Goal: Task Accomplishment & Management: Complete application form

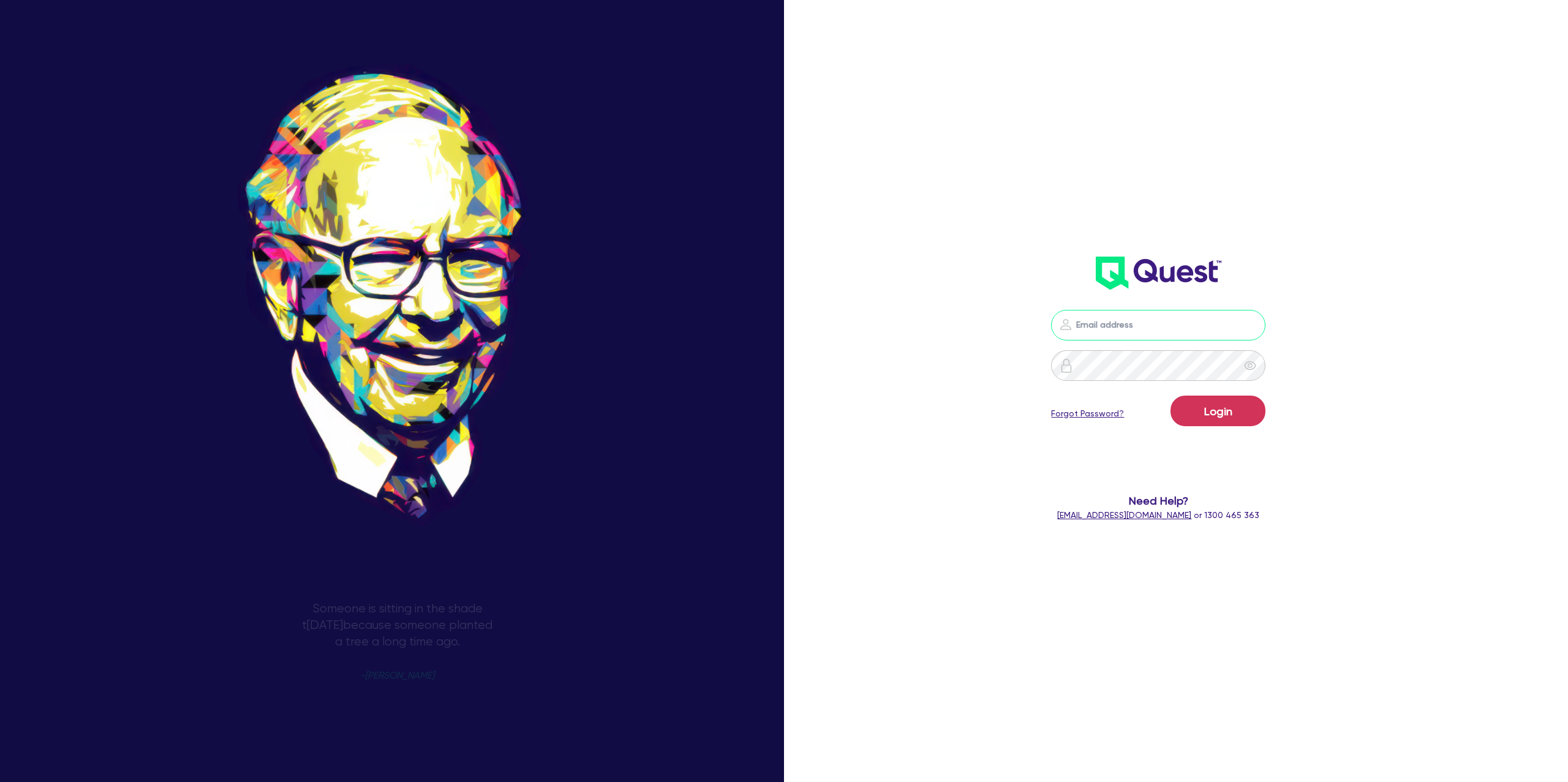
type input "[PERSON_NAME][EMAIL_ADDRESS][DOMAIN_NAME]"
click at [1211, 401] on button "Login" at bounding box center [1218, 411] width 95 height 31
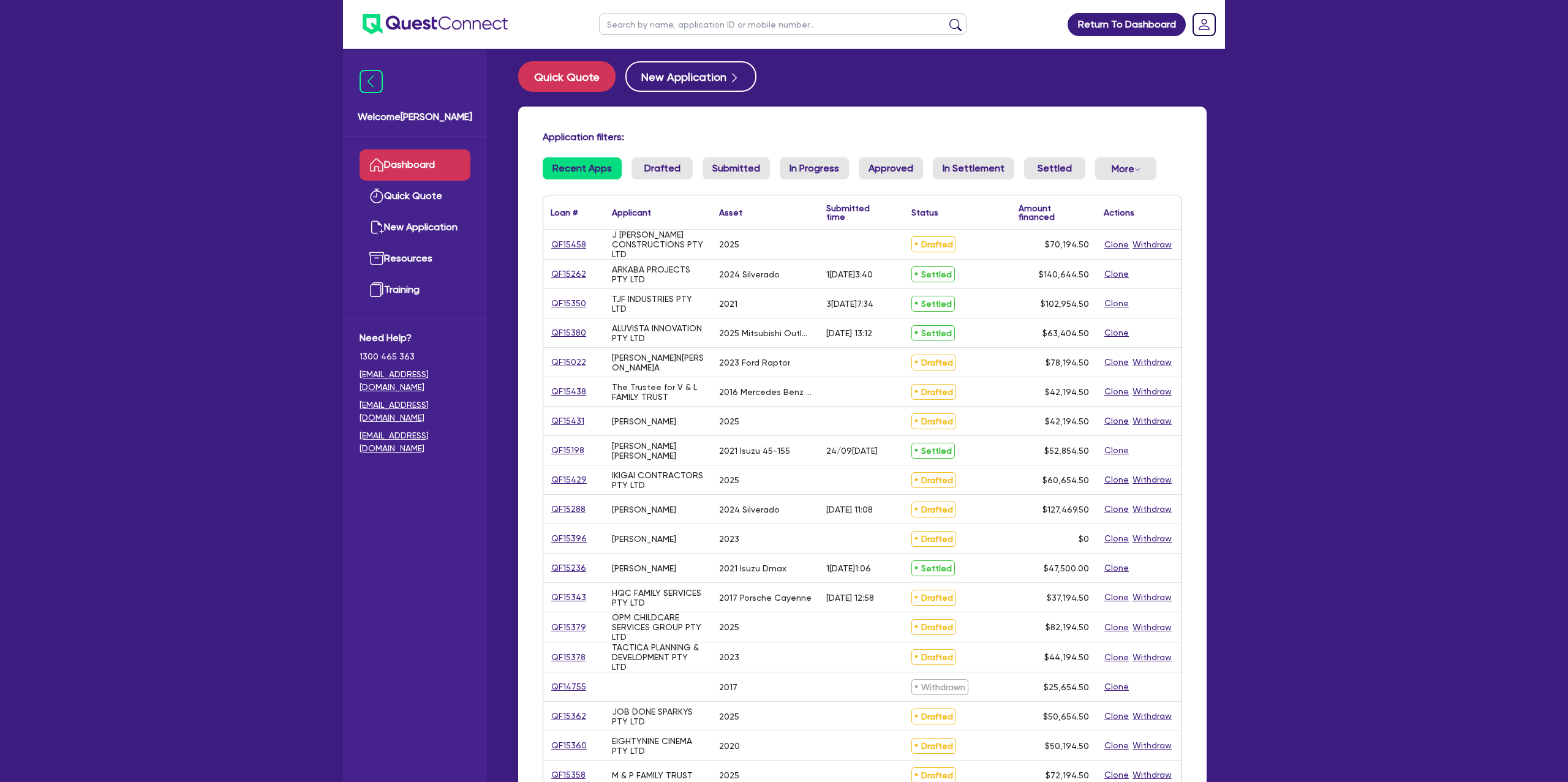
scroll to position [8, 0]
click at [583, 360] on link "QF15022" at bounding box center [569, 361] width 36 height 14
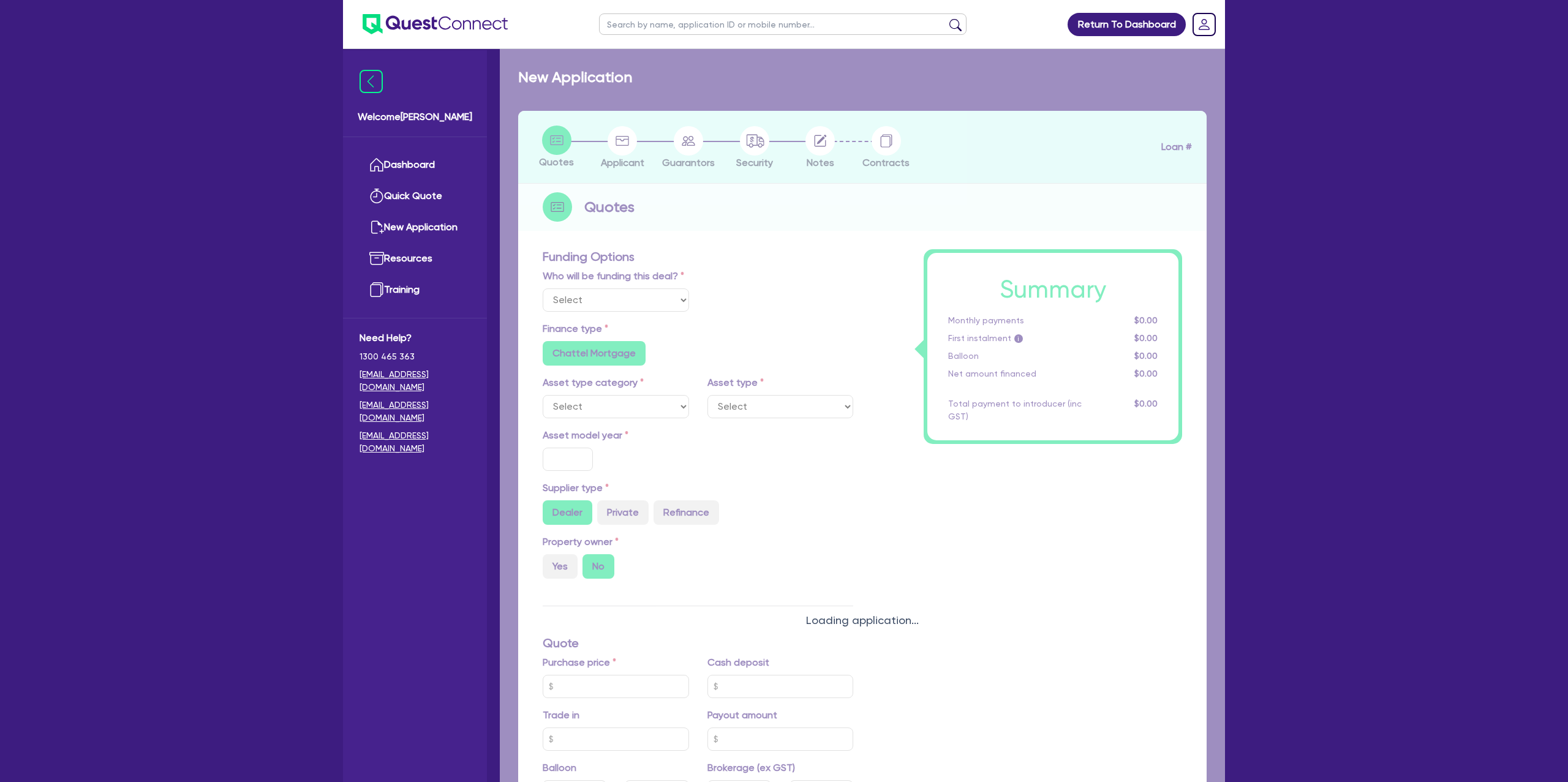
select select "Other"
select select "CARS_AND_LIGHT_TRUCKS"
type input "2023"
type input "76,000"
type input "30"
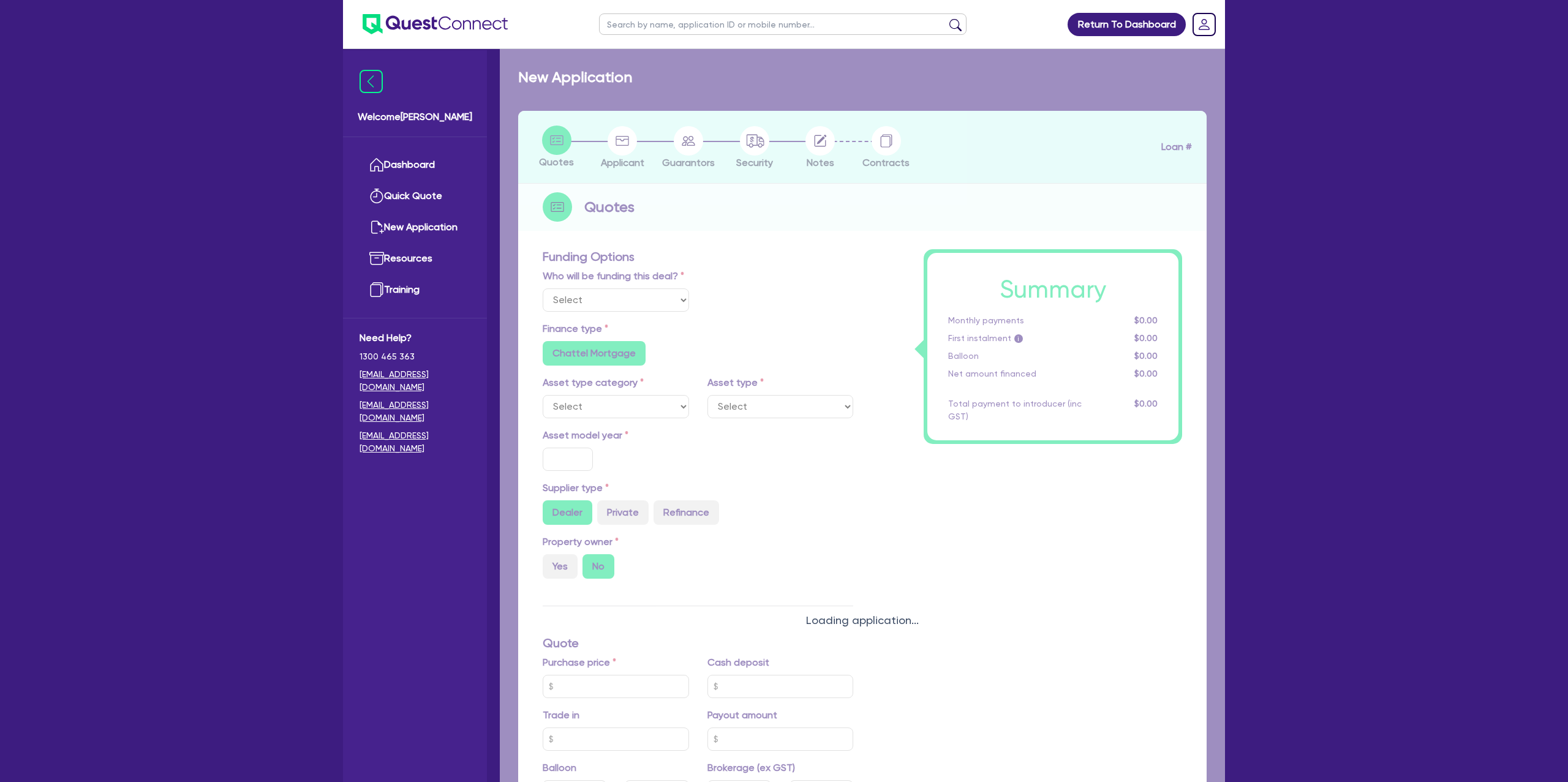
type input "22,800"
radio input "false"
type input "12.99"
radio input "false"
type input "1,400"
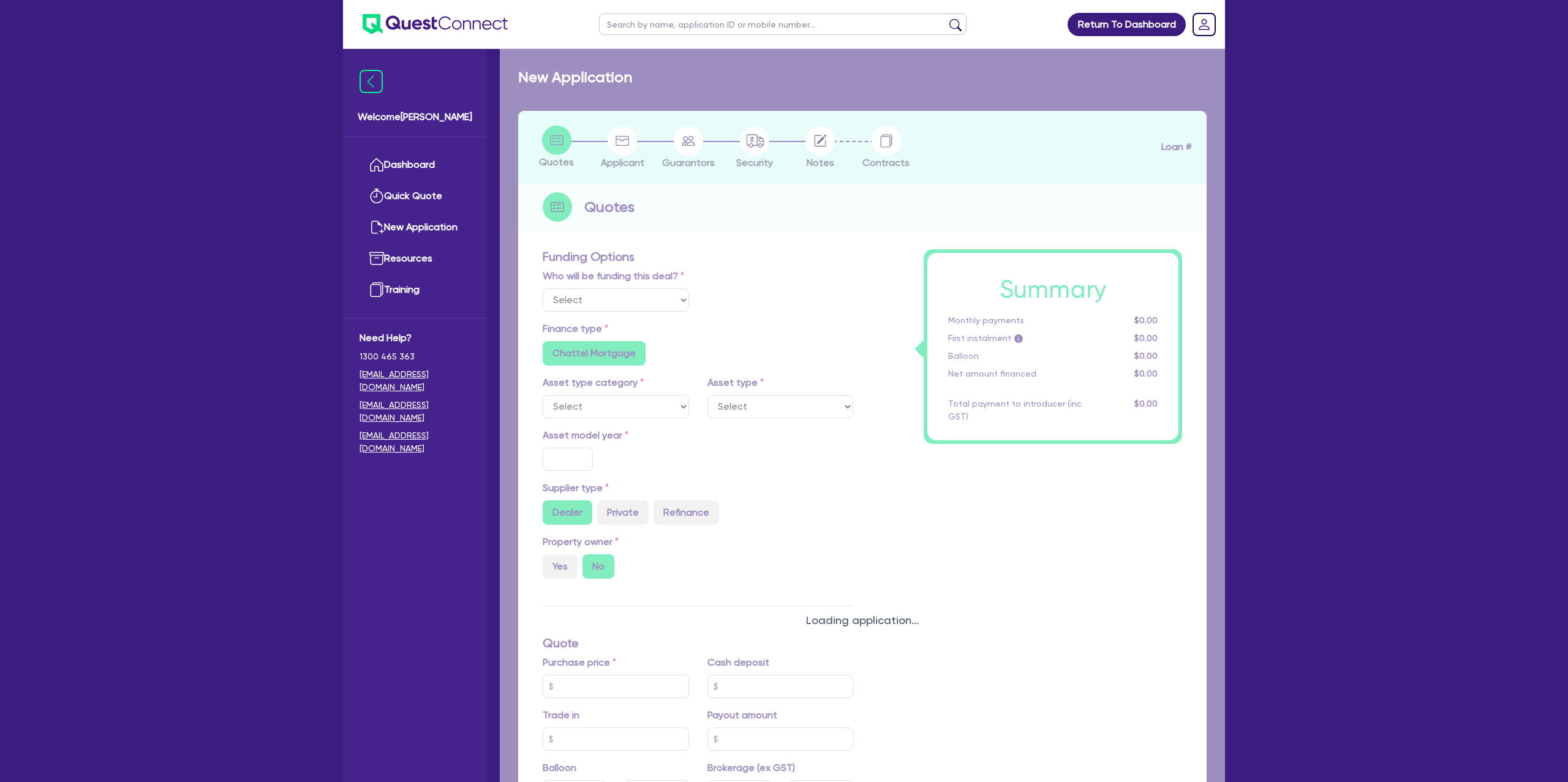
radio input "true"
select select "PASSENGER_VEHICLES"
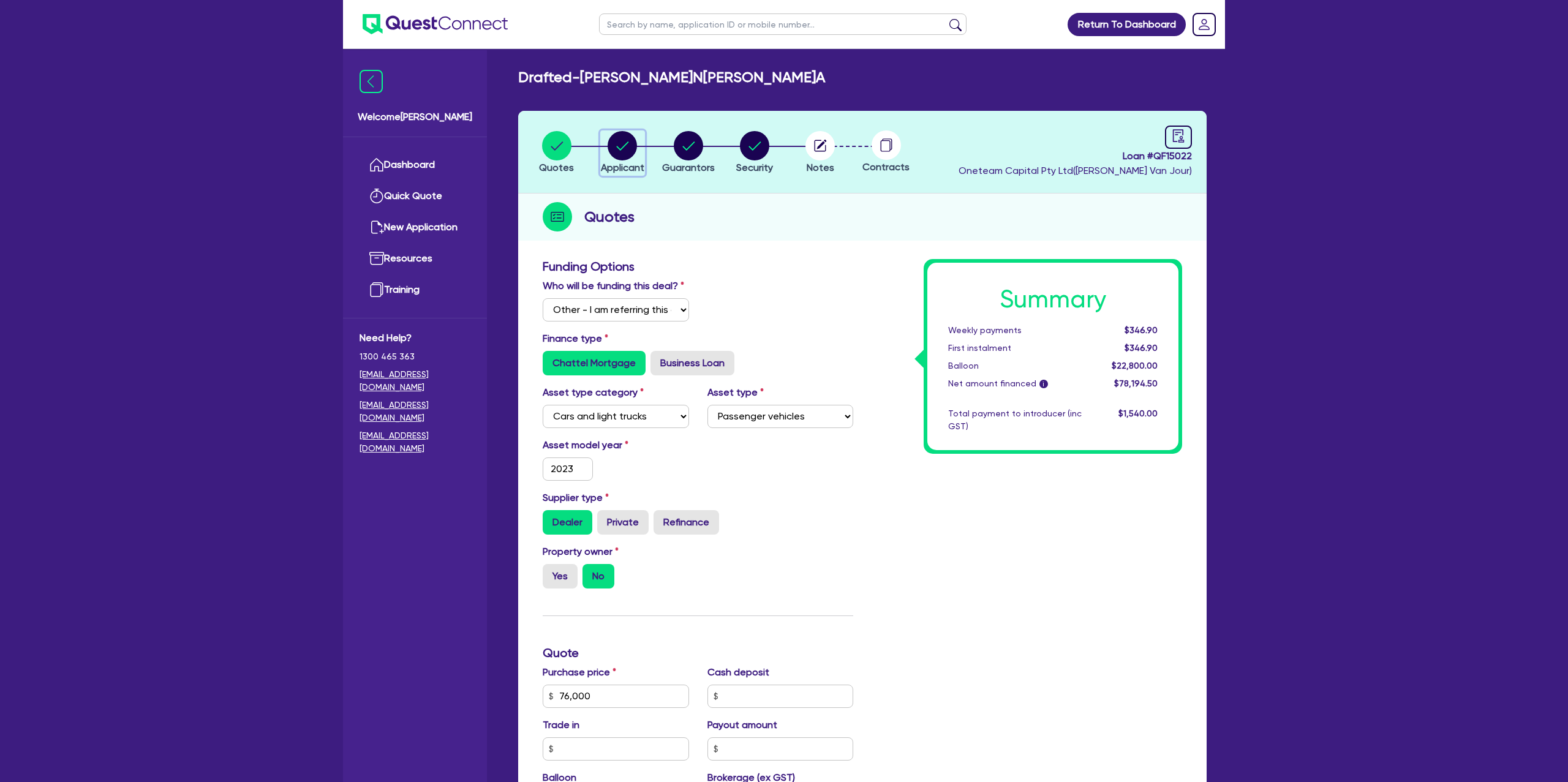
click at [625, 156] on circle "button" at bounding box center [623, 146] width 30 height 30
select select "SOLE_TRADER"
select select "BUILDING_CONSTRUCTION"
select select "TRADES_SERVICES_CONSUMERS"
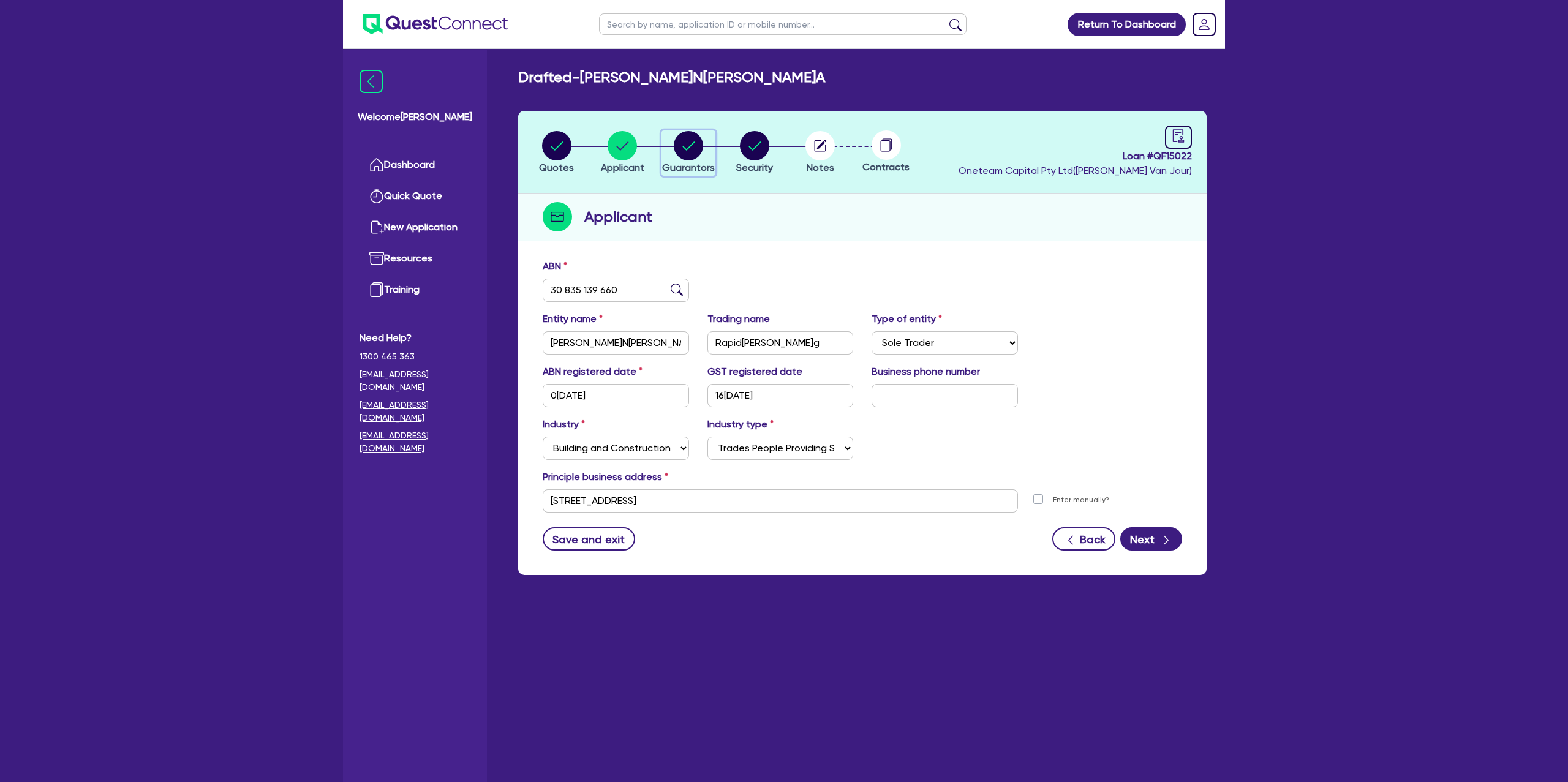
click at [704, 151] on div "button" at bounding box center [688, 146] width 53 height 30
select select "MRS"
select select "SA"
select select "DE_FACTO"
select select "CASH"
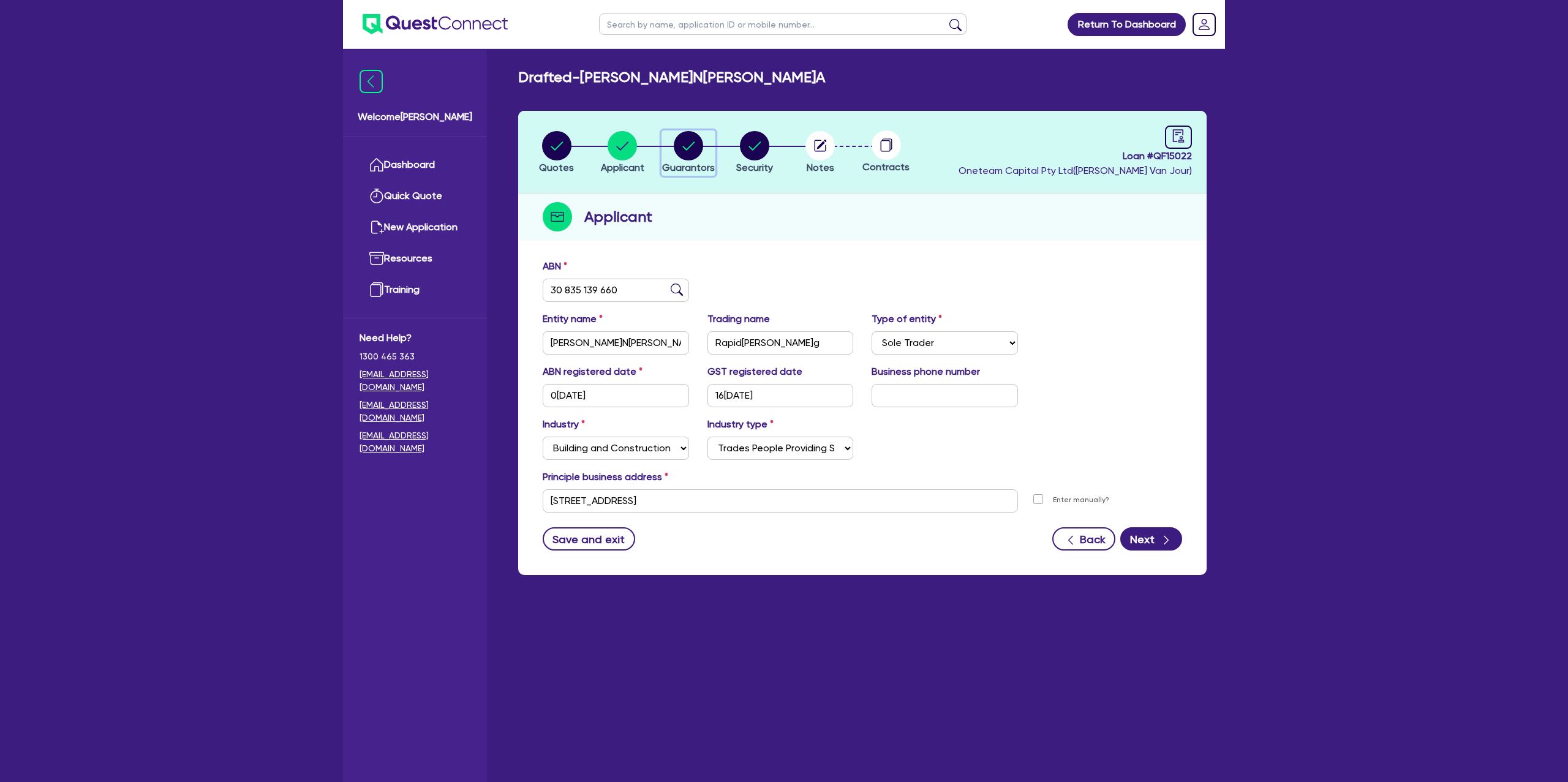
select select "CREDIT_CARD"
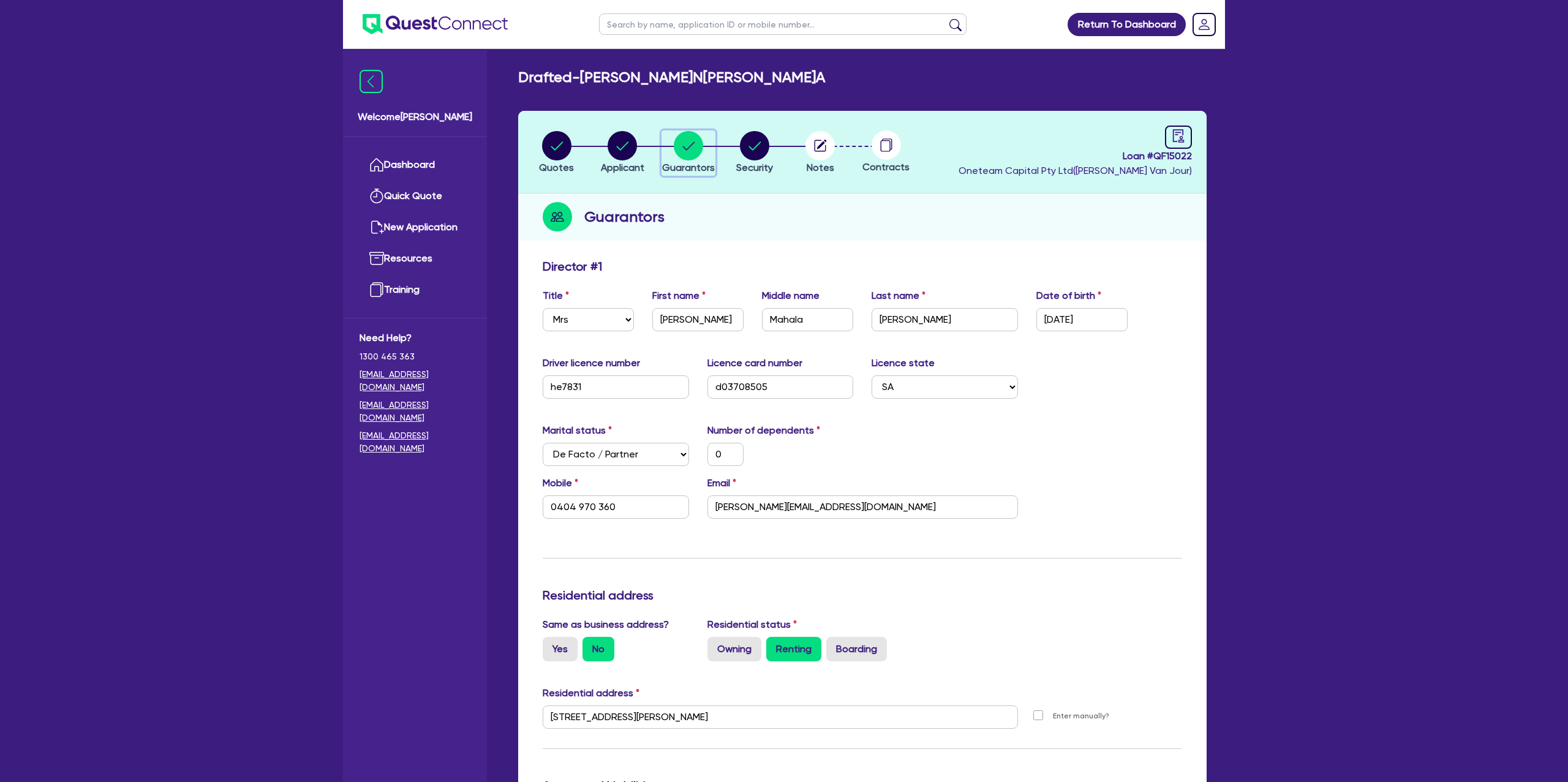
scroll to position [1, 0]
click at [756, 145] on icon "button" at bounding box center [755, 145] width 12 height 9
select select "CARS_AND_LIGHT_TRUCKS"
select select "PASSENGER_VEHICLES"
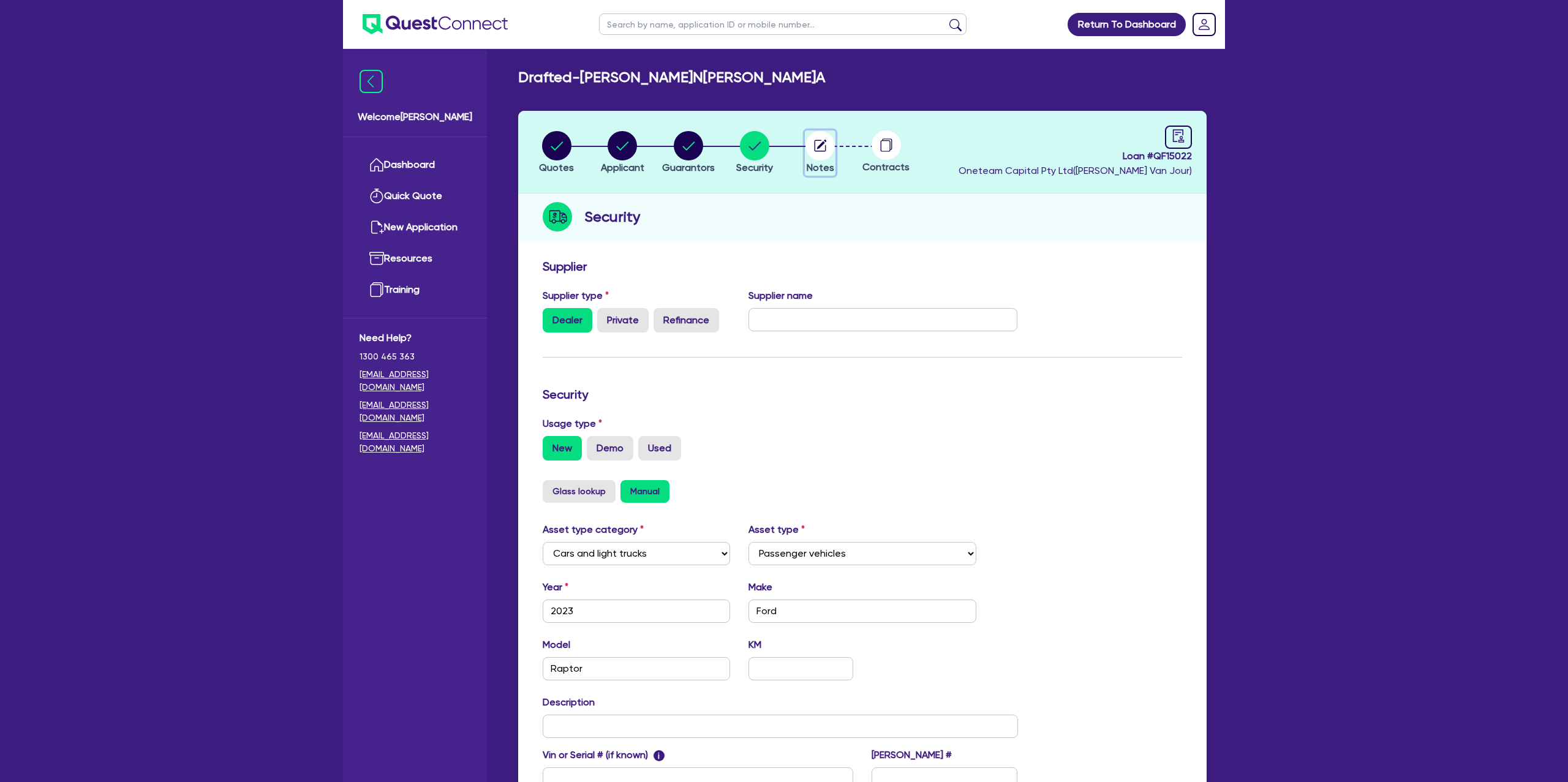
click at [818, 147] on icon "button" at bounding box center [822, 144] width 10 height 10
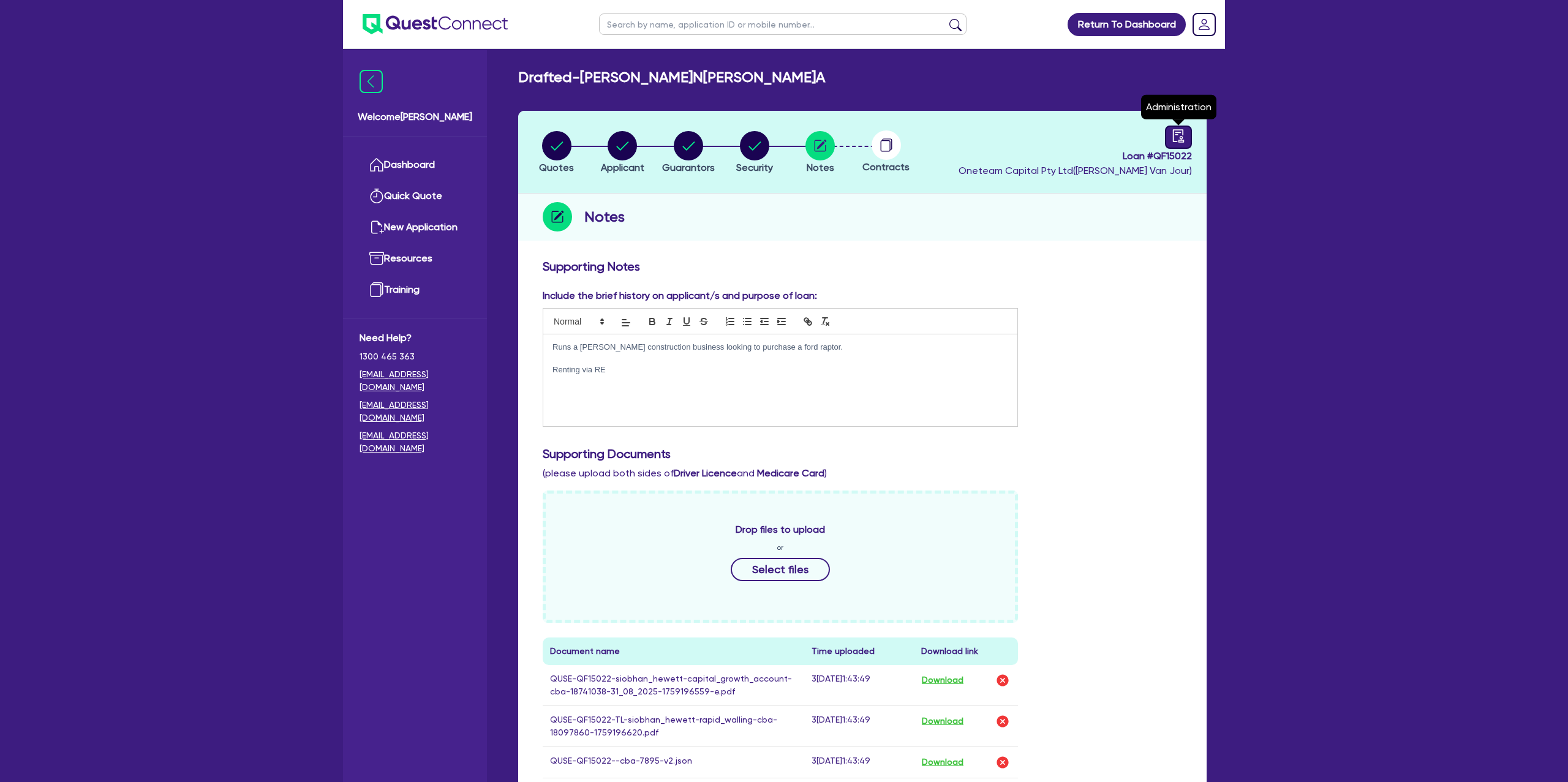
click at [1177, 138] on icon "audit" at bounding box center [1178, 136] width 13 height 13
select select "DRAFTED_NEW"
select select "Other"
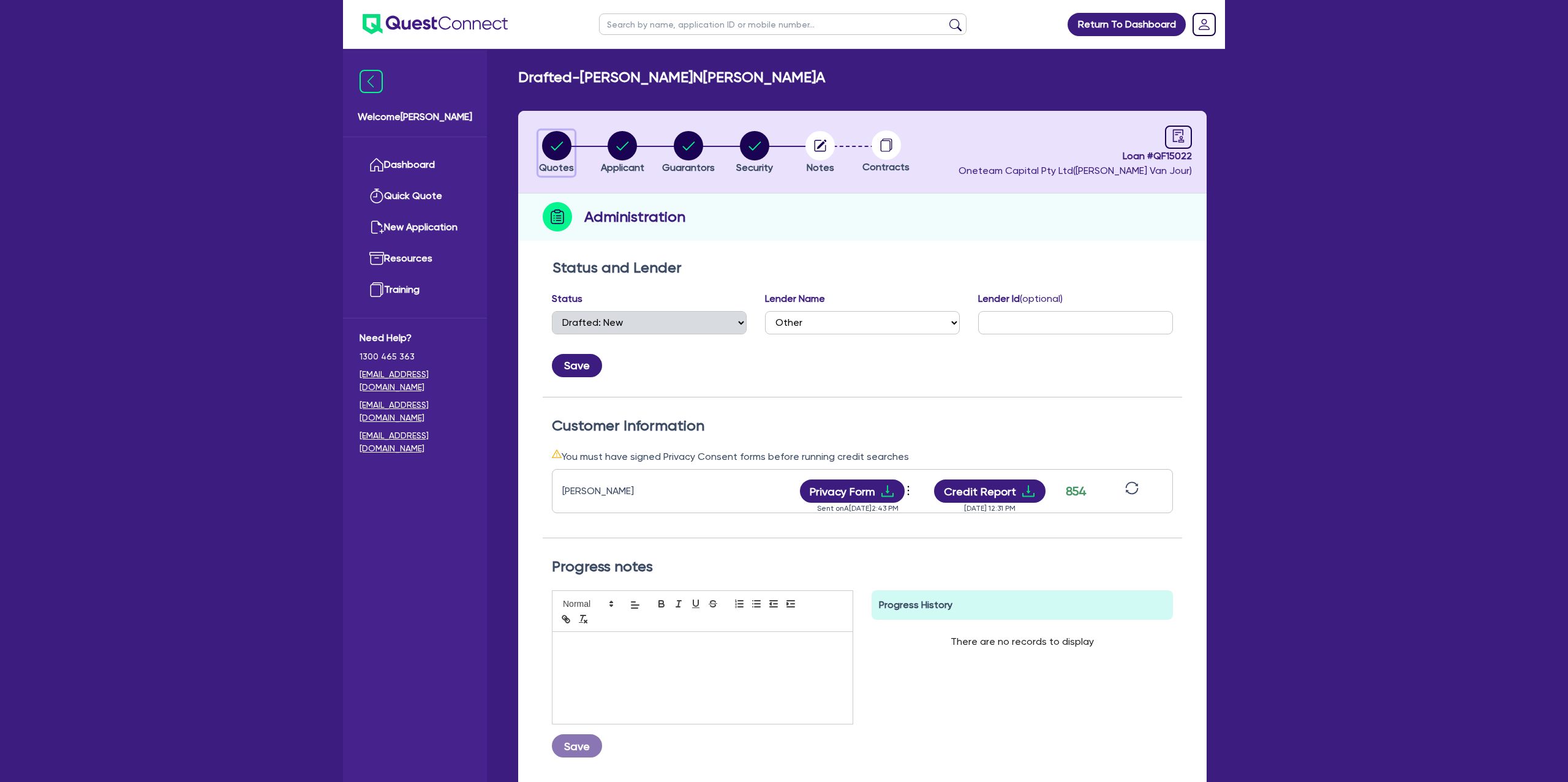
click at [556, 142] on circle "button" at bounding box center [557, 146] width 30 height 30
select select "Other"
select select "CARS_AND_LIGHT_TRUCKS"
select select "PASSENGER_VEHICLES"
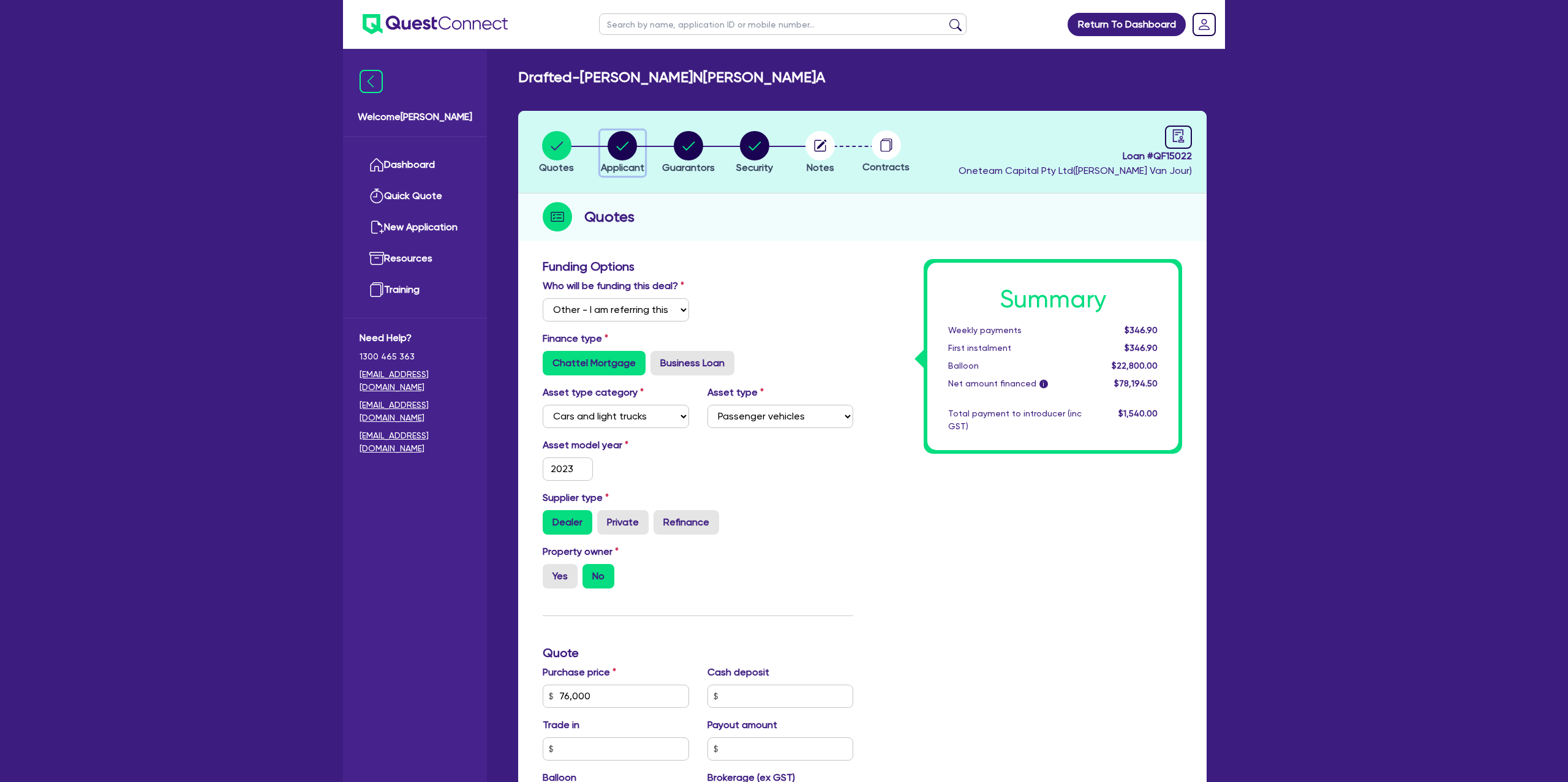
click at [621, 143] on circle "button" at bounding box center [623, 146] width 30 height 30
select select "SOLE_TRADER"
select select "BUILDING_CONSTRUCTION"
select select "TRADES_SERVICES_CONSUMERS"
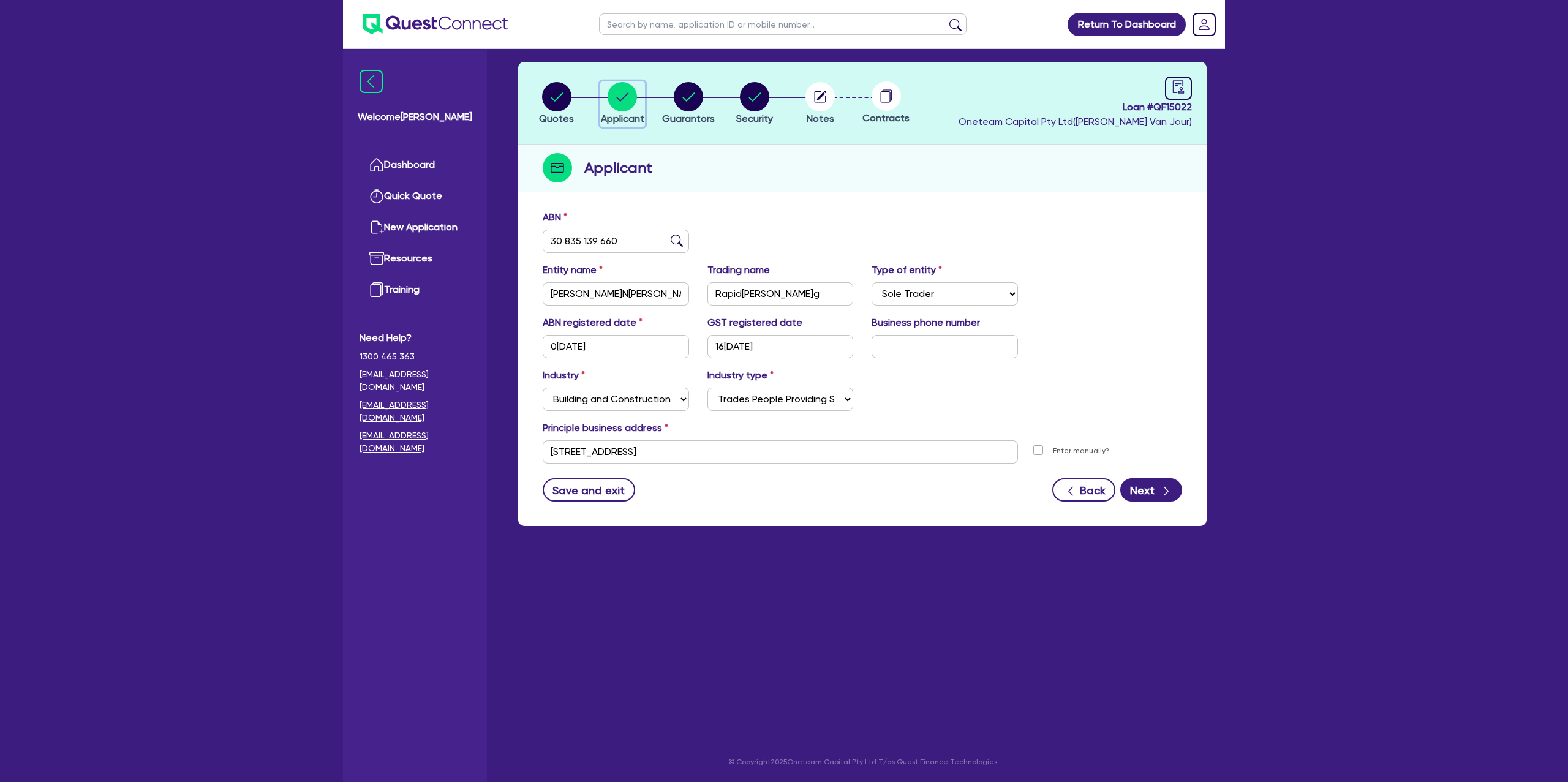
scroll to position [47, 0]
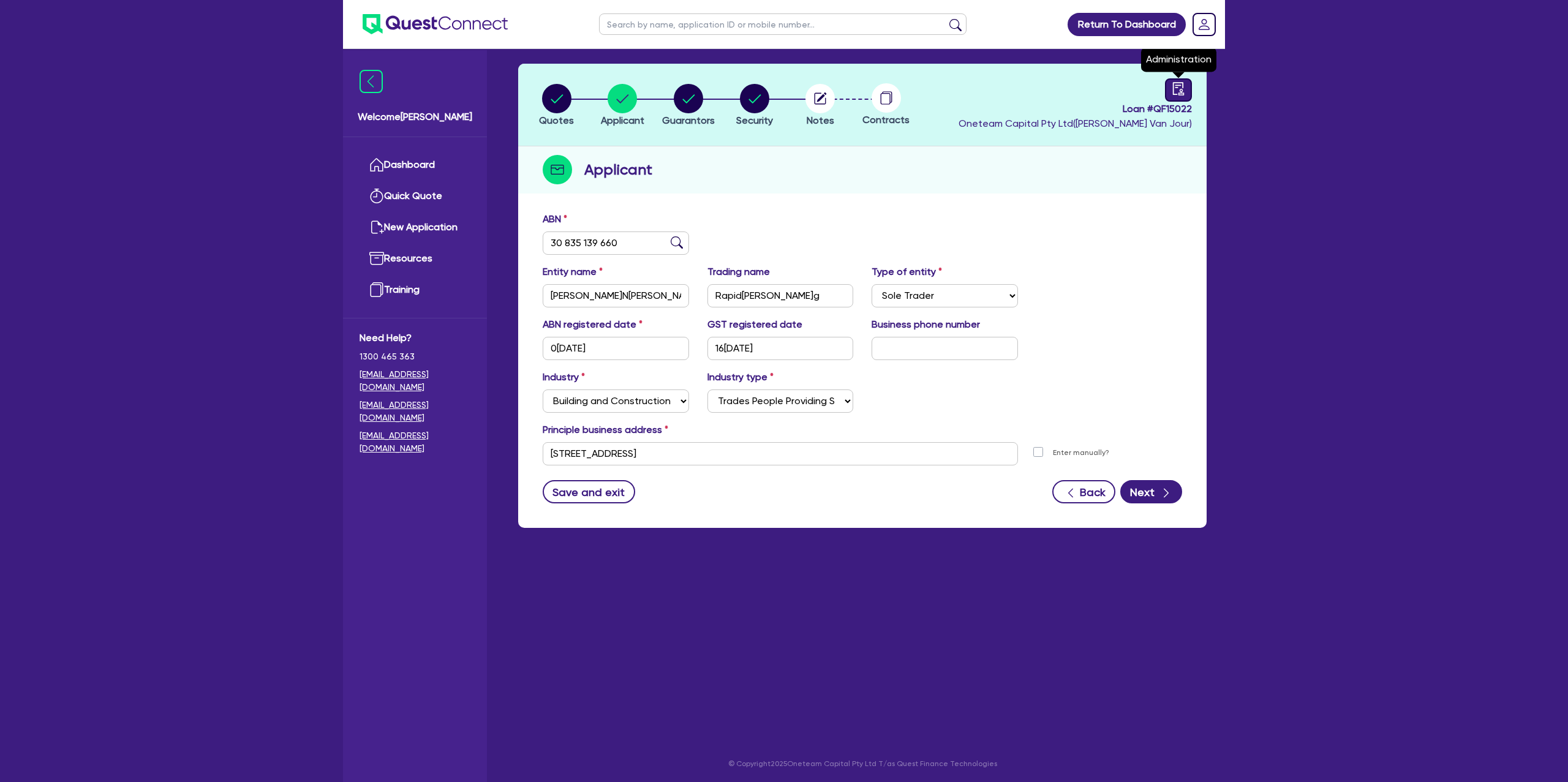
click at [1187, 83] on div at bounding box center [1178, 90] width 27 height 23
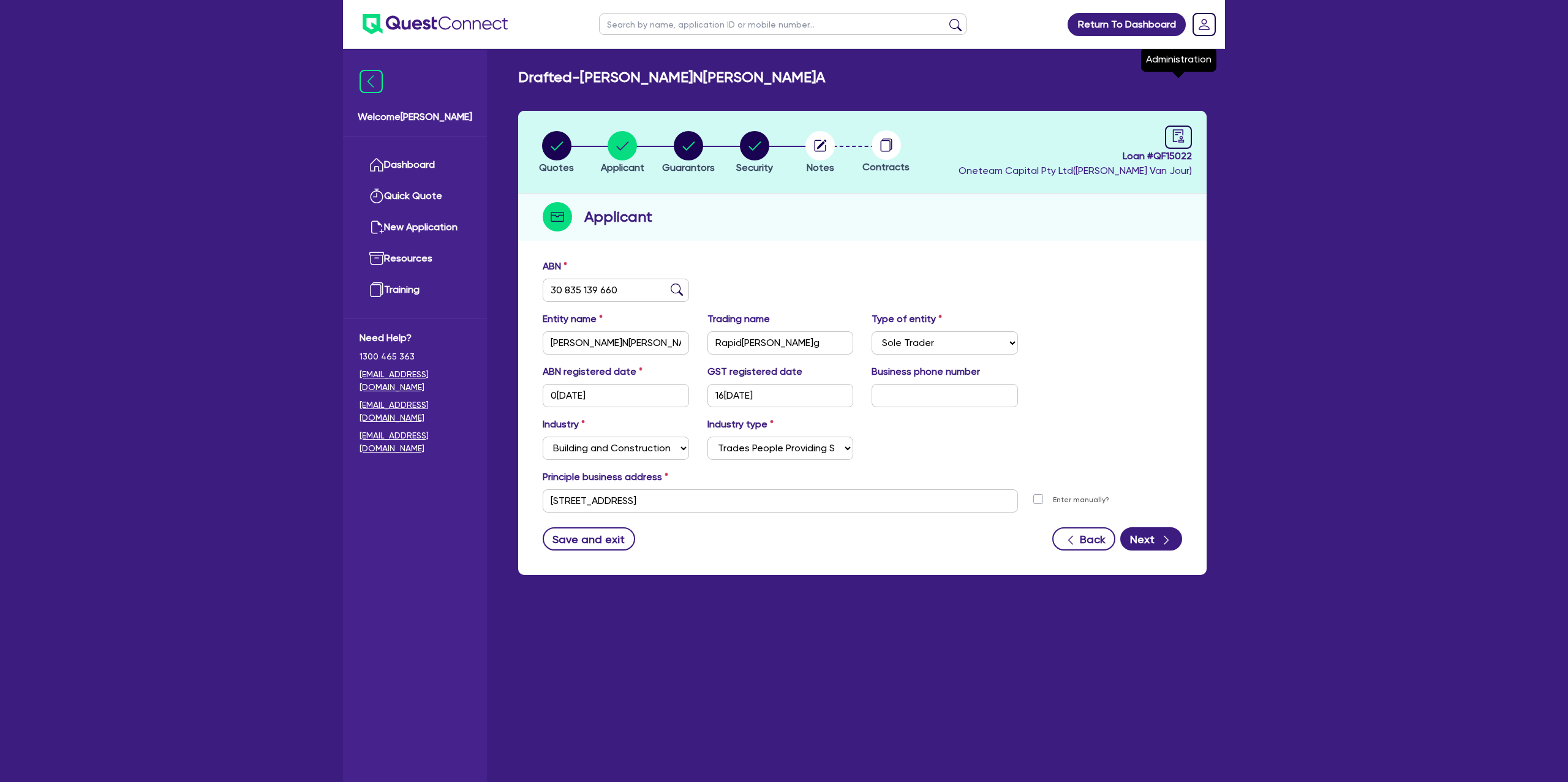
select select "DRAFTED_NEW"
select select "Other"
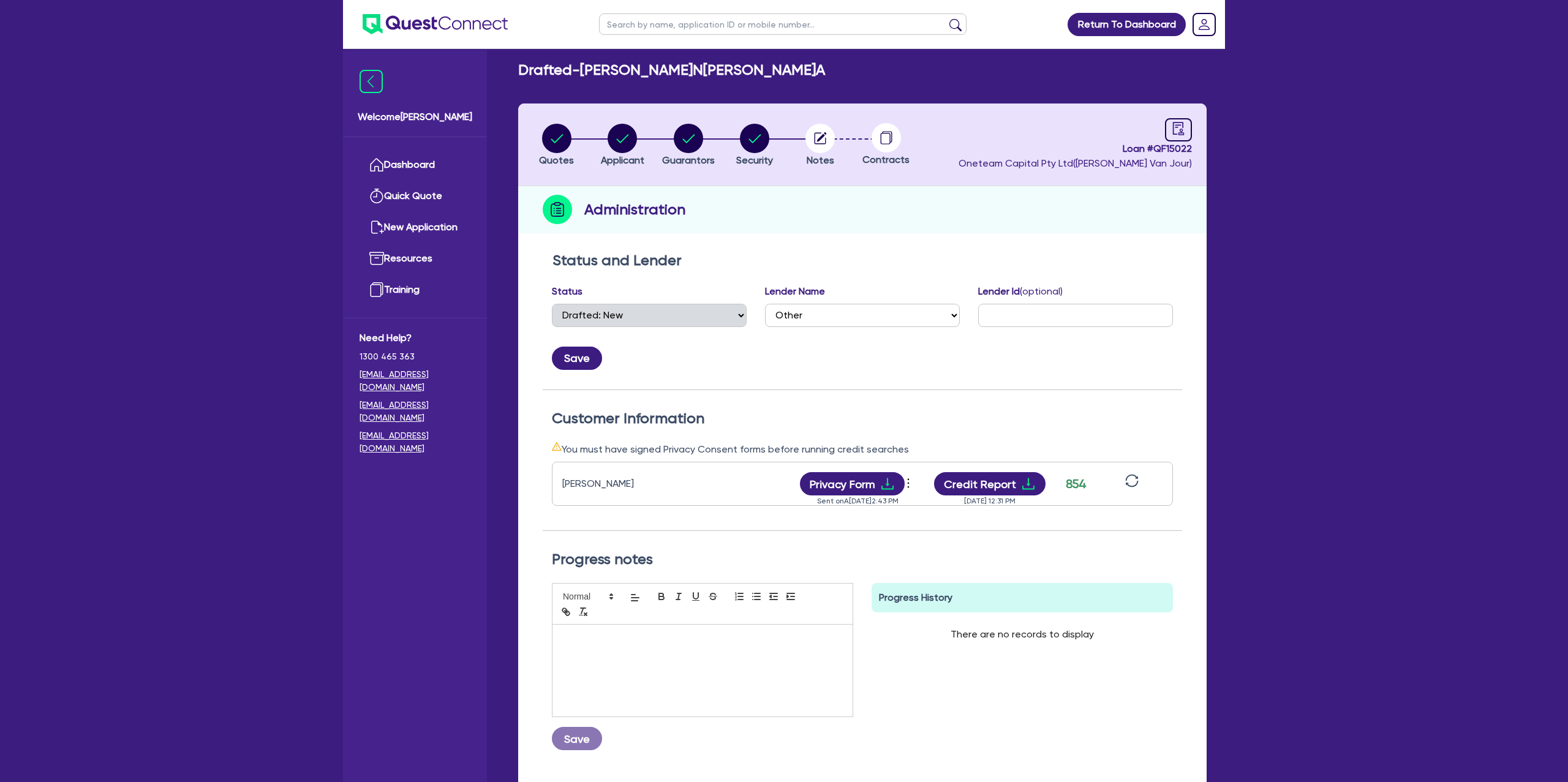
scroll to position [5, 0]
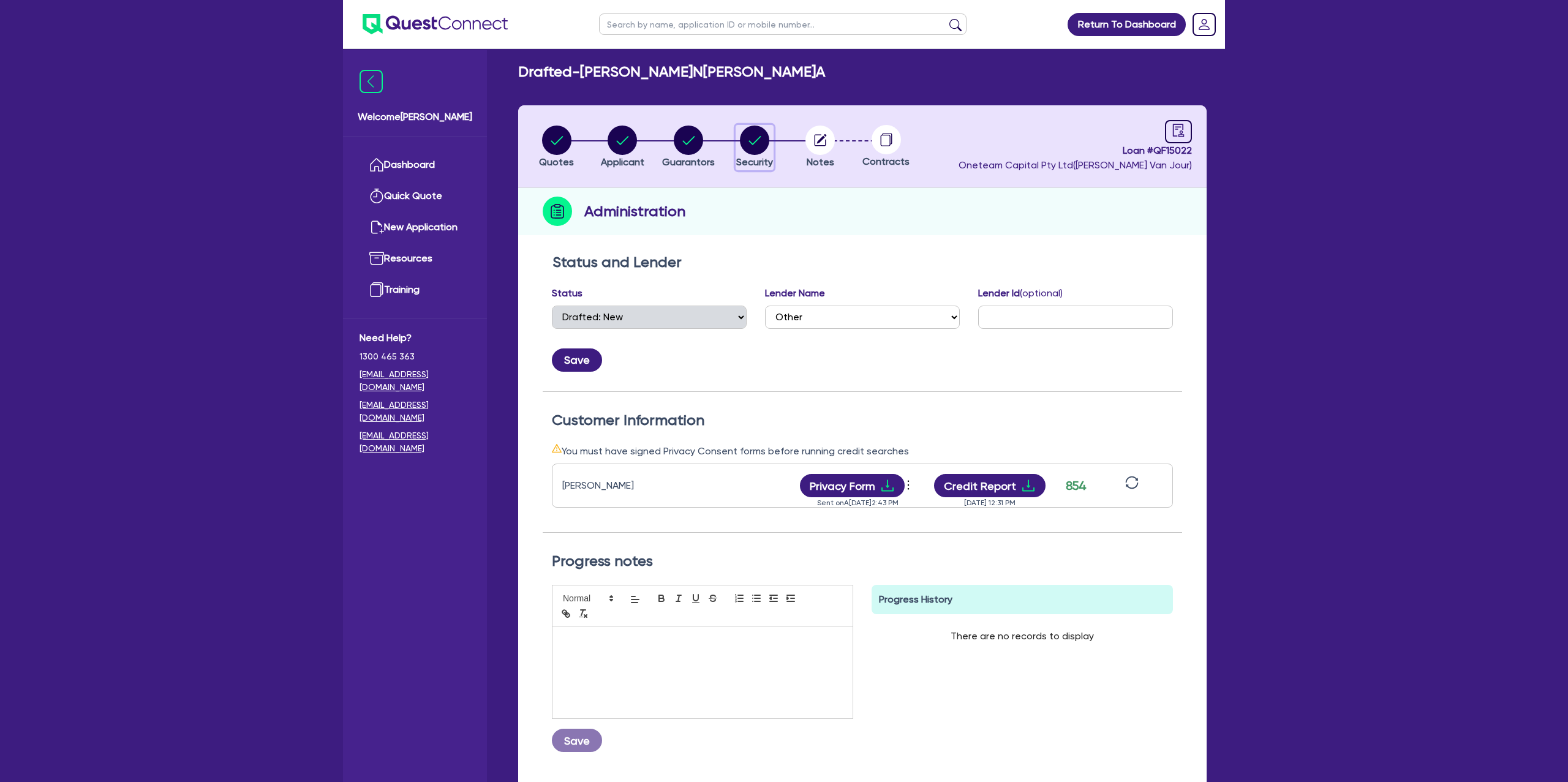
click at [753, 143] on icon "button" at bounding box center [755, 140] width 12 height 9
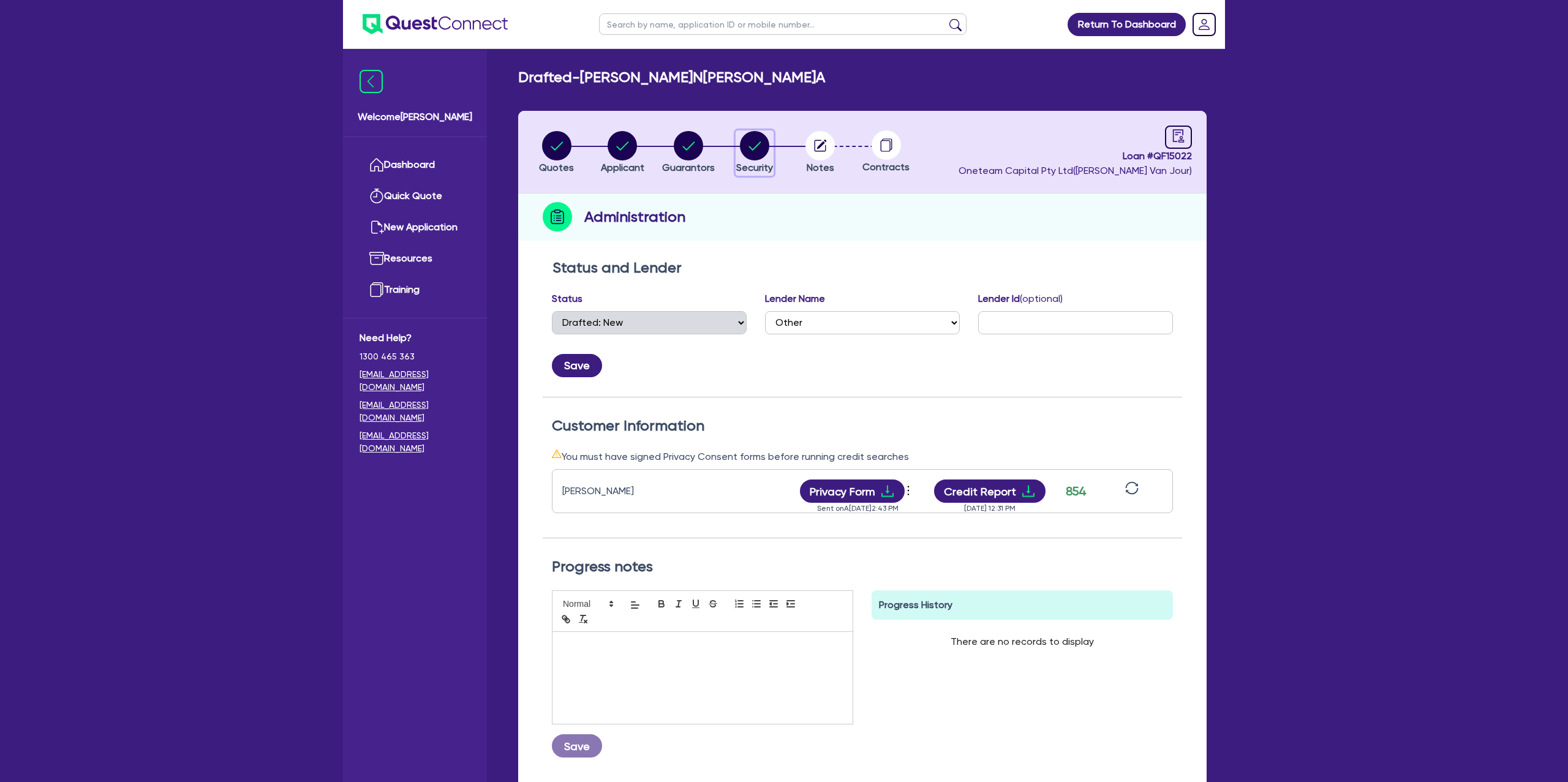
select select "CARS_AND_LIGHT_TRUCKS"
select select "PASSENGER_VEHICLES"
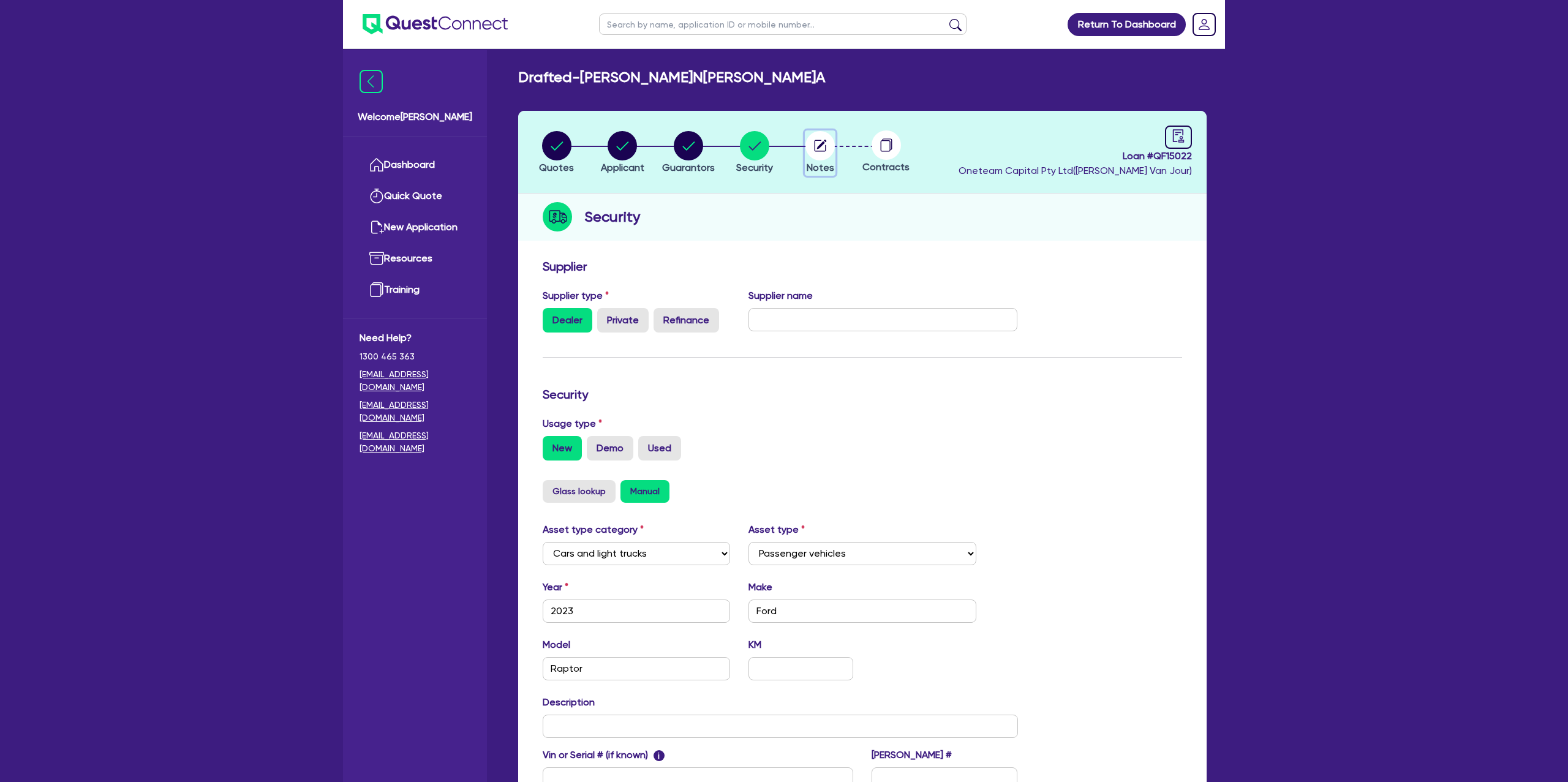
click at [827, 142] on circle "button" at bounding box center [820, 146] width 30 height 30
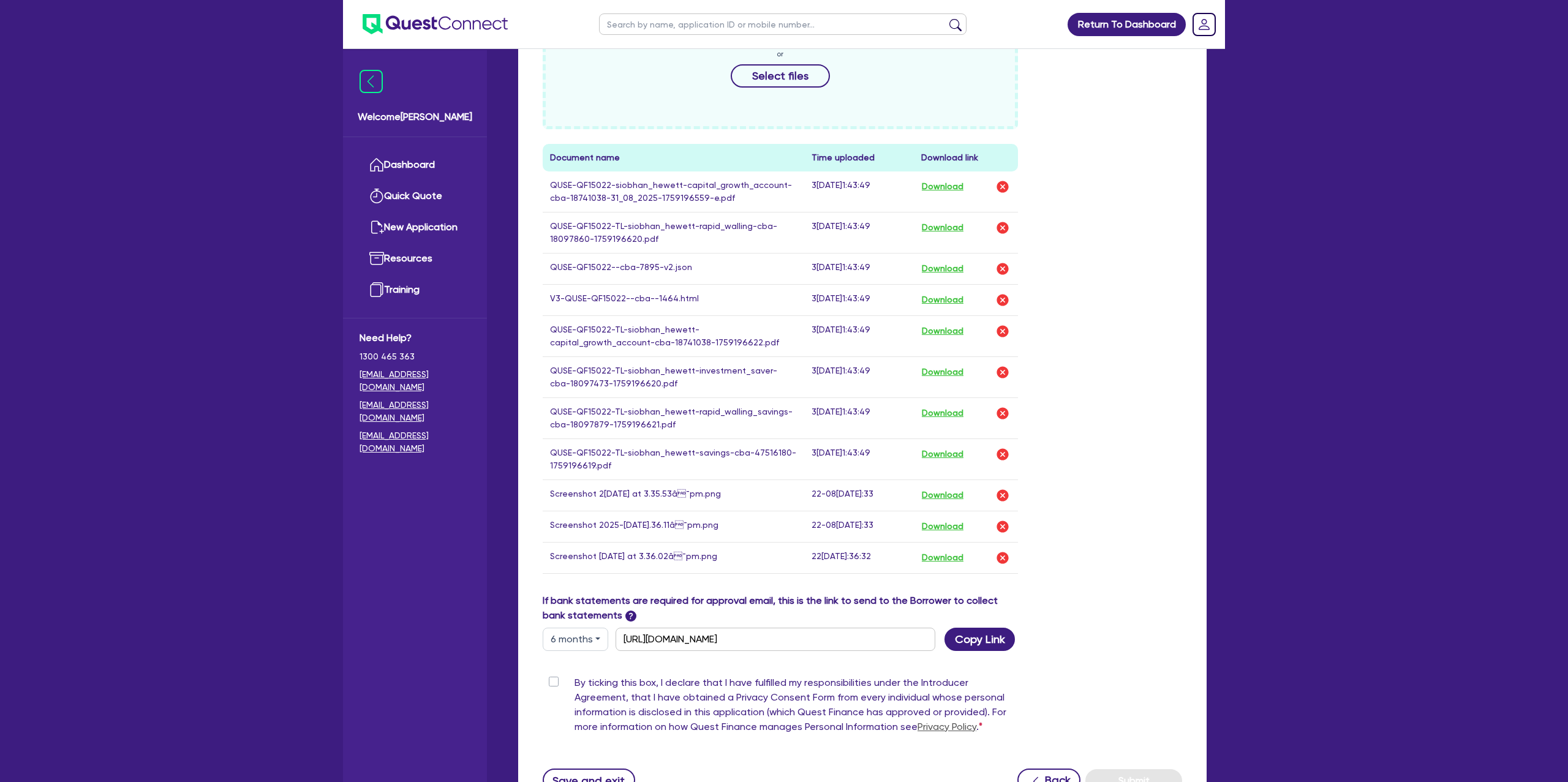
scroll to position [492, 0]
click at [943, 299] on button "Download" at bounding box center [943, 301] width 43 height 16
click at [1120, 120] on div "Drop files to upload or Select files Document name Time uploaded Download link …" at bounding box center [862, 296] width 658 height 596
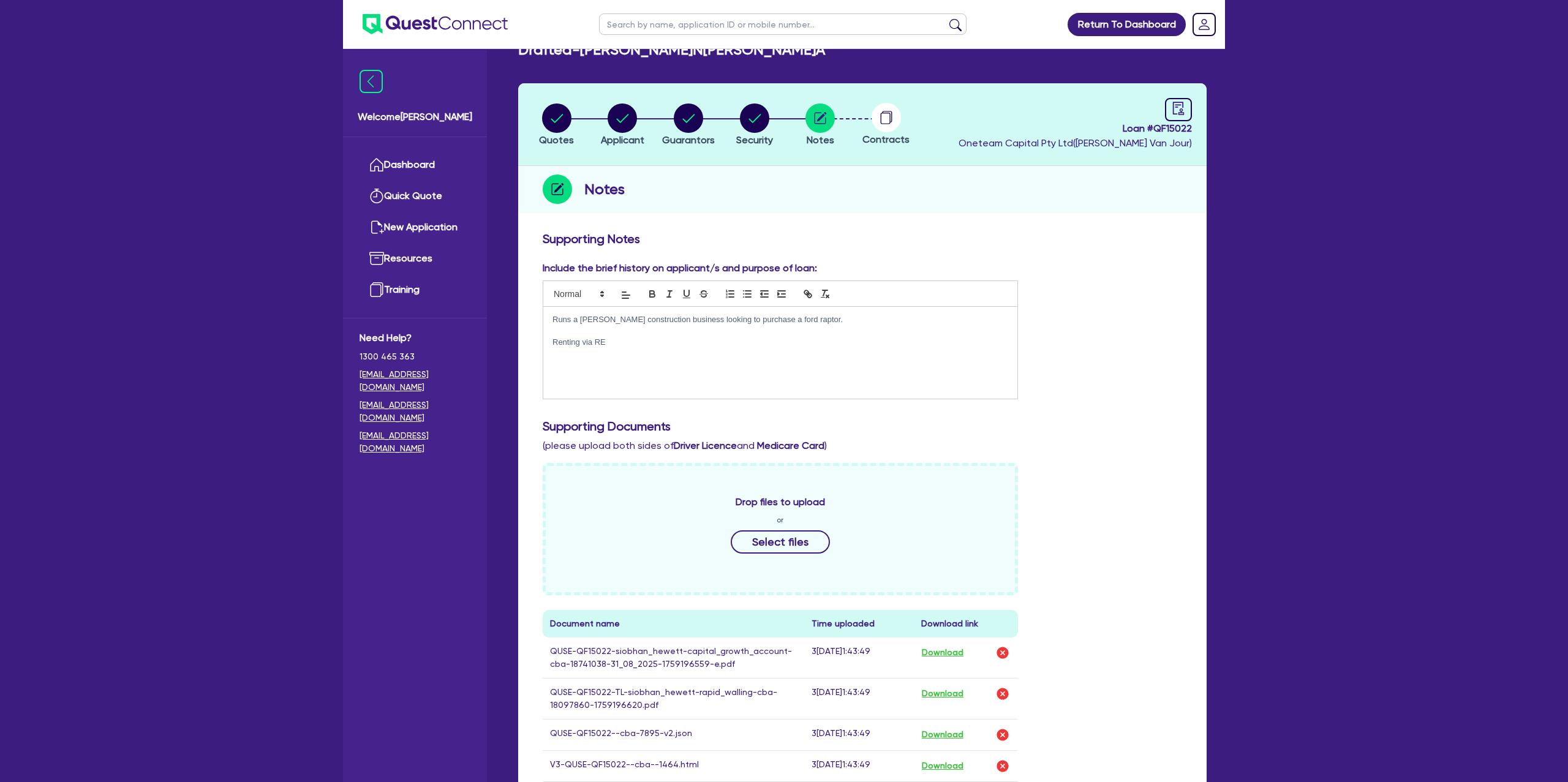
scroll to position [0, 0]
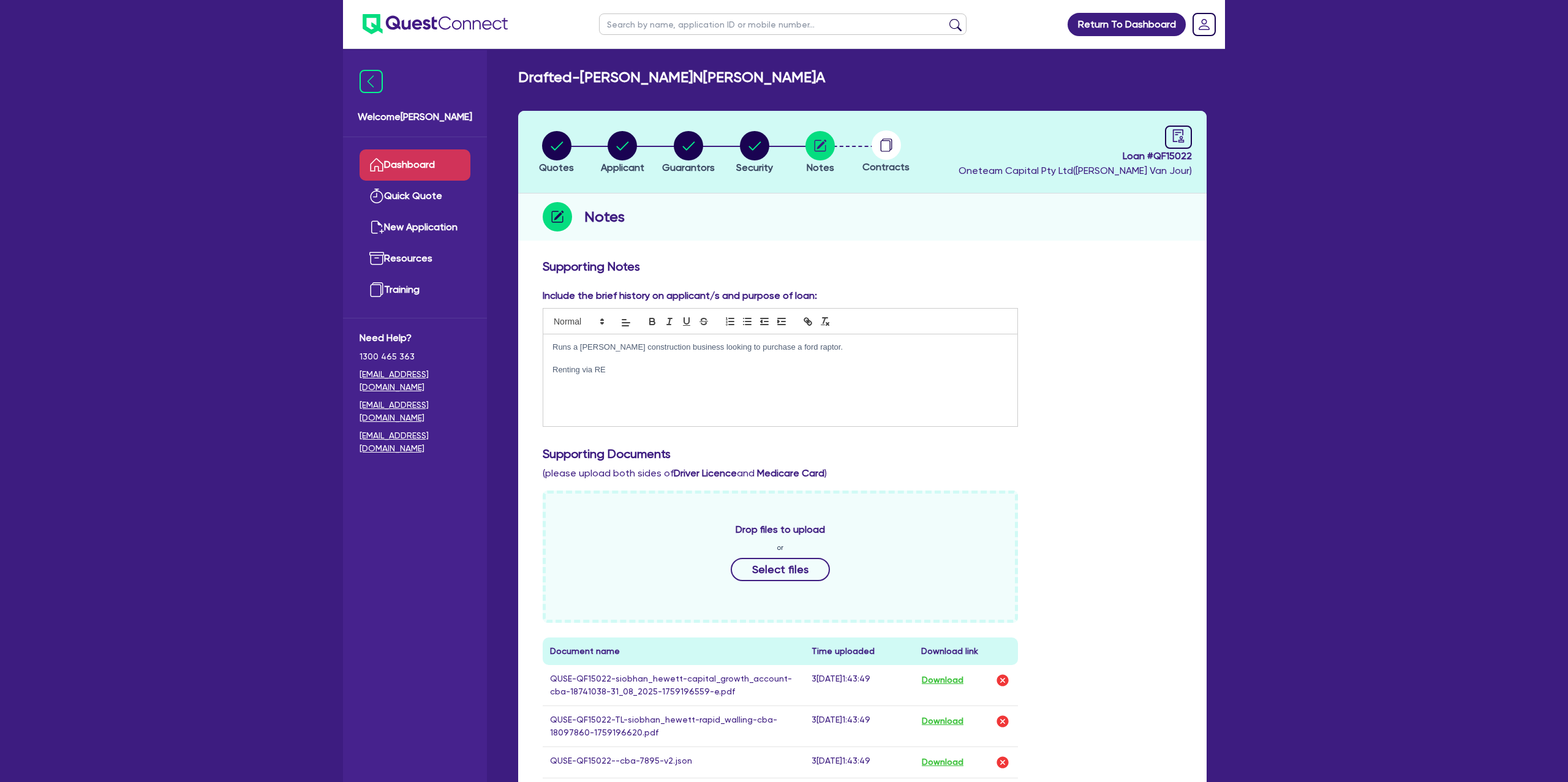
click at [395, 165] on link "Dashboard" at bounding box center [415, 165] width 111 height 32
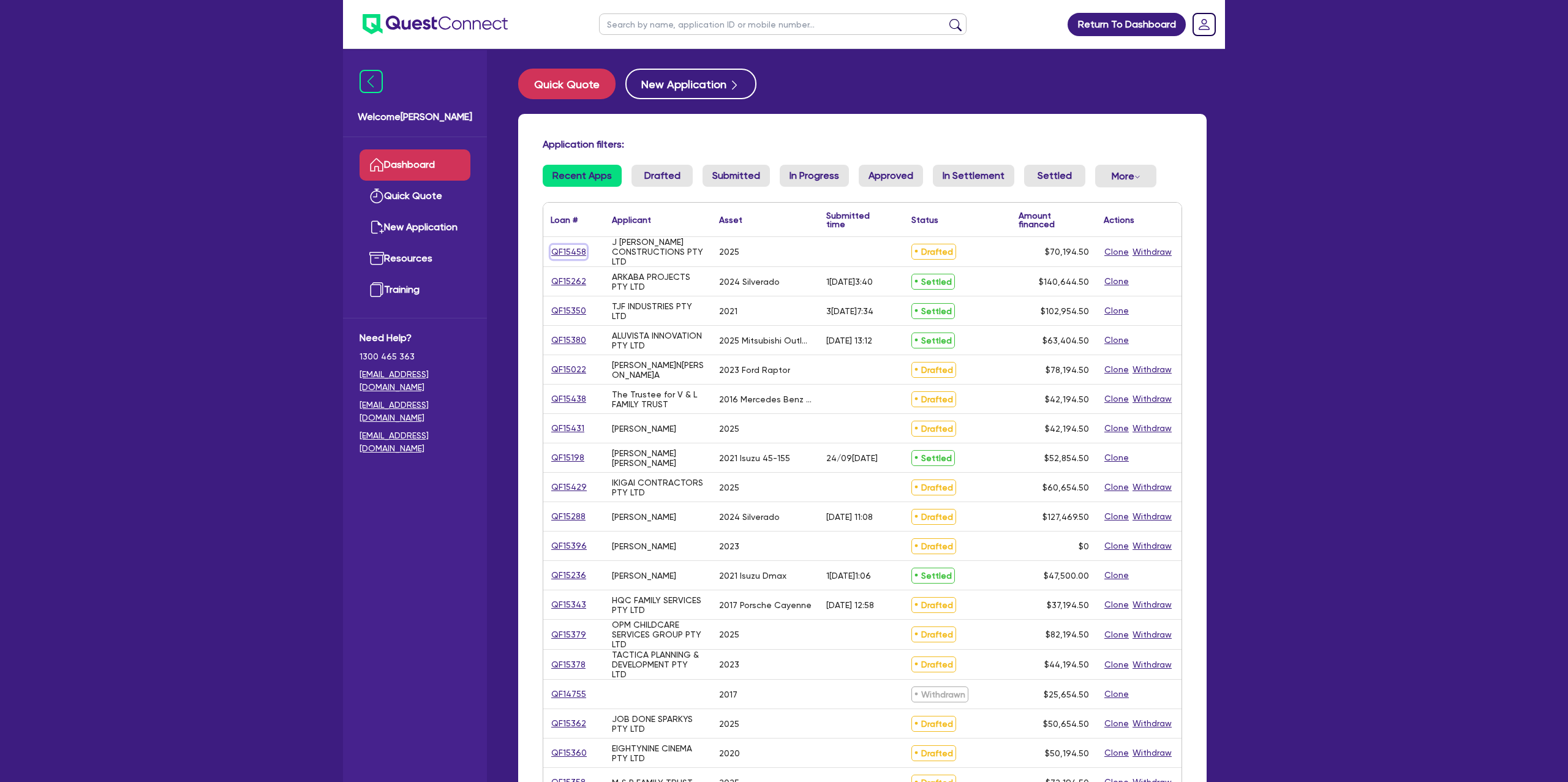
click at [573, 258] on link "QF15458" at bounding box center [569, 252] width 36 height 14
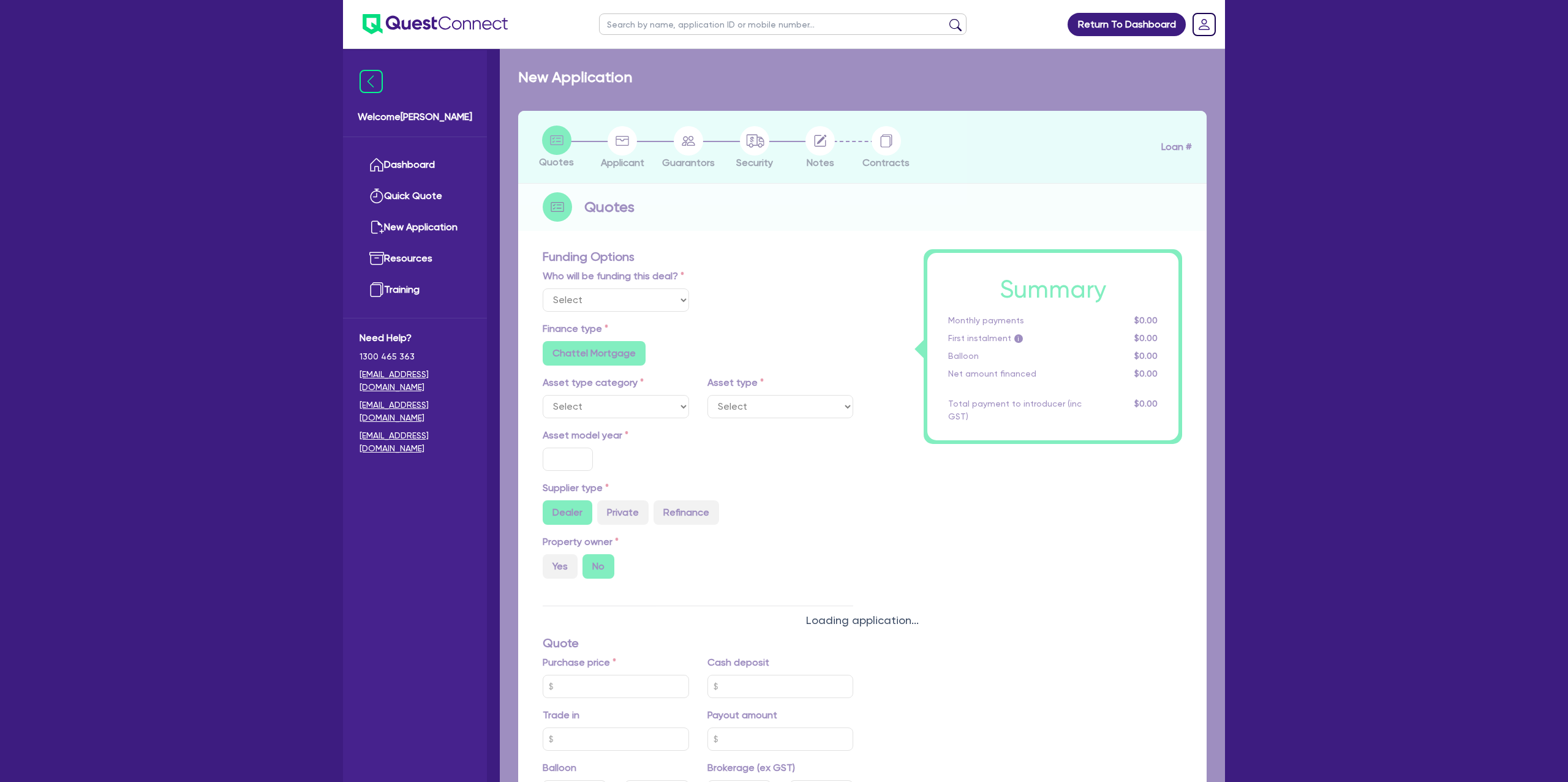
select select "Other"
select select "CARS_AND_LIGHT_TRUCKS"
type input "2025"
type input "68,000"
type input "8.99"
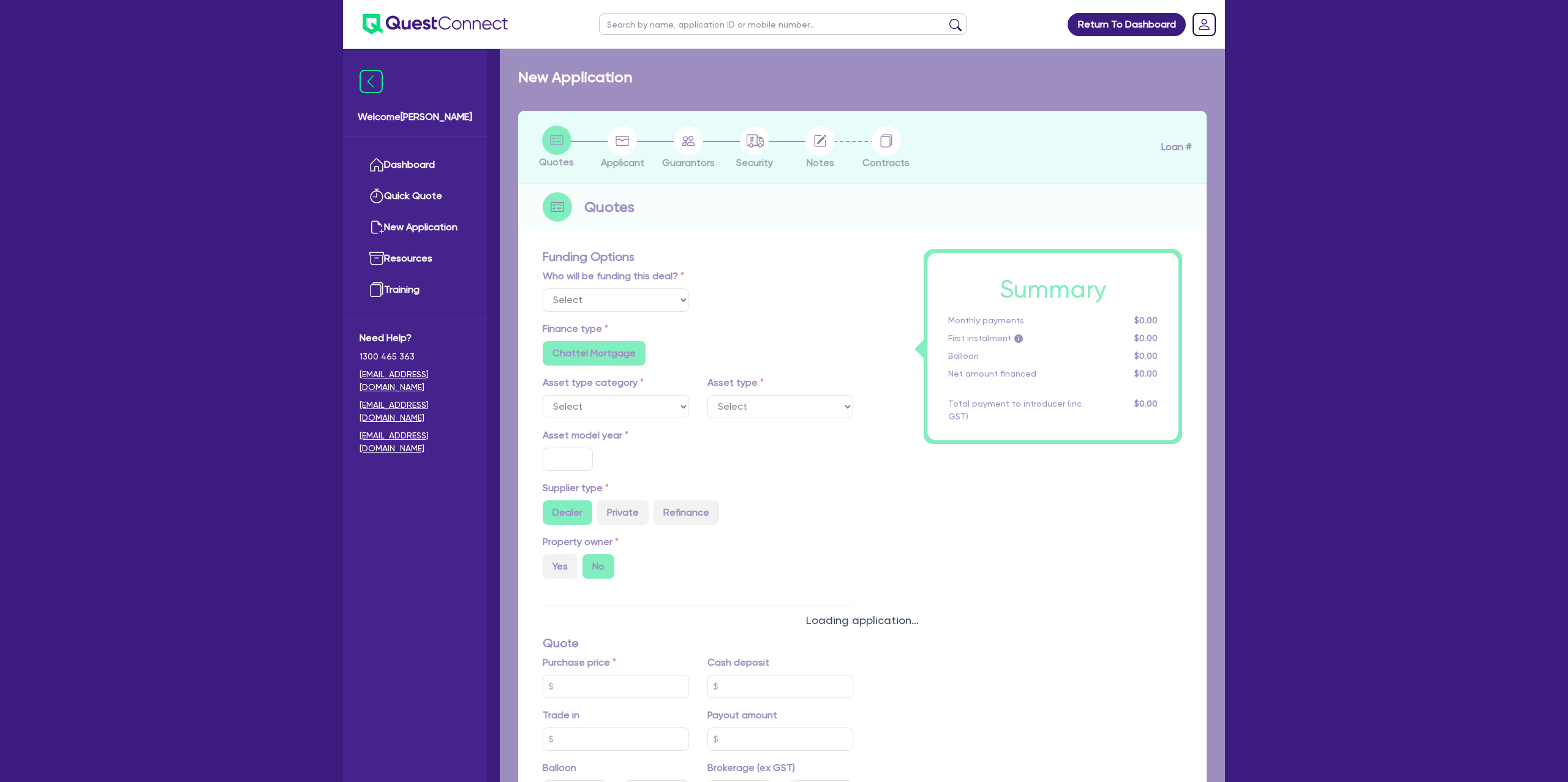
radio input "false"
type input "1,400"
radio input "true"
select select "PASSENGER_VEHICLES"
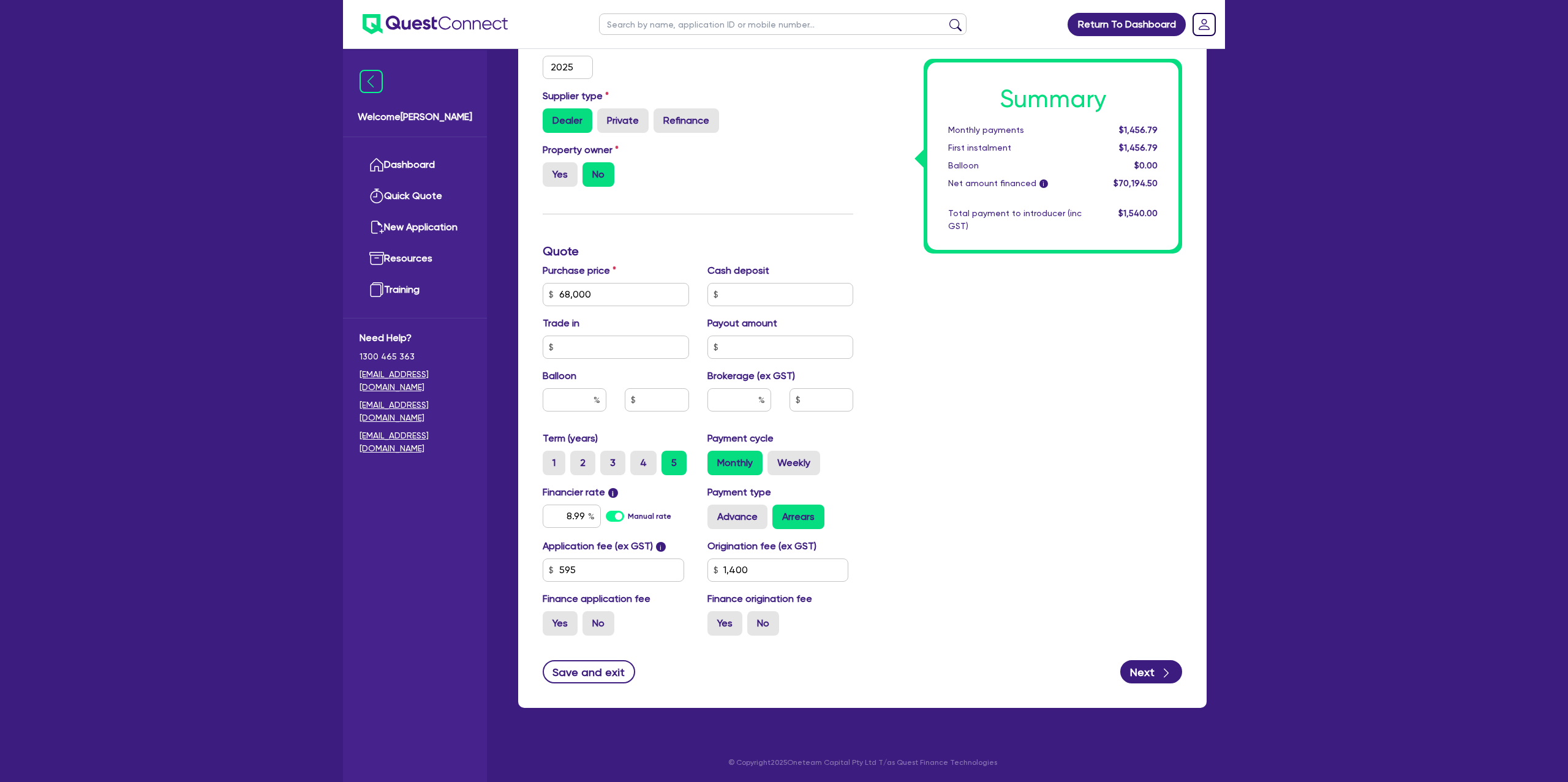
scroll to position [50, 0]
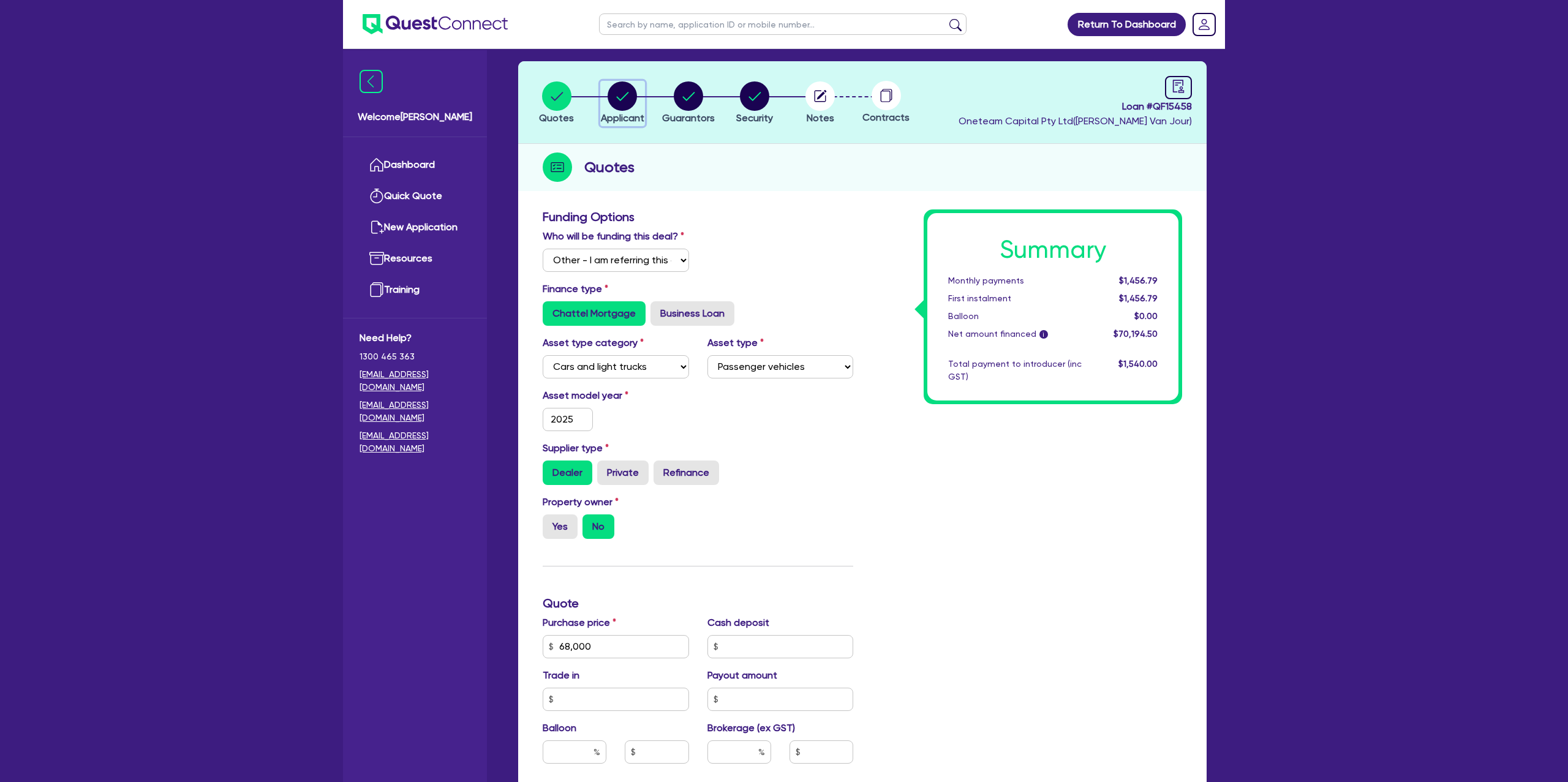
click at [610, 95] on circle "button" at bounding box center [623, 96] width 30 height 30
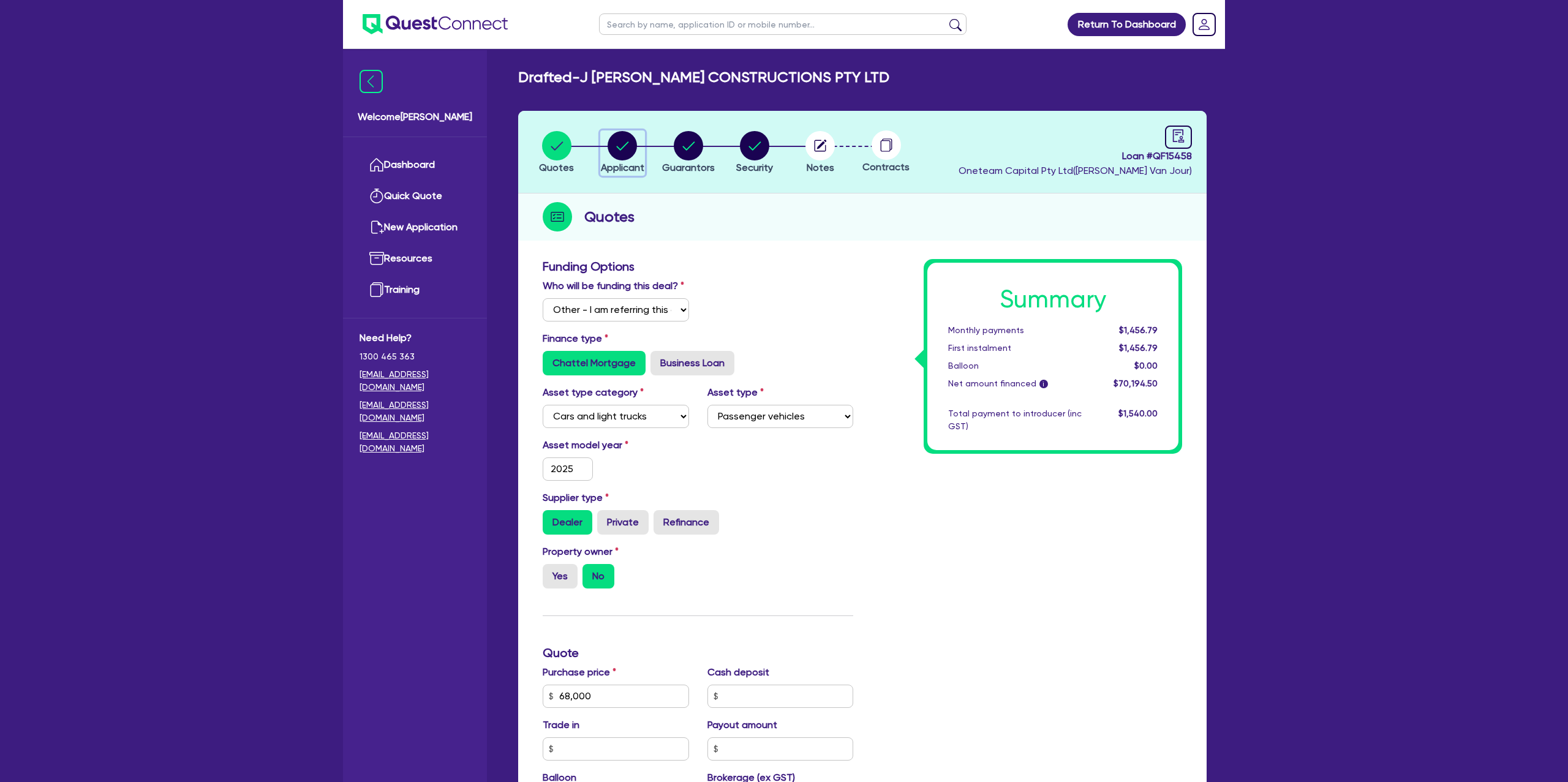
select select "COMPANY"
select select "BUILDING_CONSTRUCTION"
select select "BUSINESSES_LARGE_CONSTRUCTION_PROJECTS"
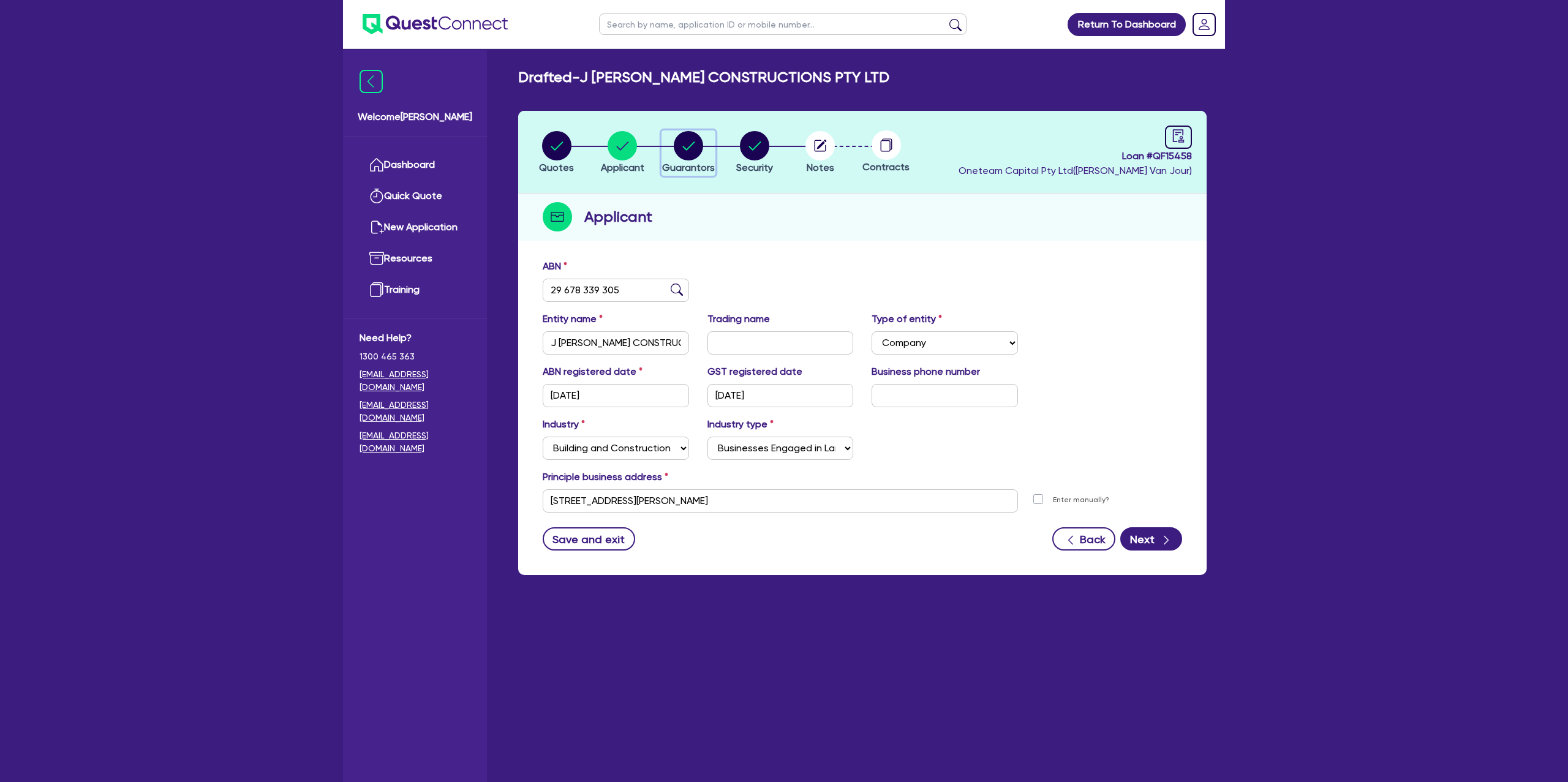
click at [678, 146] on circle "button" at bounding box center [688, 146] width 30 height 30
select select "MR"
select select "[GEOGRAPHIC_DATA]"
select select "SINGLE"
select select "CASH"
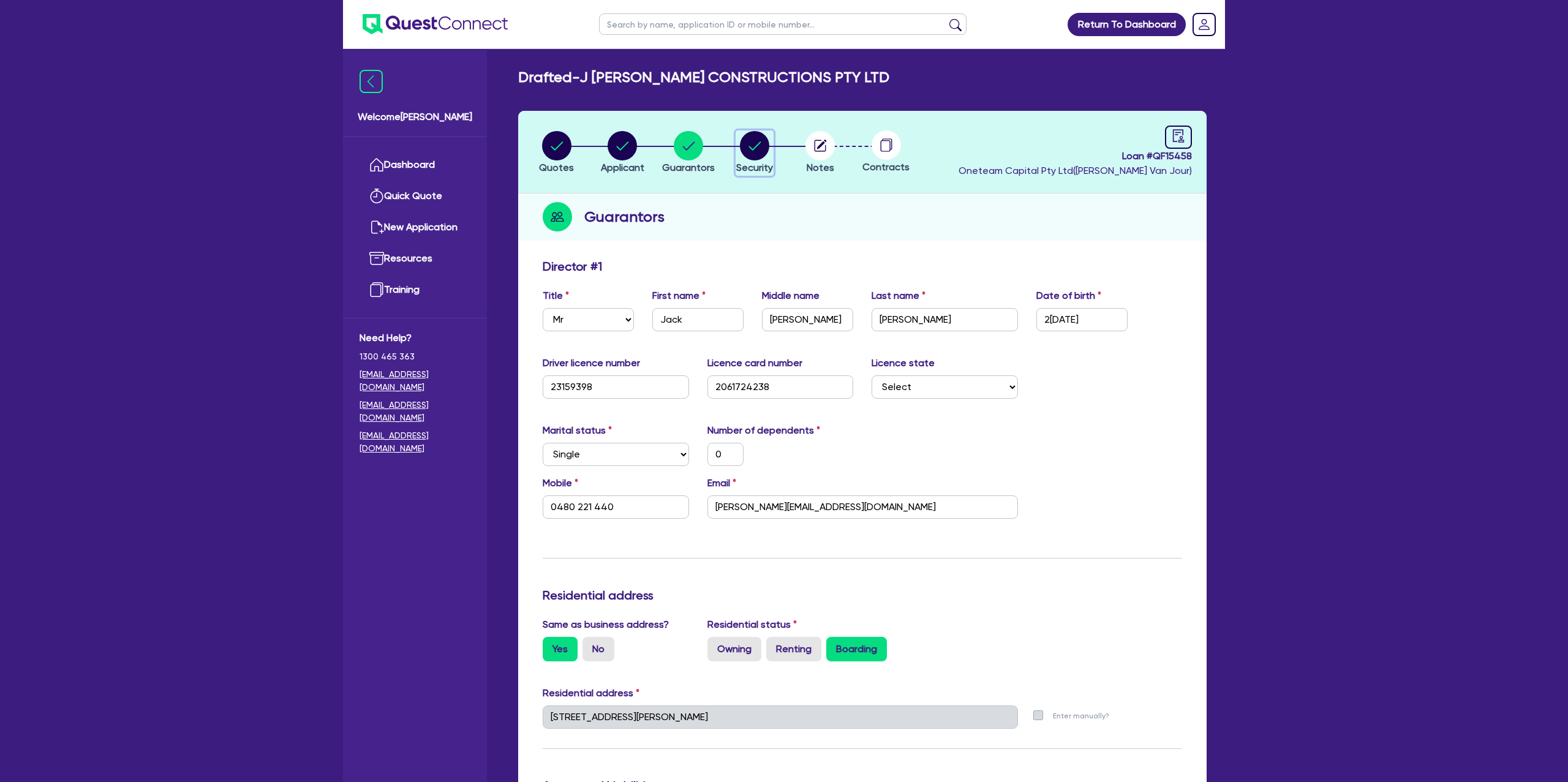
click at [749, 139] on circle "button" at bounding box center [755, 146] width 30 height 30
select select "CARS_AND_LIGHT_TRUCKS"
select select "PASSENGER_VEHICLES"
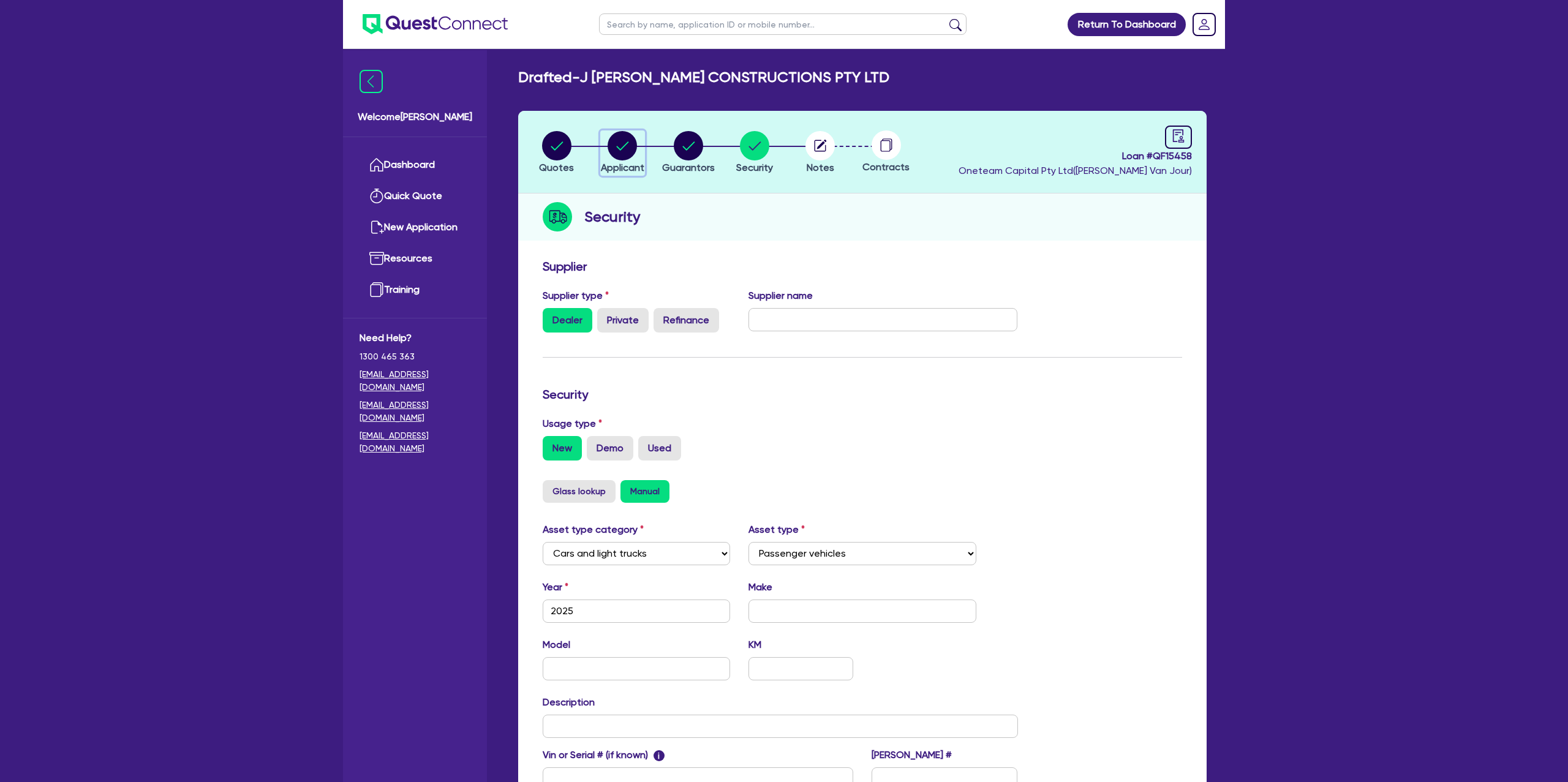
click at [611, 146] on circle "button" at bounding box center [623, 146] width 30 height 30
select select "COMPANY"
select select "BUILDING_CONSTRUCTION"
select select "BUSINESSES_LARGE_CONSTRUCTION_PROJECTS"
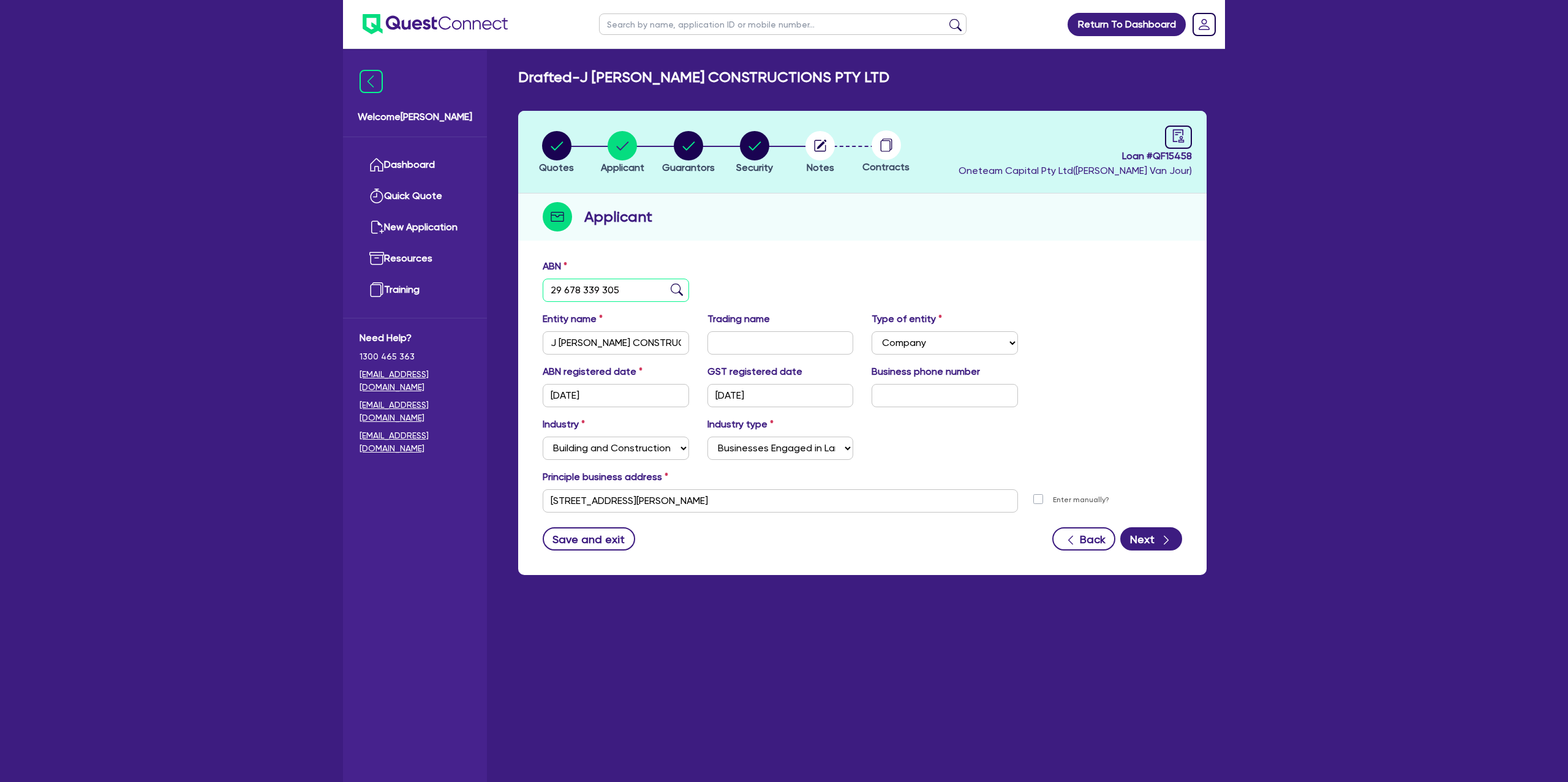
click at [582, 292] on input "29 678 339 305" at bounding box center [616, 290] width 146 height 23
click at [582, 291] on input "29 678 339 305" at bounding box center [616, 290] width 146 height 23
click at [584, 290] on input "29 678 339 305" at bounding box center [616, 290] width 146 height 23
click at [552, 150] on circle "button" at bounding box center [557, 146] width 30 height 30
select select "Other"
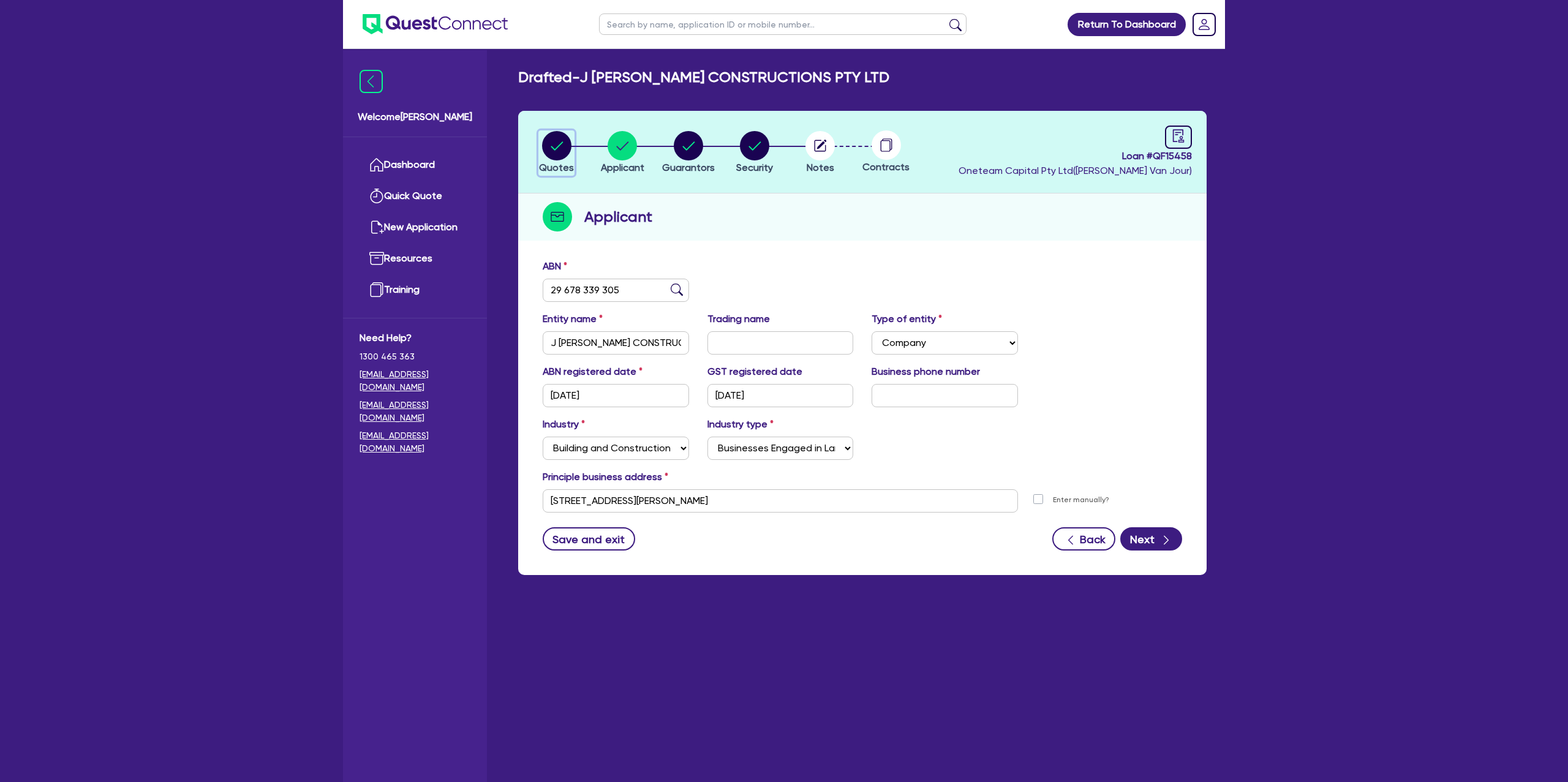
select select "CARS_AND_LIGHT_TRUCKS"
select select "PASSENGER_VEHICLES"
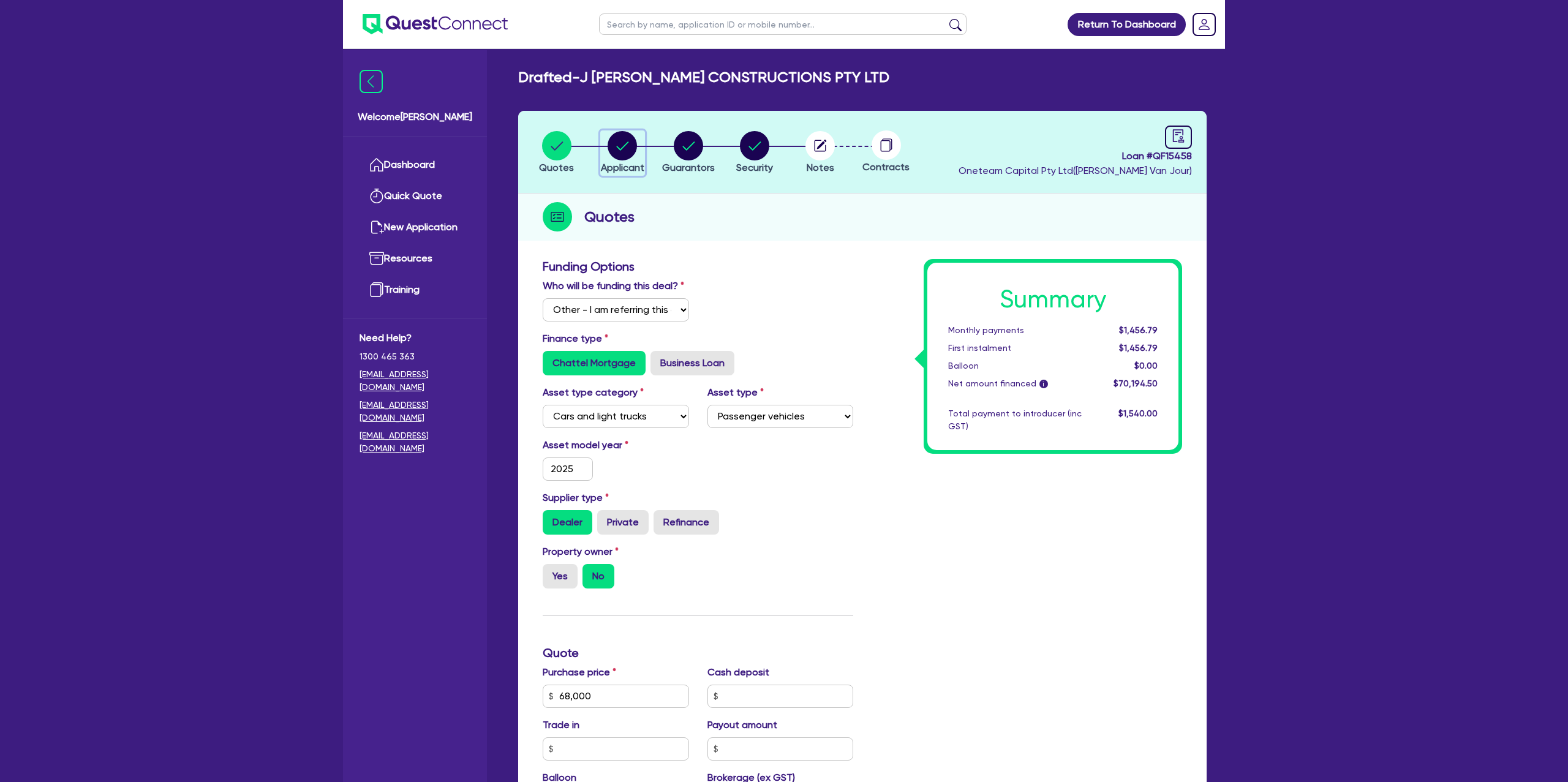
click at [619, 150] on circle "button" at bounding box center [623, 146] width 30 height 30
select select "COMPANY"
select select "BUILDING_CONSTRUCTION"
select select "BUSINESSES_LARGE_CONSTRUCTION_PROJECTS"
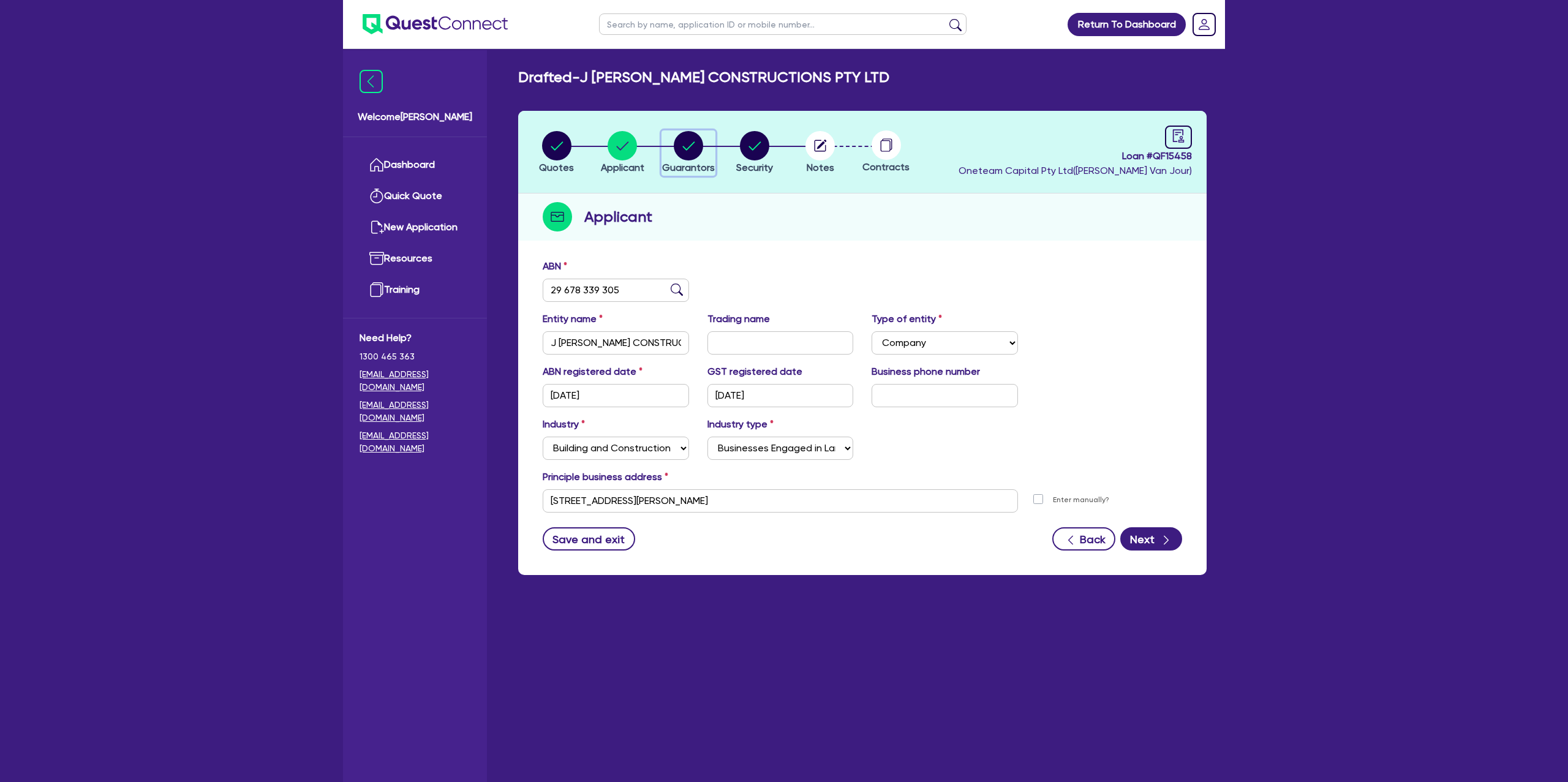
click at [687, 146] on circle "button" at bounding box center [688, 146] width 30 height 30
select select "MR"
select select "[GEOGRAPHIC_DATA]"
select select "SINGLE"
select select "CASH"
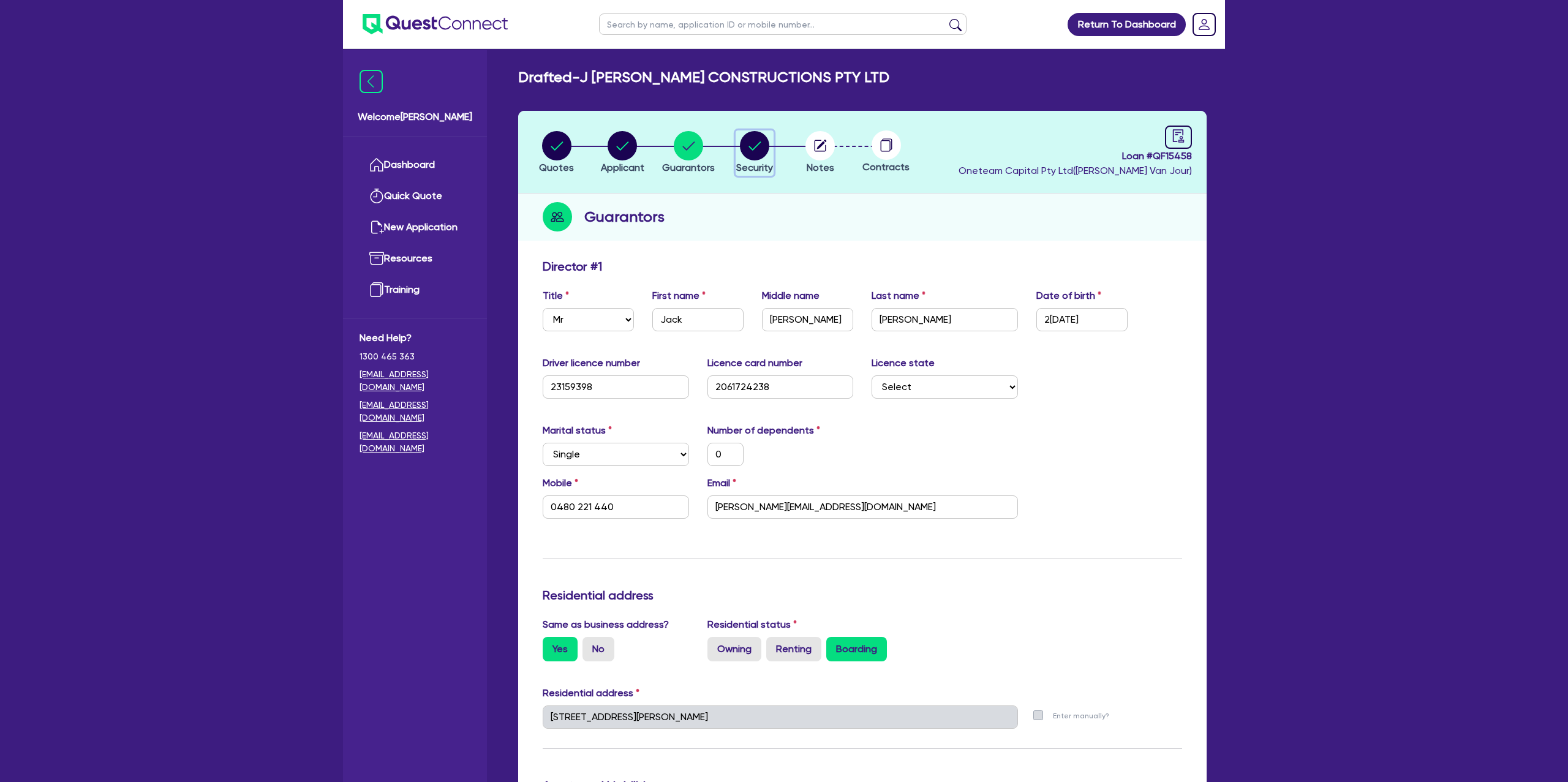
click at [747, 144] on circle "button" at bounding box center [755, 146] width 30 height 30
select select "CARS_AND_LIGHT_TRUCKS"
select select "PASSENGER_VEHICLES"
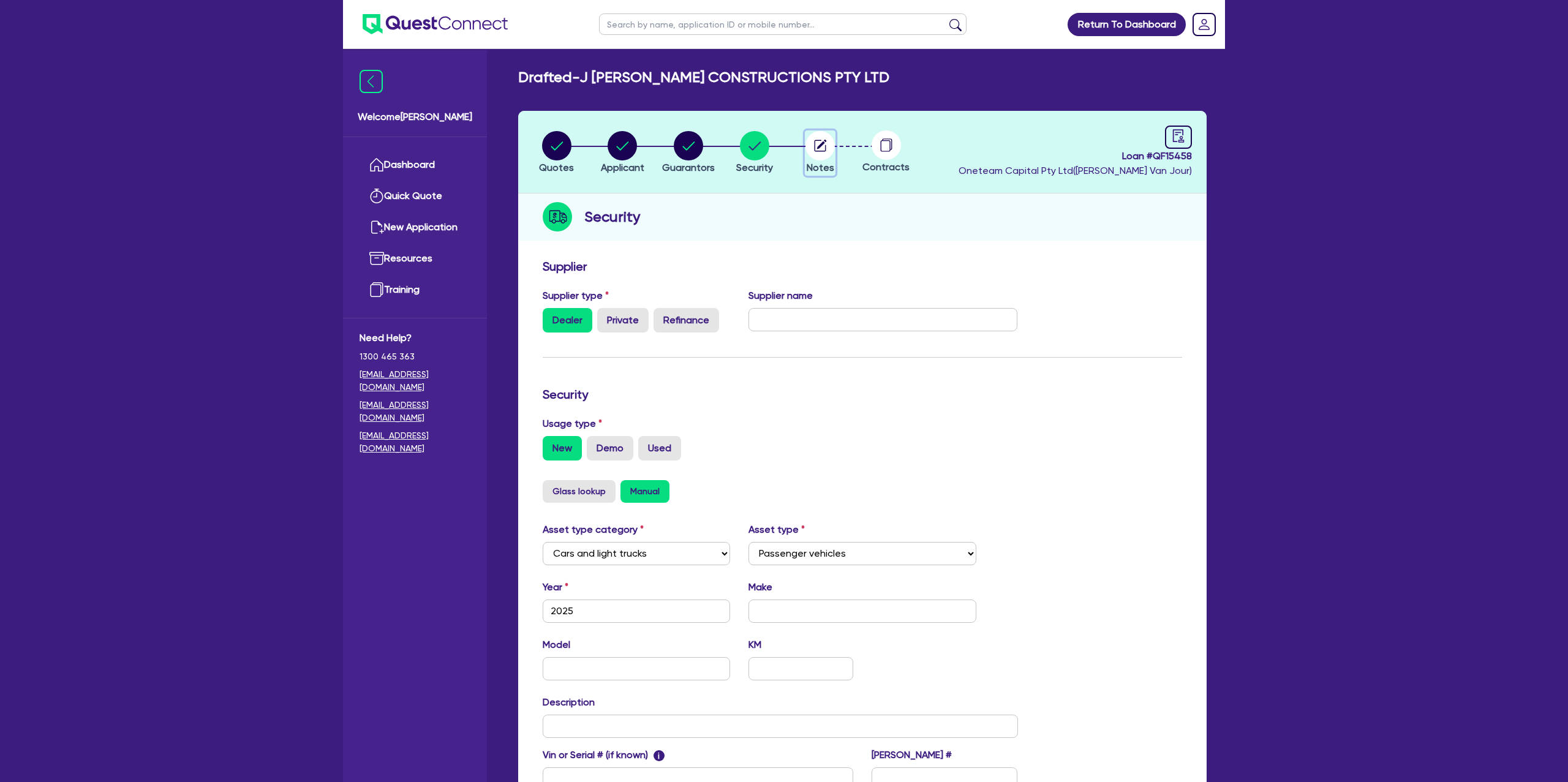
click at [823, 146] on circle "button" at bounding box center [820, 146] width 30 height 30
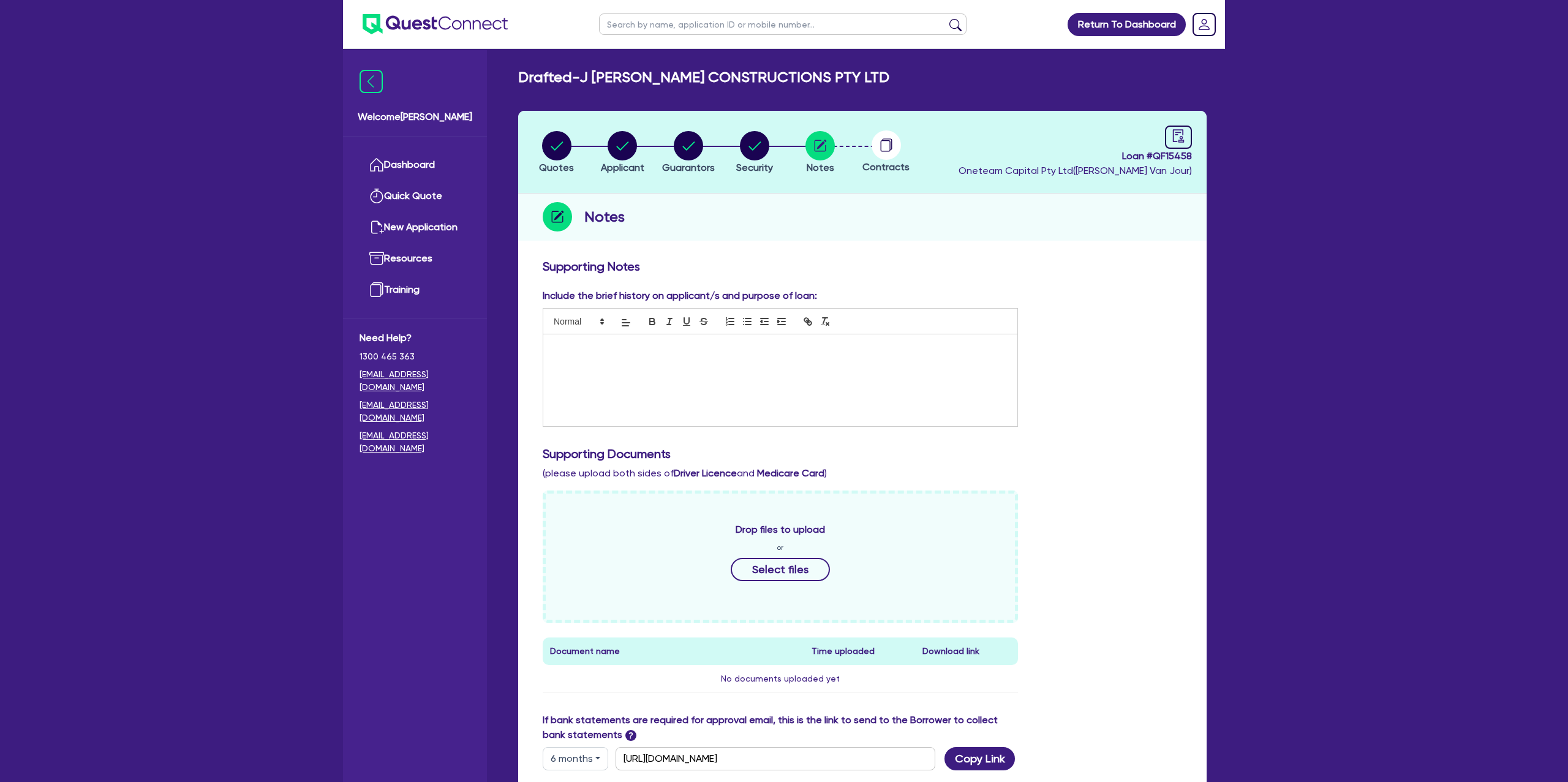
click at [879, 144] on circle at bounding box center [886, 145] width 30 height 30
click at [1178, 131] on icon "audit" at bounding box center [1178, 136] width 13 height 13
select select "DRAFTED_NEW"
select select "Other"
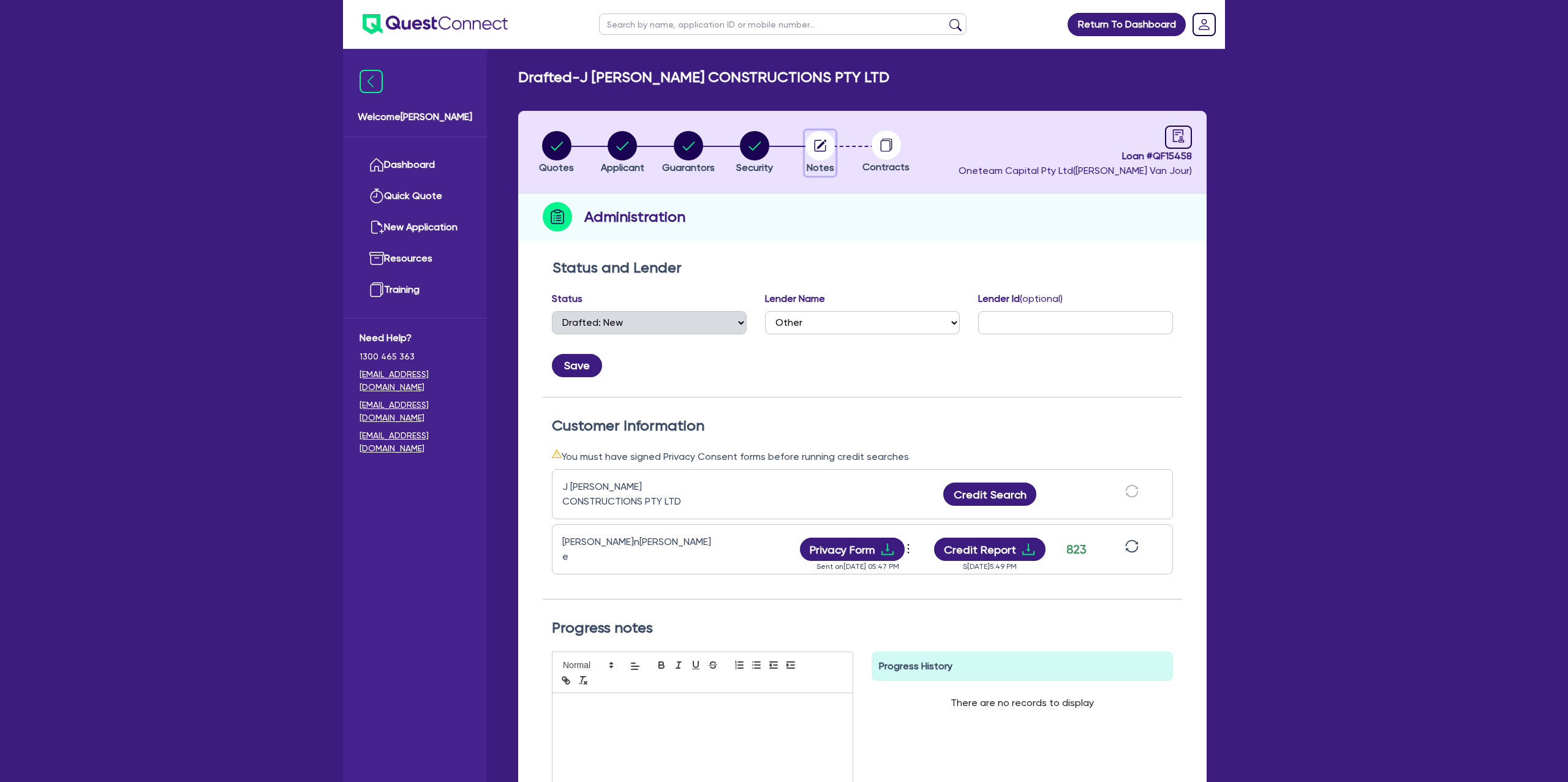
click at [816, 142] on circle "button" at bounding box center [820, 146] width 30 height 30
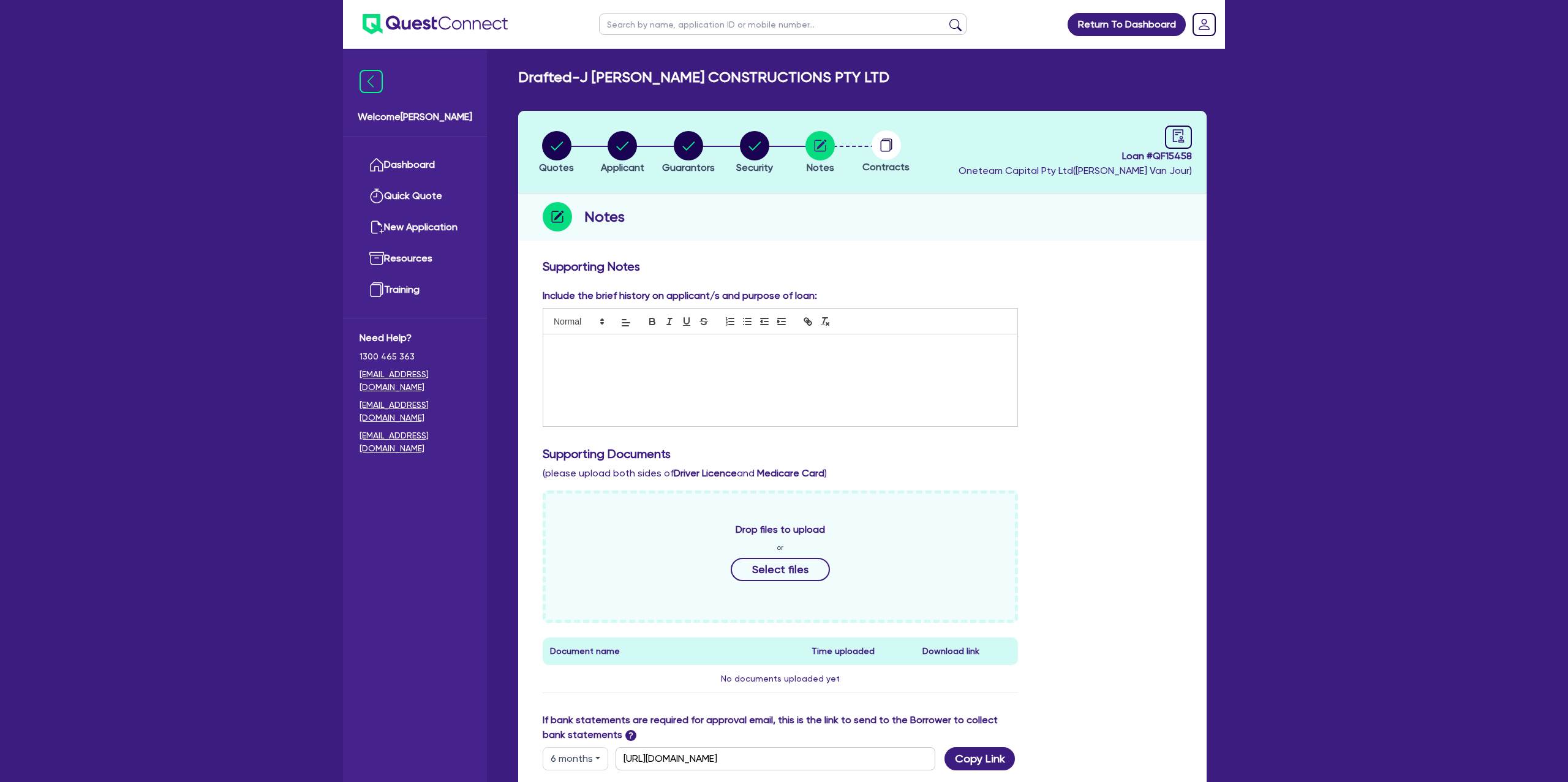
drag, startPoint x: 667, startPoint y: 380, endPoint x: 674, endPoint y: 376, distance: 8.1
click at [668, 378] on div at bounding box center [780, 380] width 474 height 92
click at [621, 150] on circle "button" at bounding box center [623, 146] width 30 height 30
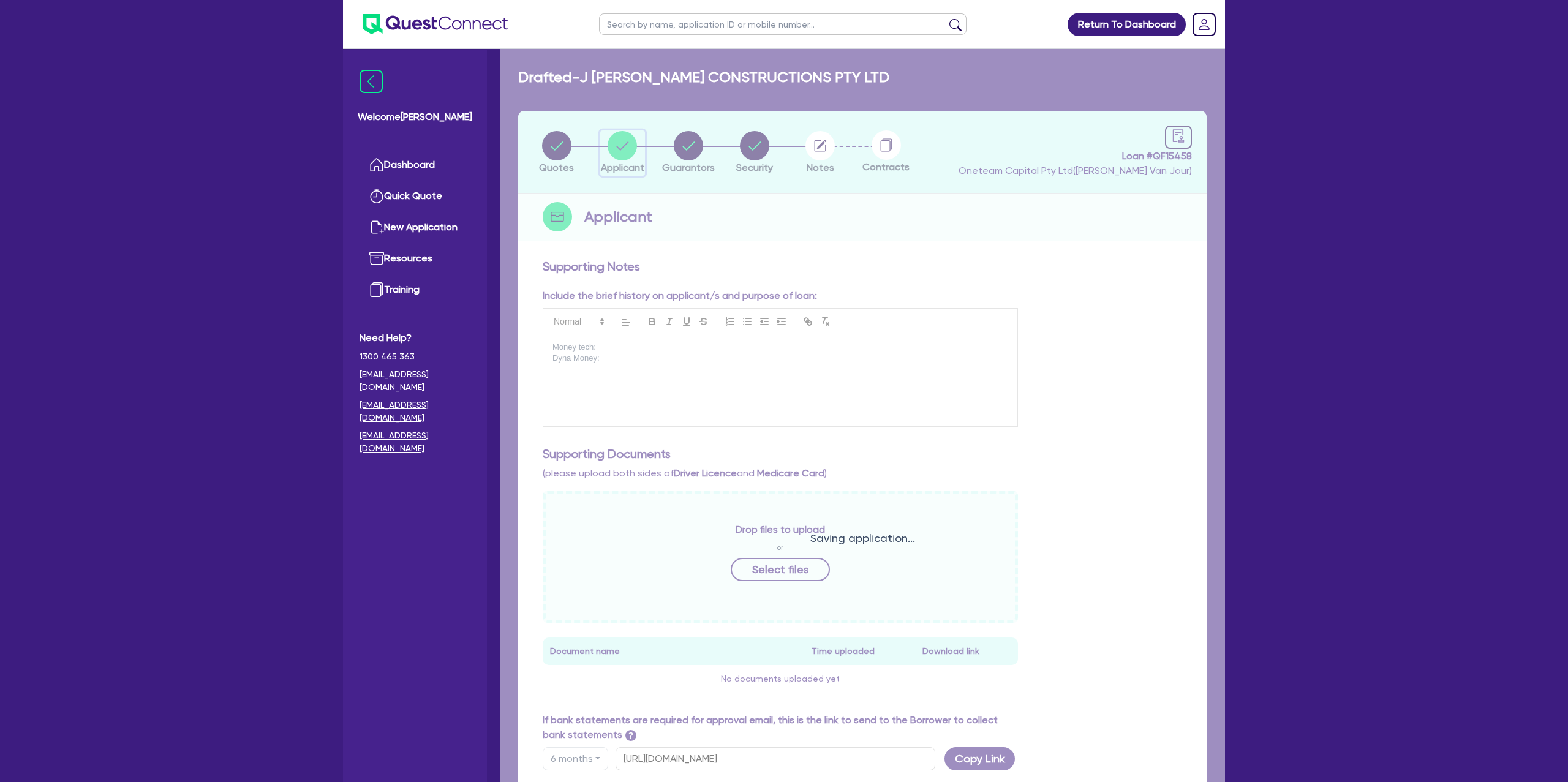
select select "COMPANY"
select select "BUILDING_CONSTRUCTION"
select select "BUSINESSES_LARGE_CONSTRUCTION_PROJECTS"
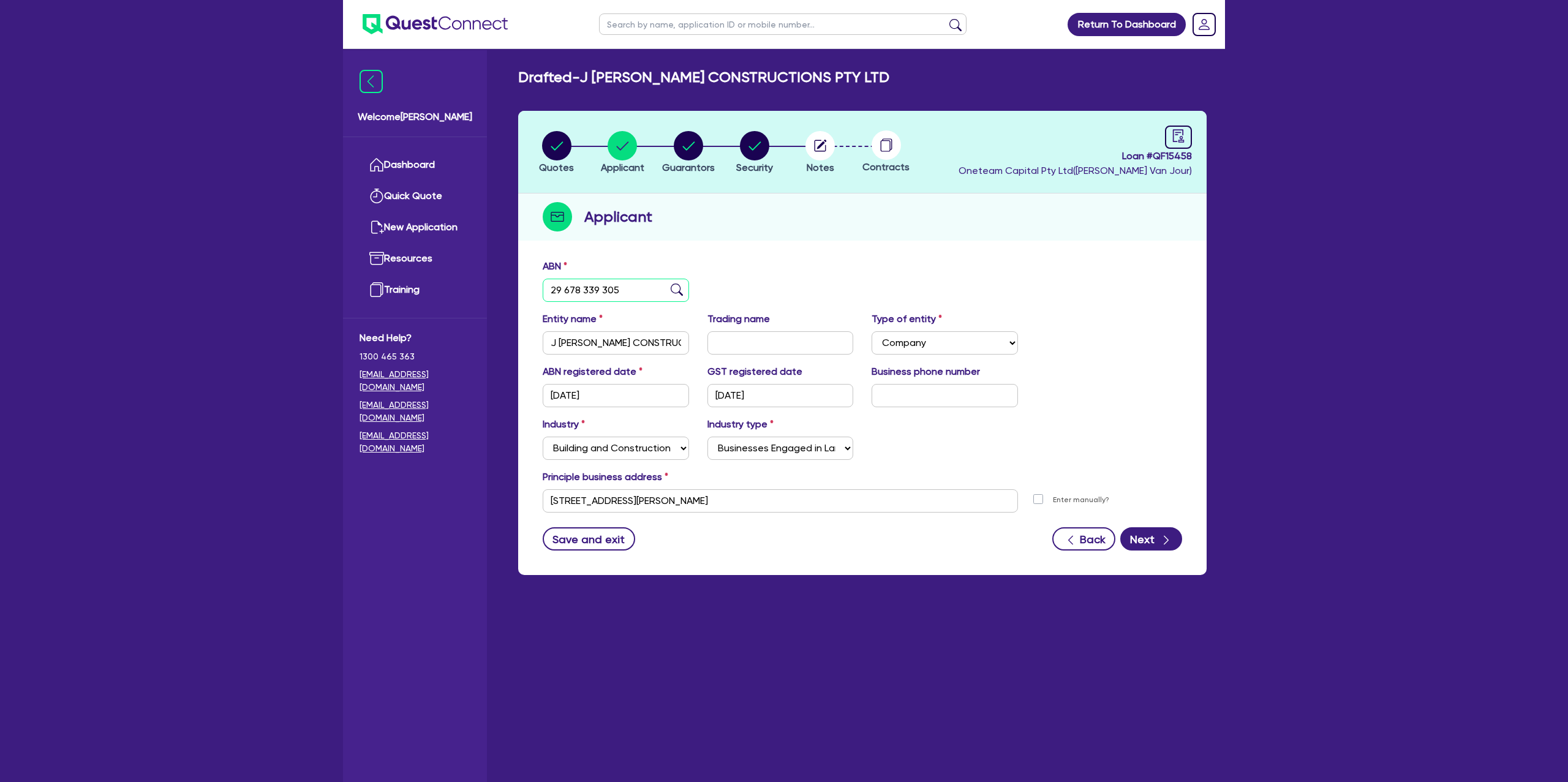
click at [572, 278] on input "29 678 339 305" at bounding box center [616, 290] width 146 height 23
click at [560, 294] on input "29 678 339 305" at bounding box center [616, 290] width 146 height 23
click at [1186, 136] on div at bounding box center [1178, 137] width 27 height 23
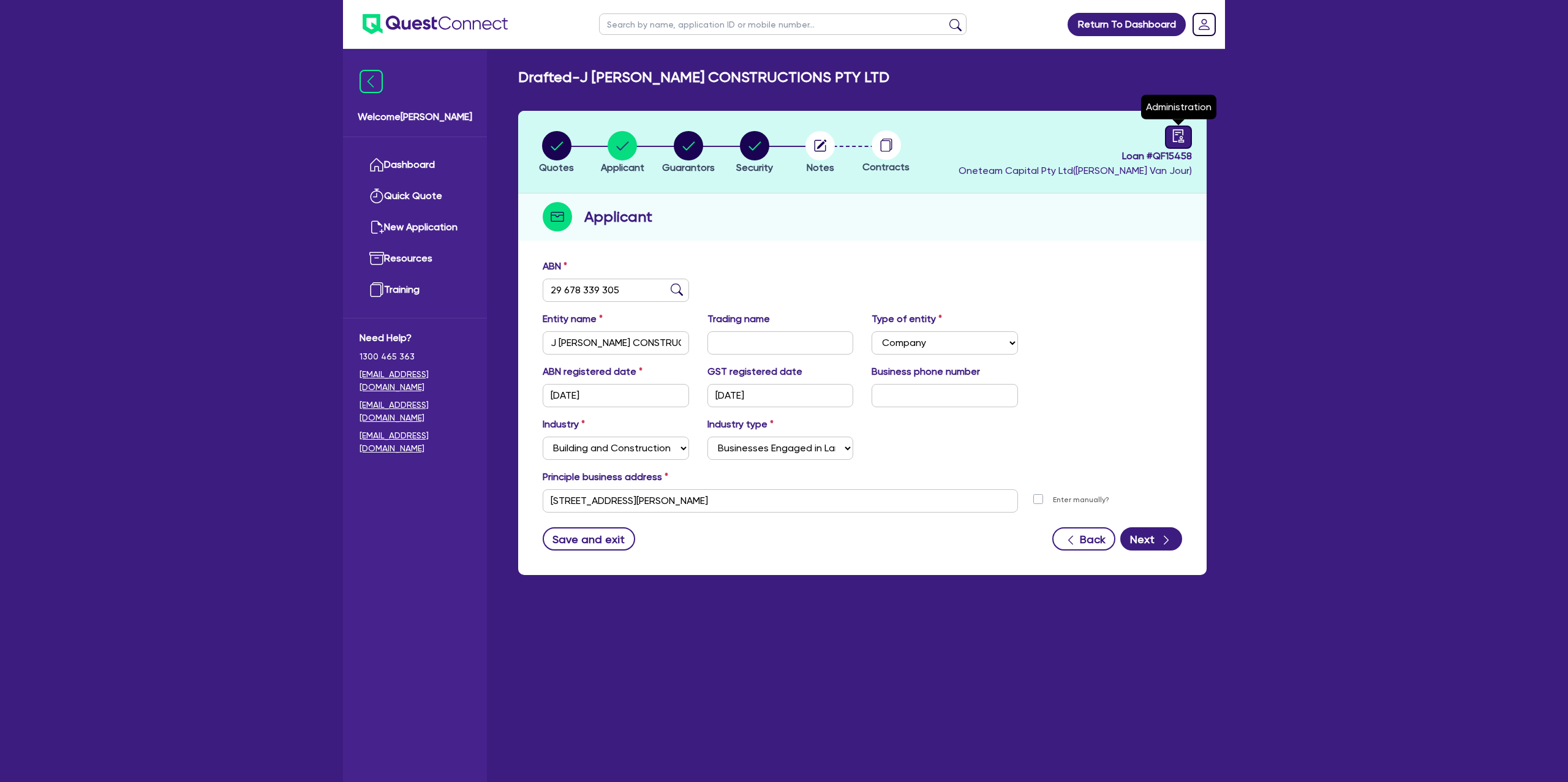
select select "DRAFTED_NEW"
select select "Other"
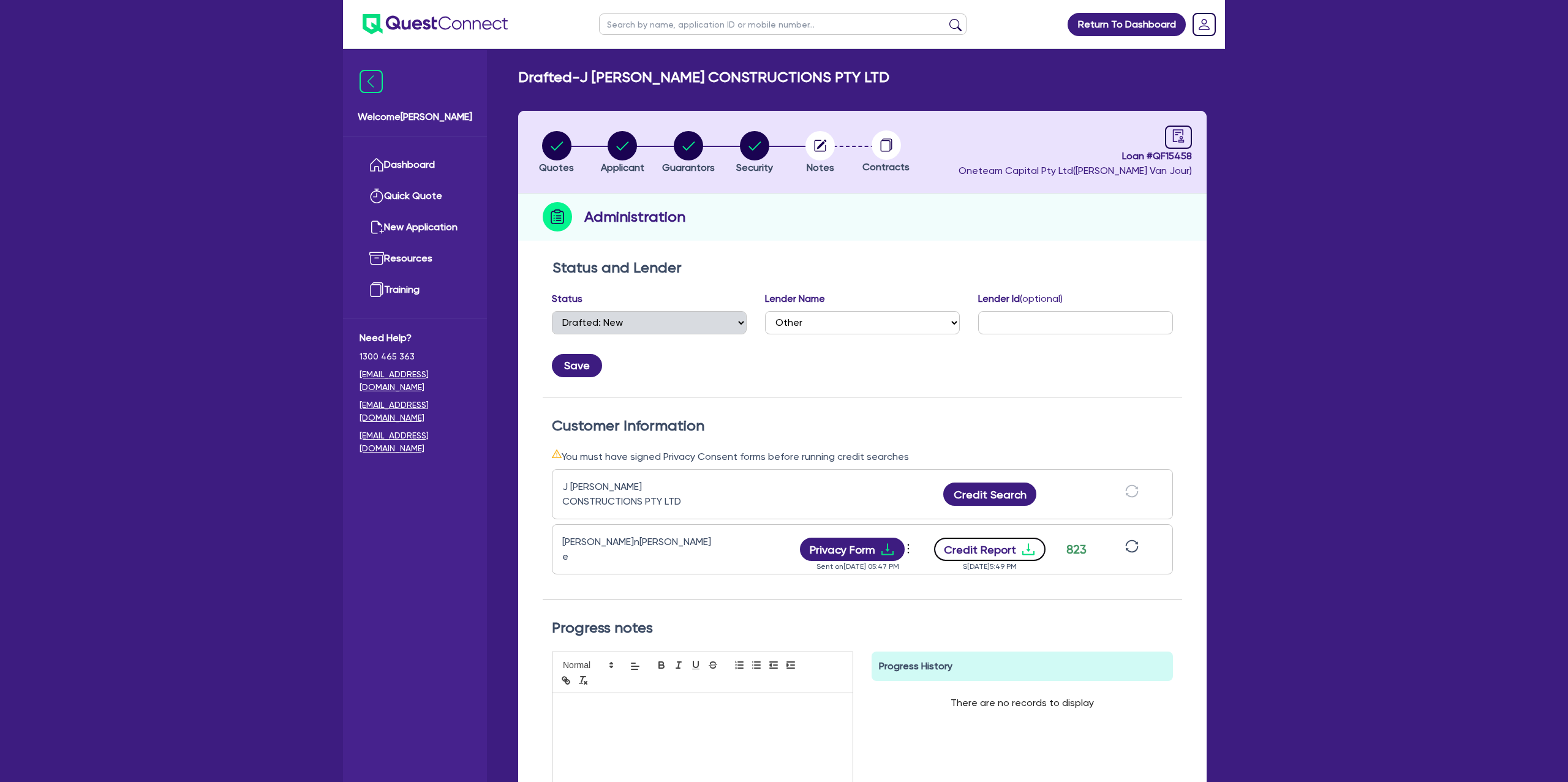
click at [1025, 543] on icon "download" at bounding box center [1029, 549] width 15 height 15
click at [552, 141] on circle "button" at bounding box center [557, 146] width 30 height 30
select select "Other"
select select "CARS_AND_LIGHT_TRUCKS"
select select "PASSENGER_VEHICLES"
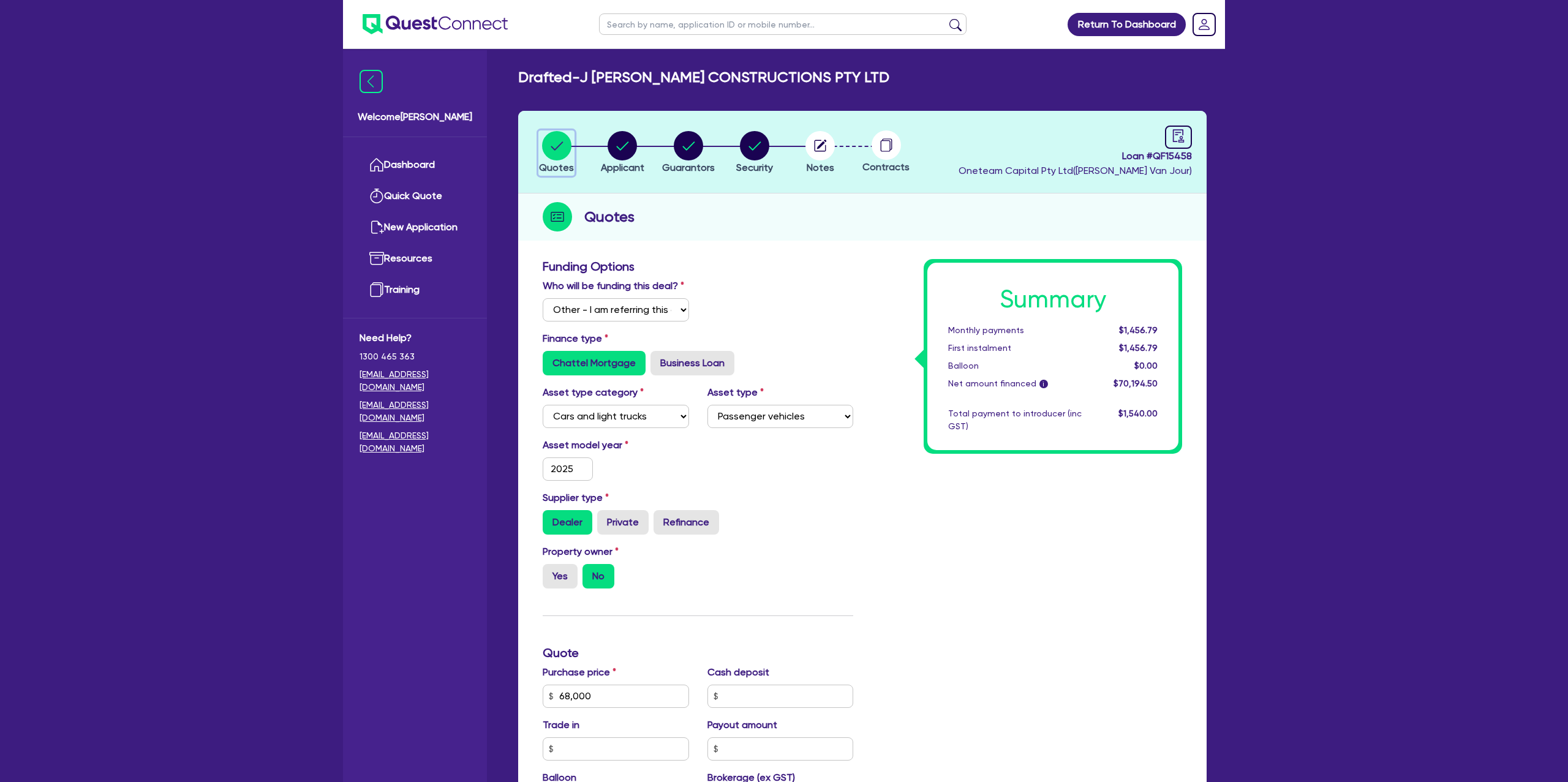
click at [562, 158] on circle "button" at bounding box center [557, 146] width 30 height 30
click at [558, 140] on circle "button" at bounding box center [557, 146] width 30 height 30
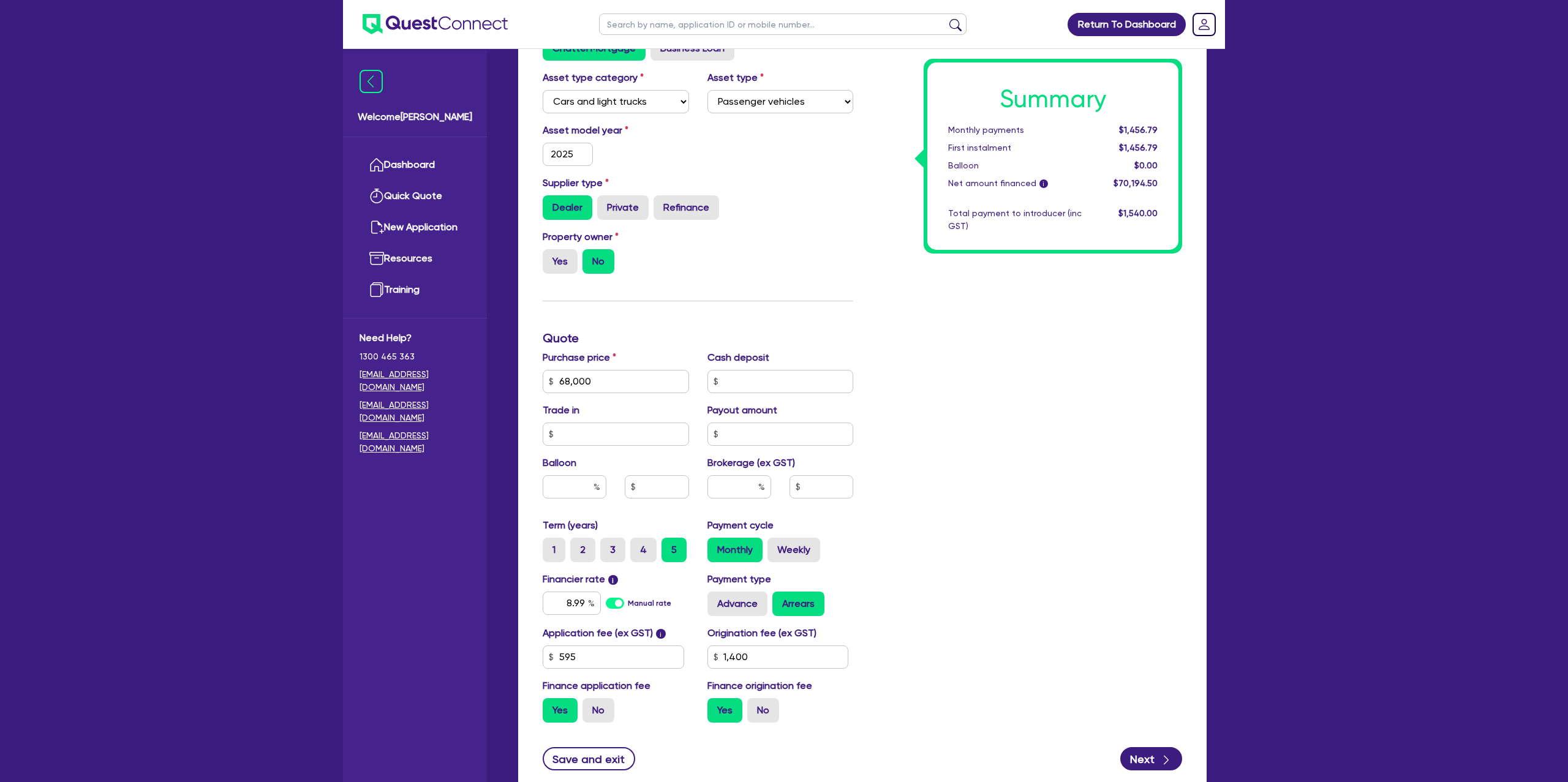
scroll to position [311, 0]
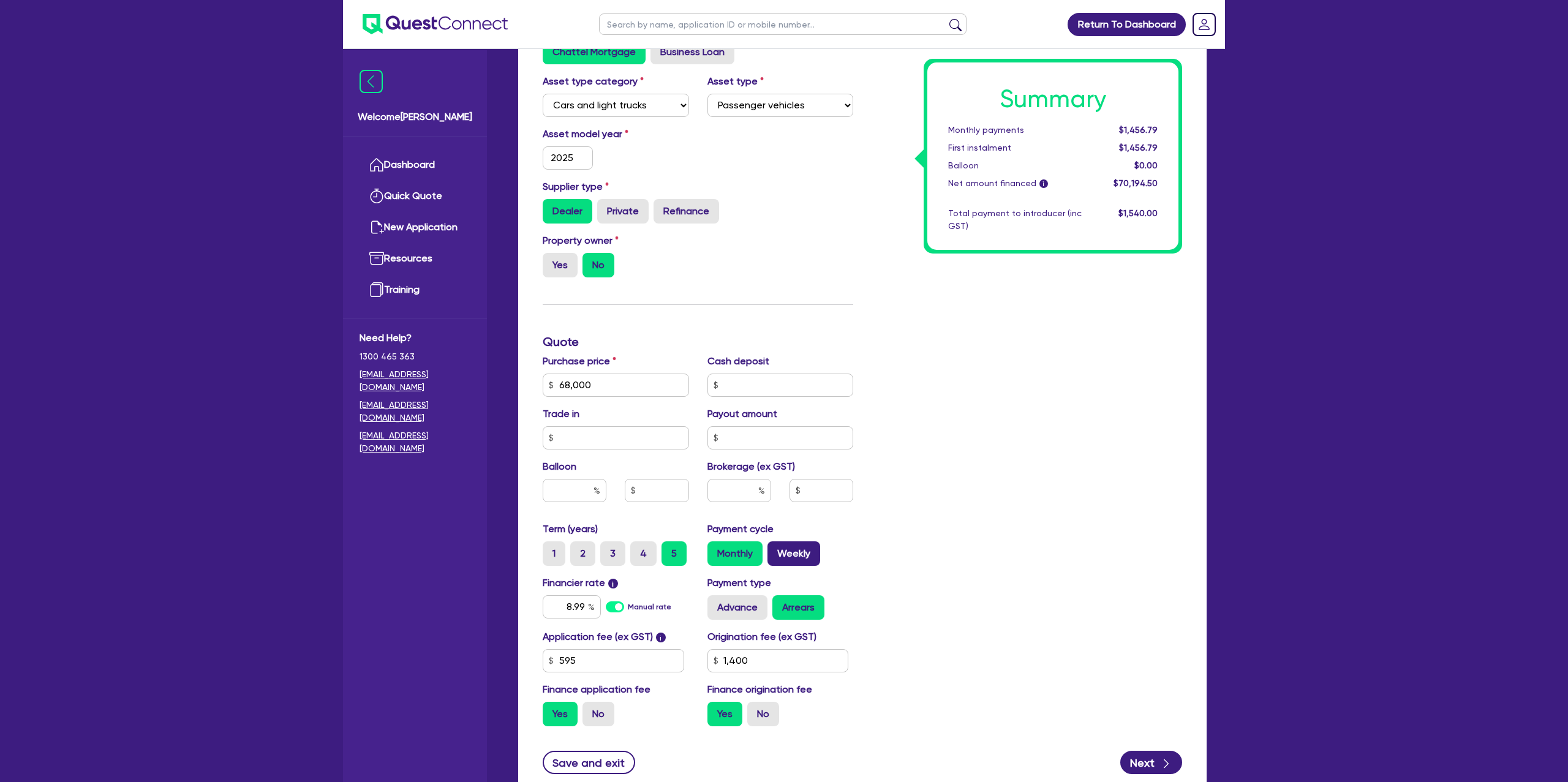
click at [787, 542] on label "Weekly" at bounding box center [794, 553] width 53 height 25
click at [776, 542] on input "Weekly" at bounding box center [772, 545] width 8 height 8
radio input "true"
type input "68,000"
type input "1,400"
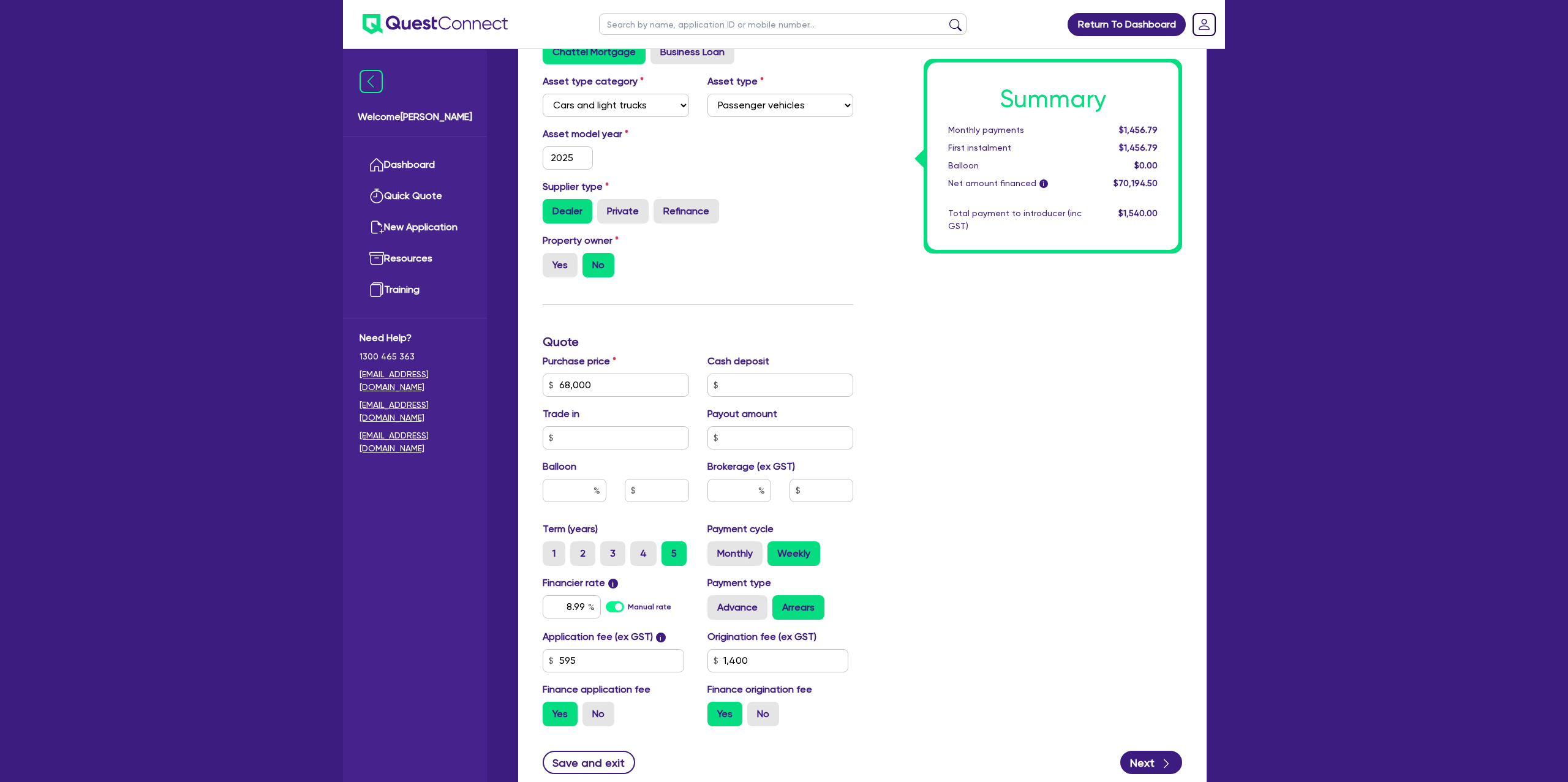
type input "68,000"
type input "1,400"
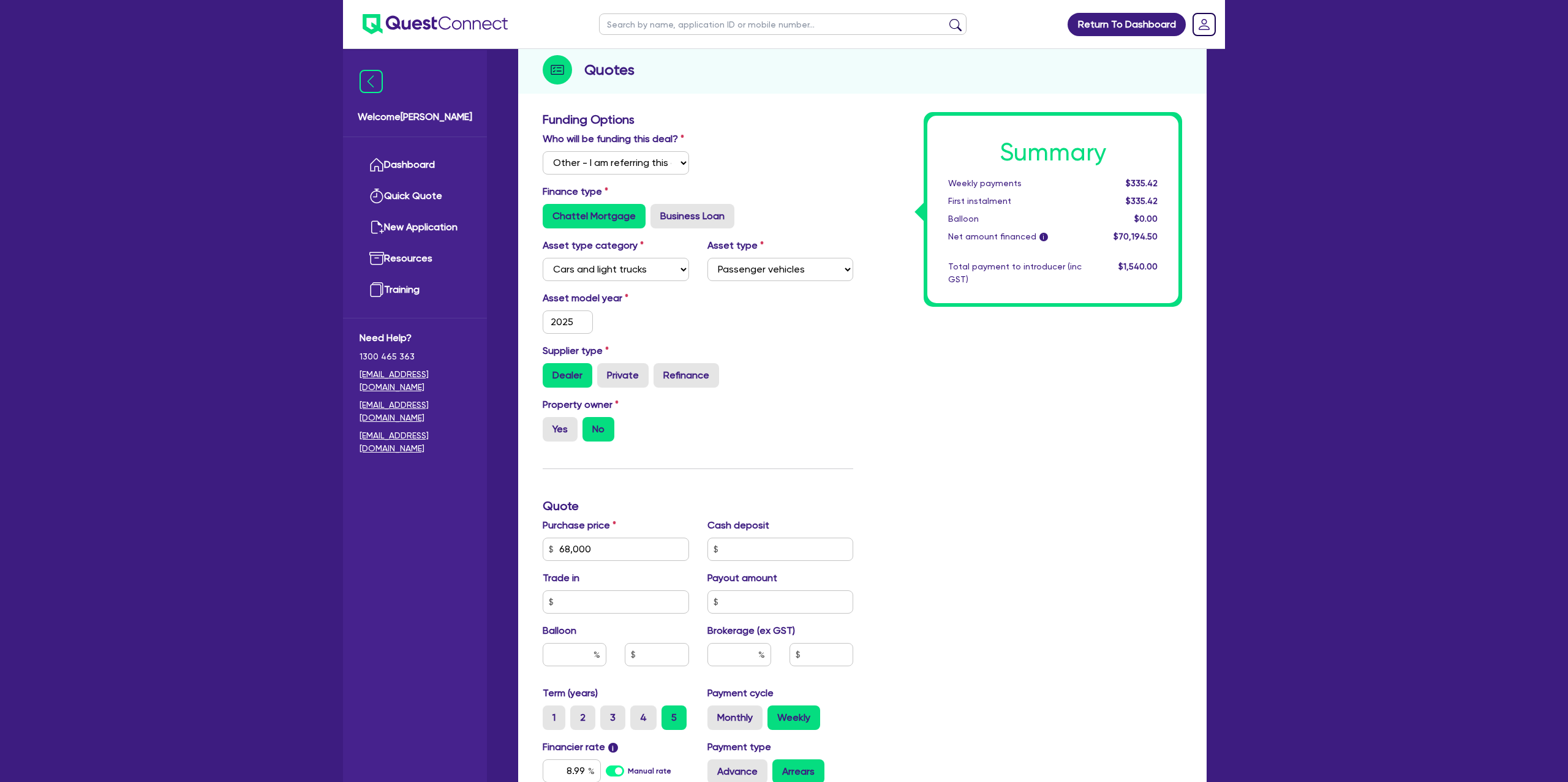
scroll to position [0, 0]
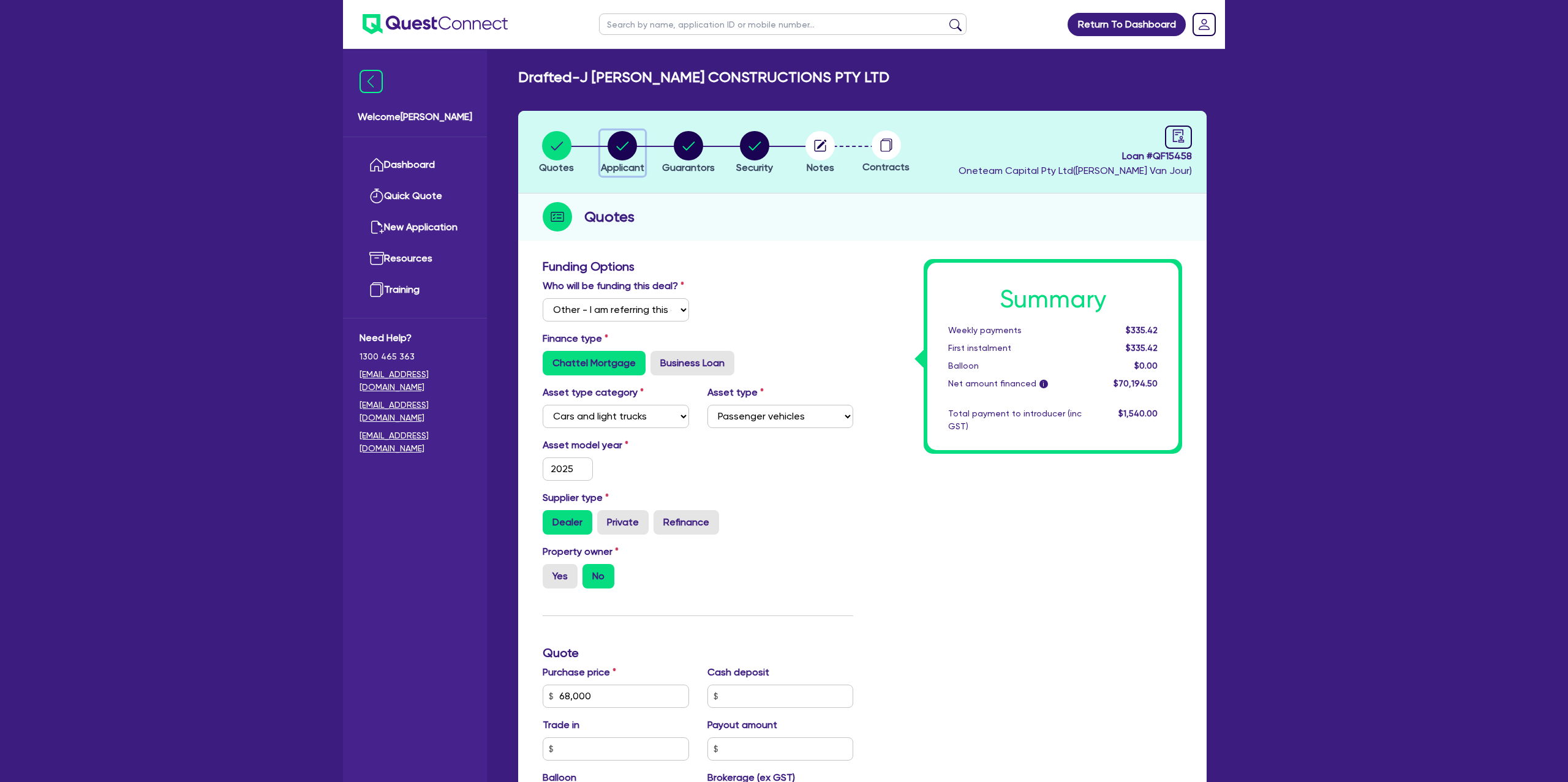
click at [631, 141] on circle "button" at bounding box center [623, 146] width 30 height 30
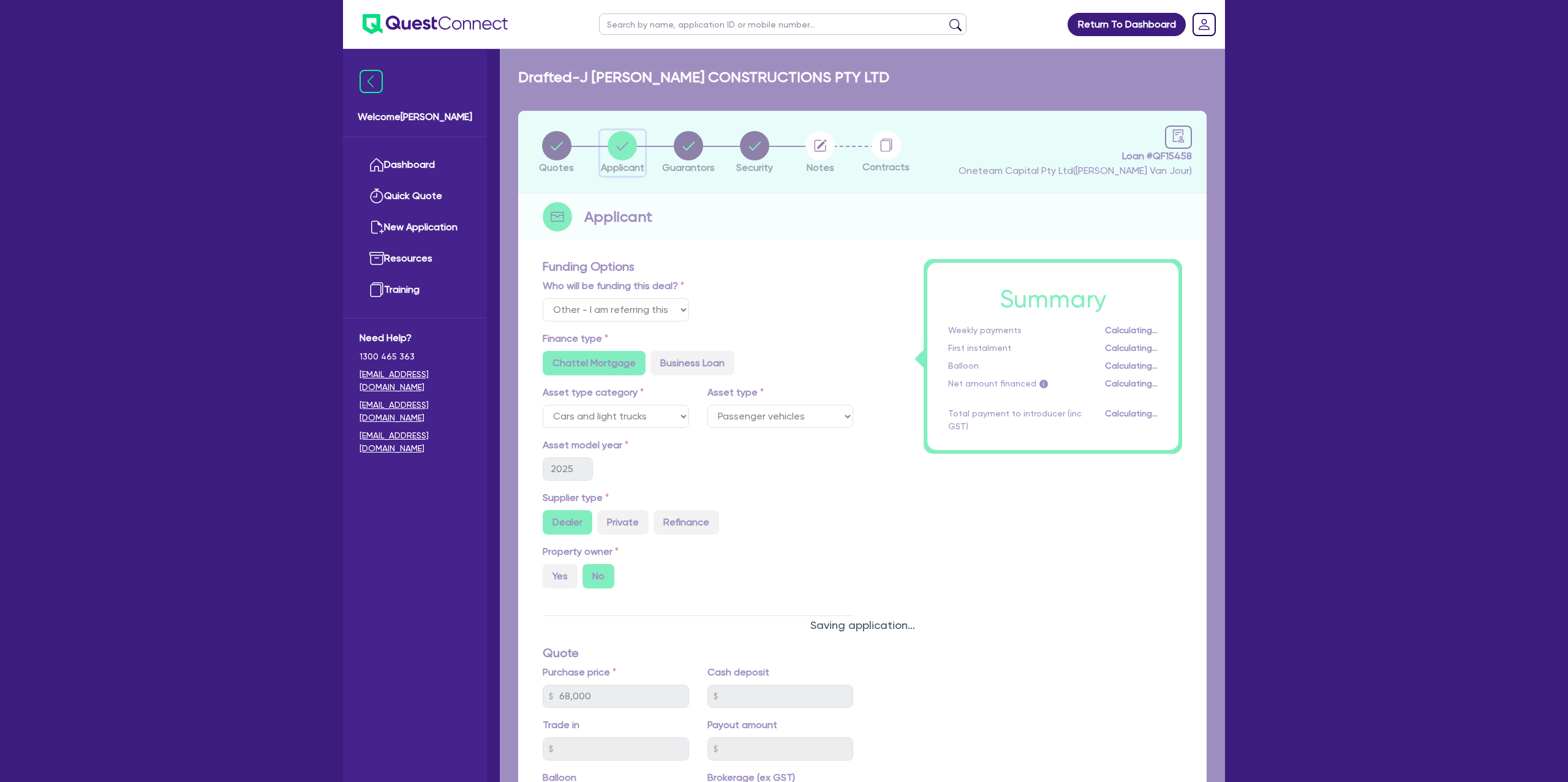
select select "COMPANY"
select select "BUILDING_CONSTRUCTION"
select select "BUSINESSES_LARGE_CONSTRUCTION_PROJECTS"
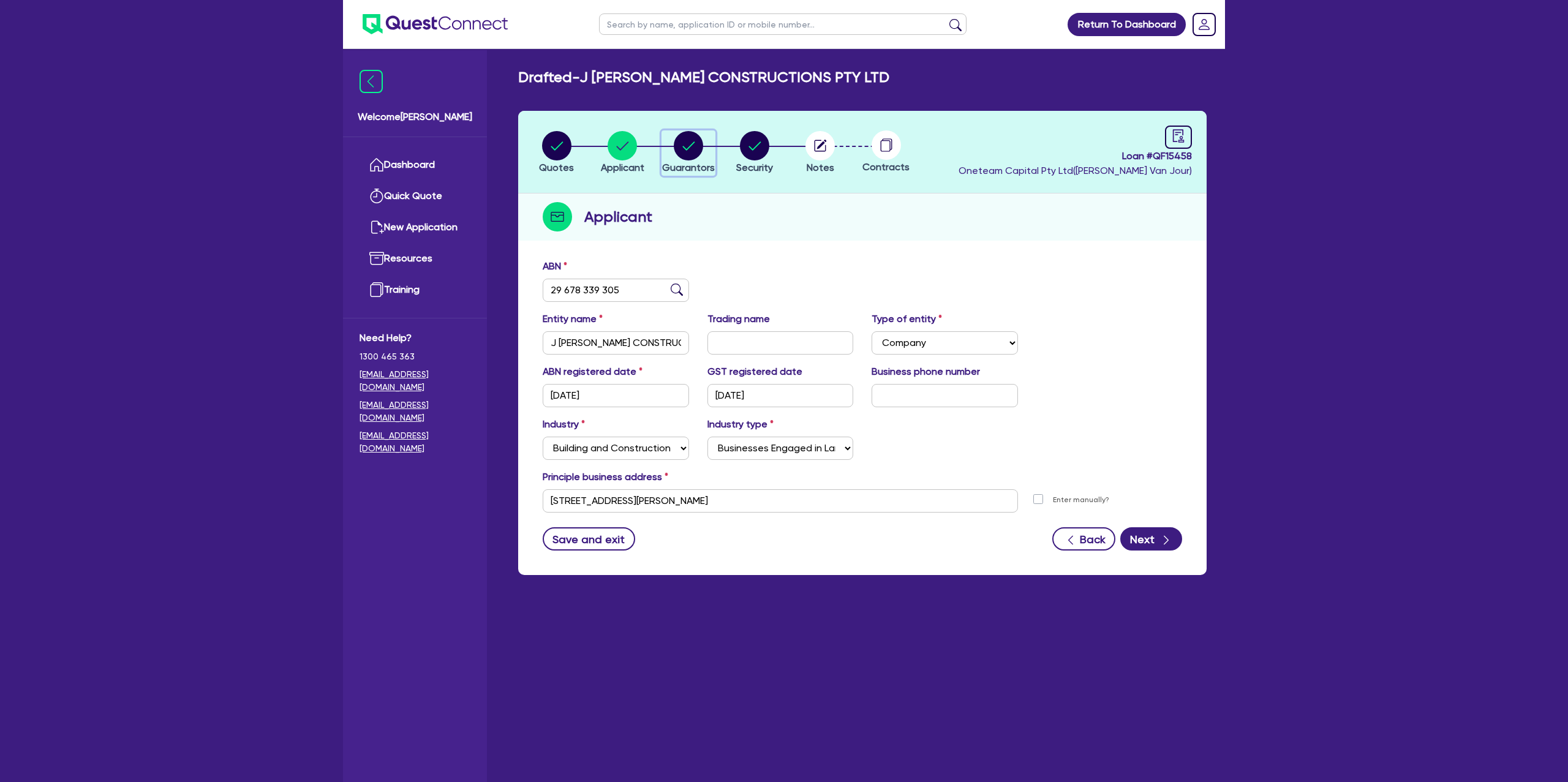
click at [690, 150] on circle "button" at bounding box center [688, 146] width 30 height 30
select select "MR"
select select "[GEOGRAPHIC_DATA]"
select select "SINGLE"
select select "CASH"
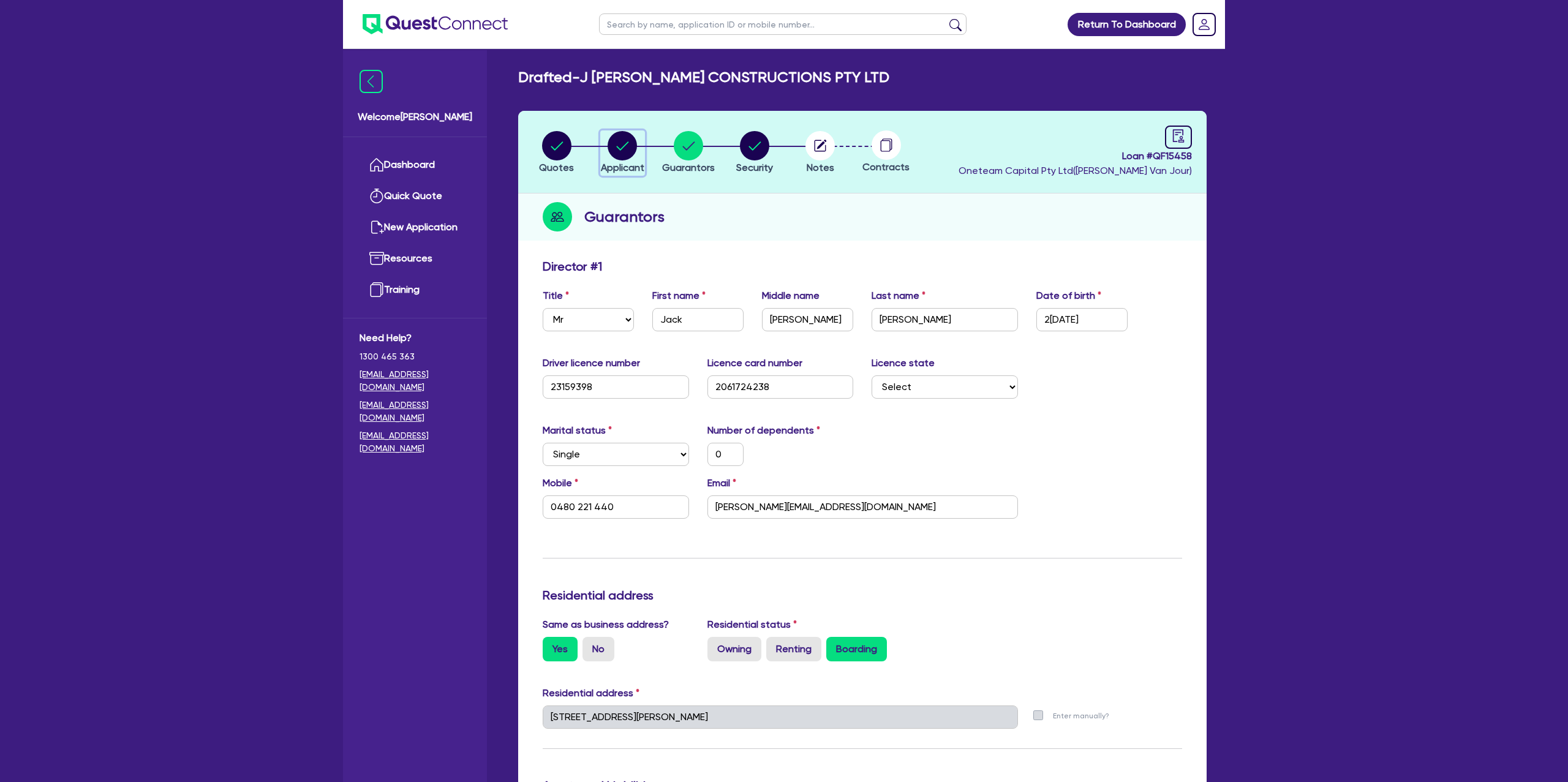
drag, startPoint x: 615, startPoint y: 142, endPoint x: 622, endPoint y: 138, distance: 8.1
click at [623, 137] on circle "button" at bounding box center [623, 146] width 30 height 30
select select "COMPANY"
select select "BUILDING_CONSTRUCTION"
select select "BUSINESSES_LARGE_CONSTRUCTION_PROJECTS"
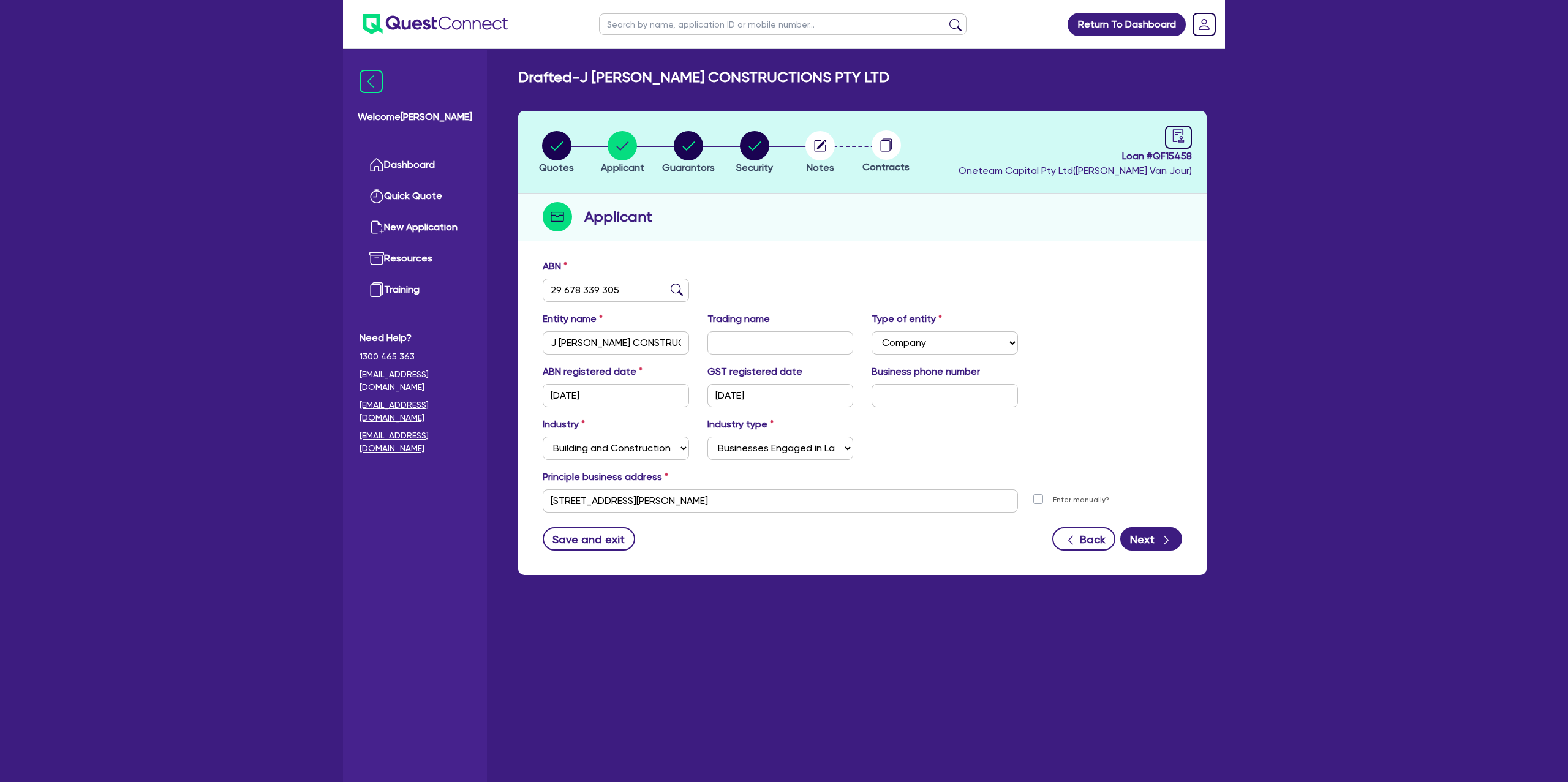
drag, startPoint x: 731, startPoint y: 147, endPoint x: 714, endPoint y: 164, distance: 24.0
click at [732, 148] on li "Security" at bounding box center [754, 152] width 66 height 43
click at [469, 160] on link "Dashboard" at bounding box center [415, 165] width 111 height 32
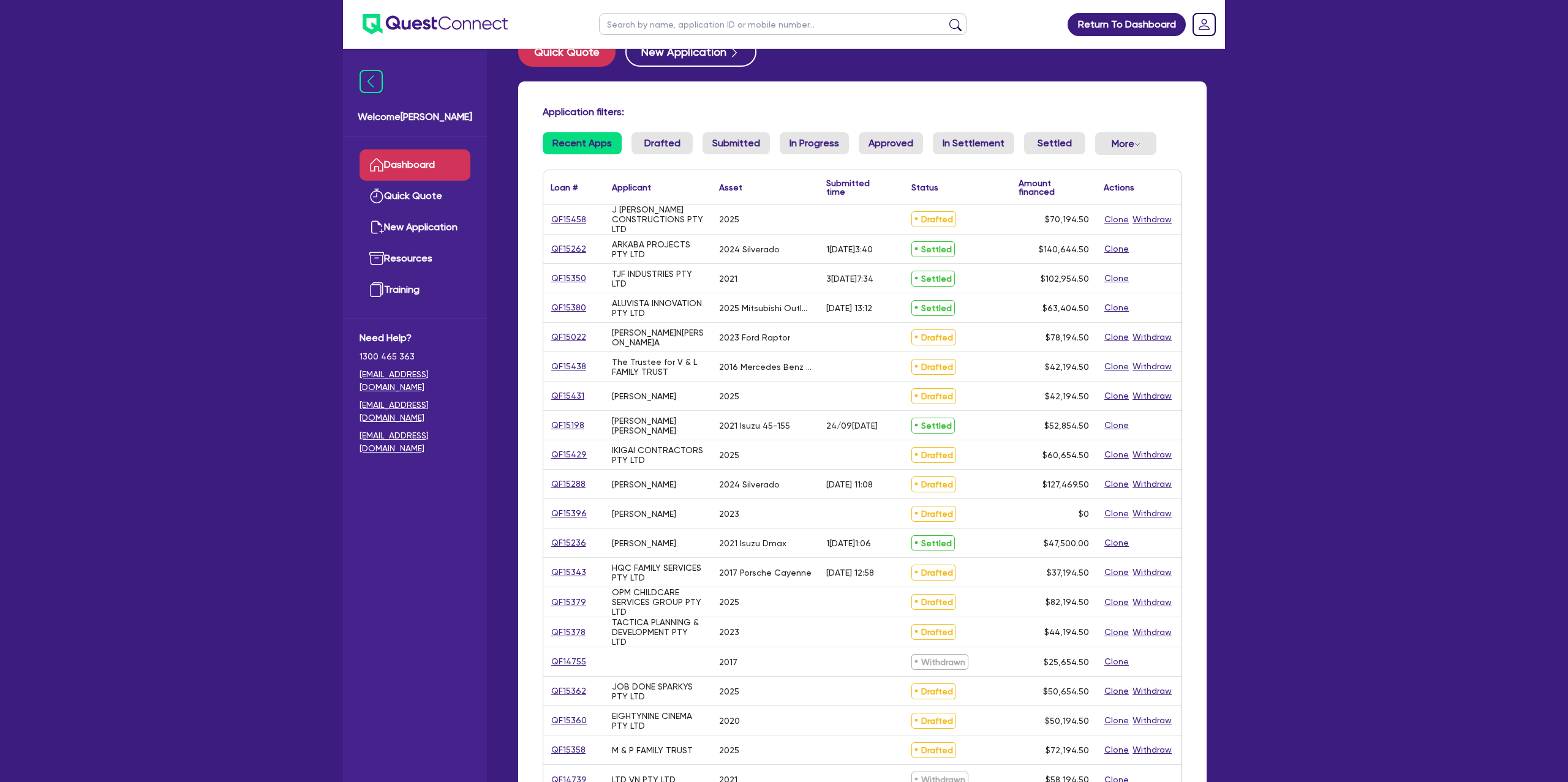
scroll to position [34, 0]
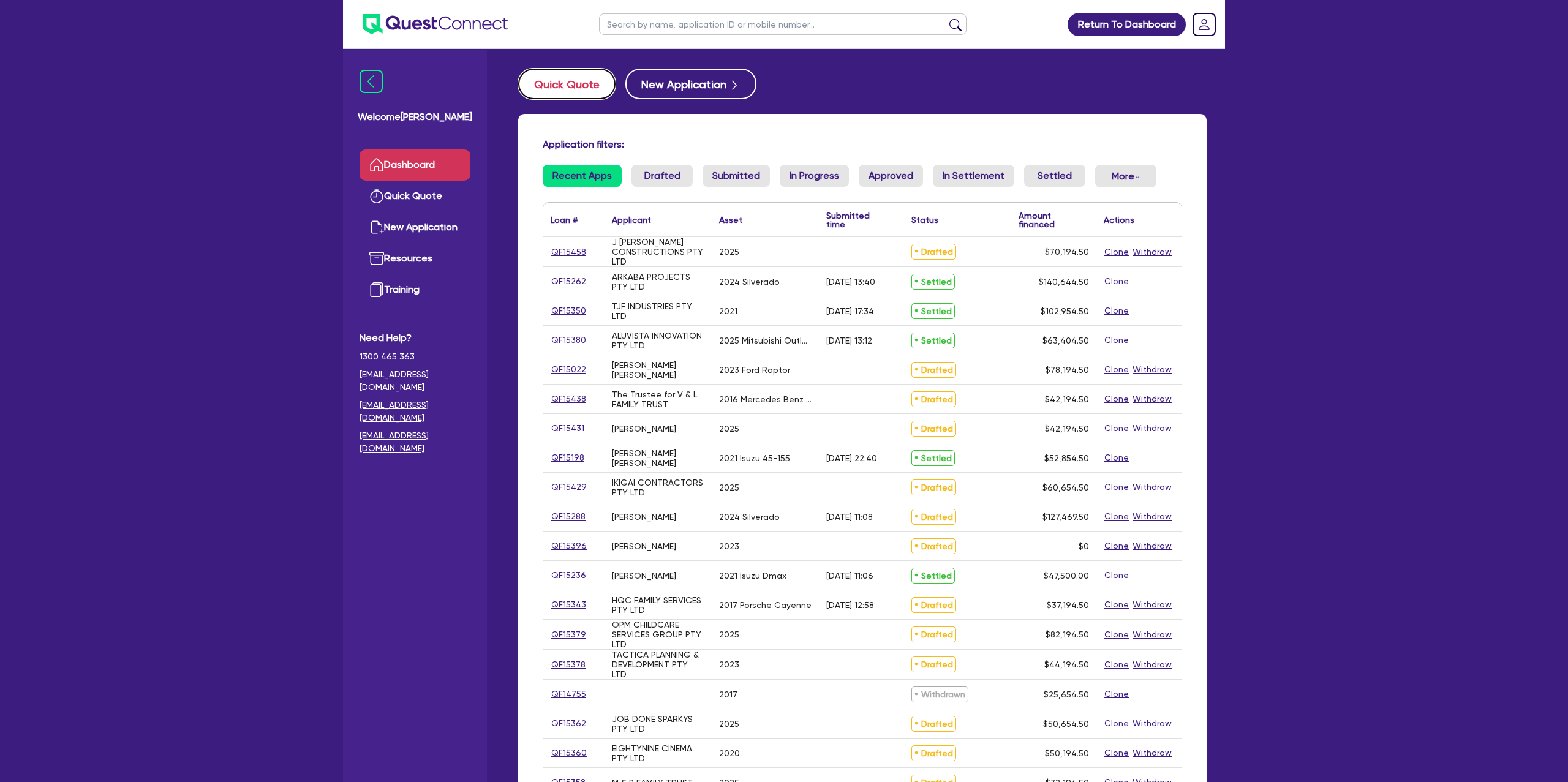
click at [574, 74] on button "Quick Quote" at bounding box center [566, 84] width 97 height 31
select select "Other"
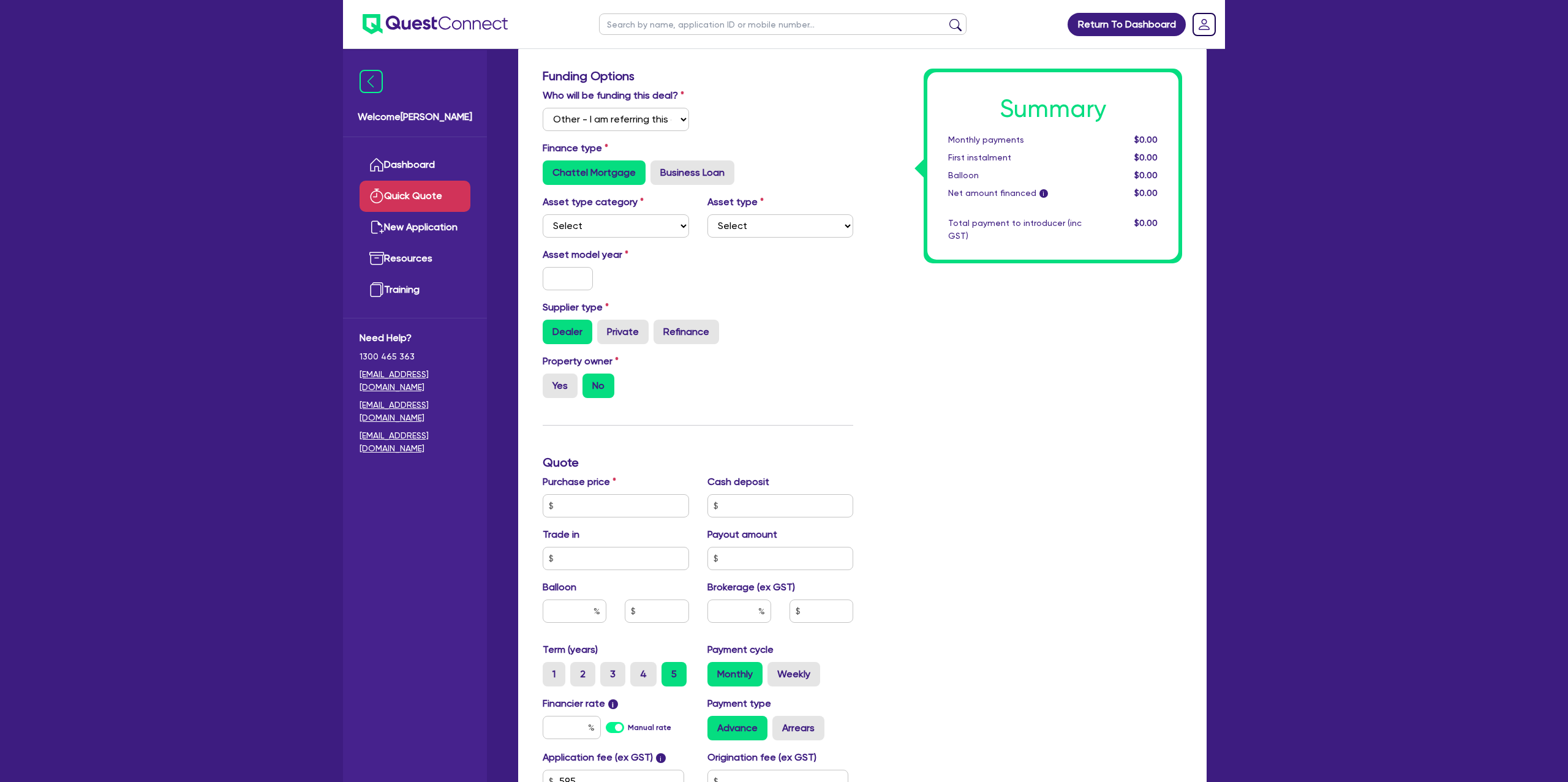
scroll to position [66, 0]
click at [607, 109] on select "Select I will fund 100% I will co-fund with Quest I want Quest to fund 100% Oth…" at bounding box center [616, 120] width 146 height 23
click at [543, 109] on select "Select I will fund 100% I will co-fund with Quest I want Quest to fund 100% Oth…" at bounding box center [616, 120] width 146 height 23
click at [598, 223] on select "Select Cars and light trucks Primary assets Secondary assets Tertiary assets" at bounding box center [616, 226] width 146 height 23
select select "CARS_AND_LIGHT_TRUCKS"
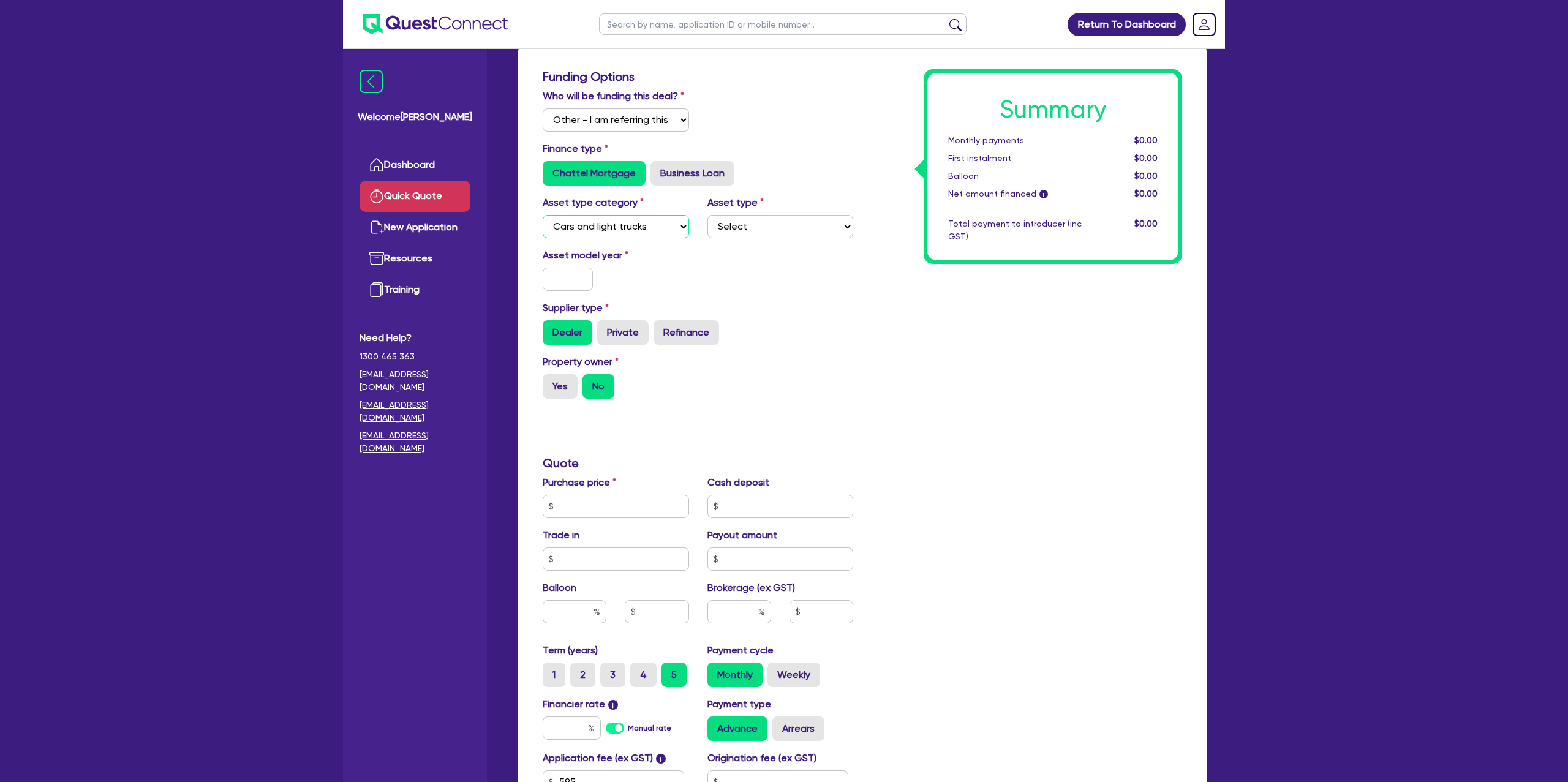
click at [543, 215] on select "Select Cars and light trucks Primary assets Secondary assets Tertiary assets" at bounding box center [616, 226] width 146 height 23
click at [729, 229] on select "Select" at bounding box center [780, 226] width 146 height 23
select select "PASSENGER_VEHICLES"
click at [707, 215] on select "Select Passenger vehicles Vans and utes Light trucks up to 4.5 tonne" at bounding box center [780, 226] width 146 height 23
drag, startPoint x: 545, startPoint y: 281, endPoint x: 552, endPoint y: 280, distance: 7.1
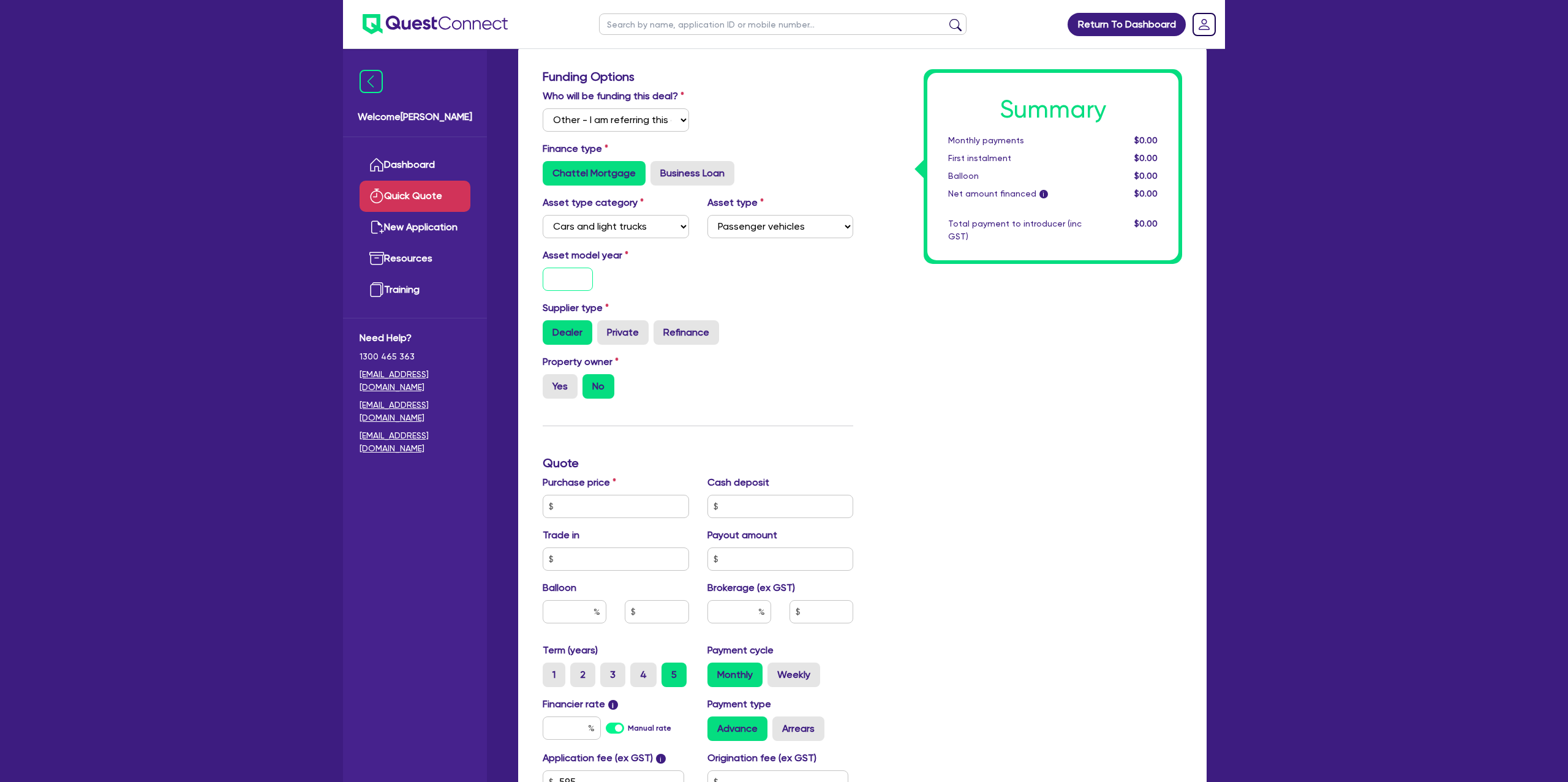
click at [547, 280] on input "text" at bounding box center [568, 279] width 50 height 23
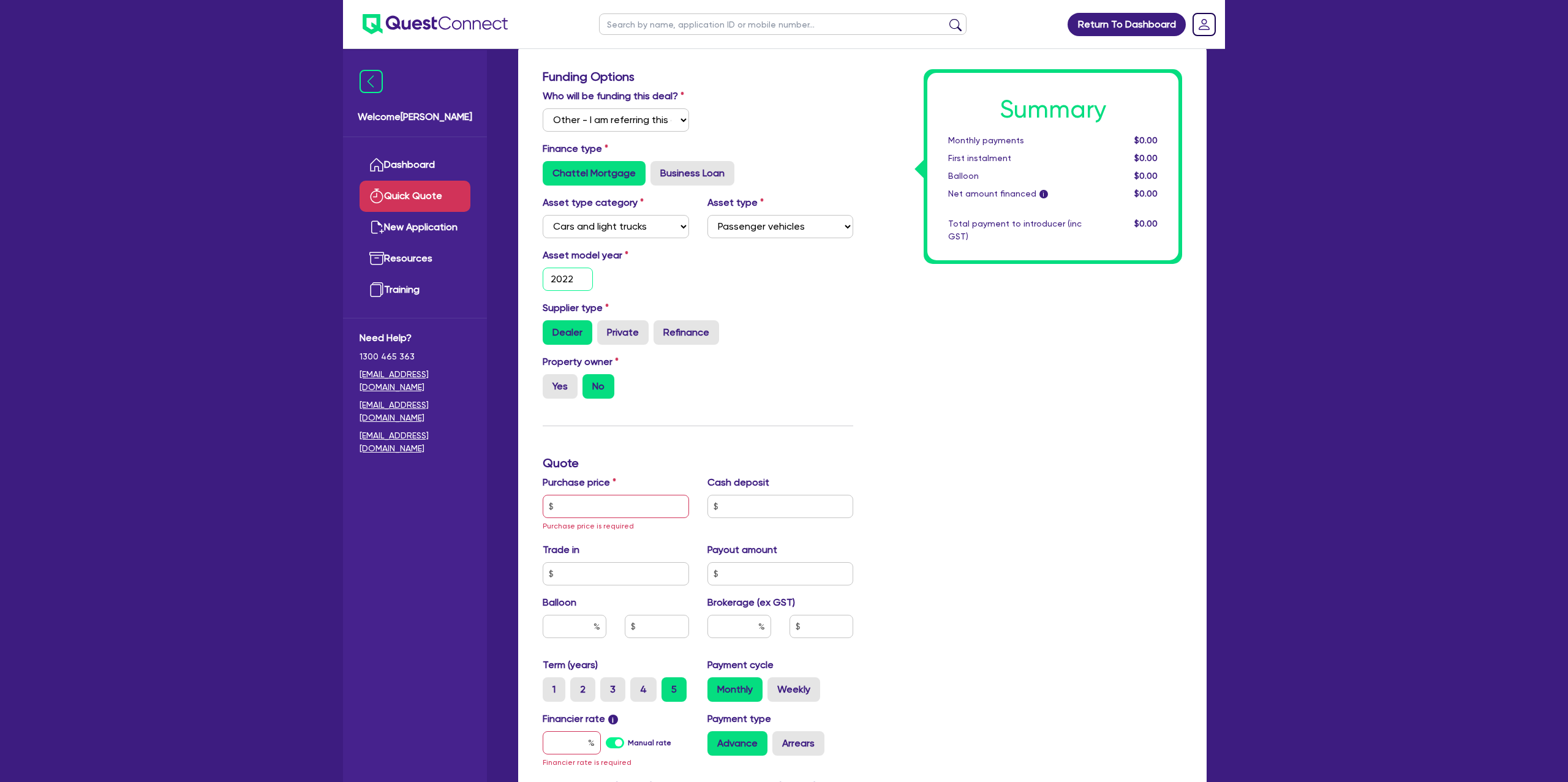
type input "2022"
click at [906, 410] on div "Summary Monthly payments $0.00 First instalment $0.00 Balloon $0.00 Net amount …" at bounding box center [1027, 477] width 329 height 816
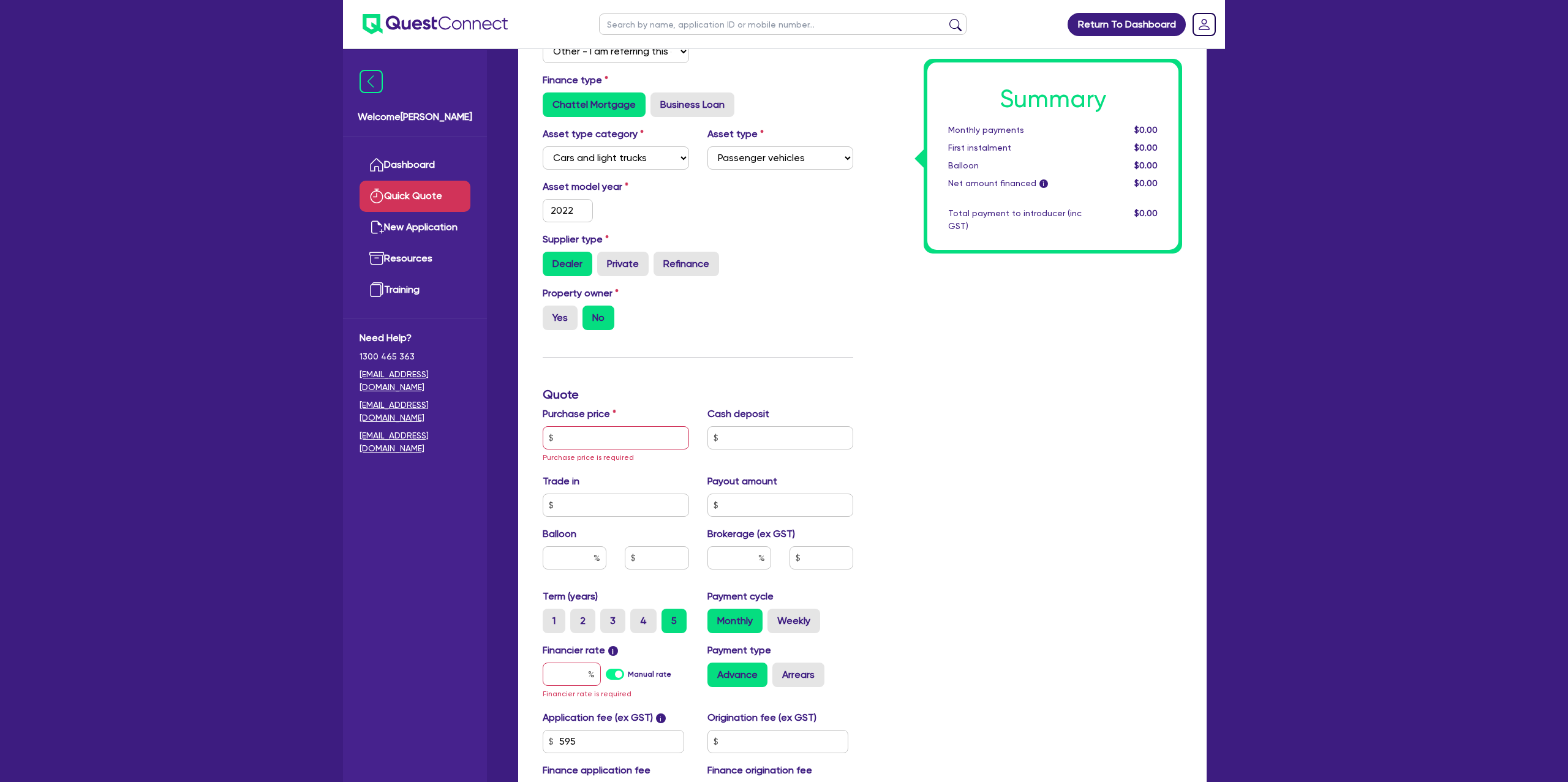
scroll to position [137, 0]
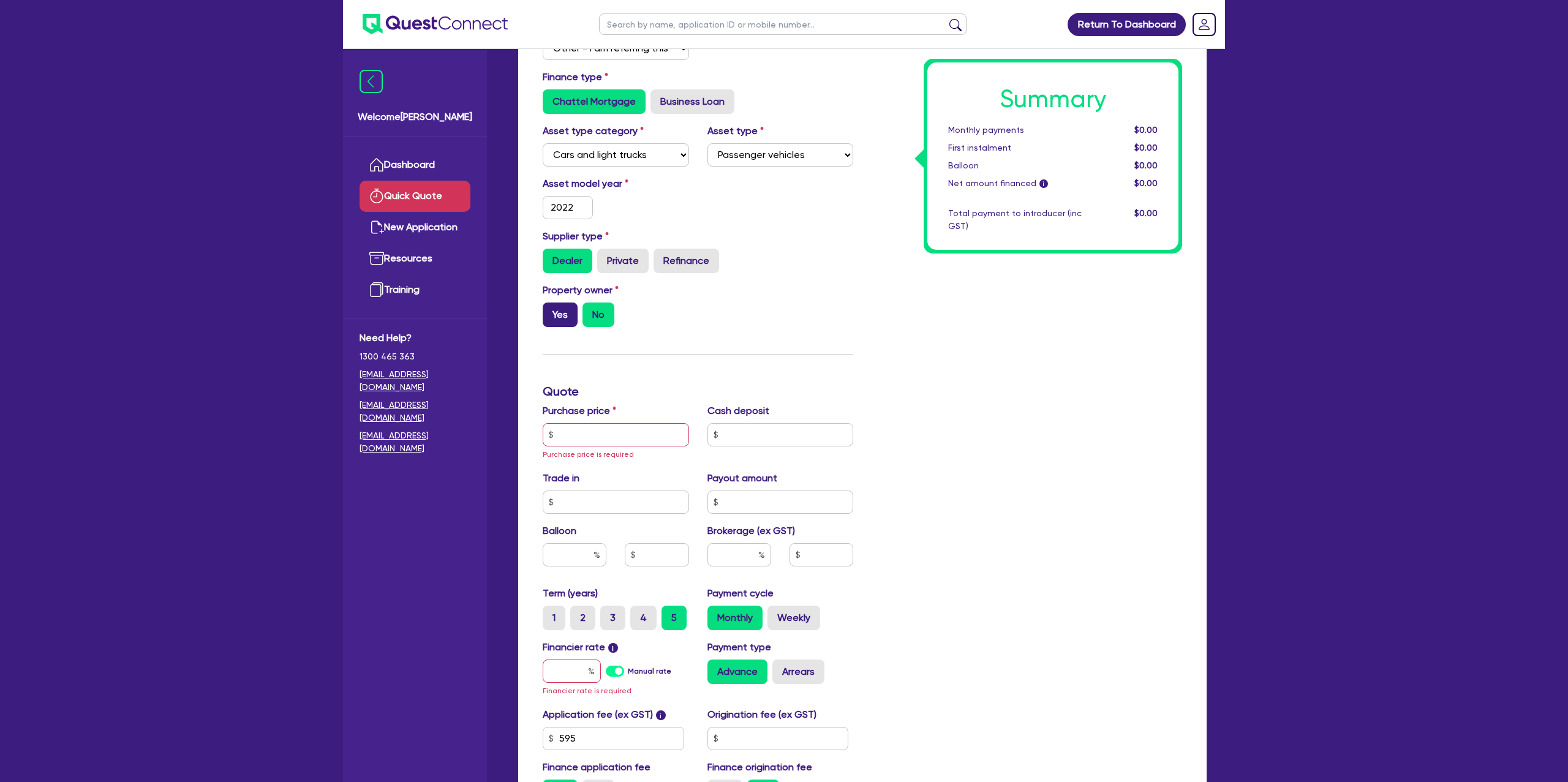
click at [570, 302] on label "Yes" at bounding box center [560, 315] width 35 height 25
click at [551, 302] on input "Yes" at bounding box center [547, 306] width 8 height 8
radio input "true"
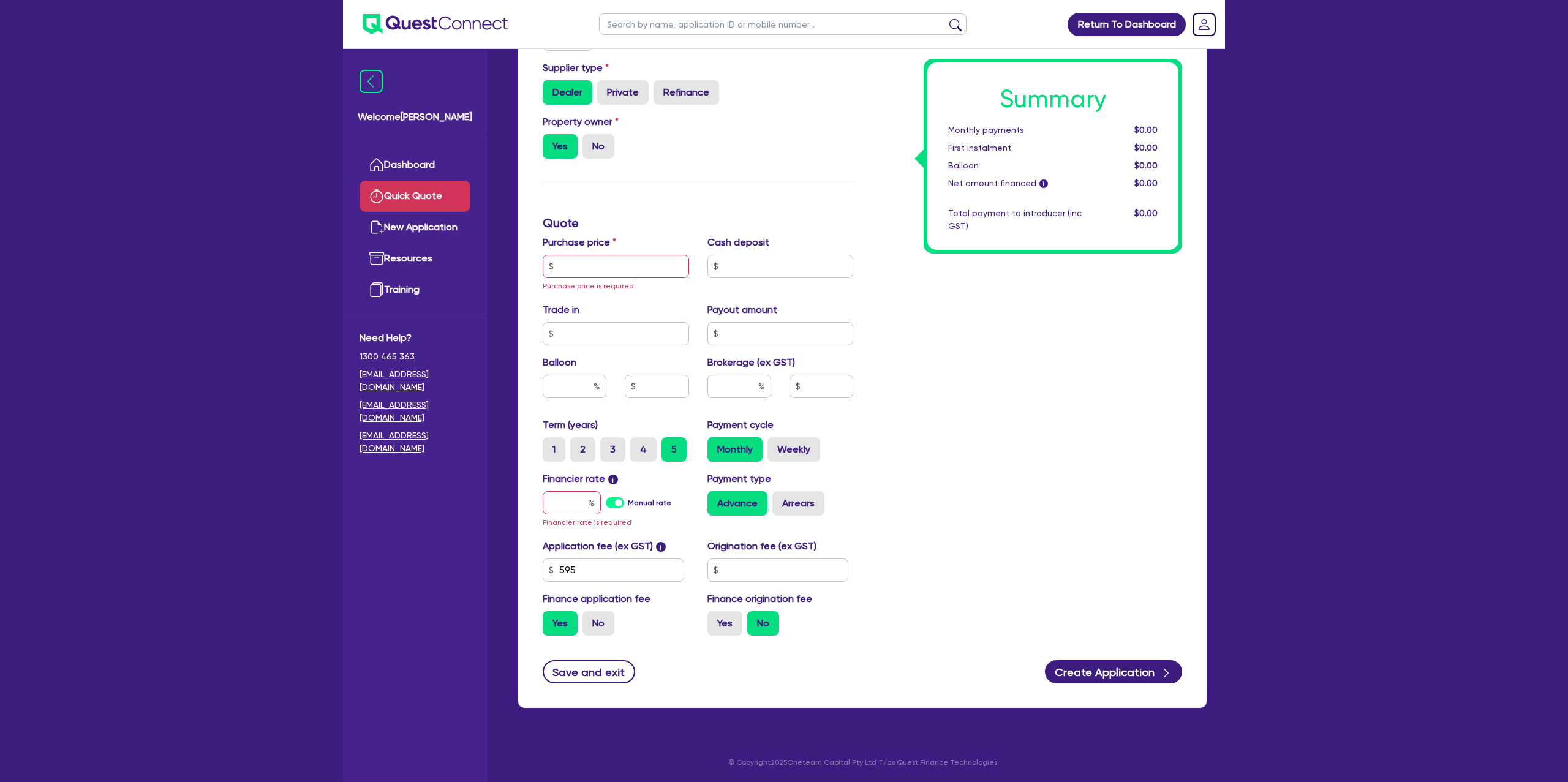
scroll to position [306, 0]
click at [596, 272] on input "text" at bounding box center [616, 266] width 146 height 23
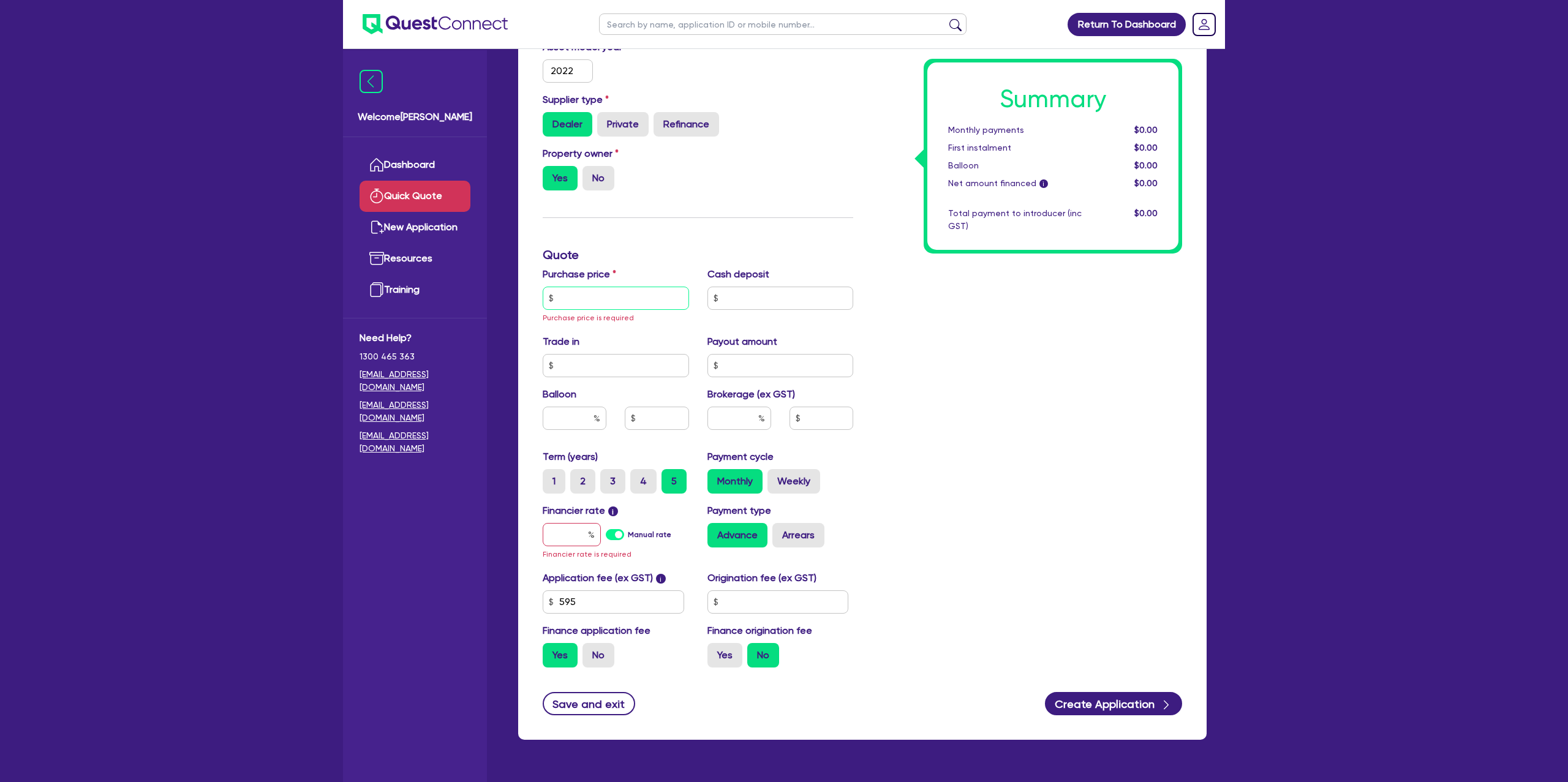
scroll to position [287, 0]
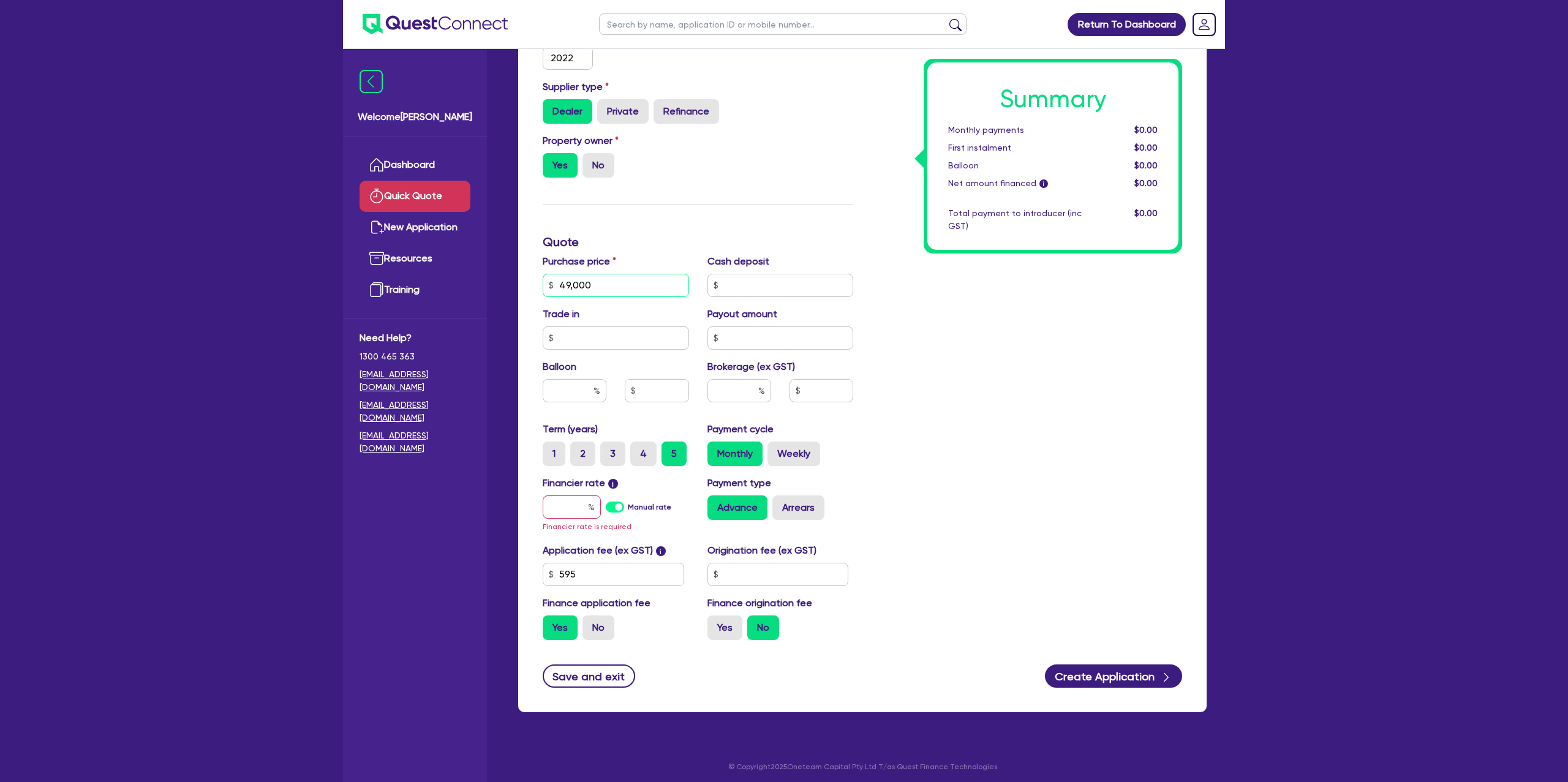
type input "49,000"
drag, startPoint x: 594, startPoint y: 499, endPoint x: 617, endPoint y: 507, distance: 24.4
click at [595, 499] on input "text" at bounding box center [572, 507] width 58 height 23
click at [640, 455] on label "4" at bounding box center [643, 453] width 26 height 25
click at [638, 449] on input "4" at bounding box center [634, 445] width 8 height 8
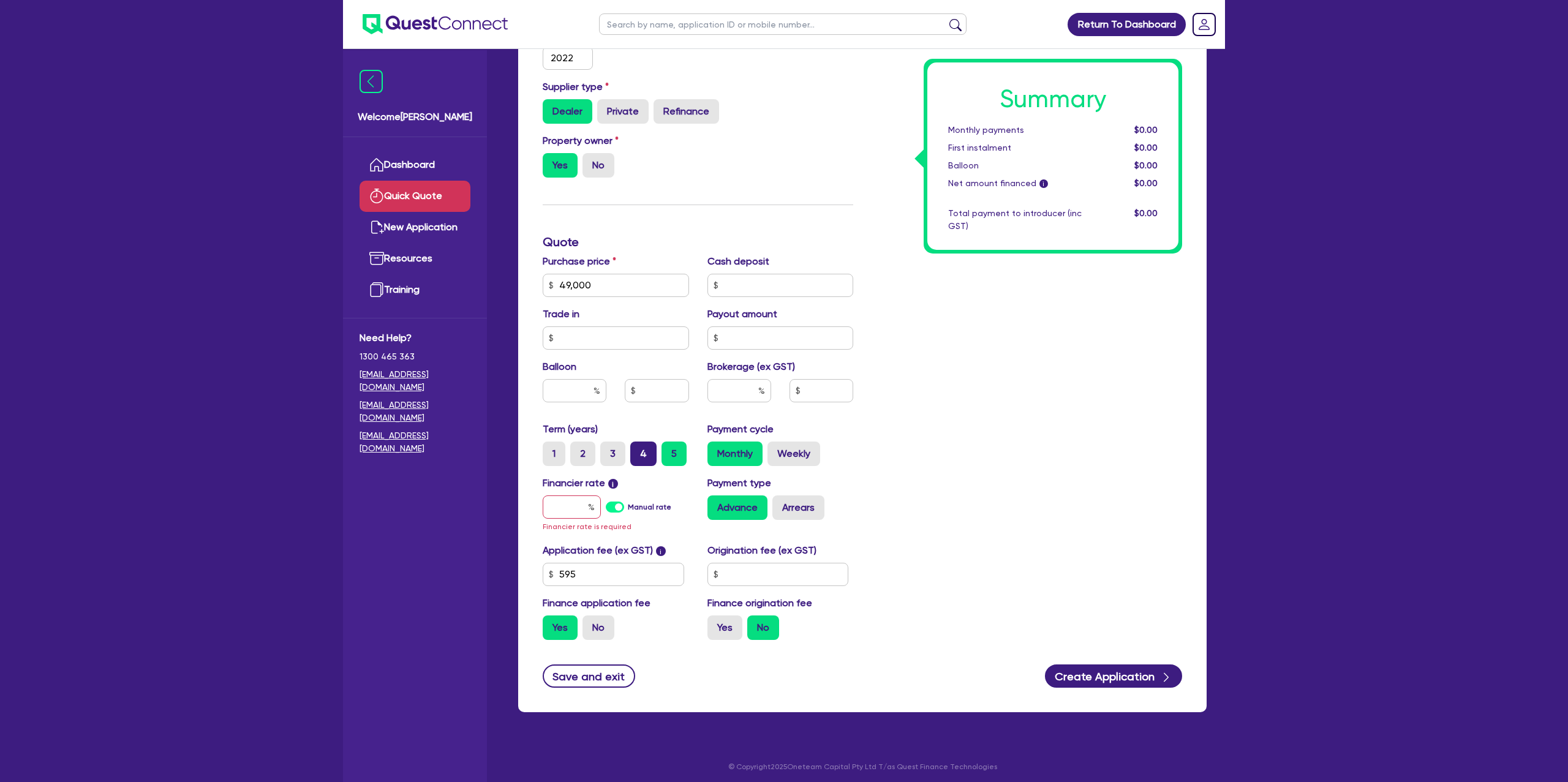
radio input "true"
drag, startPoint x: 566, startPoint y: 503, endPoint x: 838, endPoint y: 508, distance: 272.0
click at [567, 503] on input "text" at bounding box center [572, 507] width 58 height 23
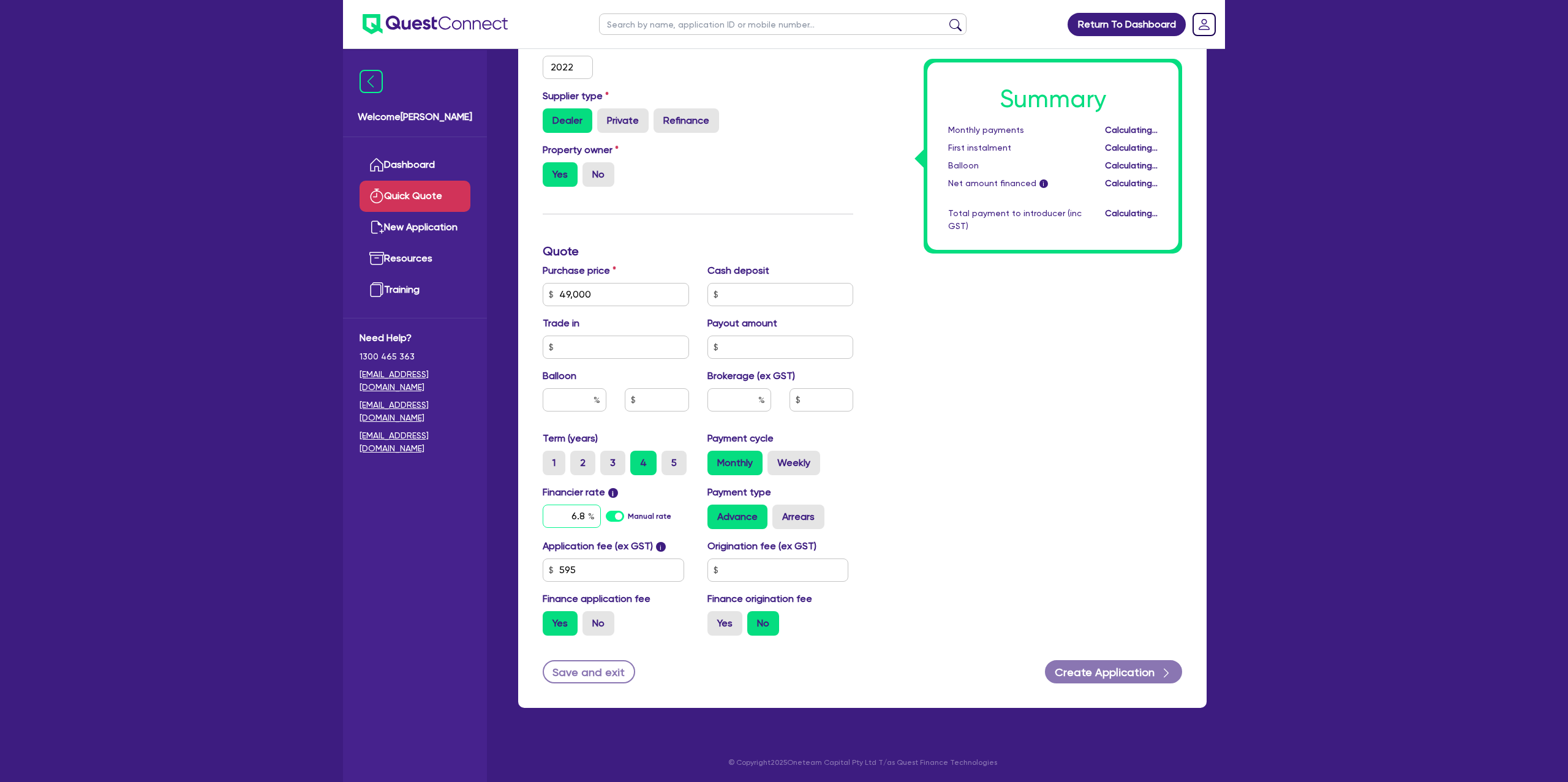
type input "6.8"
drag, startPoint x: 778, startPoint y: 577, endPoint x: 764, endPoint y: 571, distance: 15.2
click at [778, 577] on input "text" at bounding box center [778, 570] width 142 height 23
type input "1,140"
click at [733, 622] on label "Yes" at bounding box center [725, 623] width 35 height 25
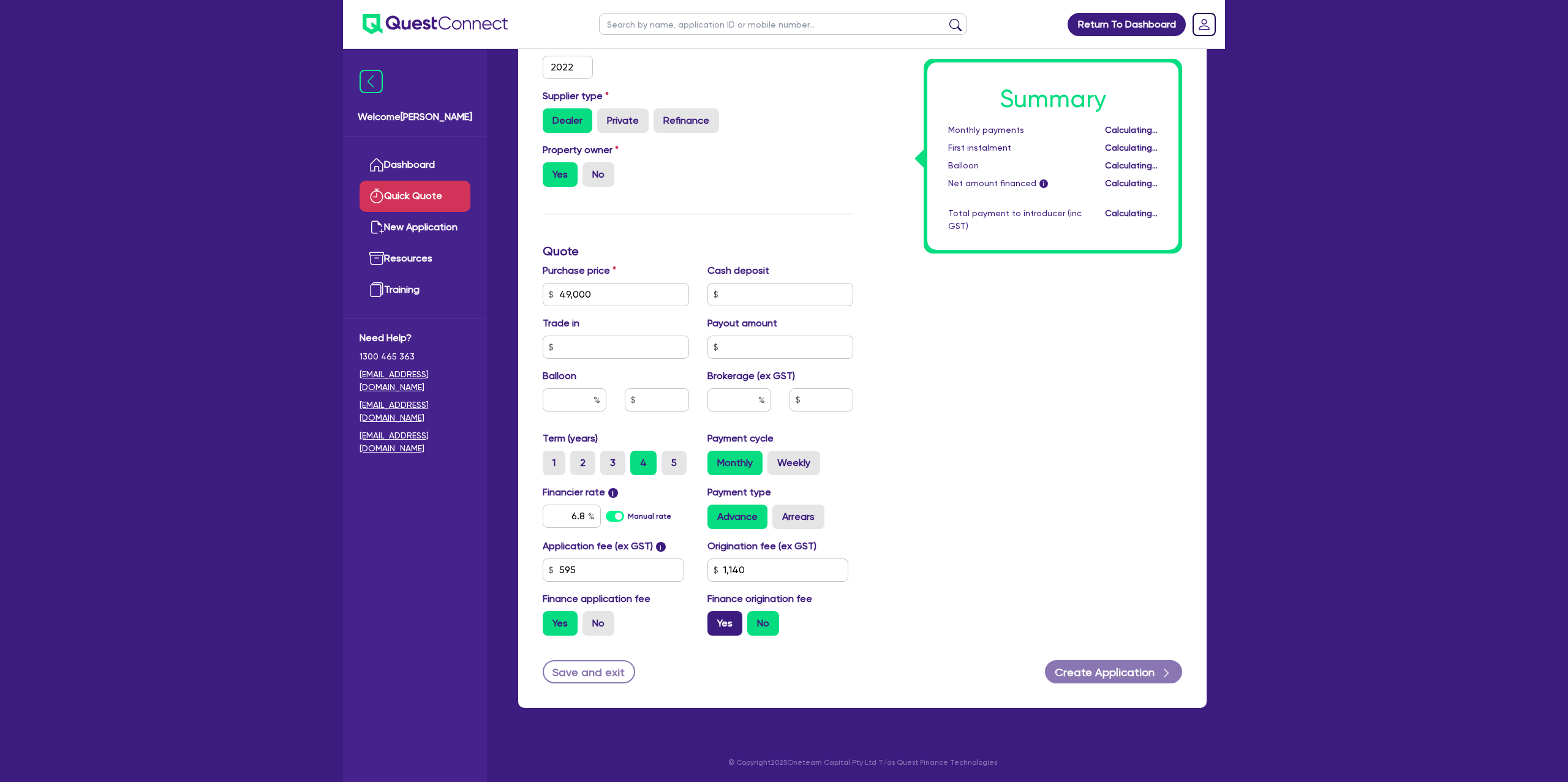
click at [715, 619] on input "Yes" at bounding box center [711, 615] width 8 height 8
radio input "true"
drag, startPoint x: 1083, startPoint y: 569, endPoint x: 1087, endPoint y: 581, distance: 12.6
click at [1081, 569] on div "Summary Monthly payments Calculating... First instalment Calculating... Balloon…" at bounding box center [1027, 251] width 329 height 788
click at [766, 583] on div "Application fee (ex GST) i 595 Origination fee (ex GST) 1,140 Finance applicati…" at bounding box center [698, 592] width 329 height 107
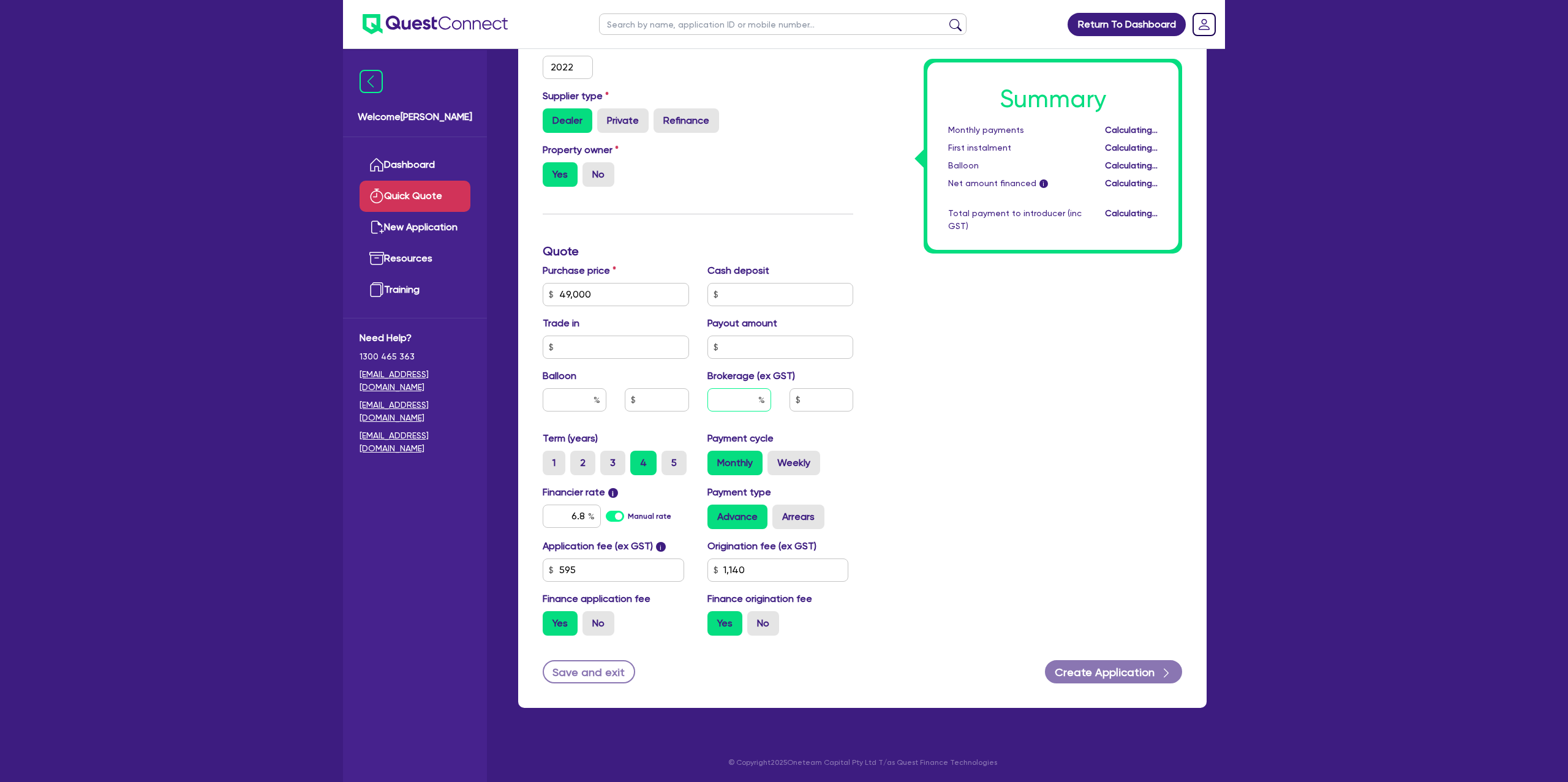
drag, startPoint x: 740, startPoint y: 404, endPoint x: 600, endPoint y: 402, distance: 140.0
click at [736, 405] on input "text" at bounding box center [739, 400] width 64 height 23
click at [574, 389] on input "text" at bounding box center [574, 400] width 64 height 23
type input "20"
drag, startPoint x: 1422, startPoint y: 254, endPoint x: 1234, endPoint y: 306, distance: 195.1
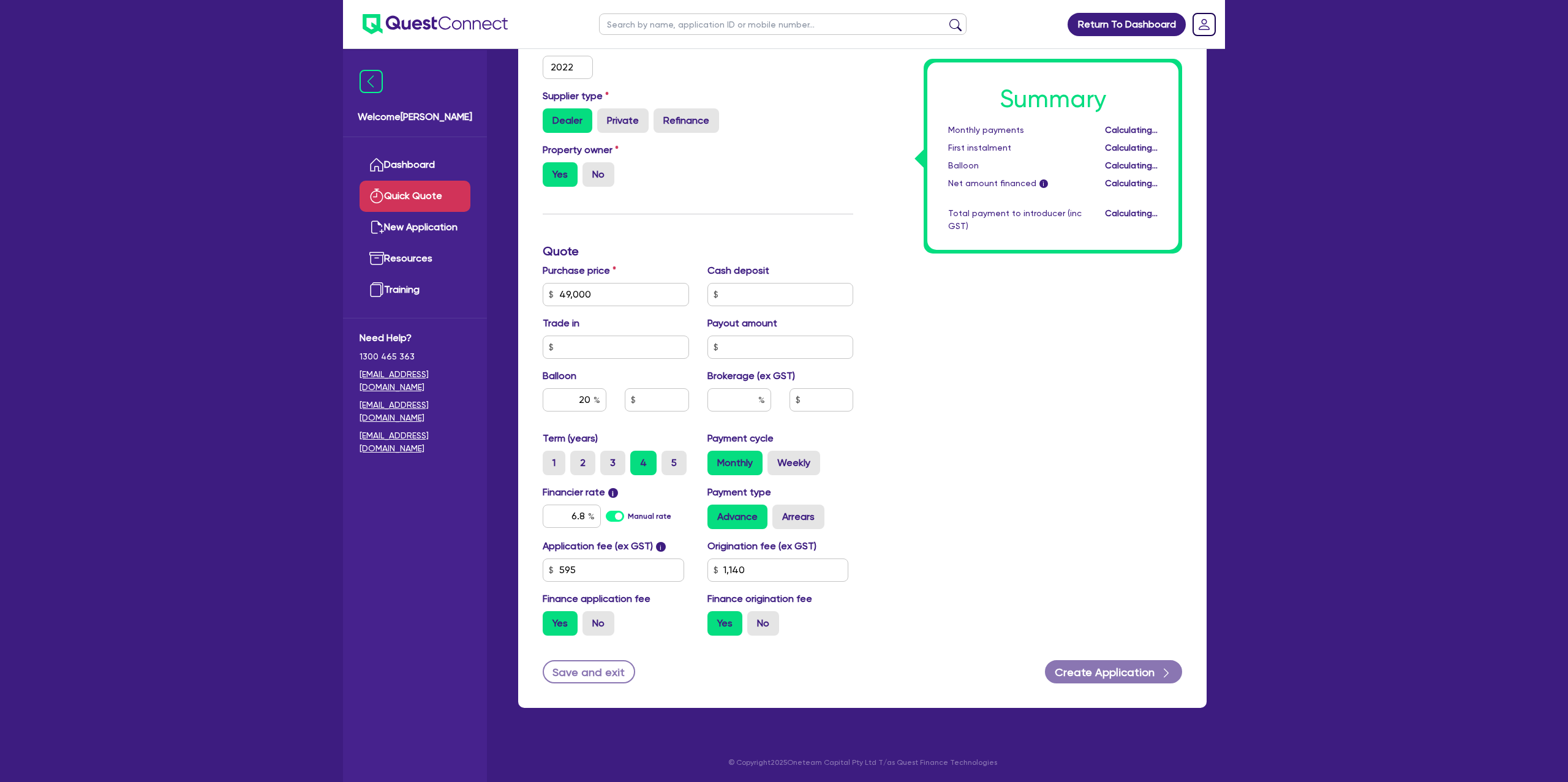
click at [1342, 265] on div "Return To Dashboard Edit Profile Logout Welcome Gabriel Dashboard Quick Quote N…" at bounding box center [784, 252] width 1568 height 1060
click at [1118, 426] on div "Summary Monthly payments Calculating... First instalment Calculating... Balloon…" at bounding box center [1027, 251] width 329 height 788
click at [1118, 427] on div "Summary Monthly payments Calculating... First instalment Calculating... Balloon…" at bounding box center [1027, 251] width 329 height 788
click at [421, 172] on link "Dashboard" at bounding box center [415, 165] width 111 height 32
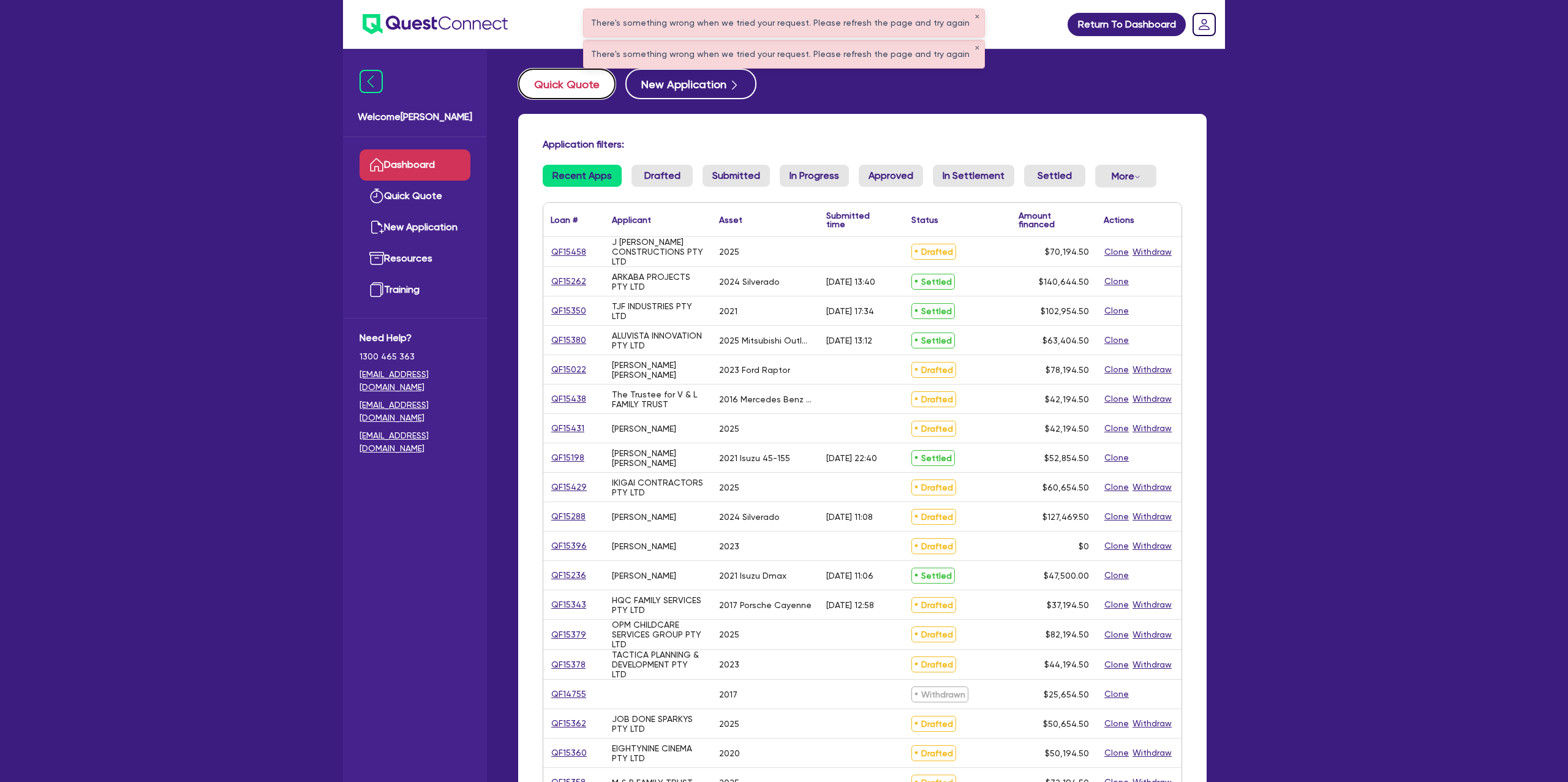
click at [583, 91] on button "Quick Quote" at bounding box center [566, 84] width 97 height 31
select select "Other"
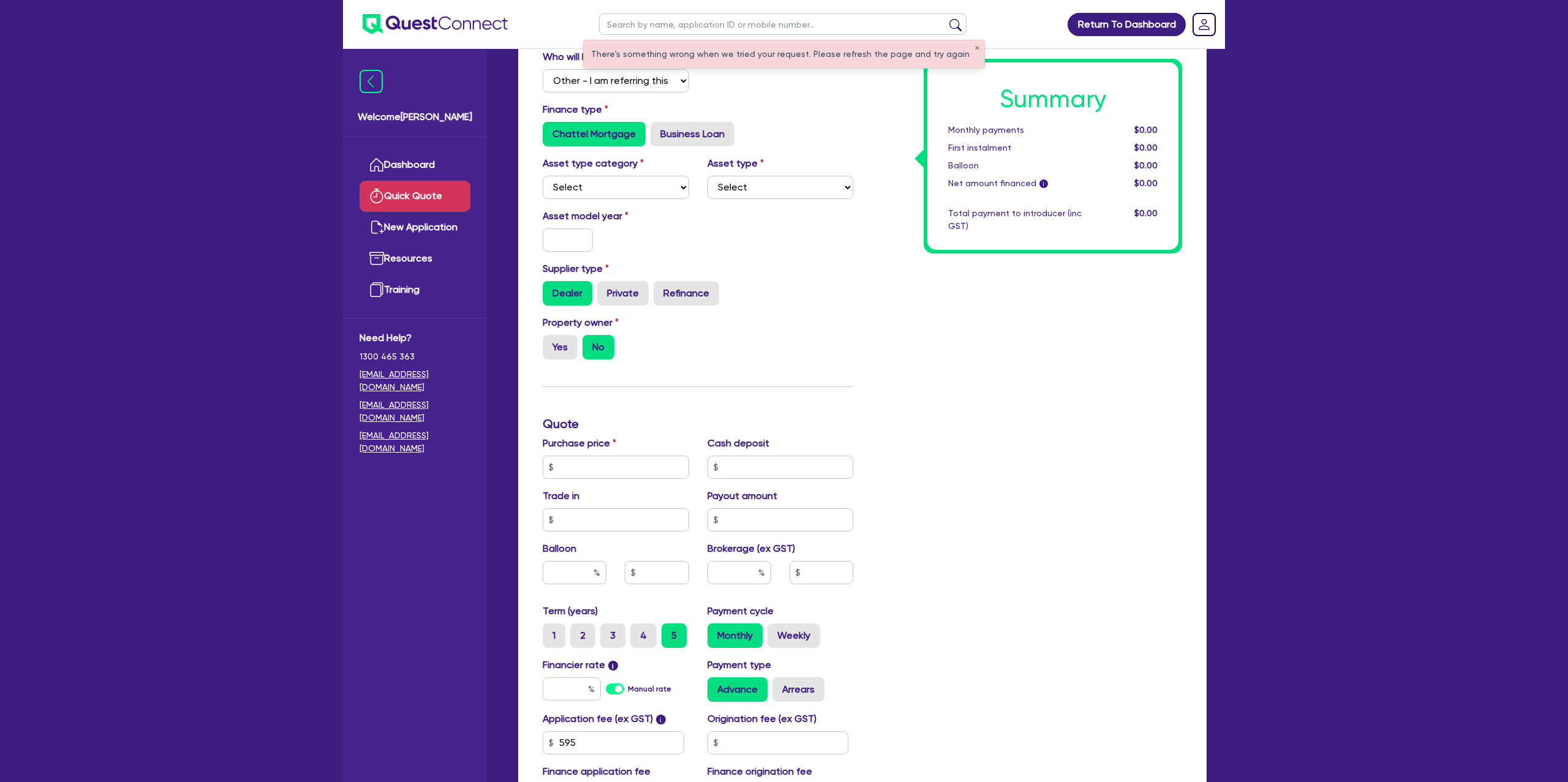
scroll to position [119, 0]
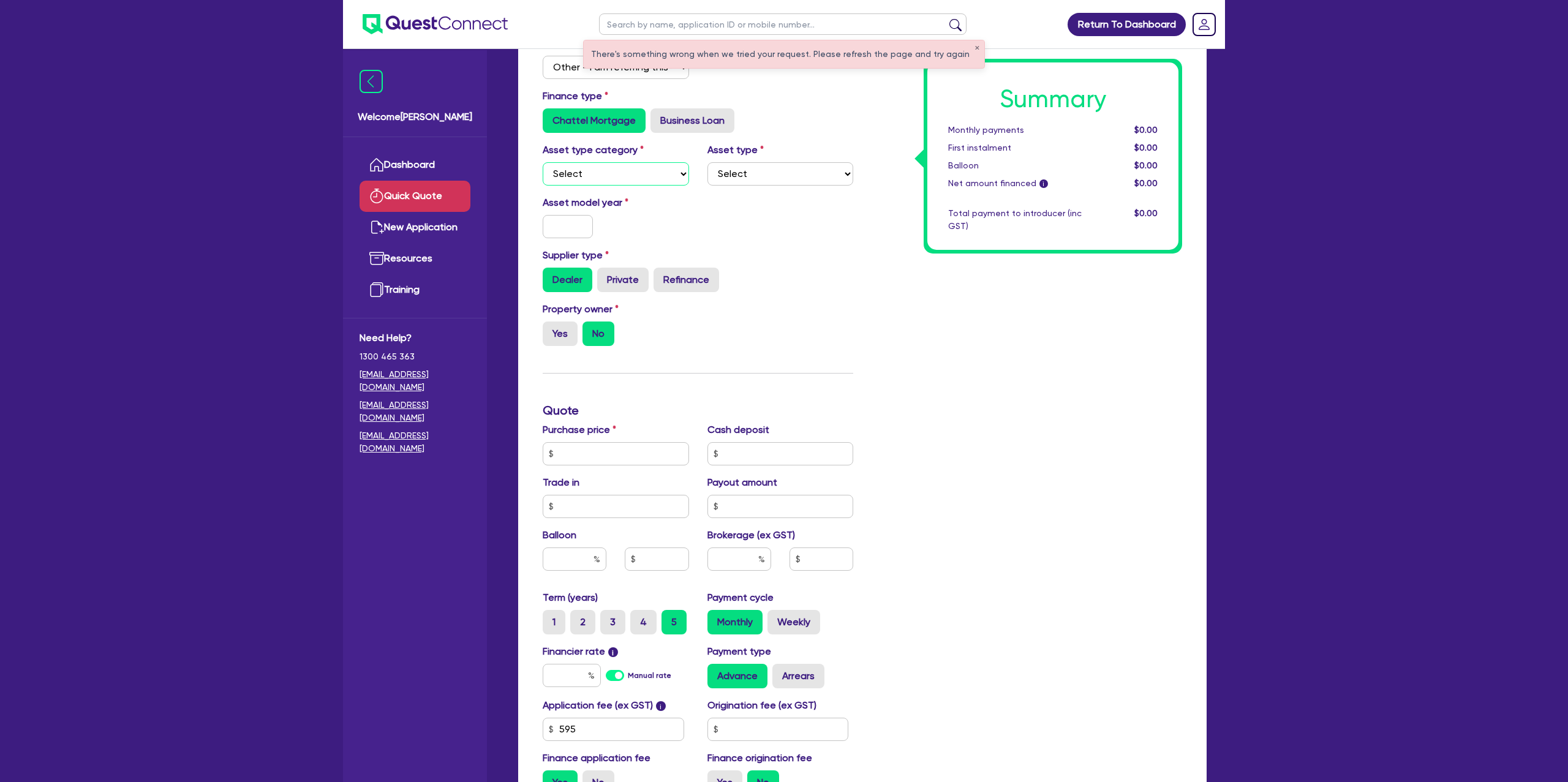
click at [598, 172] on select "Select Cars and light trucks Primary assets Secondary assets Tertiary assets" at bounding box center [616, 174] width 146 height 23
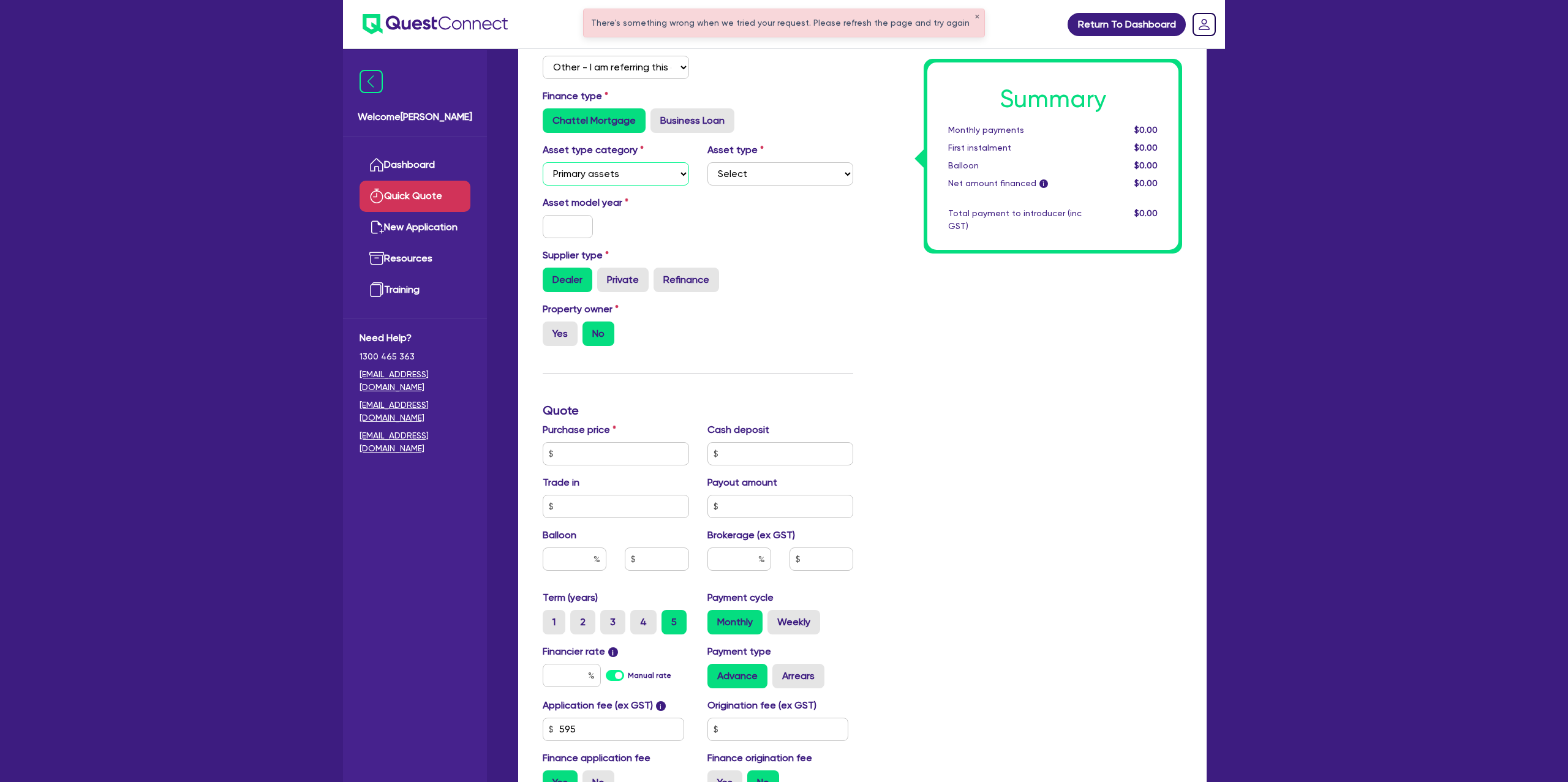
click at [543, 162] on select "Select Cars and light trucks Primary assets Secondary assets Tertiary assets" at bounding box center [616, 174] width 146 height 23
click at [576, 162] on select "Select Cars and light trucks Primary assets Secondary assets Tertiary assets" at bounding box center [616, 174] width 146 height 23
select select "CARS_AND_LIGHT_TRUCKS"
click at [543, 162] on select "Select Cars and light trucks Primary assets Secondary assets Tertiary assets" at bounding box center [616, 174] width 146 height 23
click at [770, 172] on select "Select Passenger vehicles Vans and utes Light trucks up to 4.5 tonne" at bounding box center [780, 174] width 146 height 23
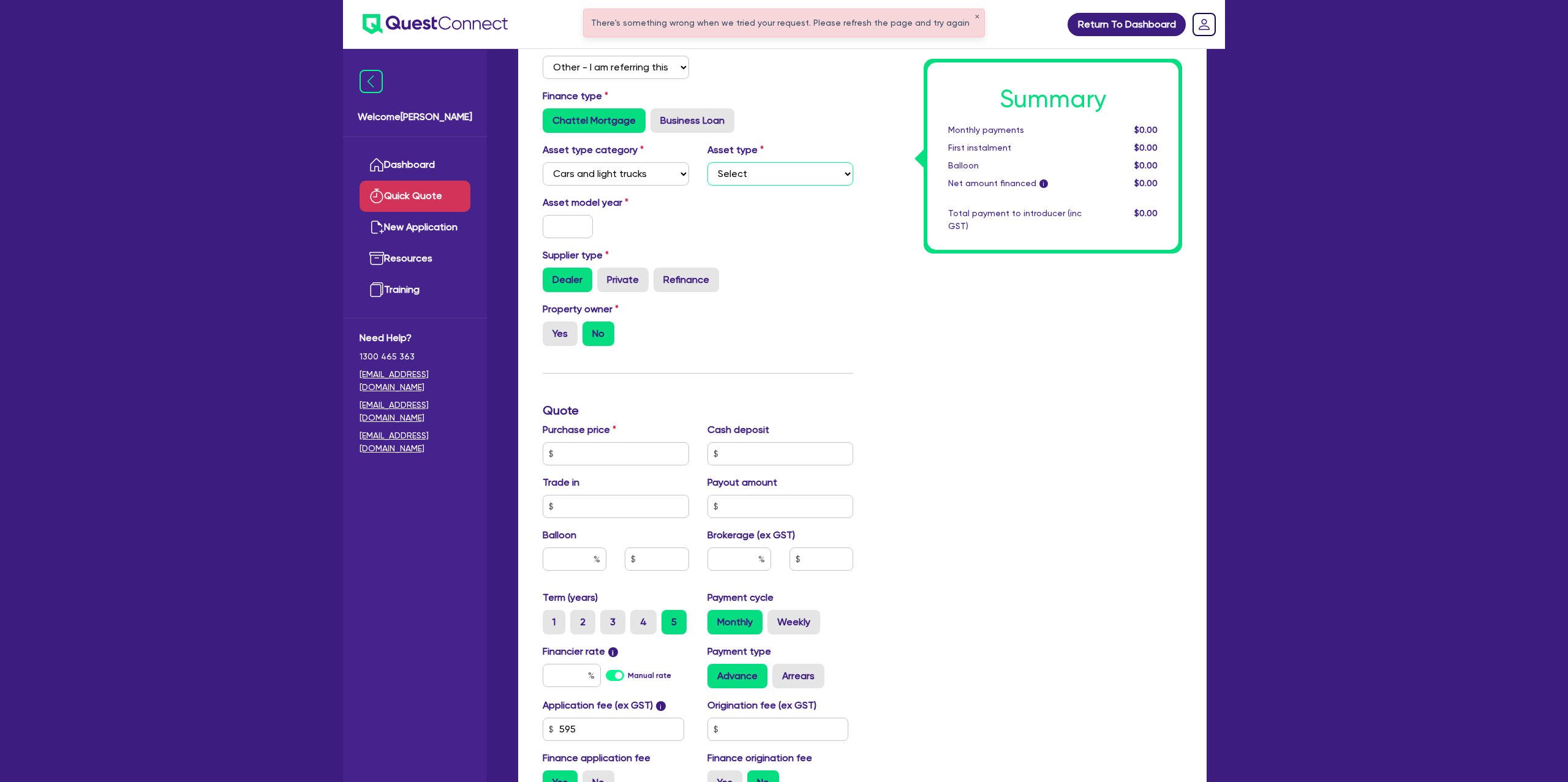
select select "PASSENGER_VEHICLES"
click at [707, 162] on select "Select Passenger vehicles Vans and utes Light trucks up to 4.5 tonne" at bounding box center [780, 174] width 146 height 23
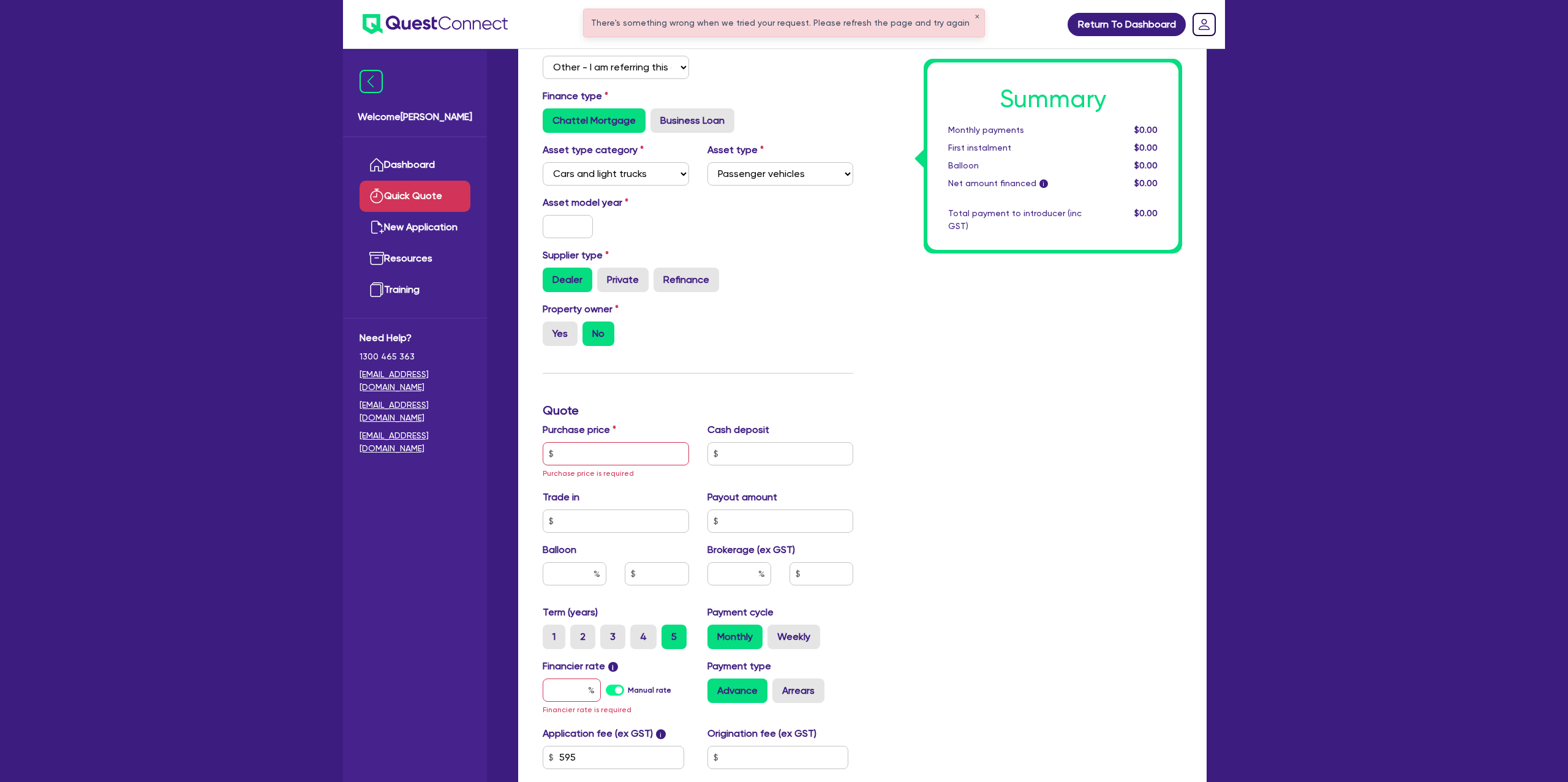
click at [541, 235] on div at bounding box center [568, 226] width 68 height 23
drag, startPoint x: 560, startPoint y: 231, endPoint x: 565, endPoint y: 219, distance: 13.0
click at [565, 225] on input "text" at bounding box center [568, 226] width 50 height 23
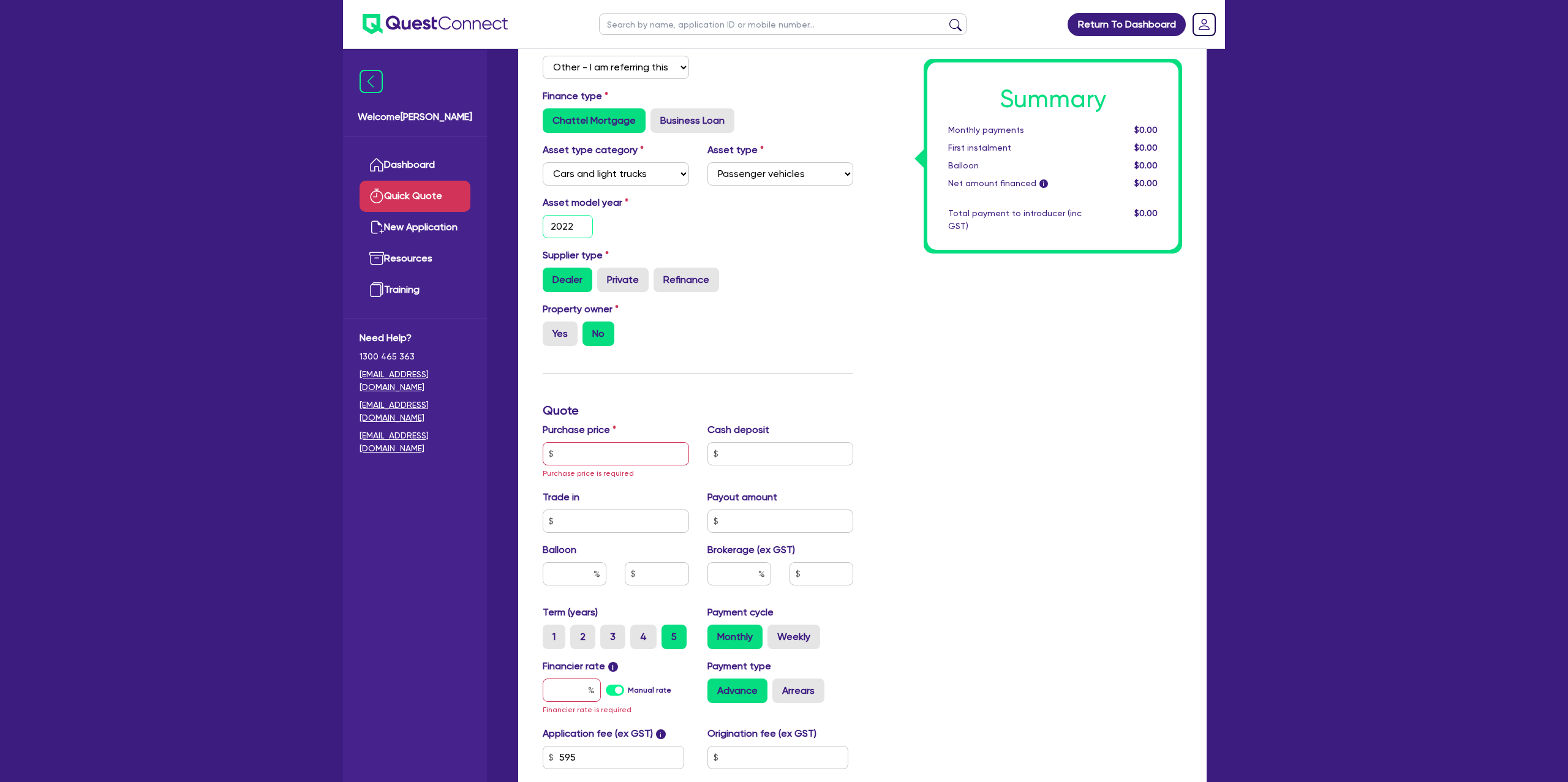
type input "2022"
click at [600, 446] on input "text" at bounding box center [616, 453] width 146 height 23
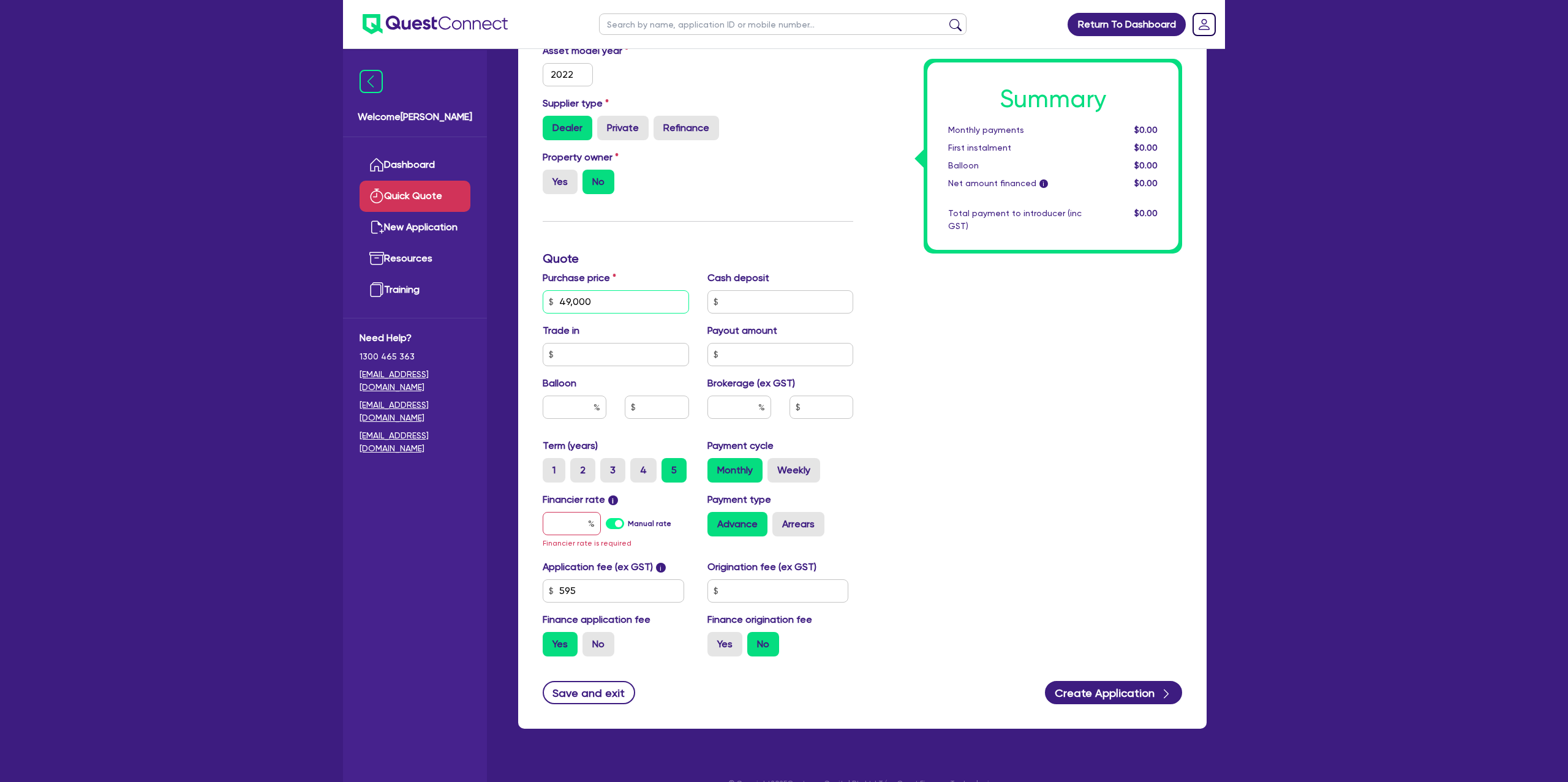
scroll to position [292, 0]
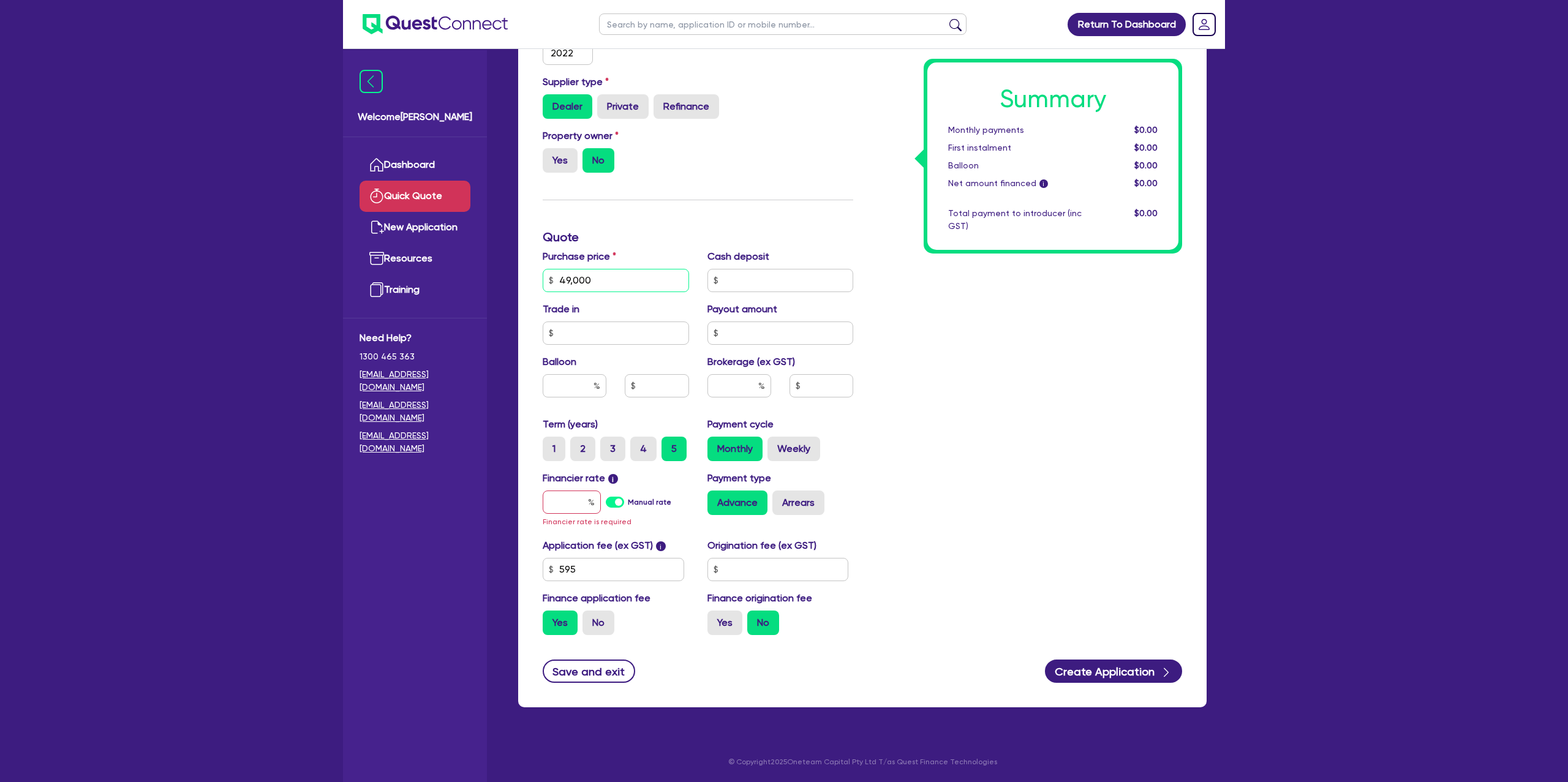
type input "49,000"
click at [566, 502] on input "text" at bounding box center [572, 502] width 58 height 23
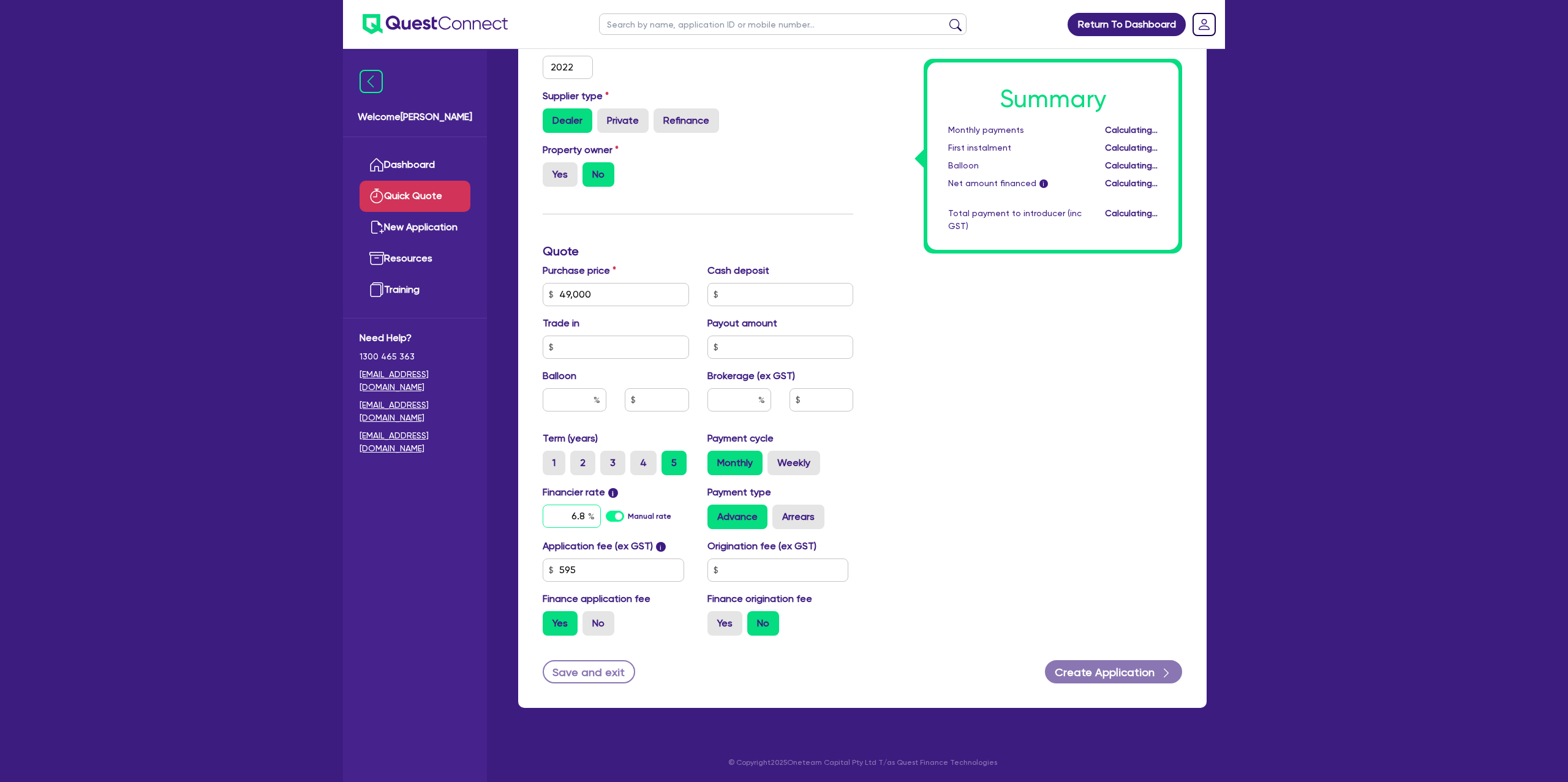
type input "6.8"
click at [777, 575] on input "text" at bounding box center [778, 570] width 142 height 23
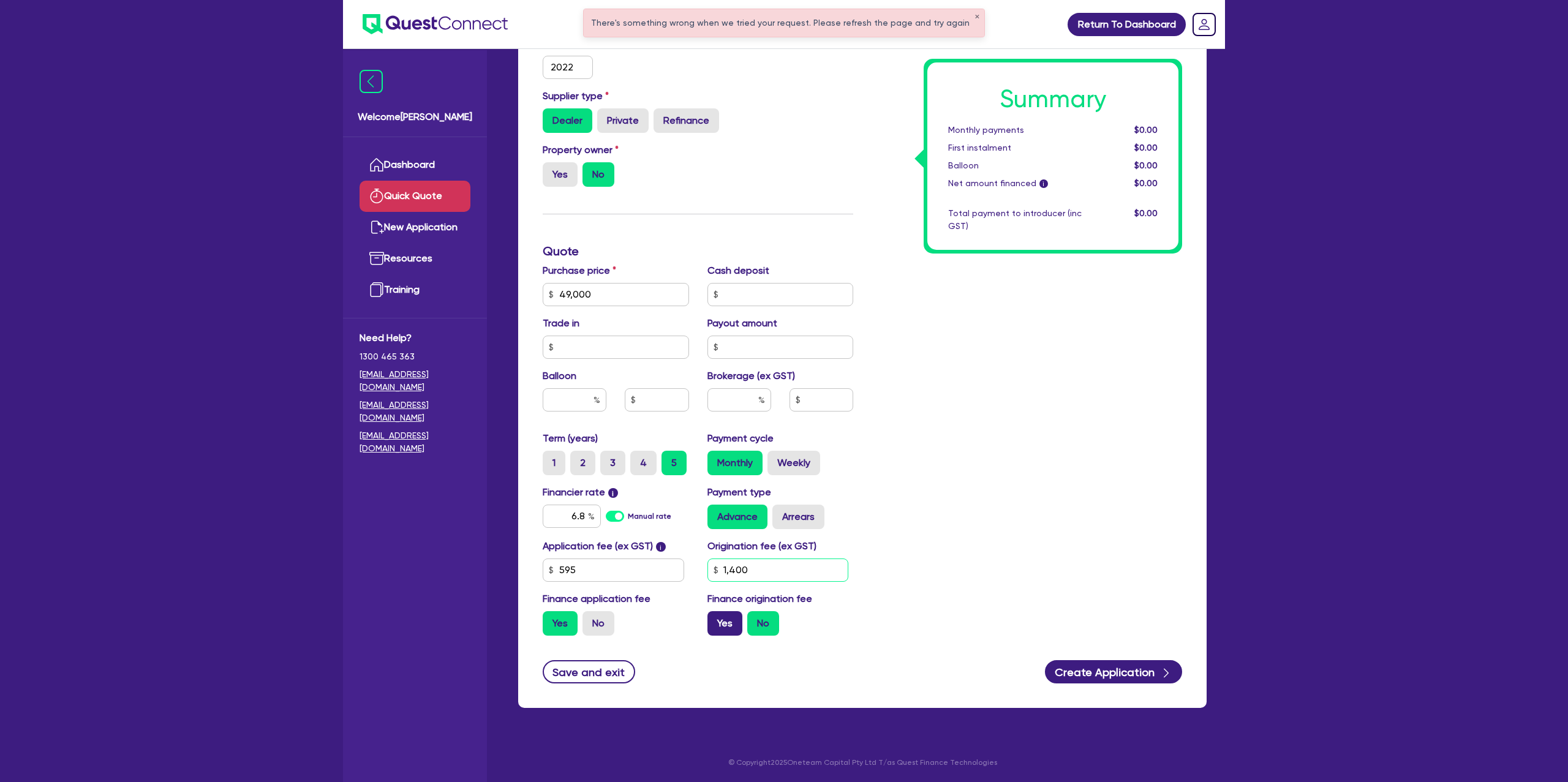
type input "1,400"
drag, startPoint x: 732, startPoint y: 628, endPoint x: 770, endPoint y: 629, distance: 38.0
click at [736, 627] on label "Yes" at bounding box center [725, 623] width 35 height 25
click at [715, 619] on input "Yes" at bounding box center [711, 615] width 8 height 8
radio input "true"
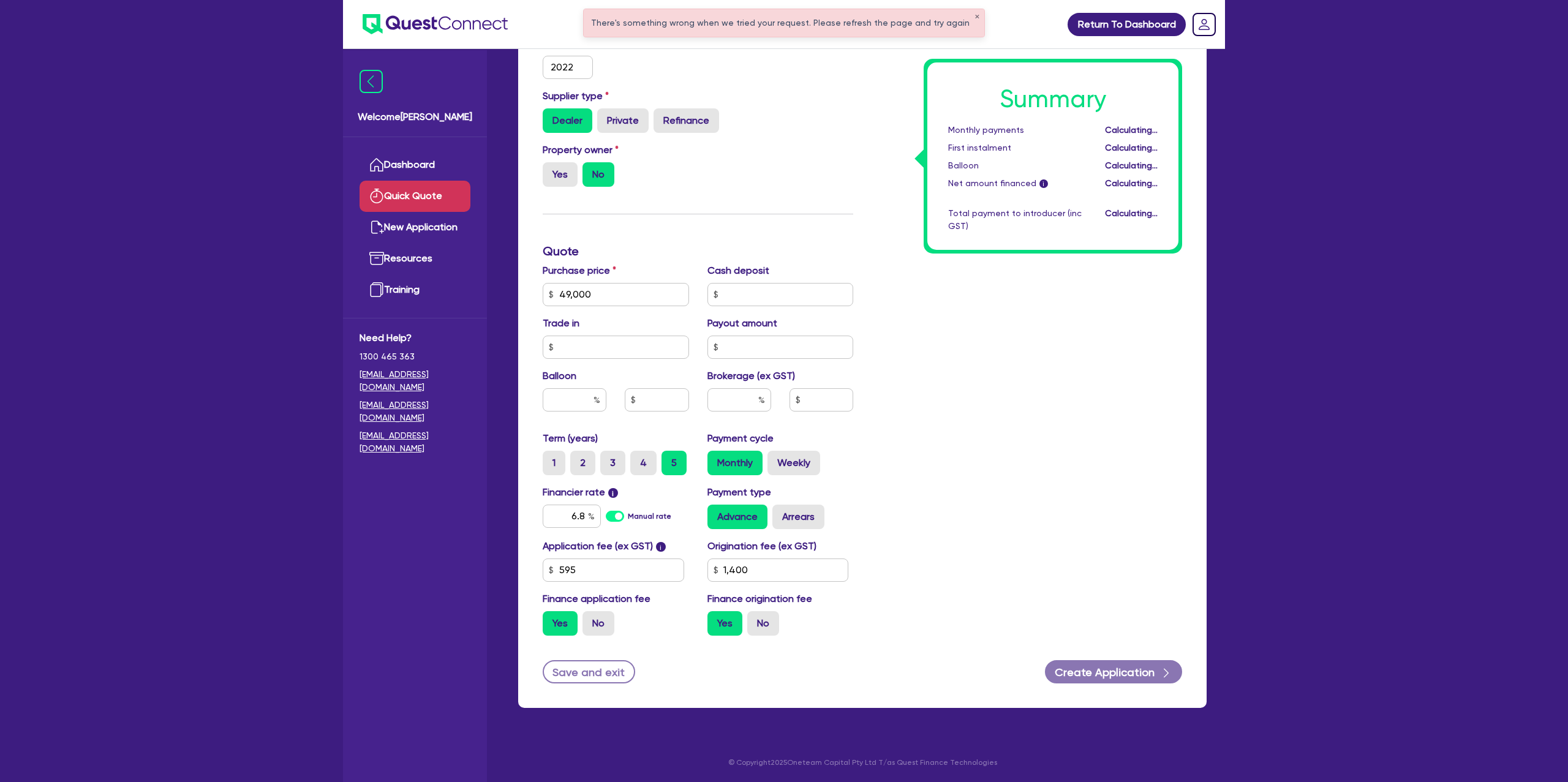
click at [1018, 333] on div "Summary Monthly payments Calculating... First instalment Calculating... Balloon…" at bounding box center [1027, 251] width 329 height 788
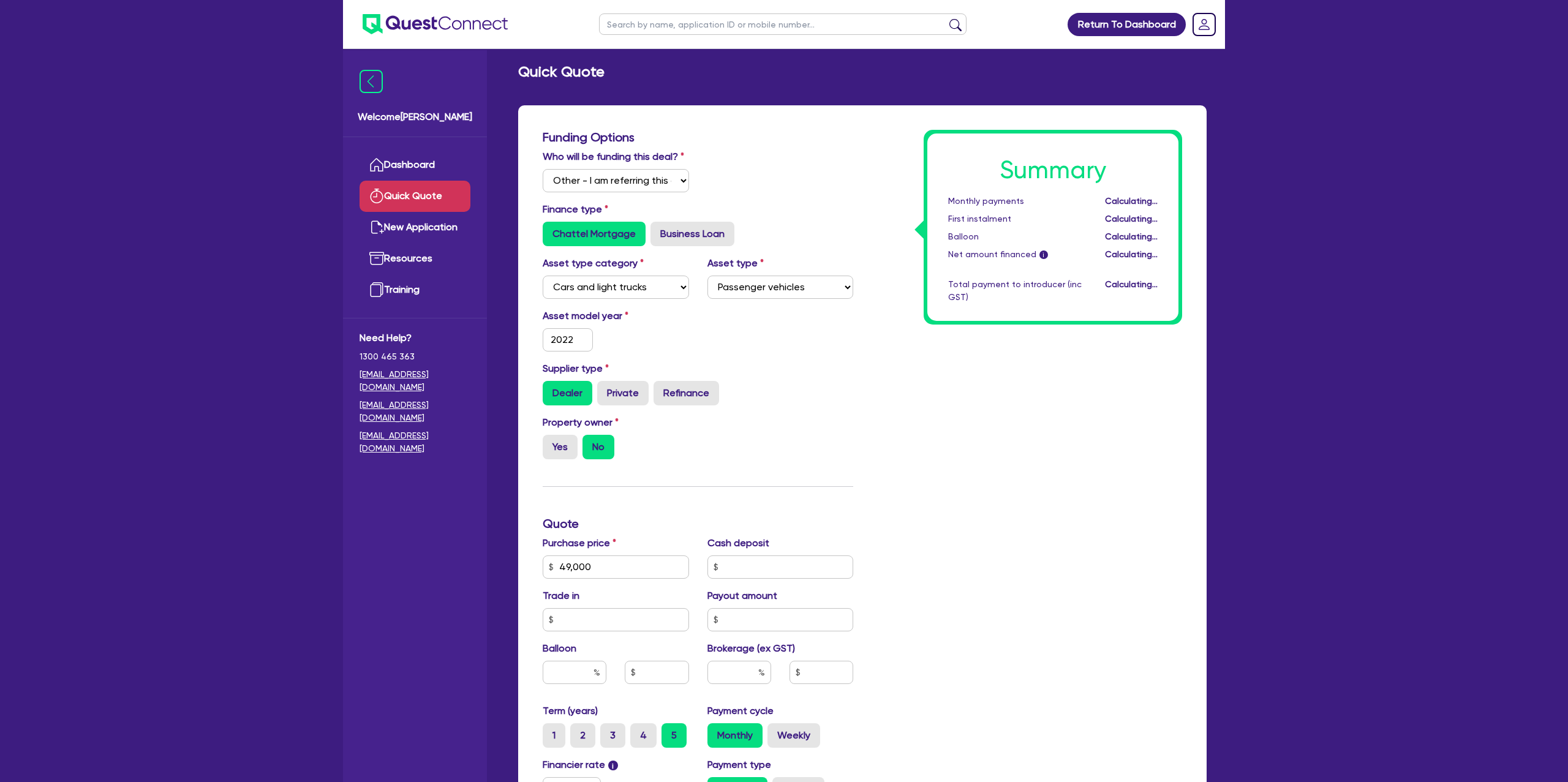
scroll to position [0, 0]
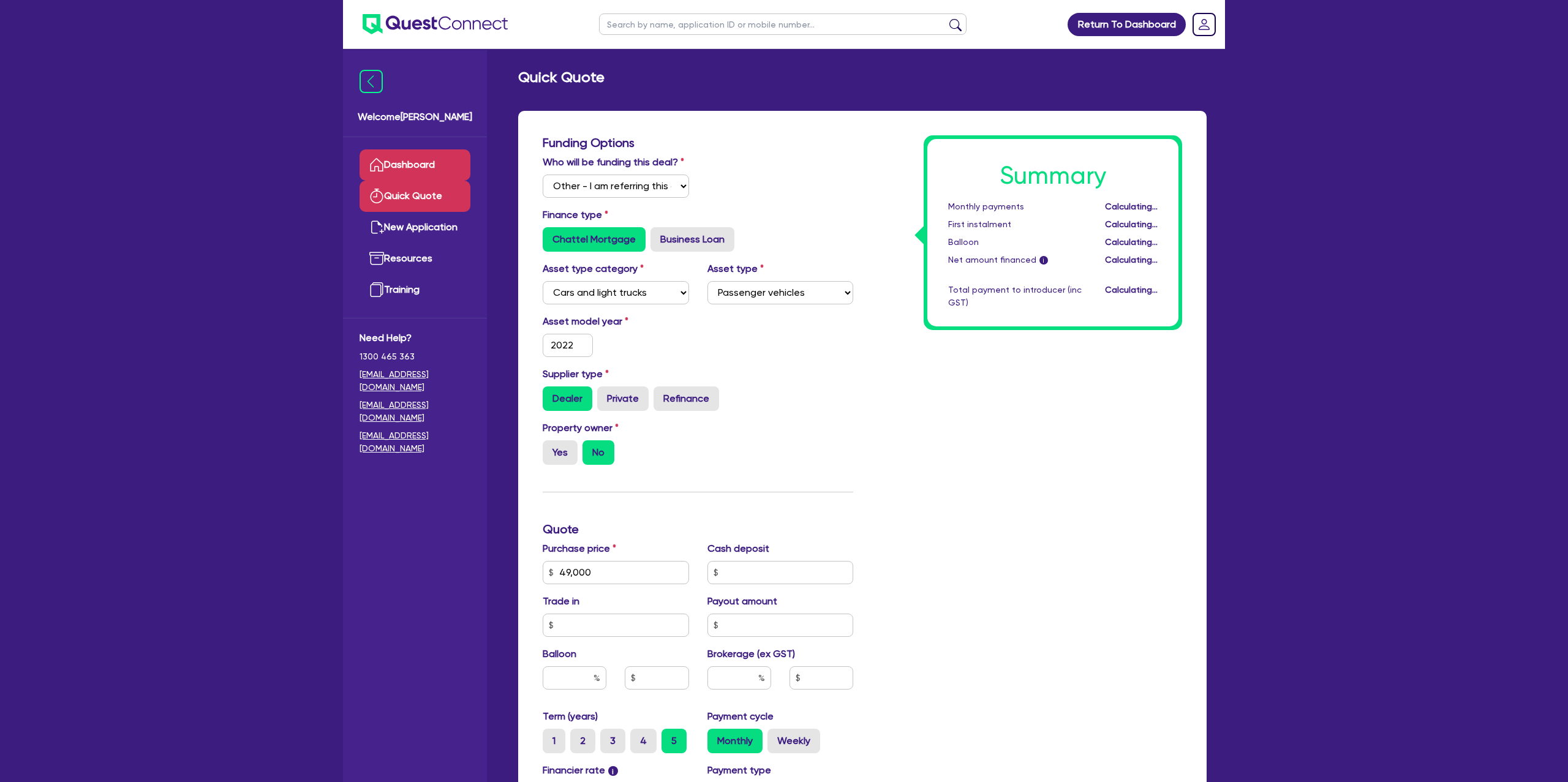
click at [439, 176] on link "Dashboard" at bounding box center [415, 165] width 111 height 32
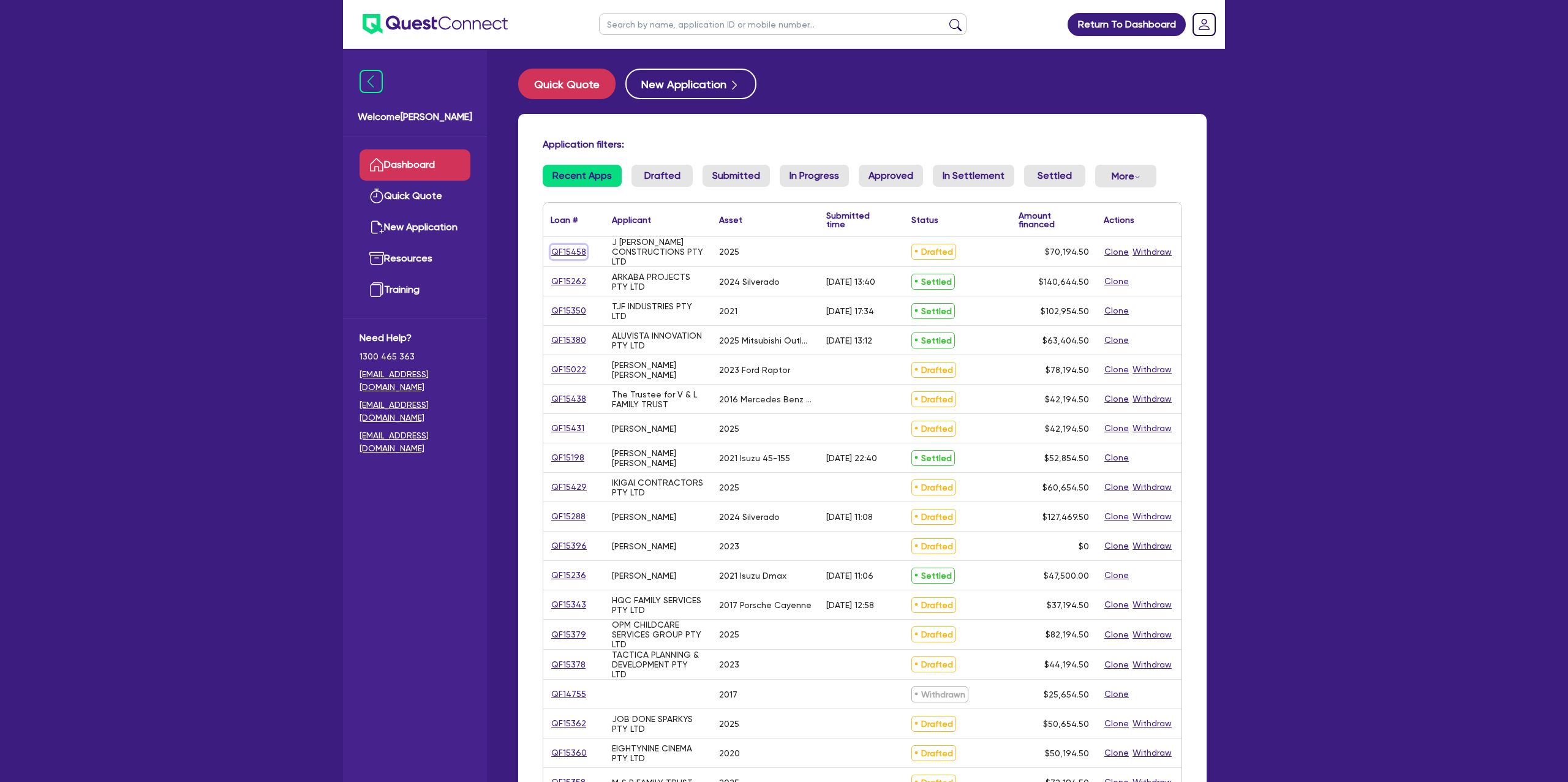
click at [567, 253] on link "QF15458" at bounding box center [569, 252] width 36 height 14
select select "Other"
select select "CARS_AND_LIGHT_TRUCKS"
select select "PASSENGER_VEHICLES"
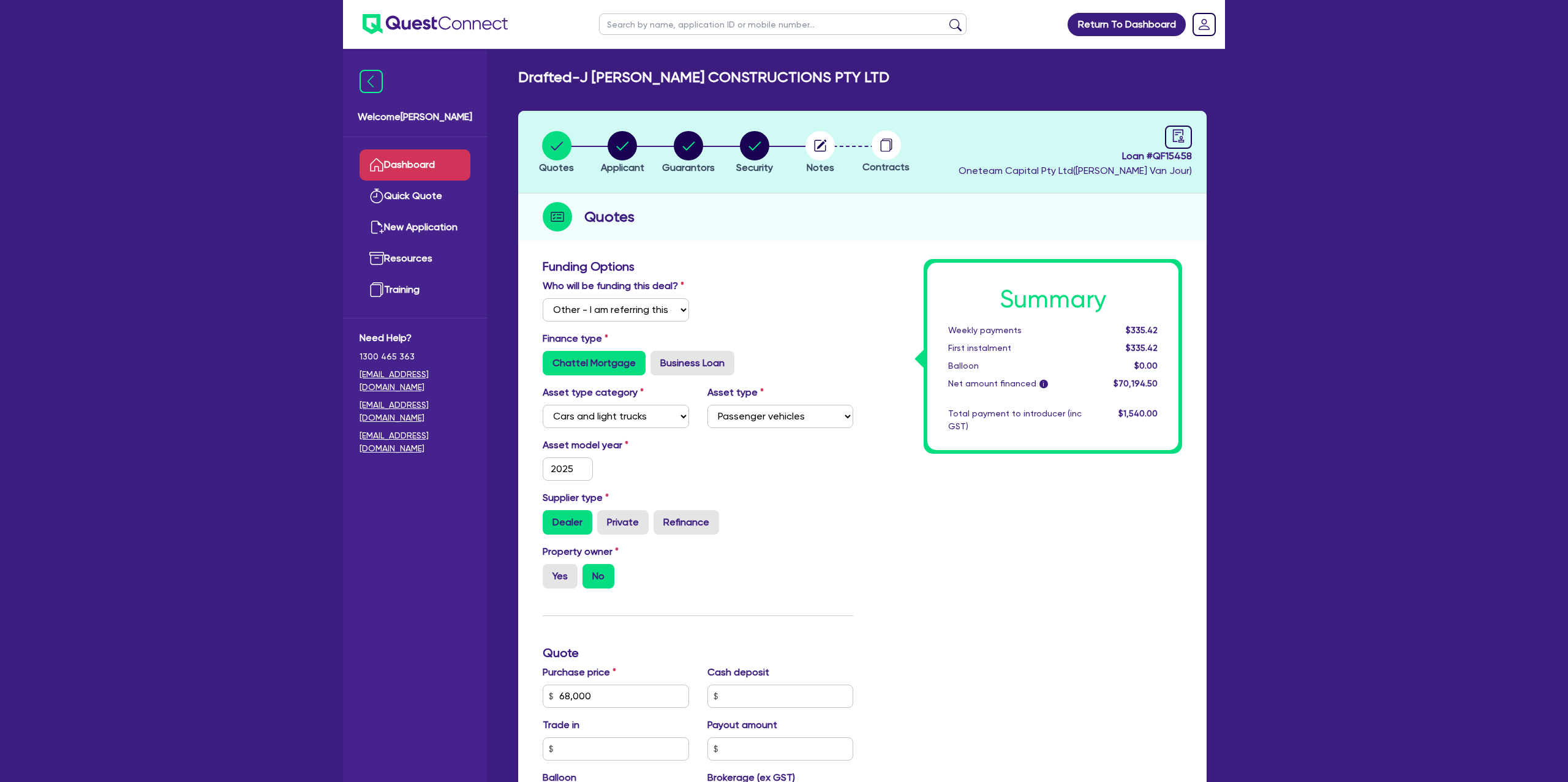
click at [427, 161] on link "Dashboard" at bounding box center [415, 165] width 111 height 32
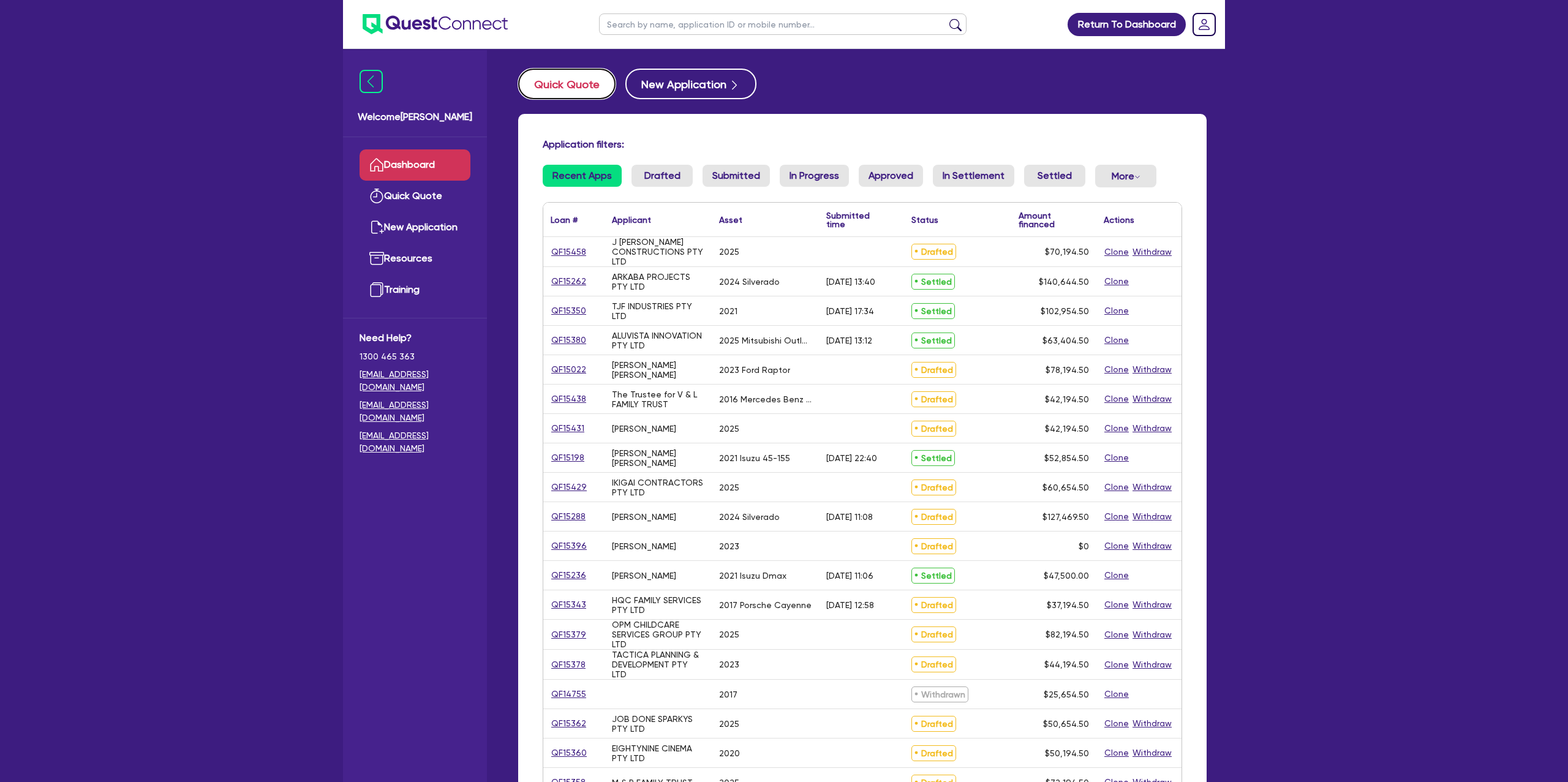
click at [559, 84] on button "Quick Quote" at bounding box center [566, 84] width 97 height 31
select select "Other"
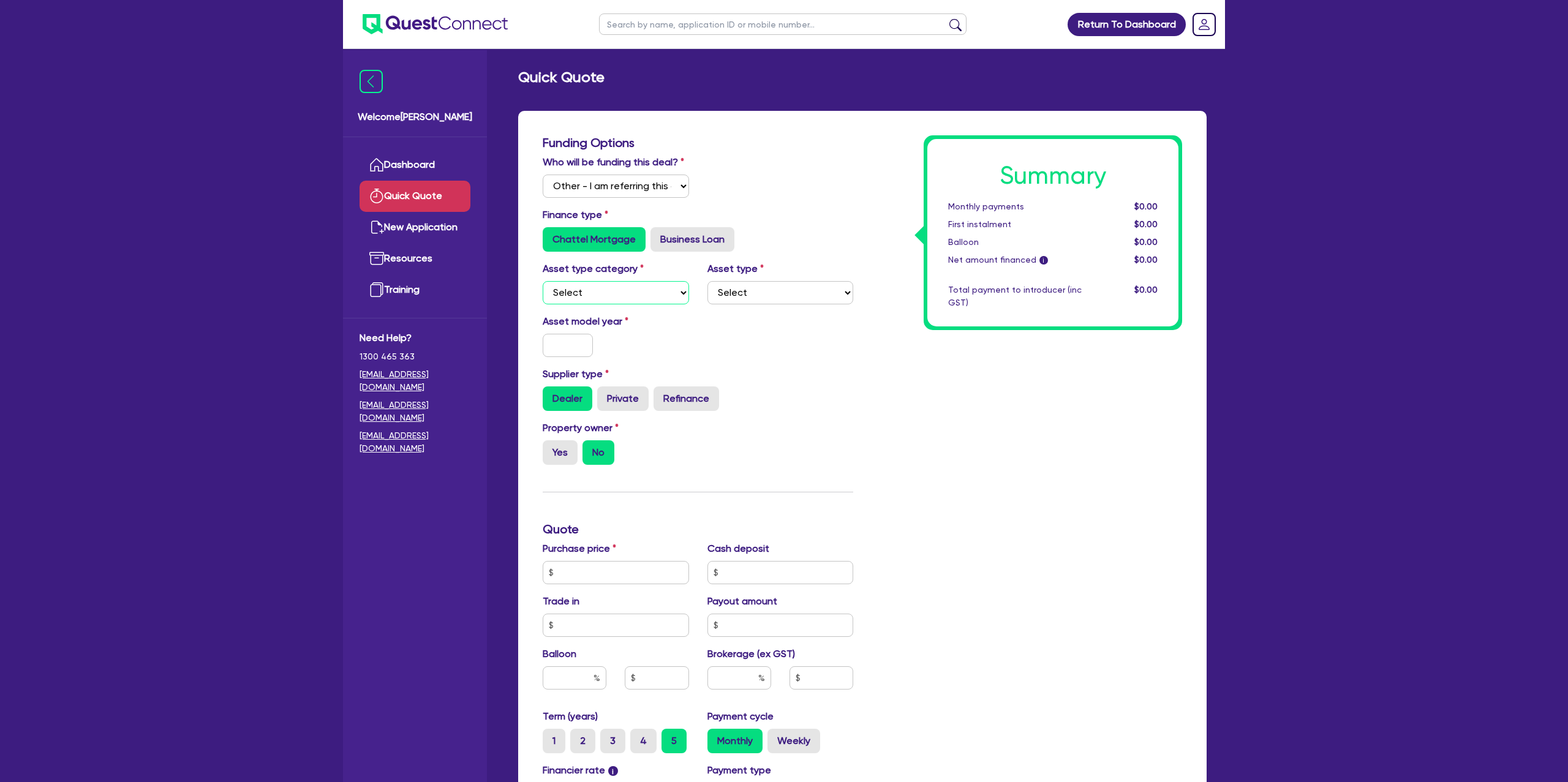
click at [609, 297] on select "Select Cars and light trucks Primary assets Secondary assets Tertiary assets" at bounding box center [616, 292] width 146 height 23
select select "CARS_AND_LIGHT_TRUCKS"
click at [543, 281] on select "Select Cars and light trucks Primary assets Secondary assets Tertiary assets" at bounding box center [616, 292] width 146 height 23
click at [755, 298] on select "Select Passenger vehicles Vans and utes Light trucks up to 4.5 tonne" at bounding box center [780, 292] width 146 height 23
select select "PASSENGER_VEHICLES"
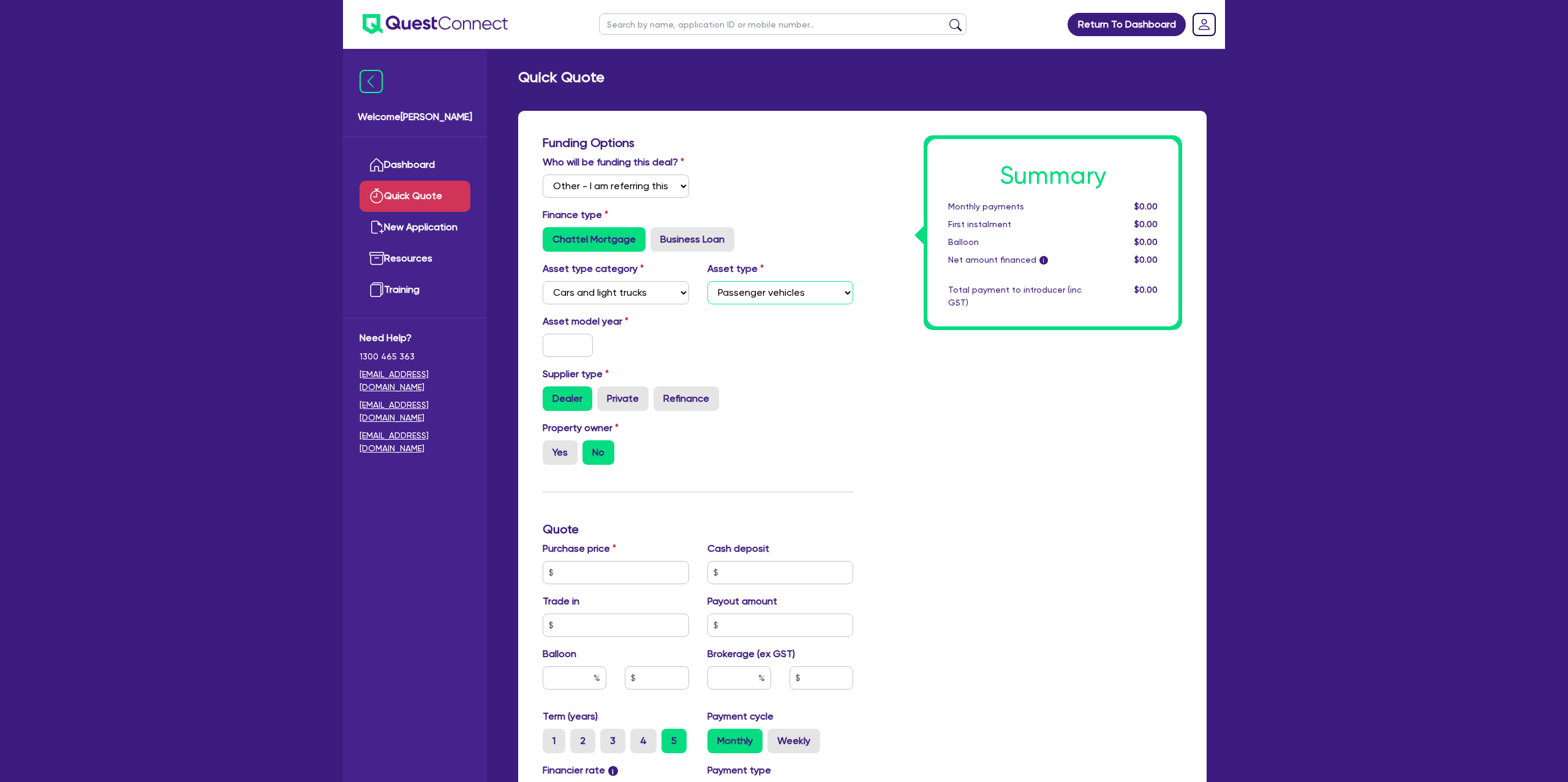
click at [707, 281] on select "Select Passenger vehicles Vans and utes Light trucks up to 4.5 tonne" at bounding box center [780, 292] width 146 height 23
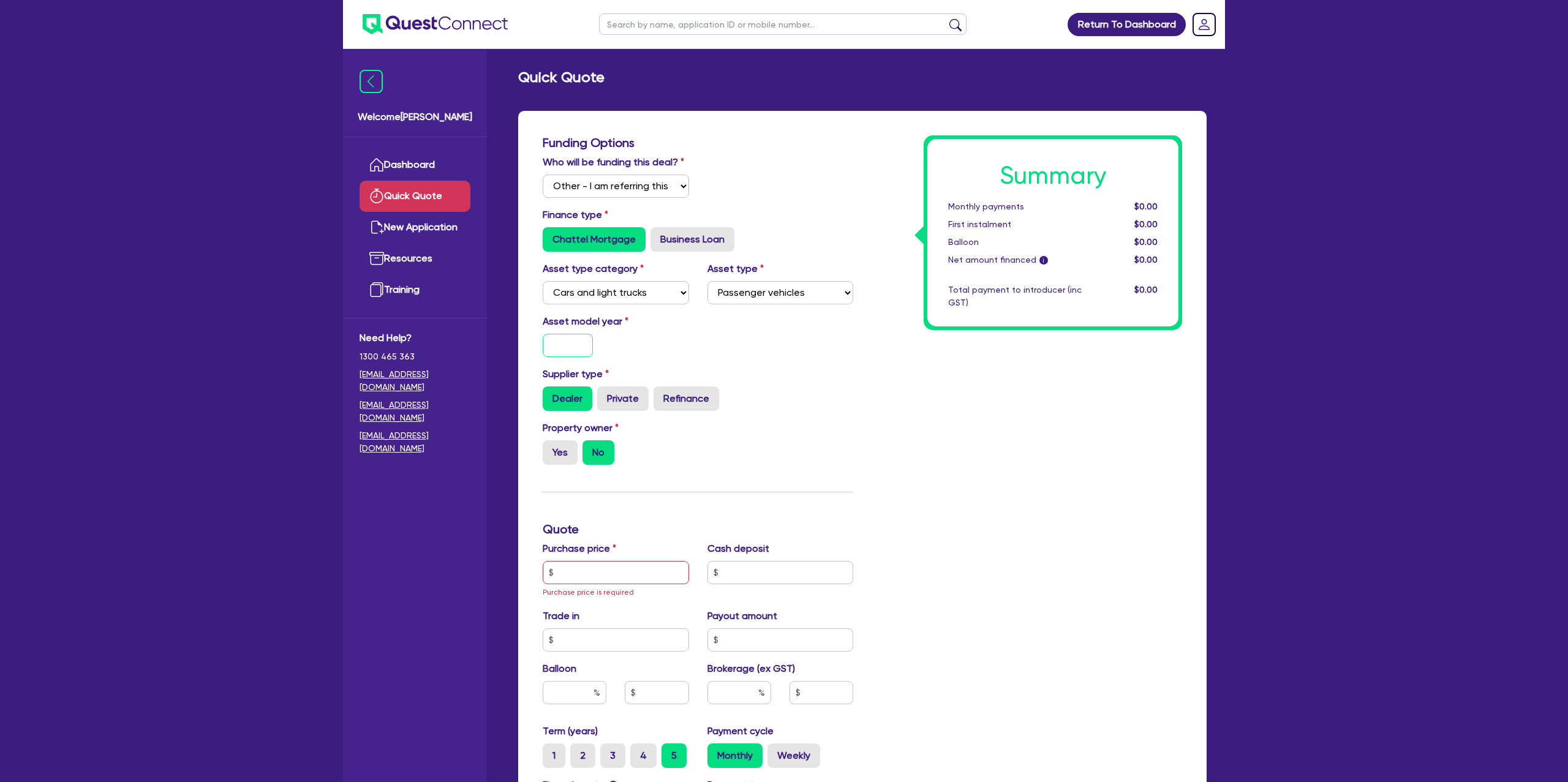
click at [578, 339] on input "text" at bounding box center [568, 345] width 50 height 23
type input "2022"
drag, startPoint x: 791, startPoint y: 418, endPoint x: 580, endPoint y: 508, distance: 229.4
click at [790, 418] on div "Supplier type Dealer Private Refinance" at bounding box center [698, 394] width 329 height 54
click at [600, 568] on input "text" at bounding box center [616, 572] width 146 height 23
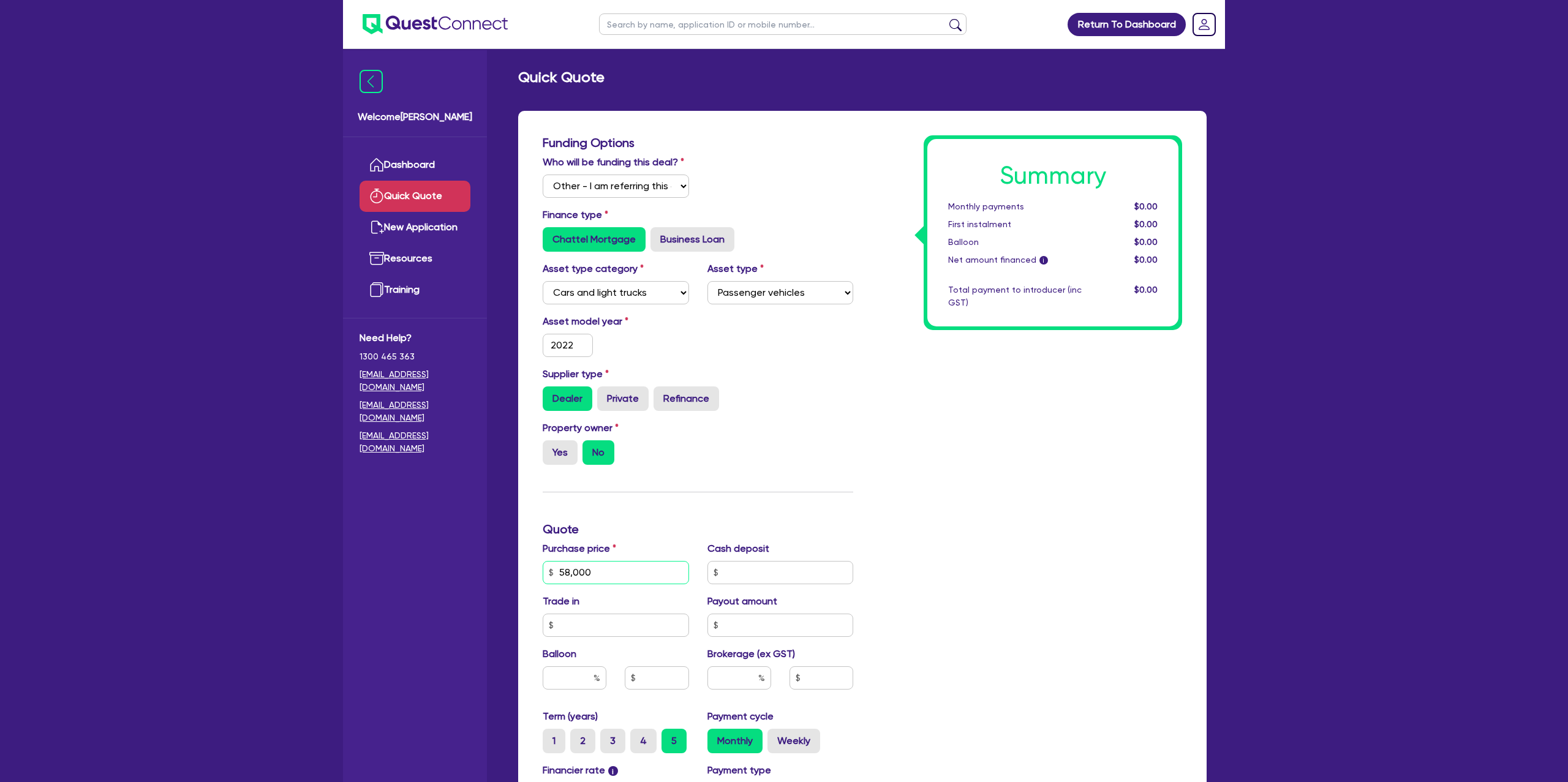
type input "58,000"
drag, startPoint x: 894, startPoint y: 533, endPoint x: 880, endPoint y: 530, distance: 14.3
click at [893, 533] on div "Summary Monthly payments $0.00 First instalment $0.00 Balloon $0.00 Net amount …" at bounding box center [1027, 536] width 329 height 801
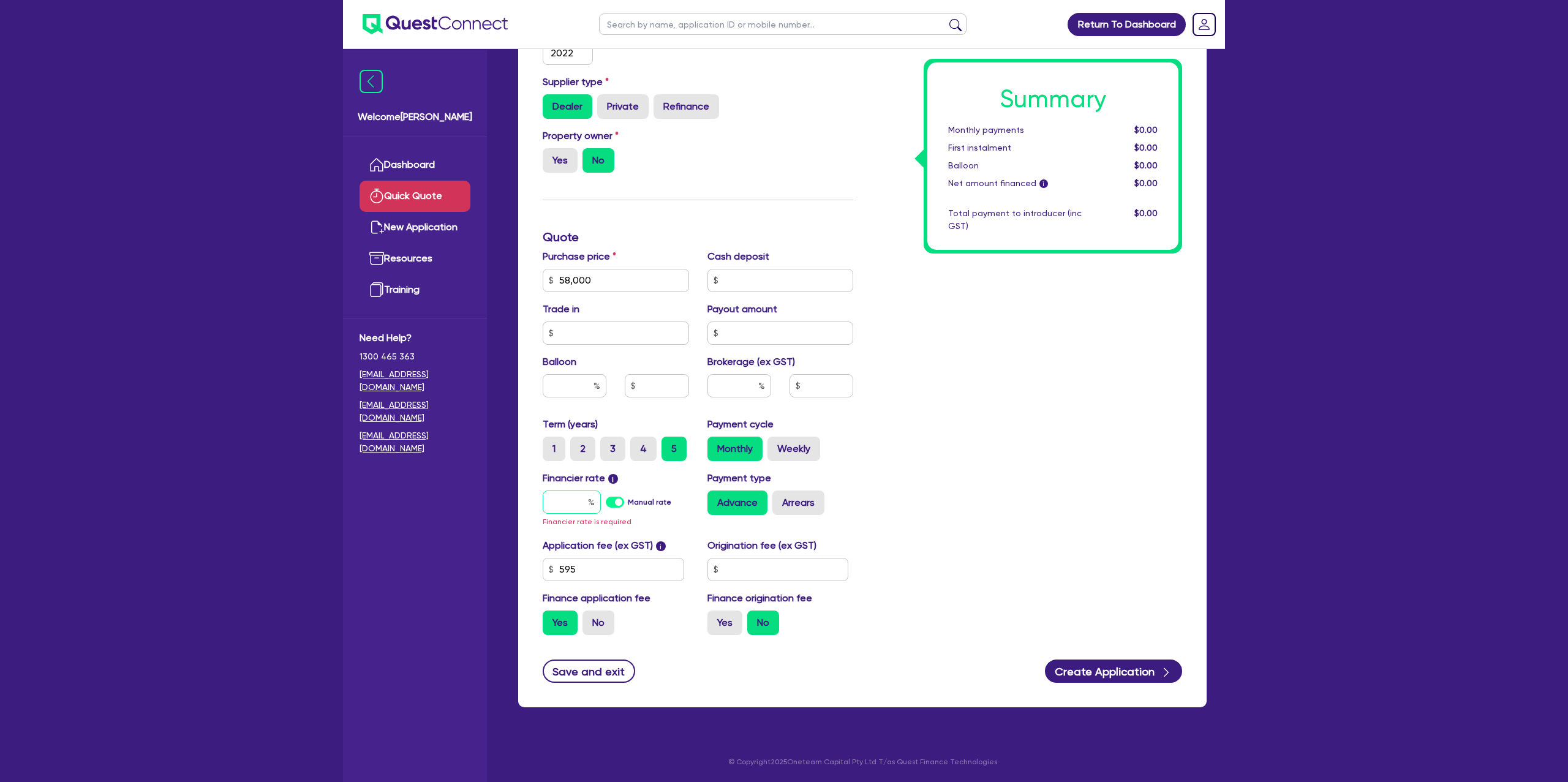
click at [574, 497] on input "text" at bounding box center [572, 502] width 58 height 23
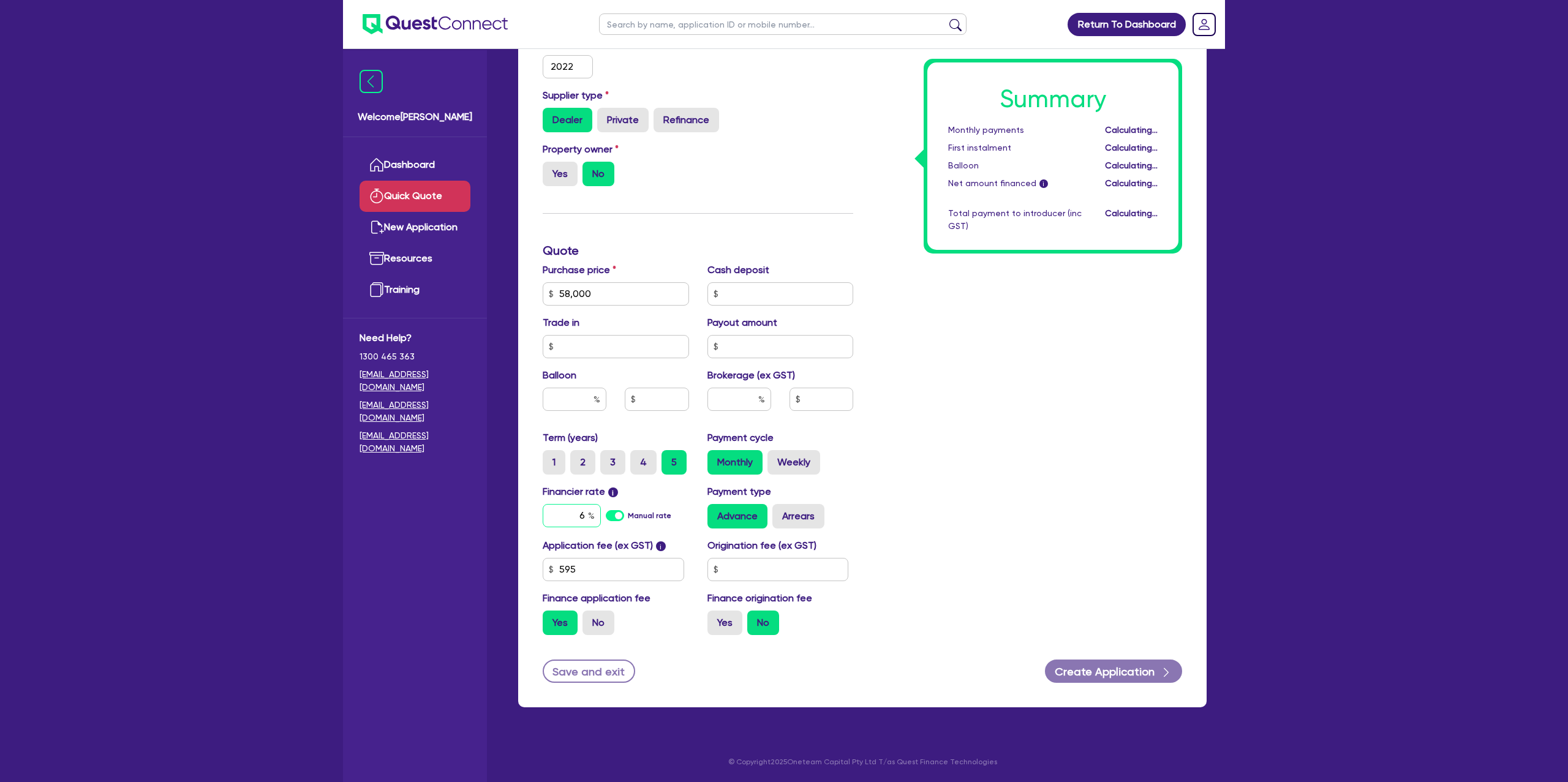
scroll to position [278, 0]
type input "6.99"
click at [770, 560] on input "text" at bounding box center [778, 570] width 142 height 23
type input "1,400"
drag, startPoint x: 1090, startPoint y: 569, endPoint x: 1076, endPoint y: 597, distance: 31.3
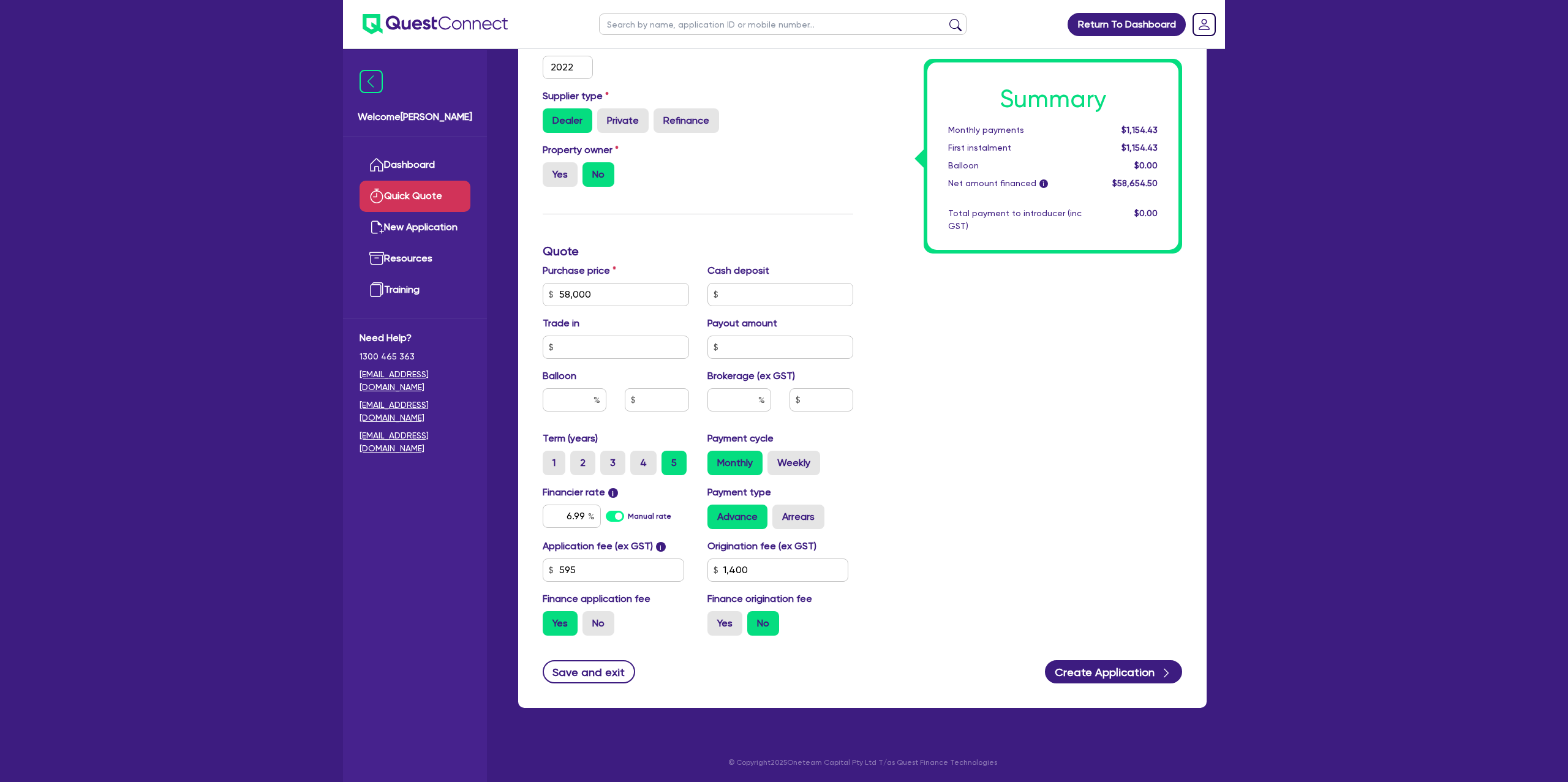
click at [1088, 570] on div "Summary Monthly payments $1,154.43 First instalment $1,154.43 Balloon $0.00 Net…" at bounding box center [1027, 251] width 329 height 788
click at [1122, 664] on button "Create Application" at bounding box center [1113, 671] width 137 height 23
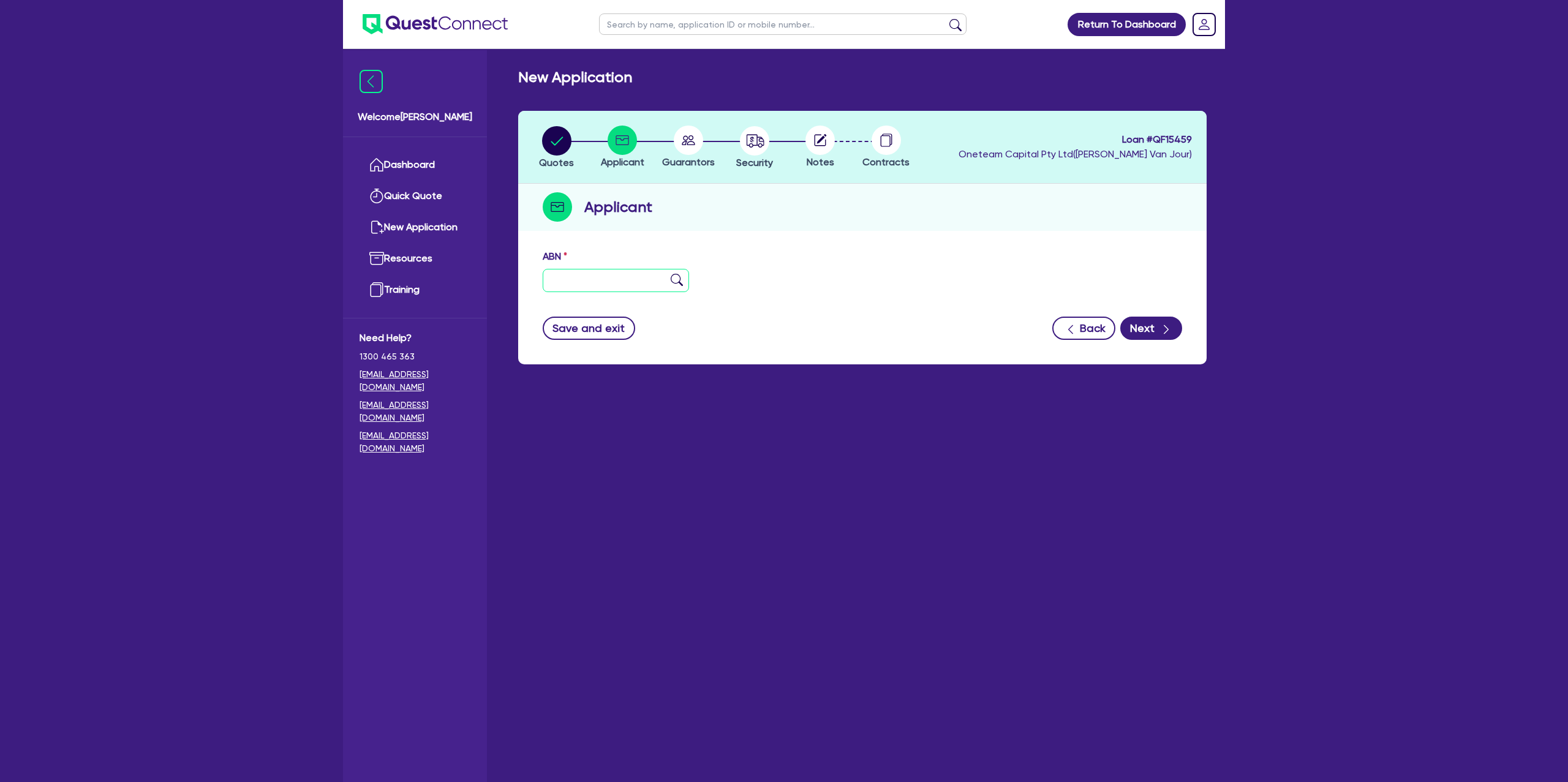
drag, startPoint x: 578, startPoint y: 278, endPoint x: 618, endPoint y: 45, distance: 236.4
click at [578, 278] on input "text" at bounding box center [616, 280] width 146 height 23
paste input "78 780 764 851"
type input "78 780 764 851"
click at [953, 225] on div "Applicant" at bounding box center [862, 207] width 688 height 47
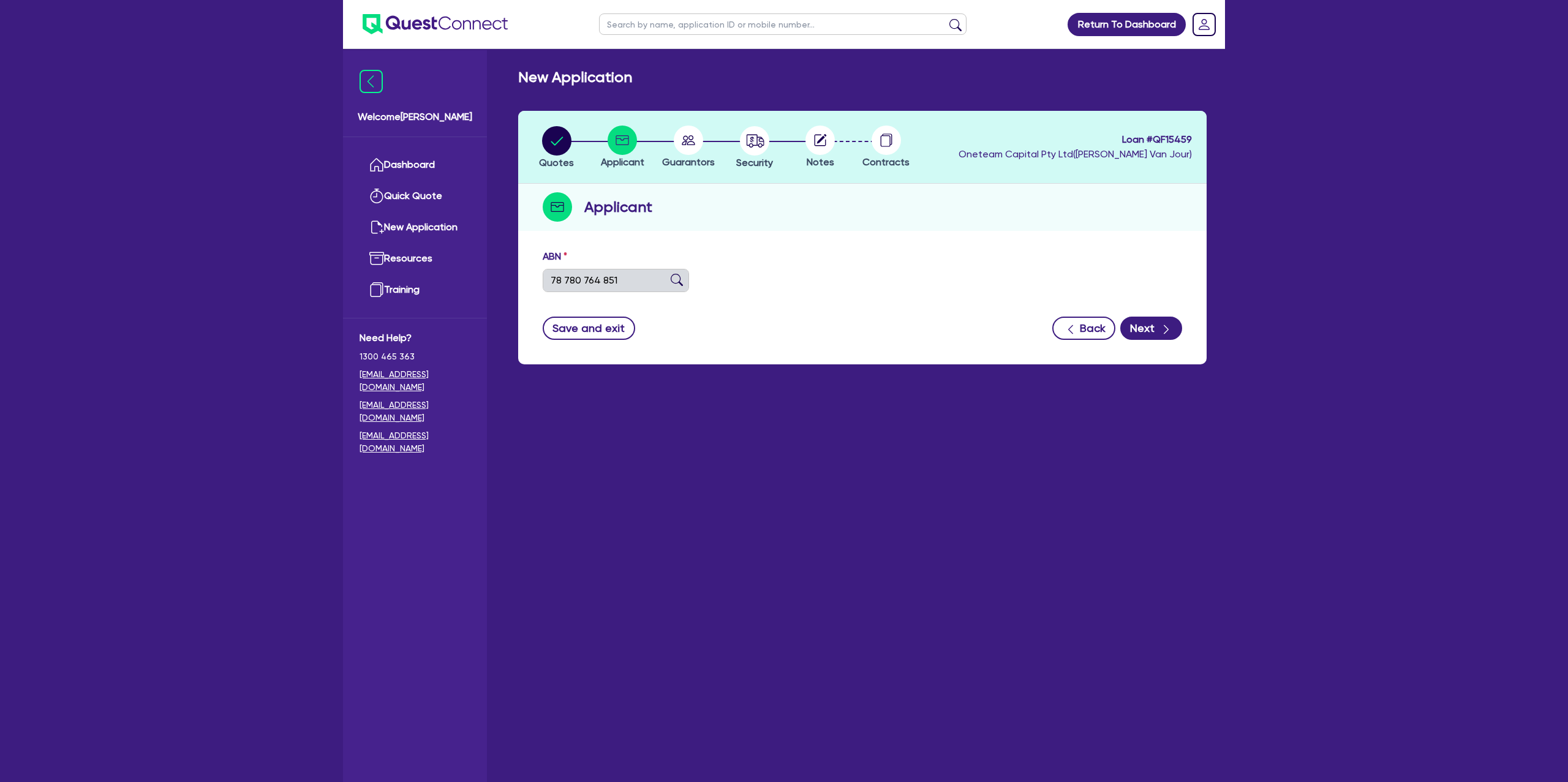
type input "The Trustee for Coucill Family Trust"
type input "PAWDROP AUSTRALIA"
select select "TRUST"
type input "[DATE]"
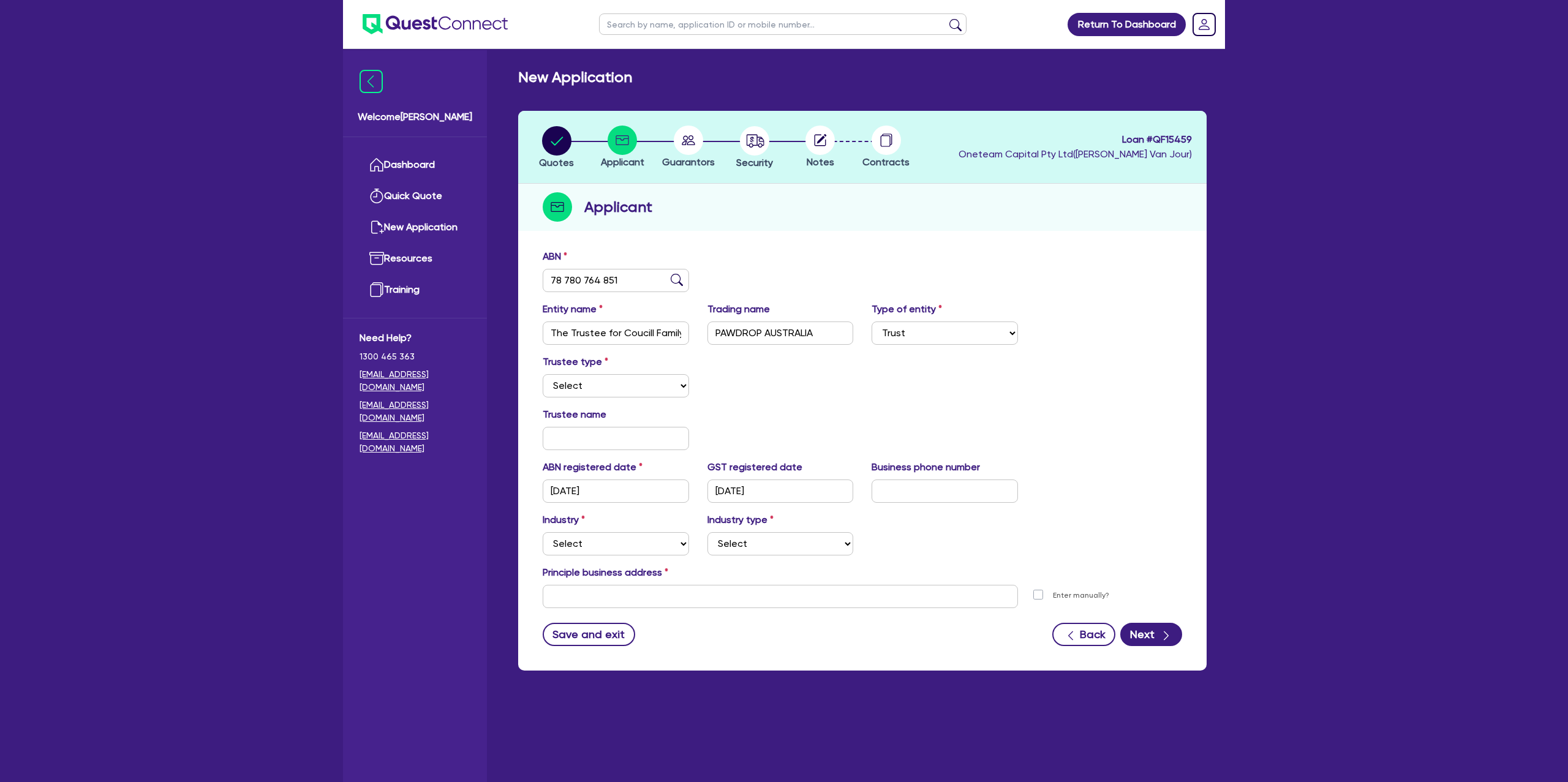
scroll to position [1, 0]
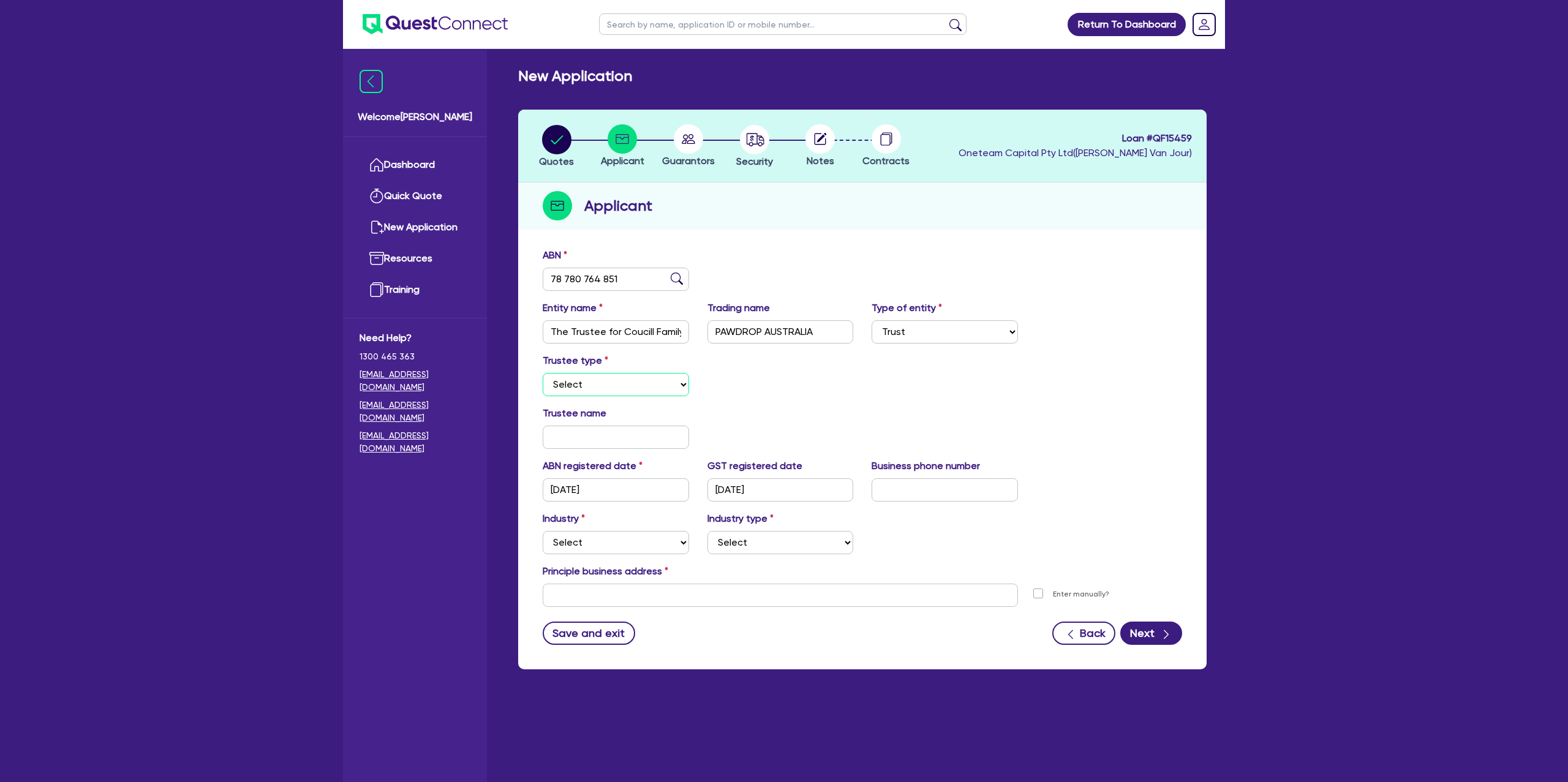
click at [631, 390] on select "Select Individual Company" at bounding box center [616, 384] width 146 height 23
select select "INDIVIDUAL"
click at [543, 373] on select "Select Individual Company" at bounding box center [616, 384] width 146 height 23
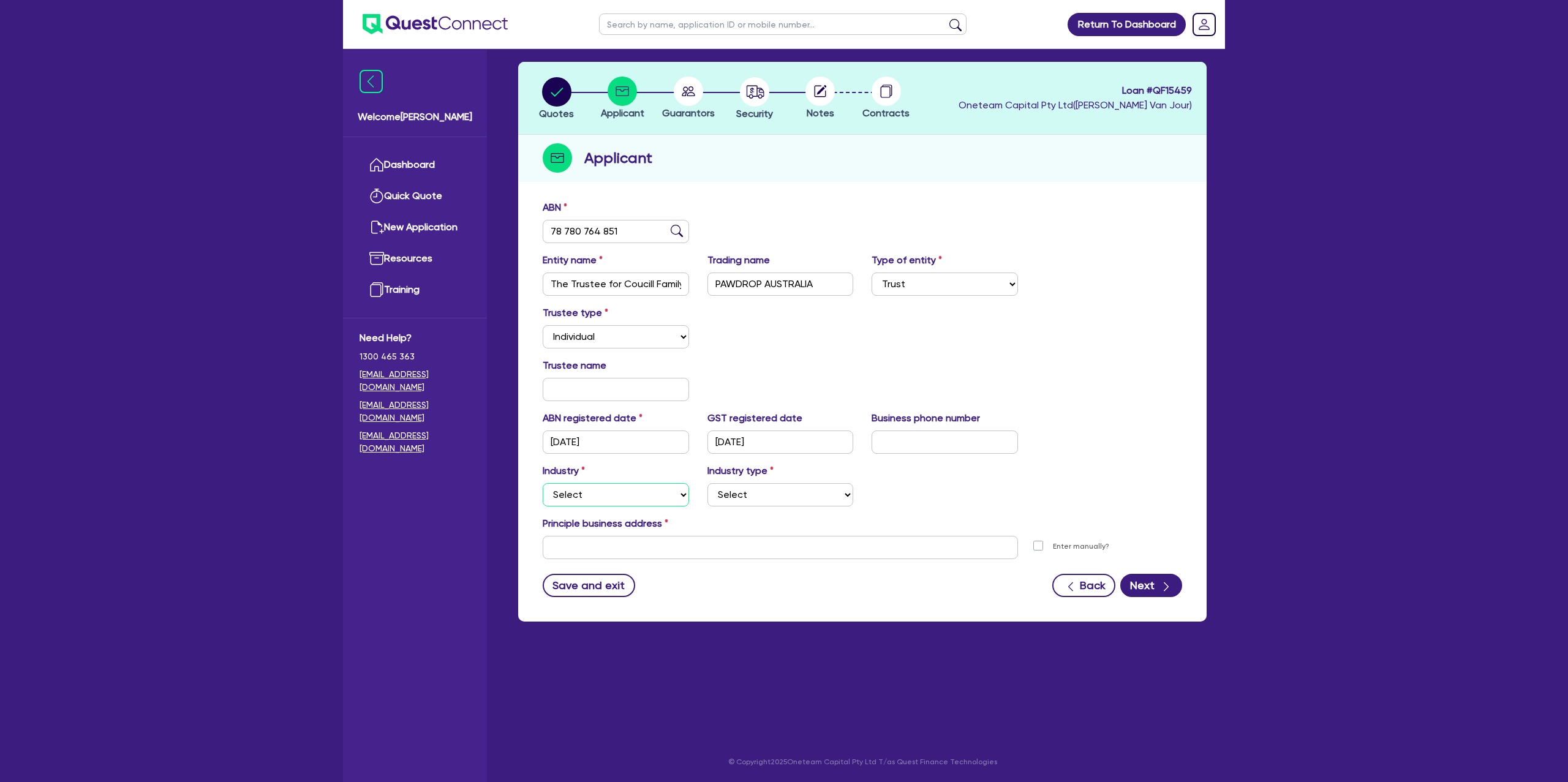
click at [593, 501] on select "Select Accomodation & Food Services Administrative & Support Services Agricultu…" at bounding box center [616, 494] width 146 height 23
click at [543, 483] on select "Select Accomodation & Food Services Administrative & Support Services Agricultu…" at bounding box center [616, 494] width 146 height 23
click at [615, 496] on select "Select Accomodation & Food Services Administrative & Support Services Agricultu…" at bounding box center [616, 494] width 146 height 23
click at [603, 498] on select "Select Accomodation & Food Services Administrative & Support Services Agricultu…" at bounding box center [616, 494] width 146 height 23
select select "BUILDING_CONSTRUCTION"
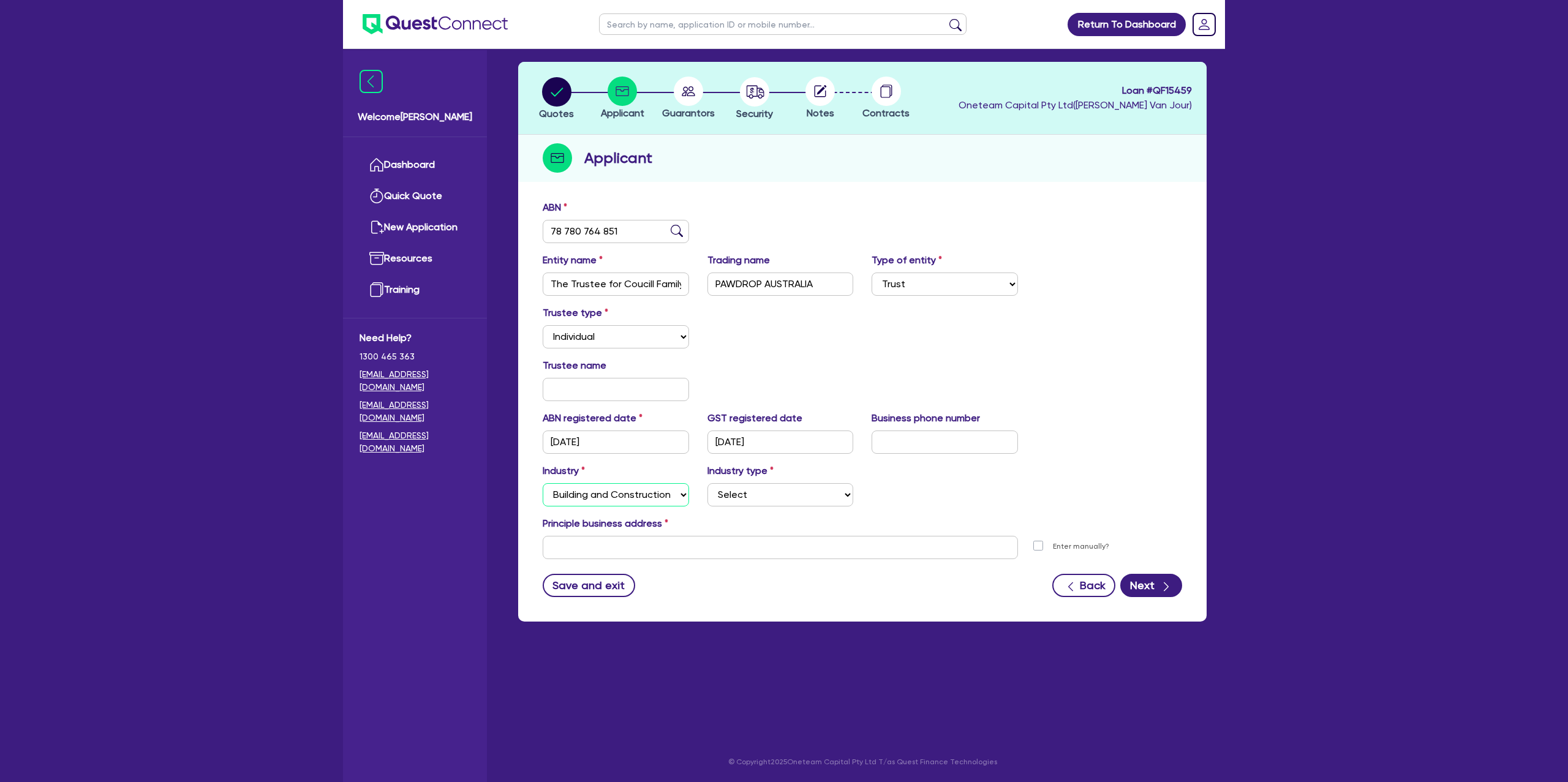
click at [543, 483] on select "Select Accomodation & Food Services Administrative & Support Services Agricultu…" at bounding box center [616, 494] width 146 height 23
click at [730, 495] on select "Select" at bounding box center [780, 494] width 146 height 23
select select "TRADES_SERVICES_CONSUMERS"
click at [707, 483] on select "Select Trades People Providing Services Direct to Consumers Trades People Provi…" at bounding box center [780, 494] width 146 height 23
click at [630, 552] on input "text" at bounding box center [780, 547] width 475 height 23
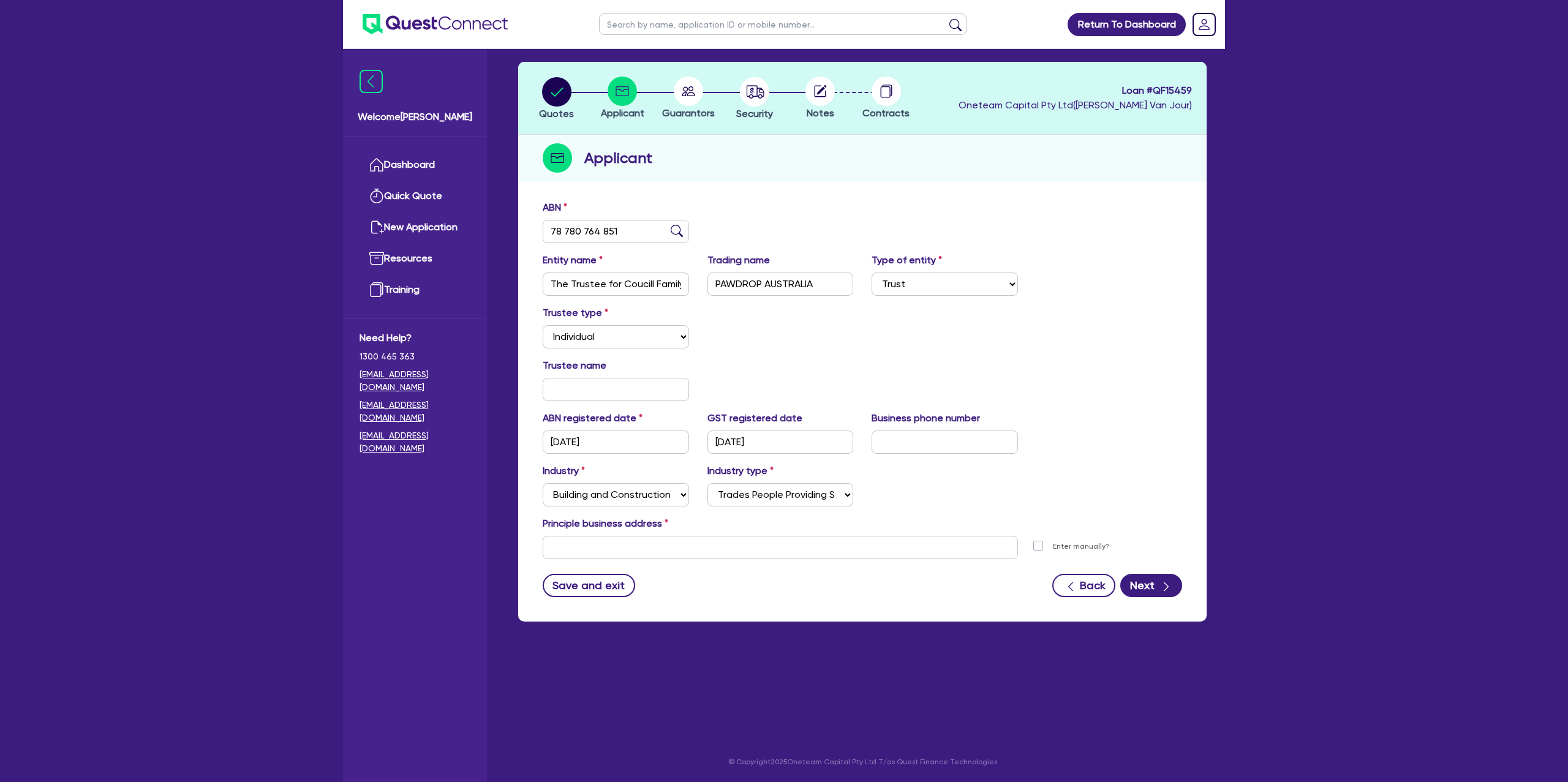
click at [866, 354] on div "Trustee type Select Individual Company" at bounding box center [862, 332] width 658 height 53
click at [570, 552] on input "text" at bounding box center [780, 547] width 475 height 23
paste input "[STREET_ADDRESS]"
drag, startPoint x: 656, startPoint y: 570, endPoint x: 965, endPoint y: 583, distance: 309.3
click at [656, 570] on small "[PERSON_NAME][GEOGRAPHIC_DATA][PERSON_NAME], [GEOGRAPHIC_DATA]" at bounding box center [778, 569] width 282 height 9
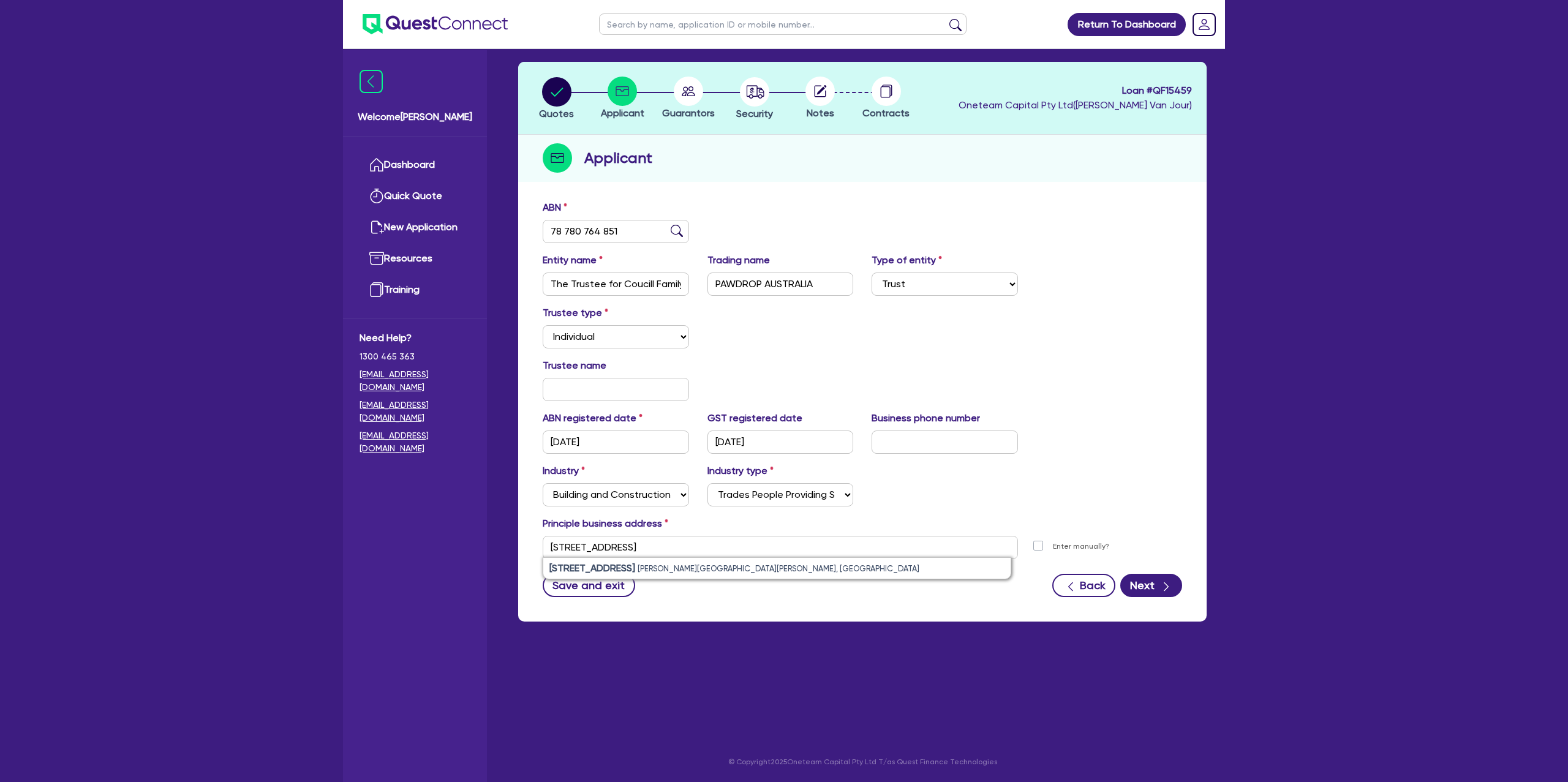
type input "[STREET_ADDRESS][PERSON_NAME][PERSON_NAME]"
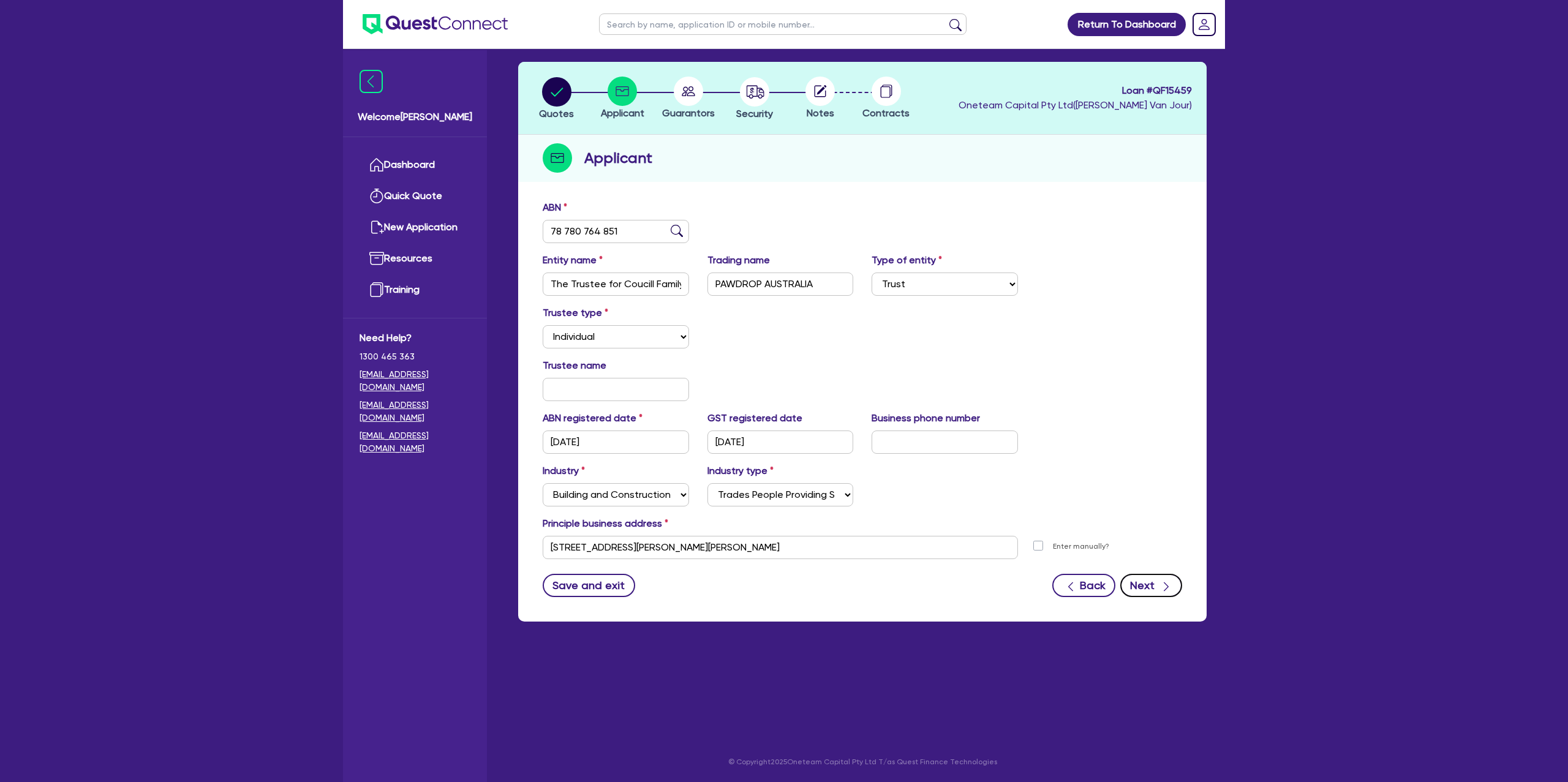
click at [1131, 585] on button "Next" at bounding box center [1151, 585] width 62 height 23
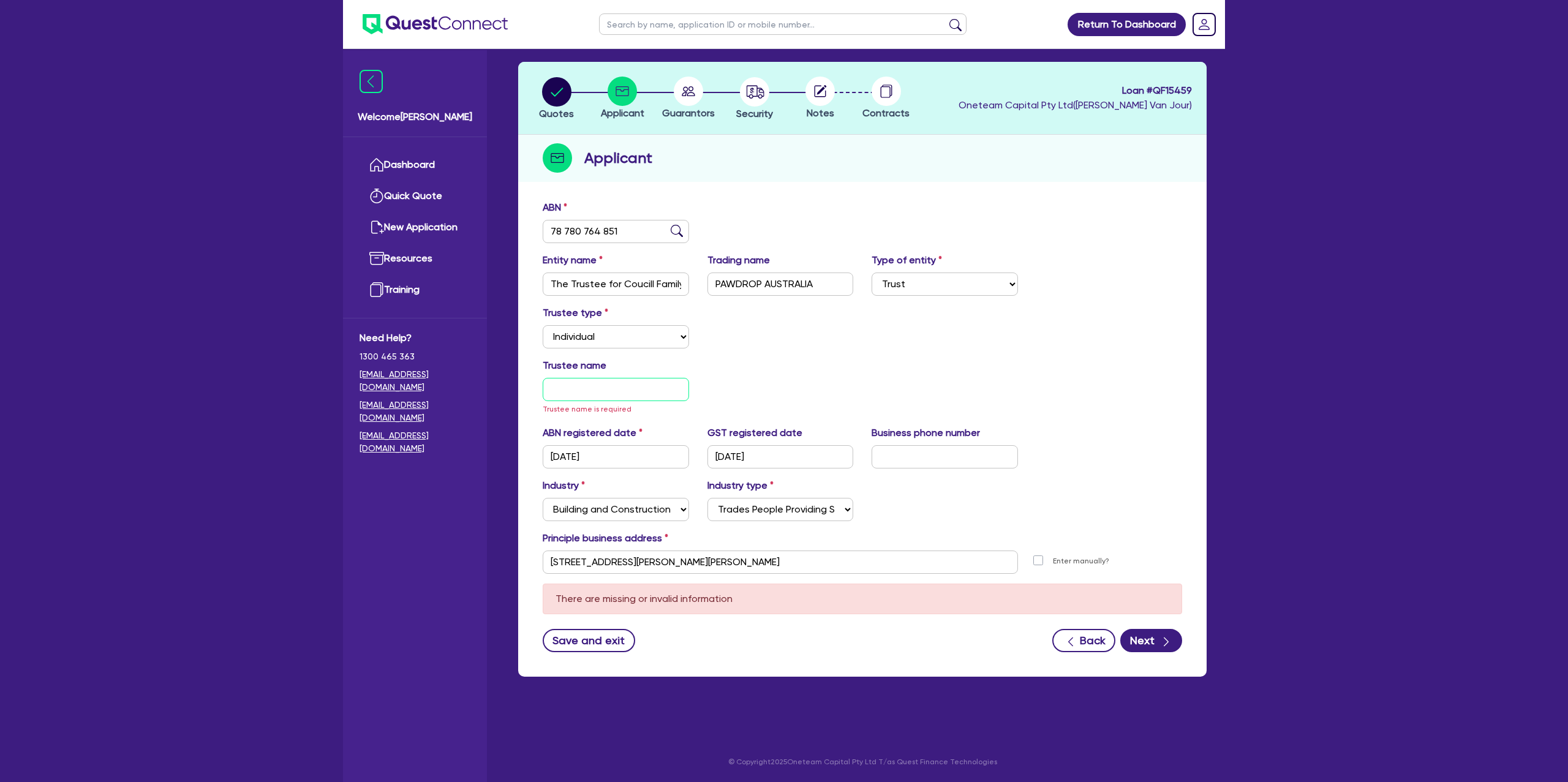
click at [566, 380] on input "text" at bounding box center [616, 389] width 146 height 23
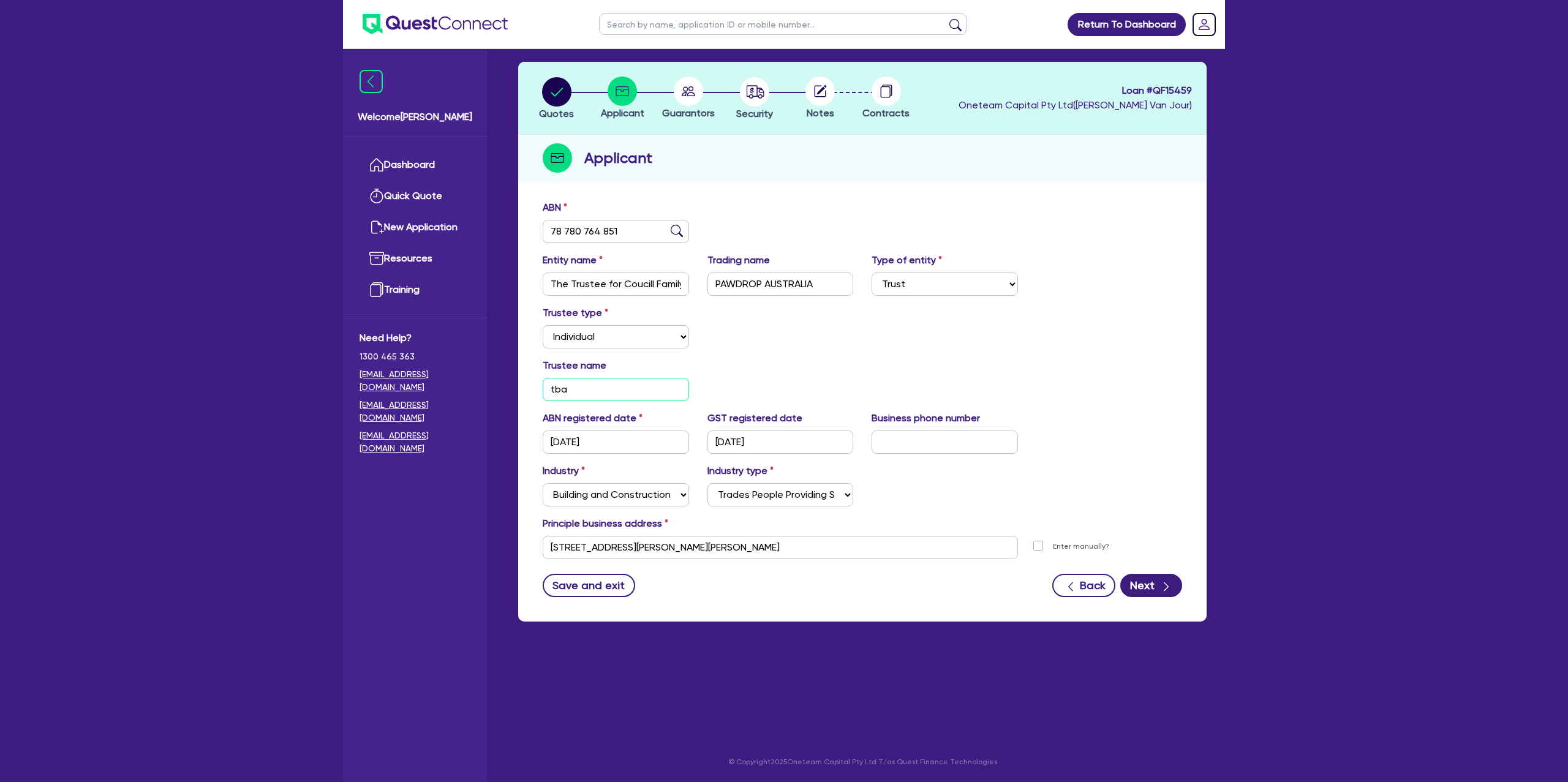
type input "tba"
drag, startPoint x: 957, startPoint y: 302, endPoint x: 1055, endPoint y: 509, distance: 229.0
click at [970, 326] on form "ABN 78 780 764 851 Entity name The Trustee for Coucill Family Trust Trading nam…" at bounding box center [862, 399] width 639 height 397
click at [1145, 583] on button "Next" at bounding box center [1151, 585] width 62 height 23
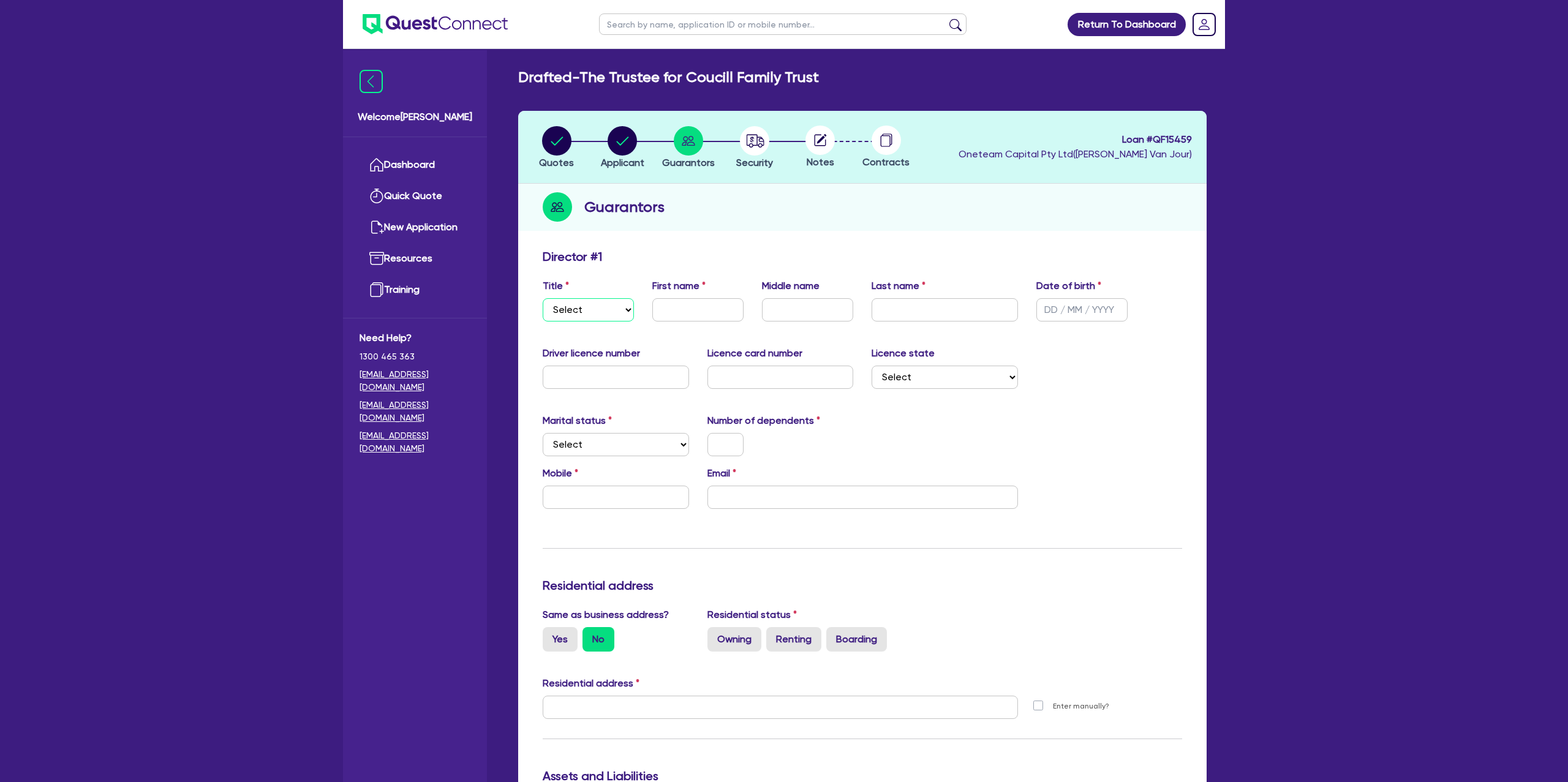
click at [616, 313] on select "Select Mr Mrs Ms Miss Dr" at bounding box center [588, 310] width 91 height 23
select select "MR"
click at [543, 298] on select "Select Mr Mrs Ms Miss Dr" at bounding box center [588, 310] width 91 height 23
click at [707, 303] on input "text" at bounding box center [698, 310] width 91 height 23
type input "[PERSON_NAME]"
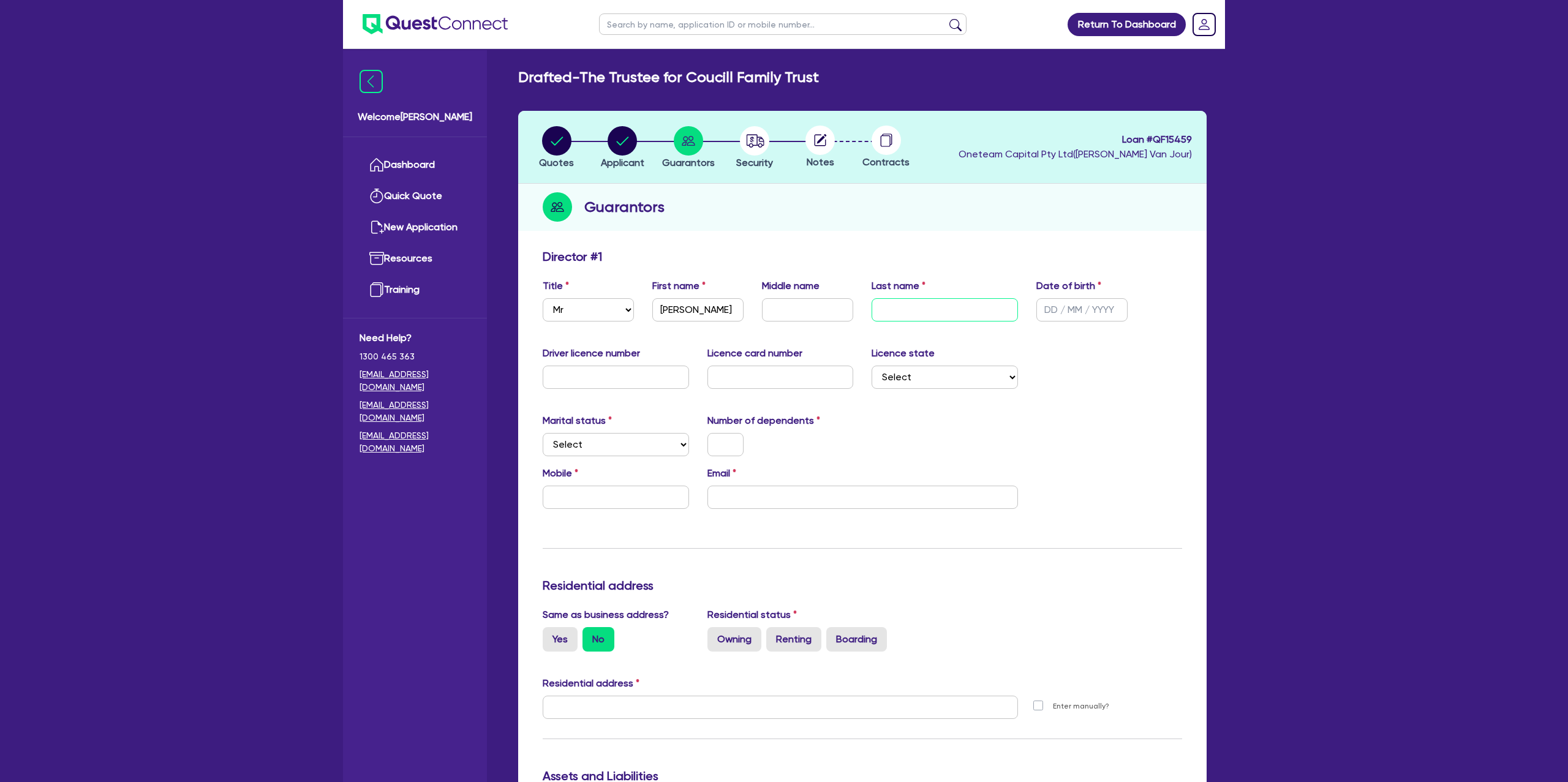
click at [923, 306] on input "text" at bounding box center [945, 310] width 146 height 23
paste input "Coucill"
type input "Coucill"
drag, startPoint x: 1078, startPoint y: 311, endPoint x: 742, endPoint y: 98, distance: 397.8
click at [1077, 311] on input "text" at bounding box center [1082, 310] width 91 height 23
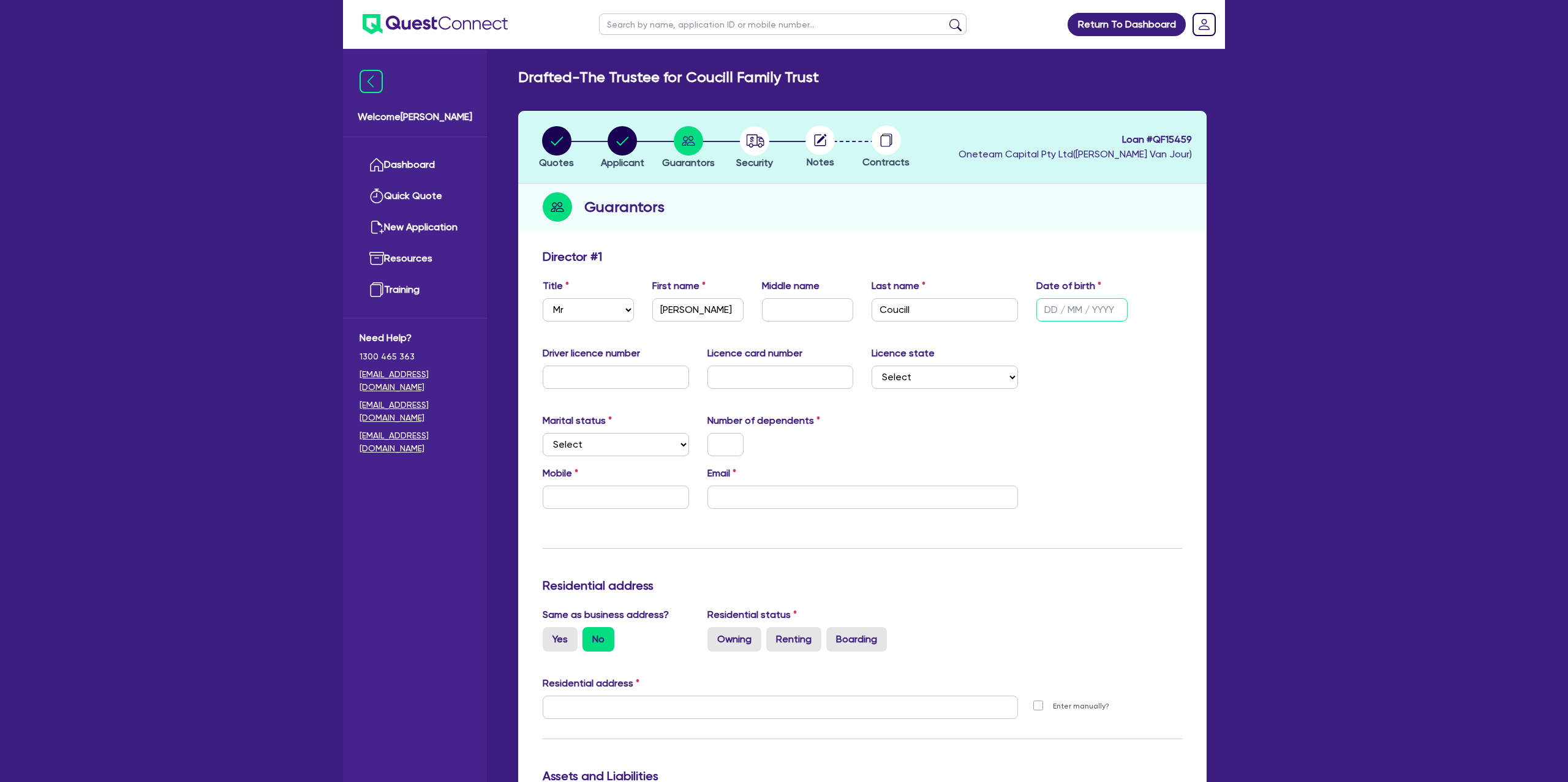
paste input "[DATE]"
type input "[DATE]"
click at [818, 213] on div "Guarantors" at bounding box center [862, 207] width 688 height 47
click at [548, 127] on icon "button" at bounding box center [557, 141] width 30 height 30
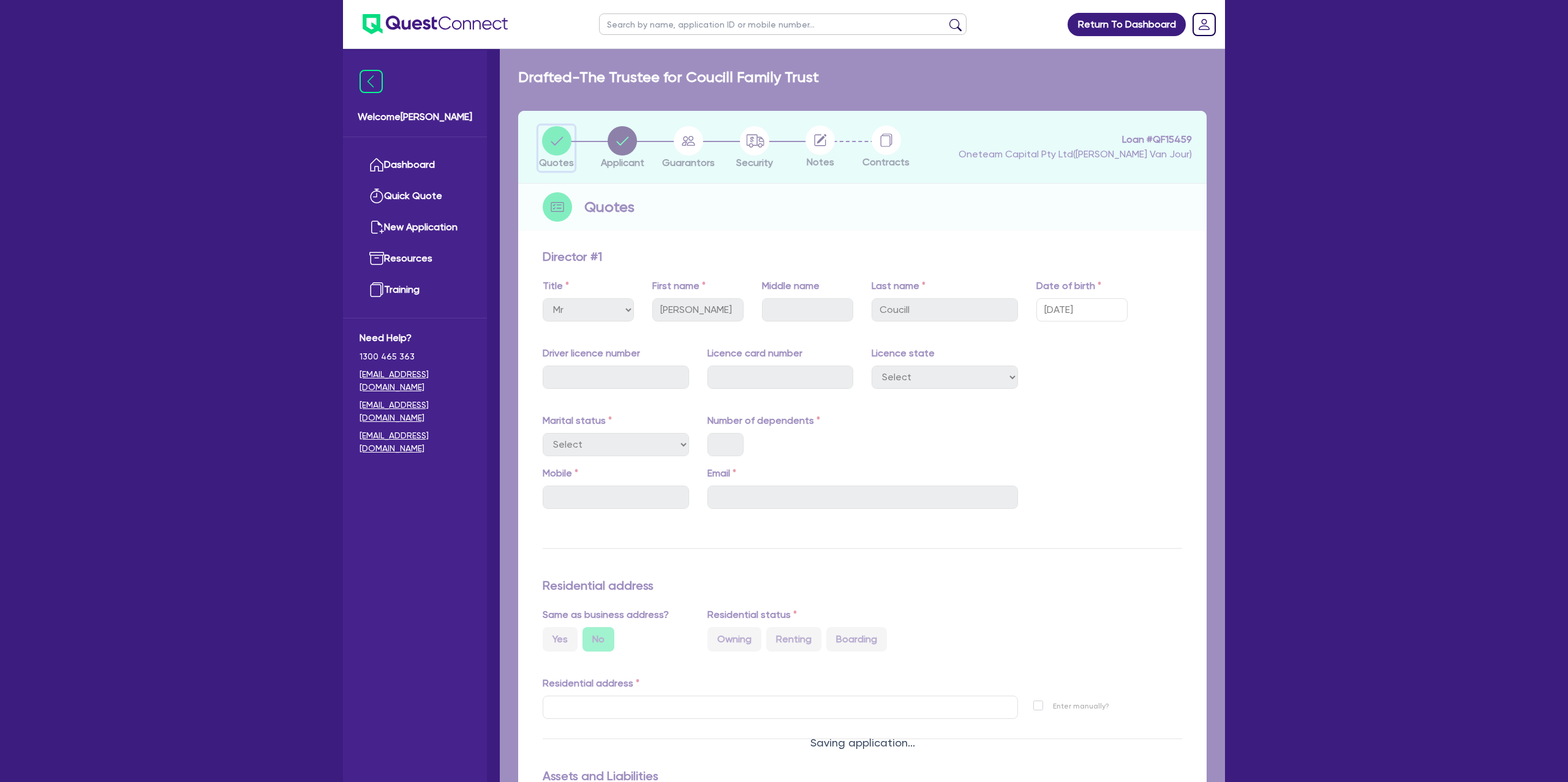
select select "Other"
select select "CARS_AND_LIGHT_TRUCKS"
select select "PASSENGER_VEHICLES"
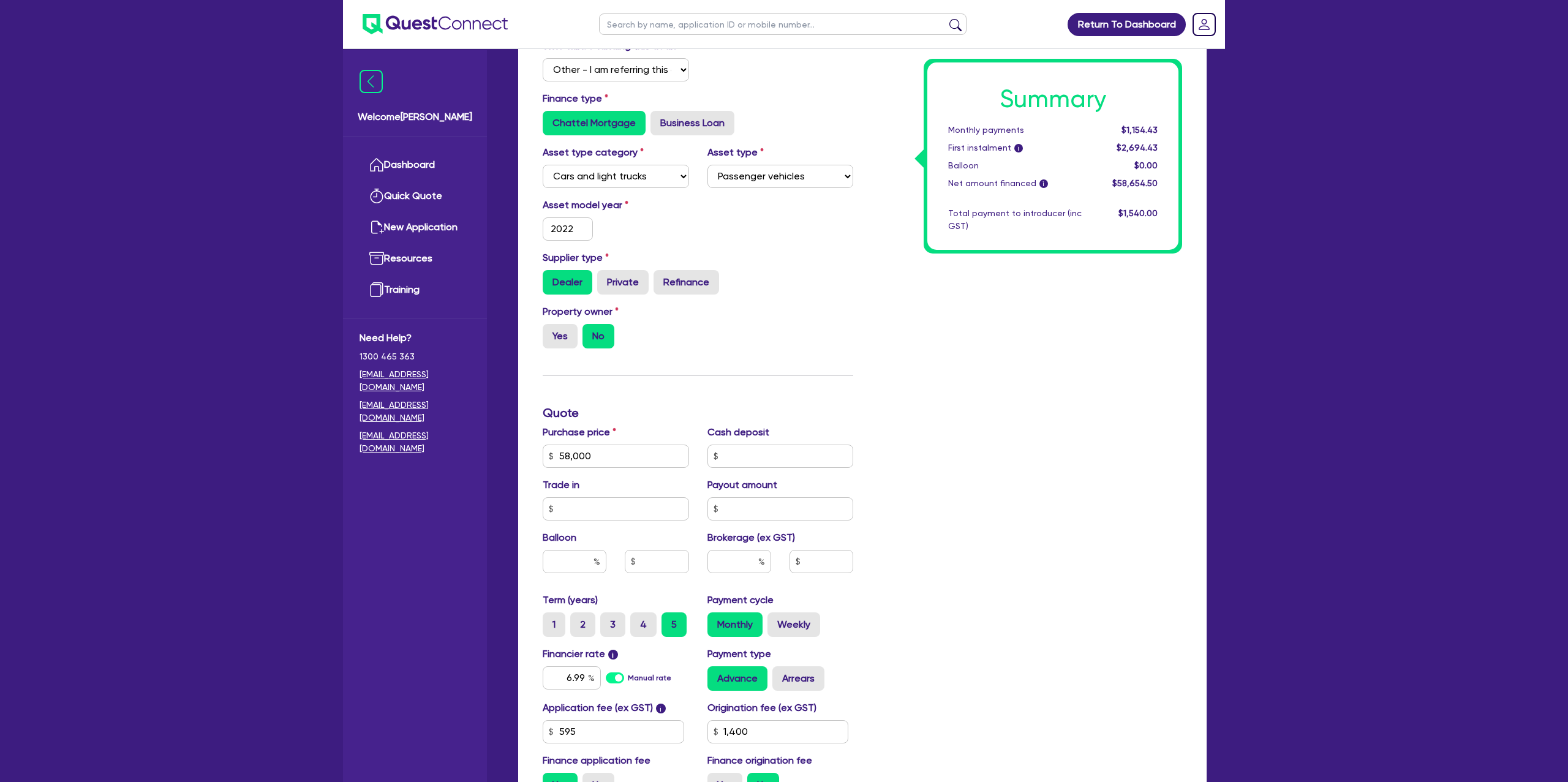
scroll to position [264, 0]
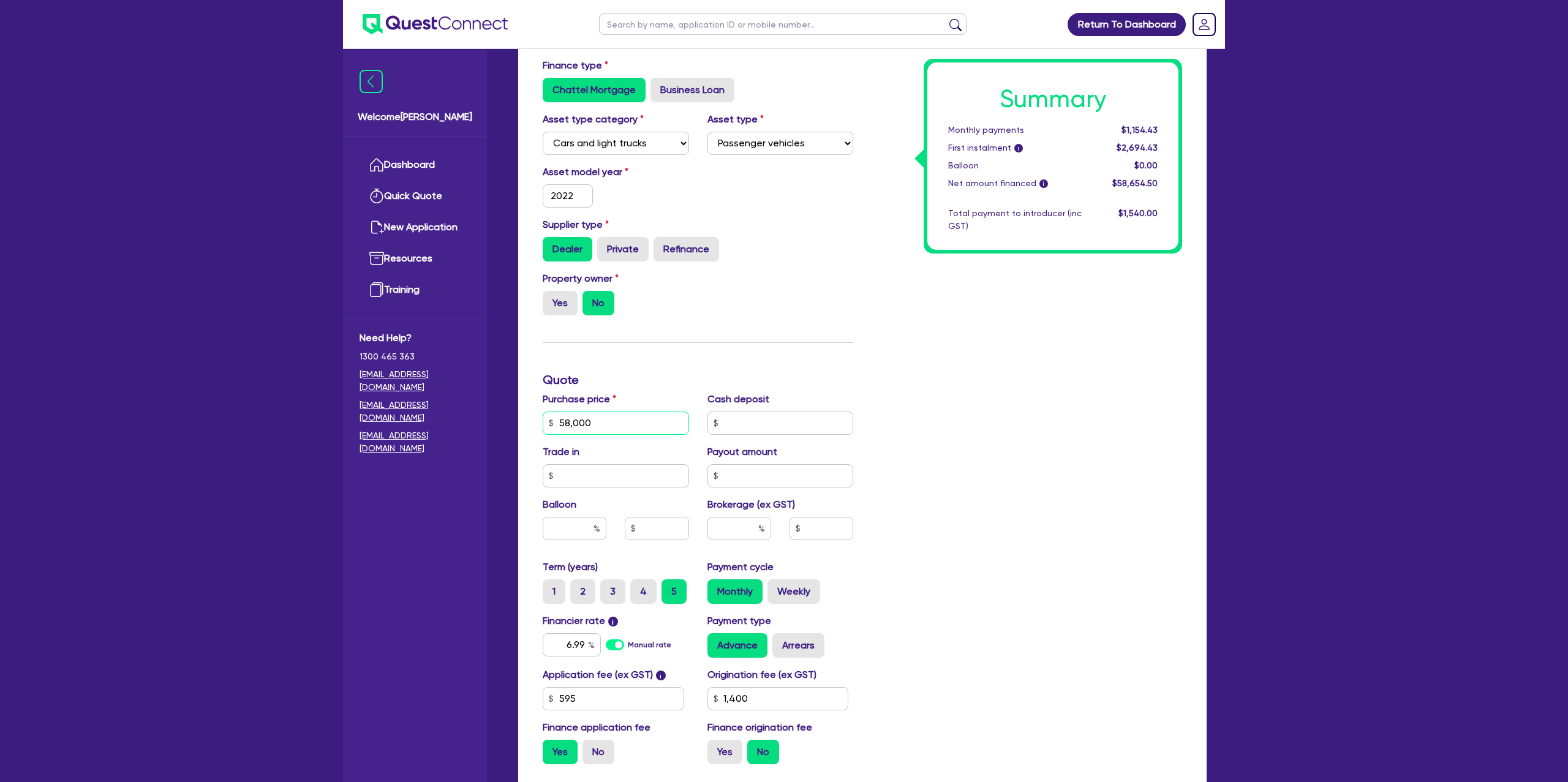
drag, startPoint x: 619, startPoint y: 414, endPoint x: 611, endPoint y: 413, distance: 8.1
click at [619, 414] on input "58,000" at bounding box center [616, 423] width 146 height 23
type input "5,800"
type input "1,400"
type input "580"
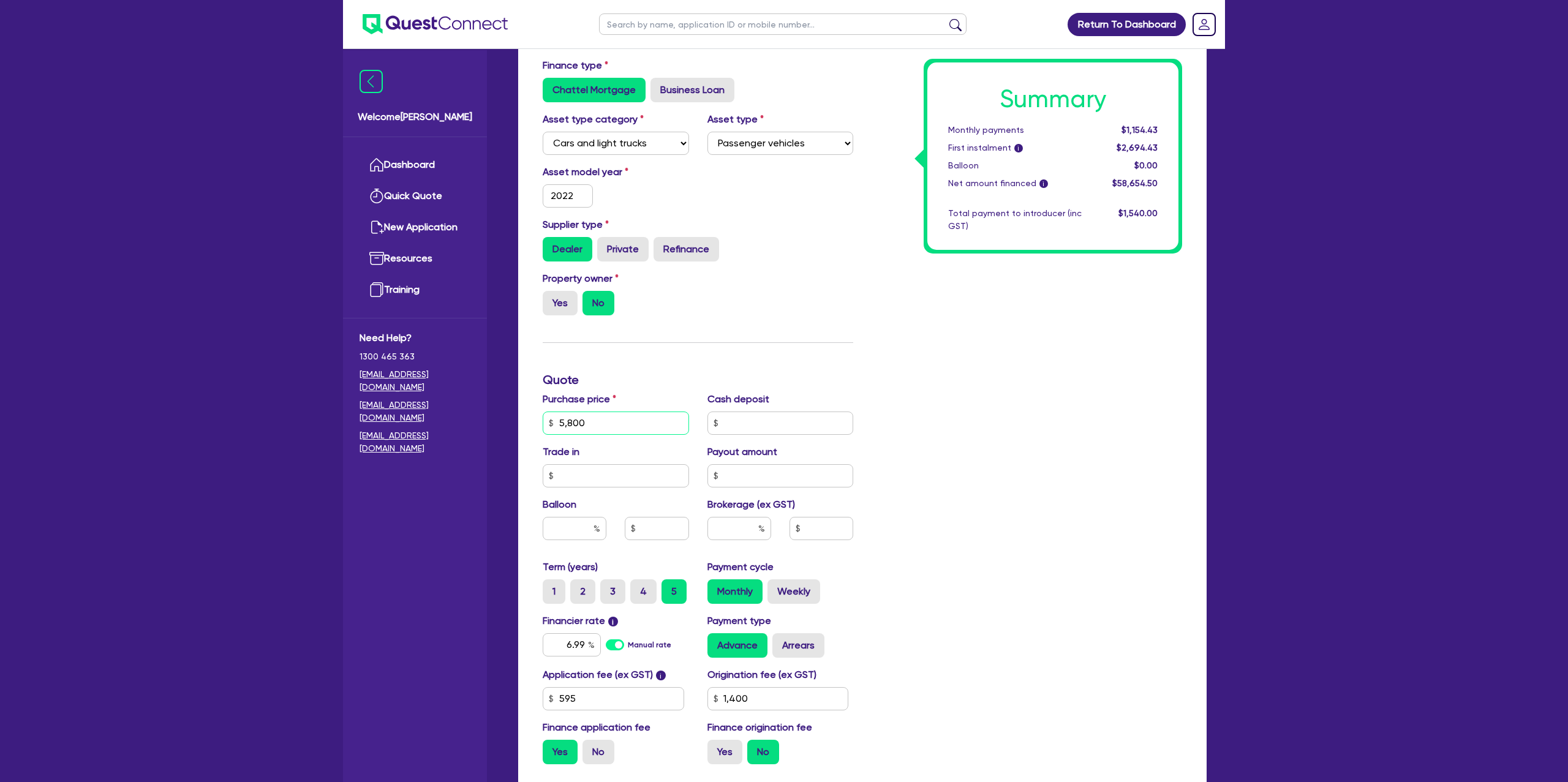
type input "1,400"
type input "58"
type input "1,400"
type input "5"
type input "1,400"
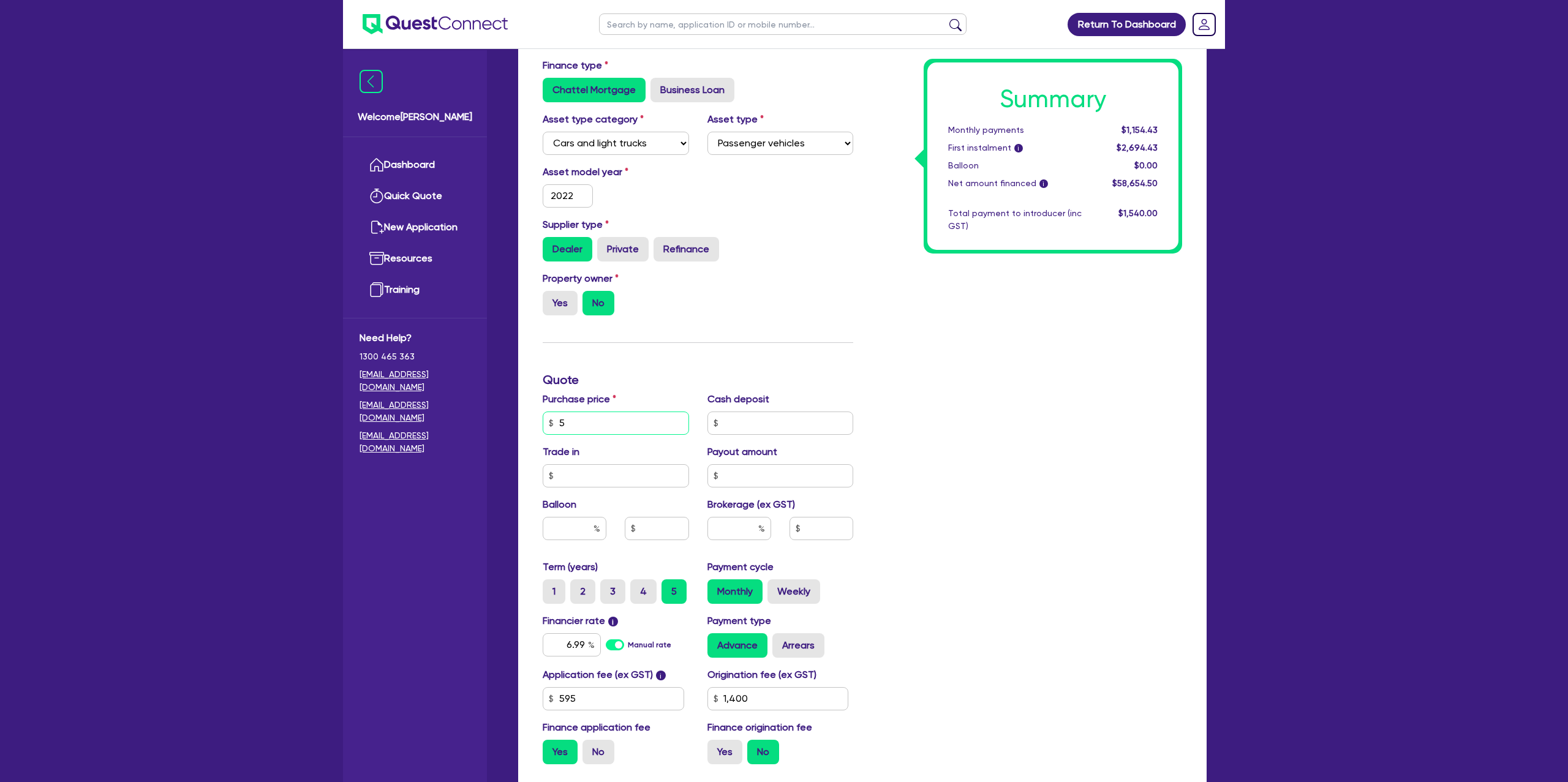
type input "1,400"
type input "4"
type input "1,400"
type input "49"
type input "1,400"
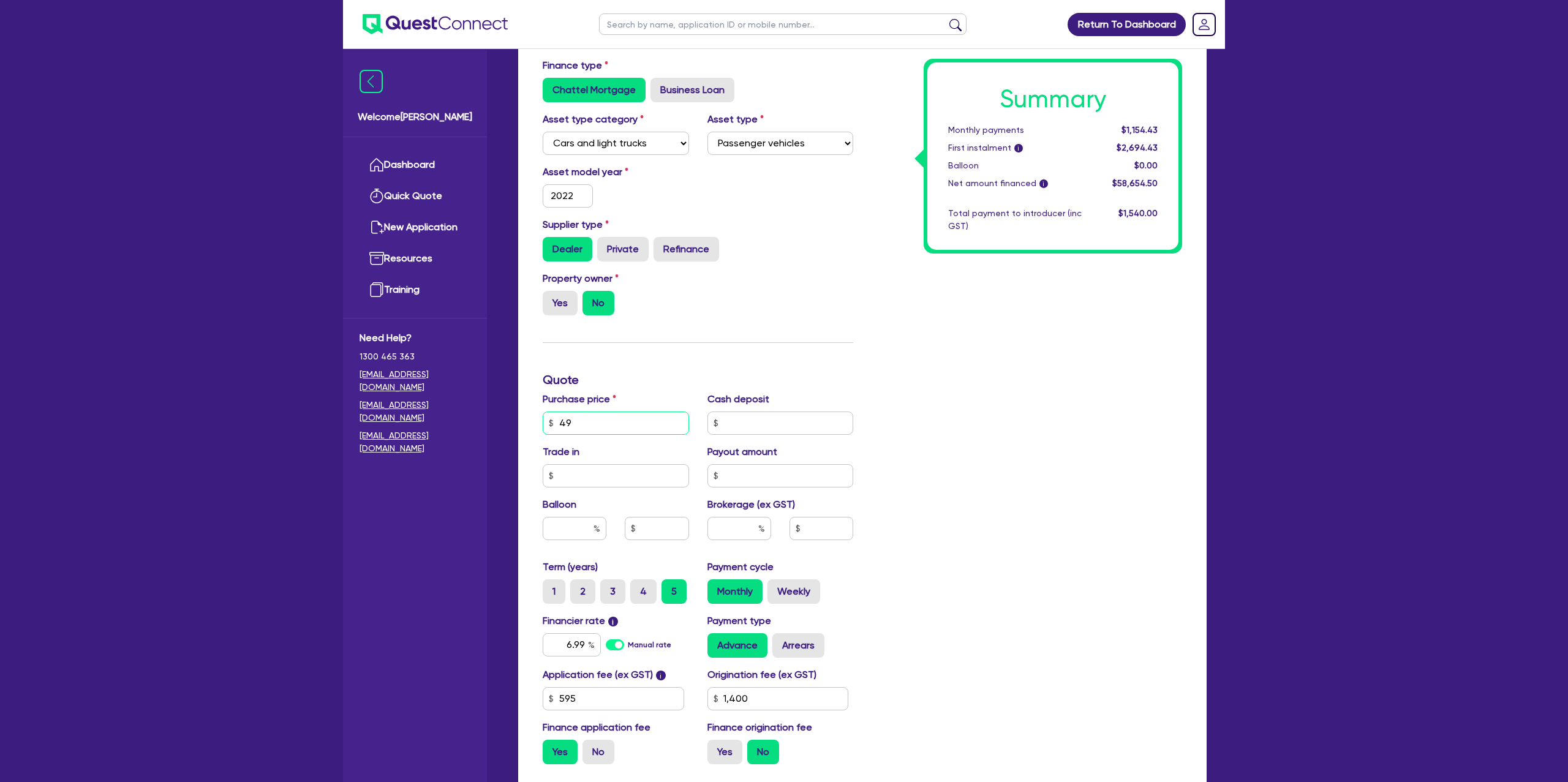
type input "499"
type input "1,400"
type input "4,993"
type input "1,400"
type input "49,931"
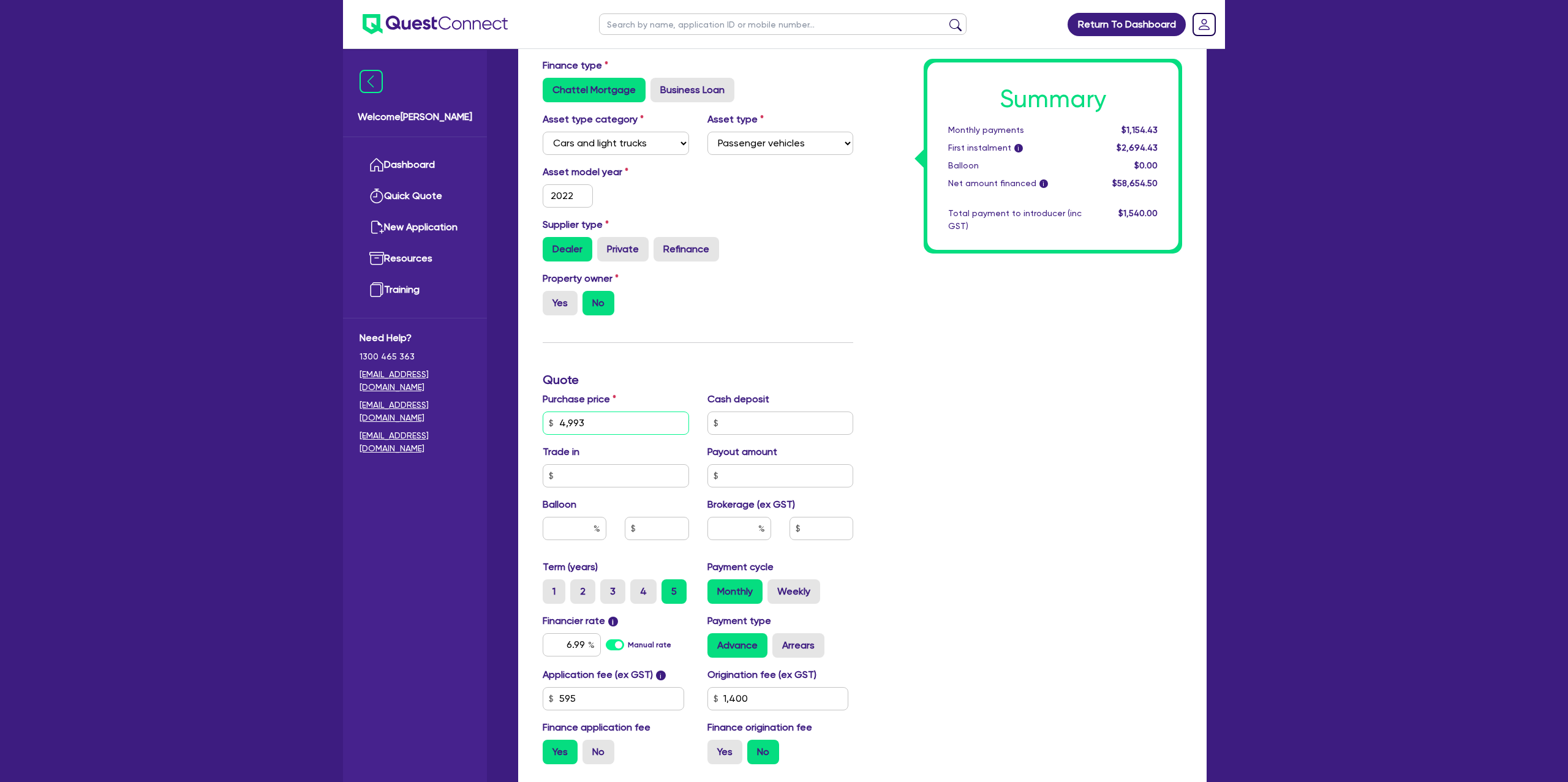
type input "1,400"
type input "49,931"
drag, startPoint x: 927, startPoint y: 406, endPoint x: 939, endPoint y: 404, distance: 12.2
click at [940, 404] on div "Summary Monthly payments $1,154.43 First instalment i $2,694.43 Balloon $0.00 N…" at bounding box center [1027, 380] width 329 height 788
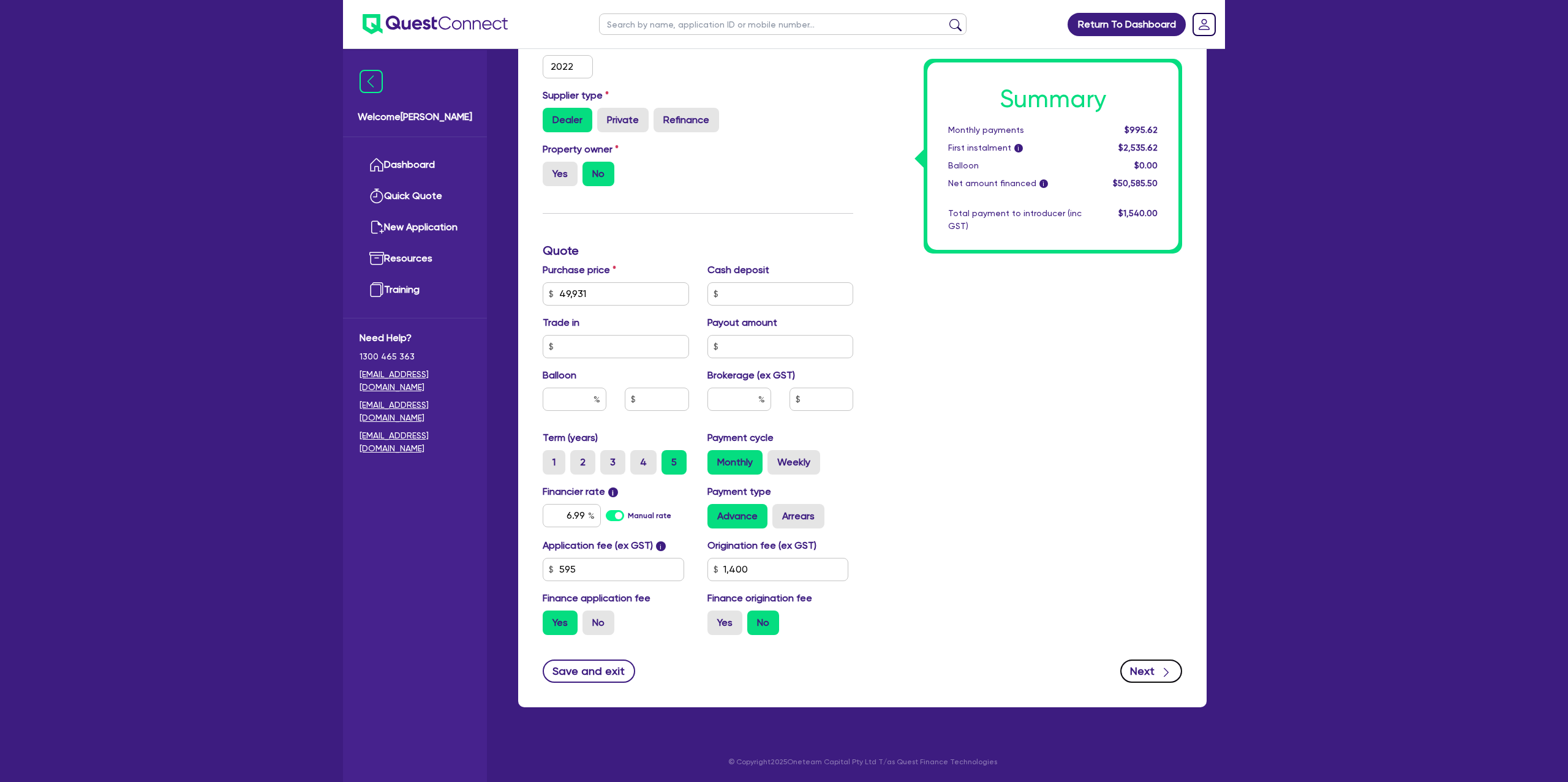
click at [1129, 677] on button "Next" at bounding box center [1151, 671] width 62 height 23
type input "1,400"
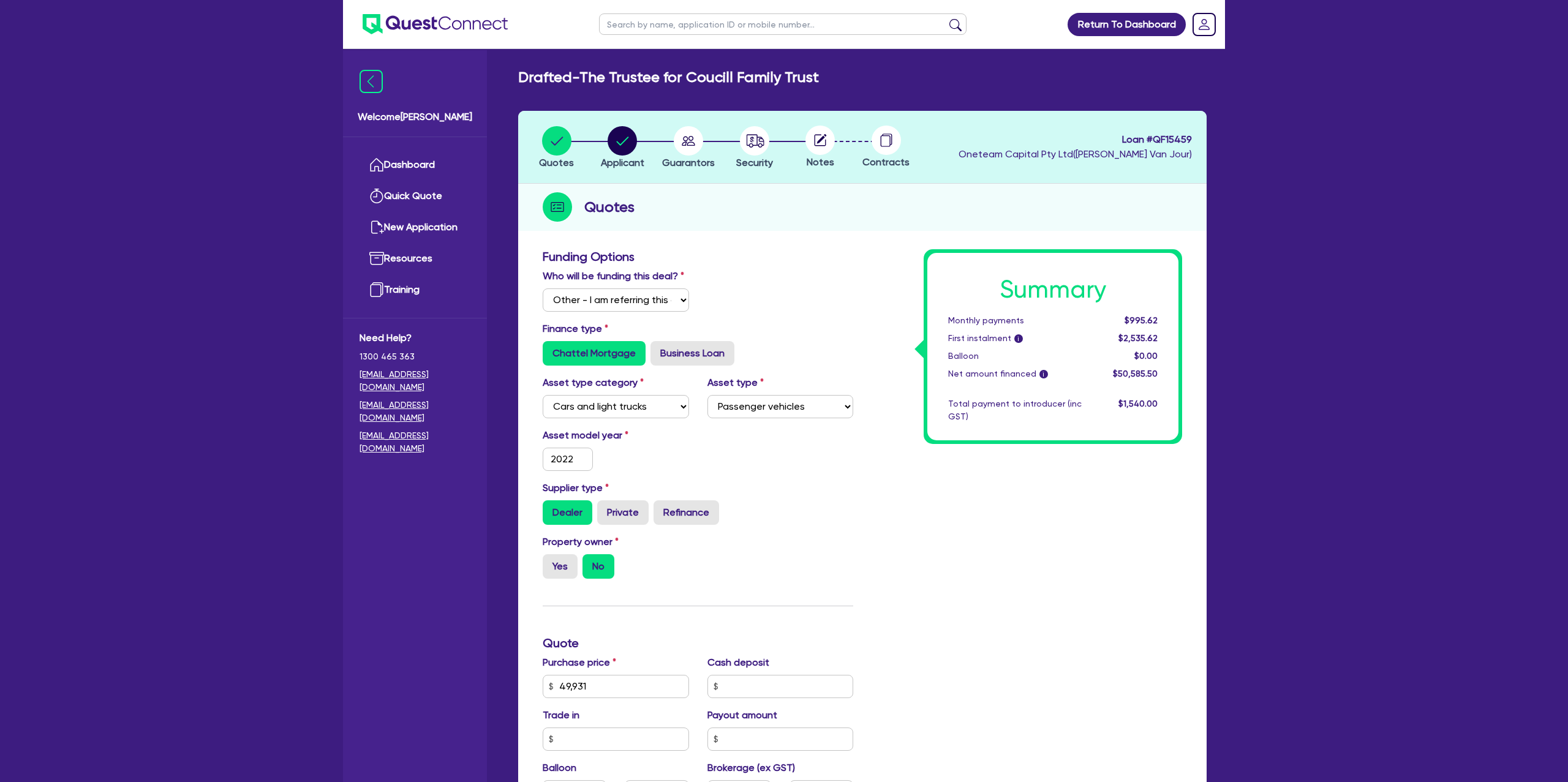
select select "TRUST"
select select "INDIVIDUAL"
select select "BUILDING_CONSTRUCTION"
select select "TRADES_SERVICES_CONSUMERS"
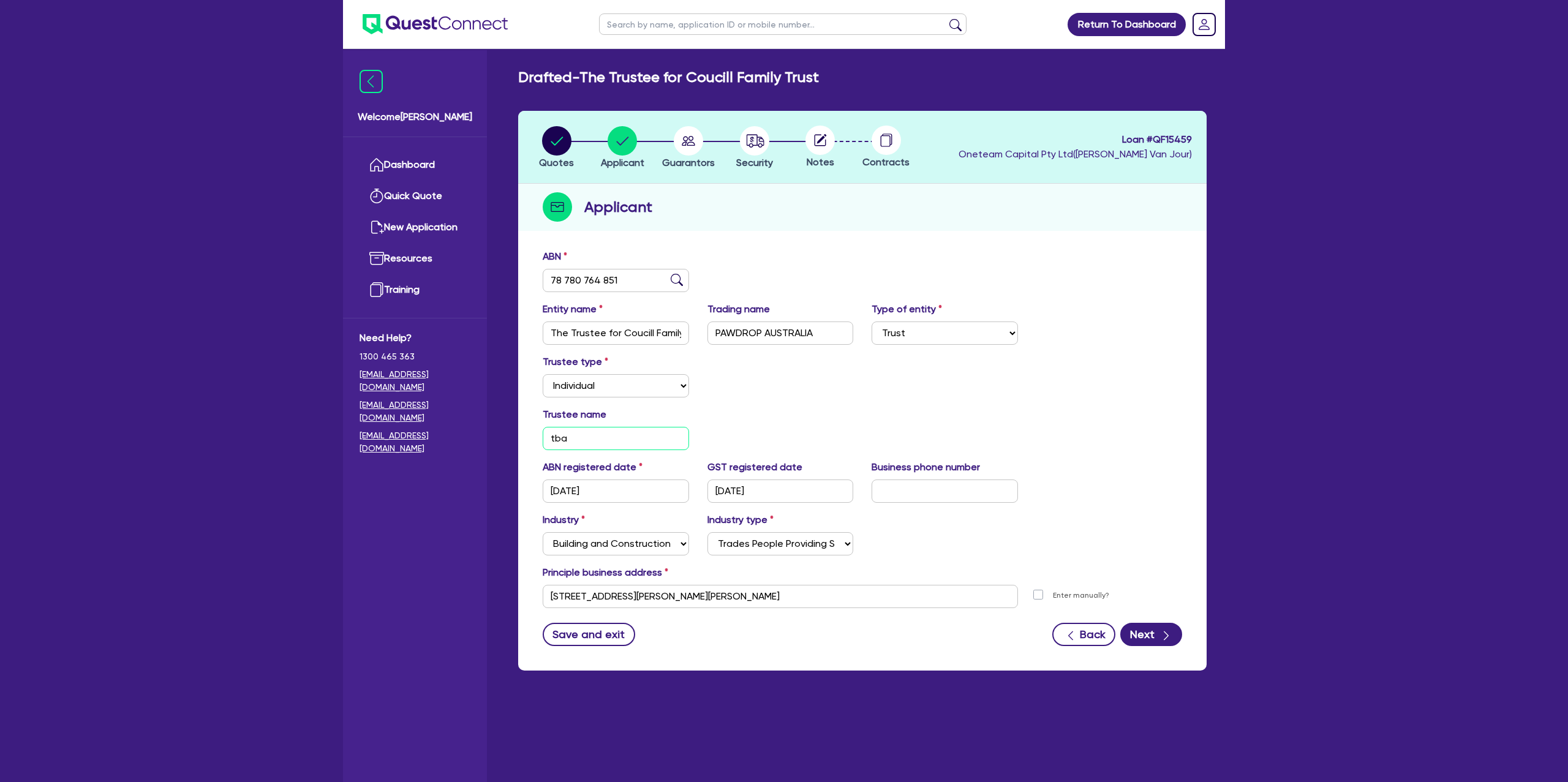
click at [582, 433] on input "tba" at bounding box center [616, 438] width 146 height 23
type input "t"
type input "Hivemind PTY LTD"
click at [874, 418] on div "Trustee name Hivemind PTY LTD" at bounding box center [862, 433] width 658 height 53
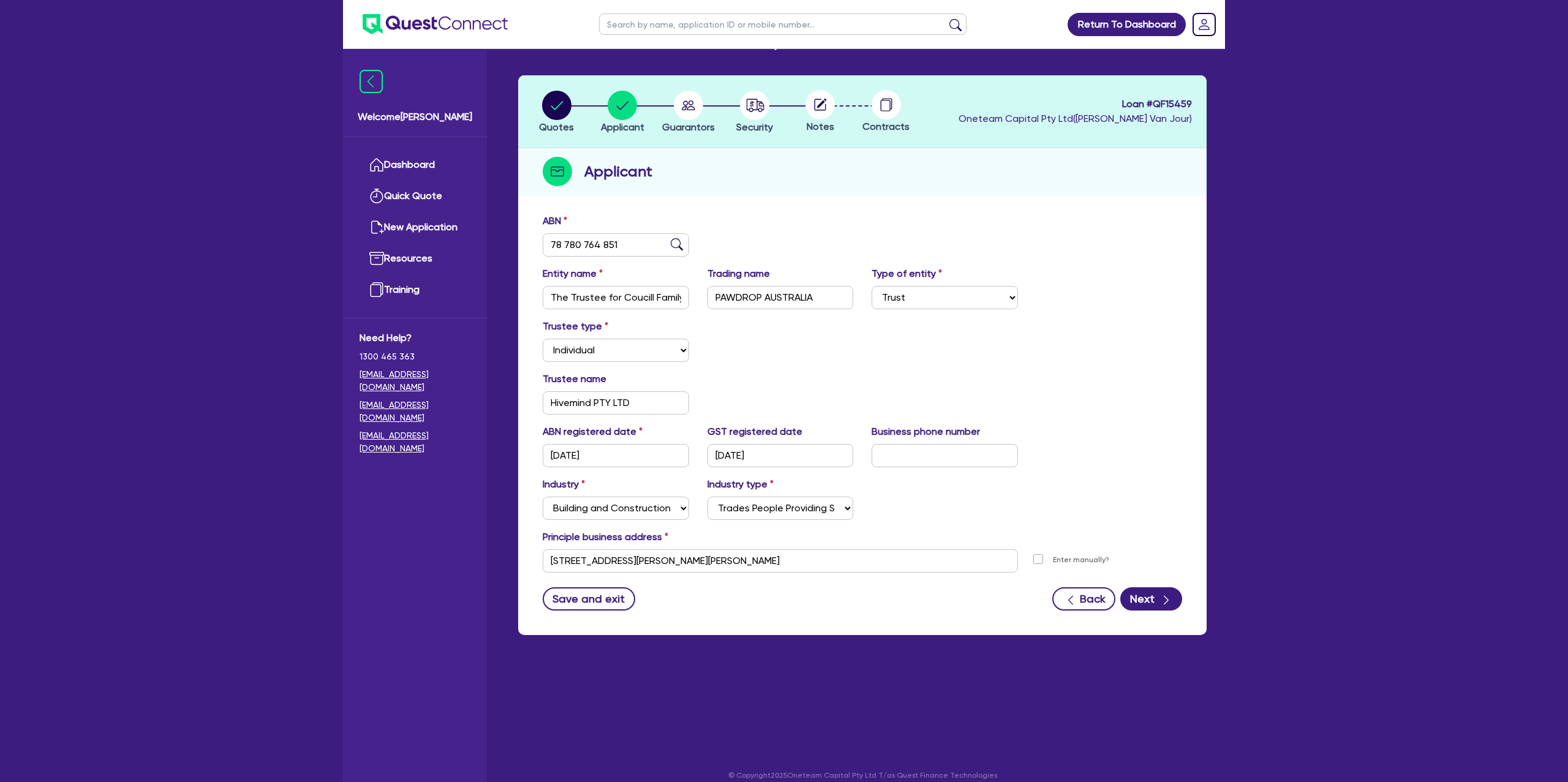
scroll to position [49, 0]
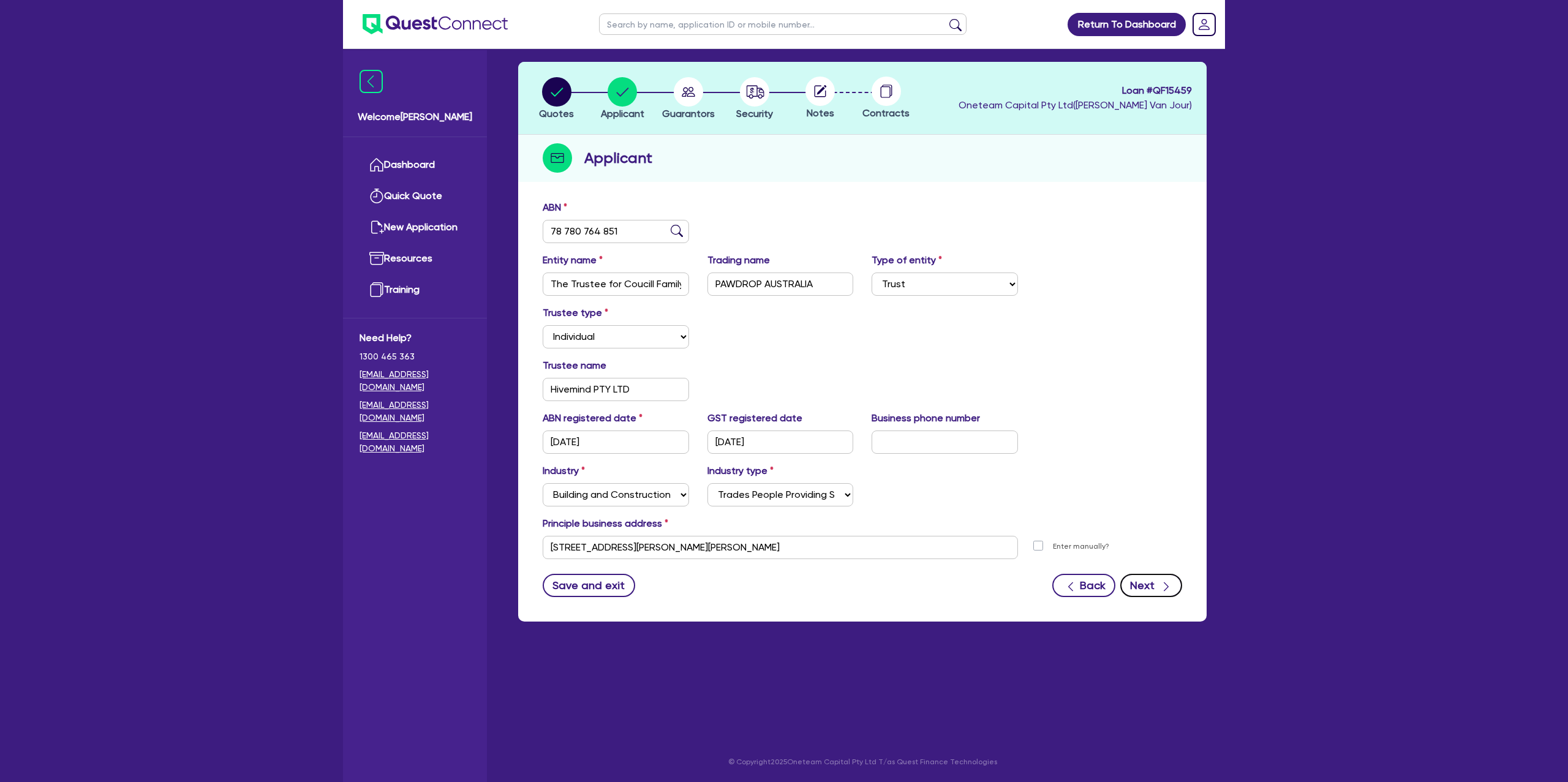
click at [1150, 588] on button "Next" at bounding box center [1151, 585] width 62 height 23
select select "MR"
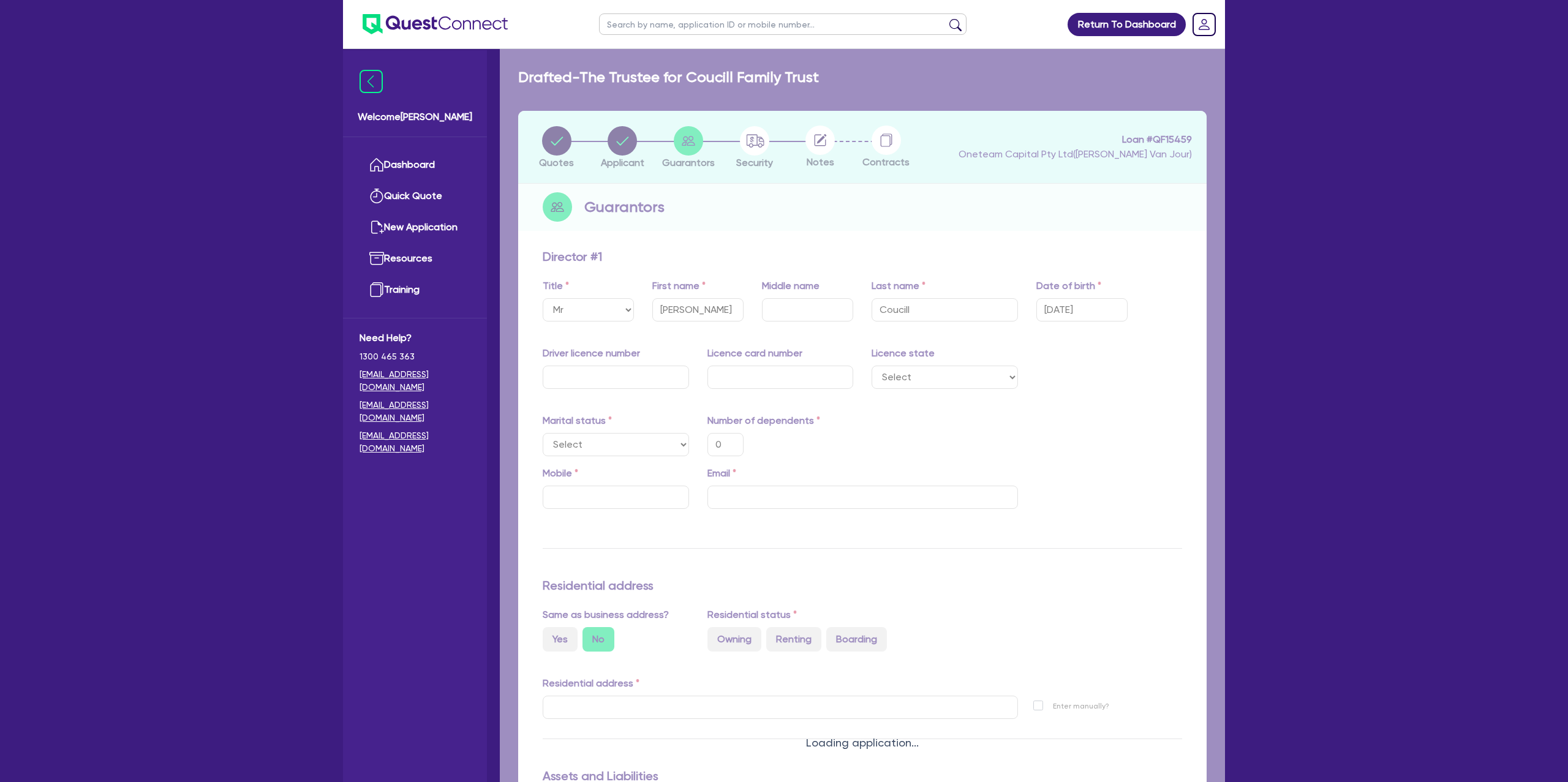
type input "0"
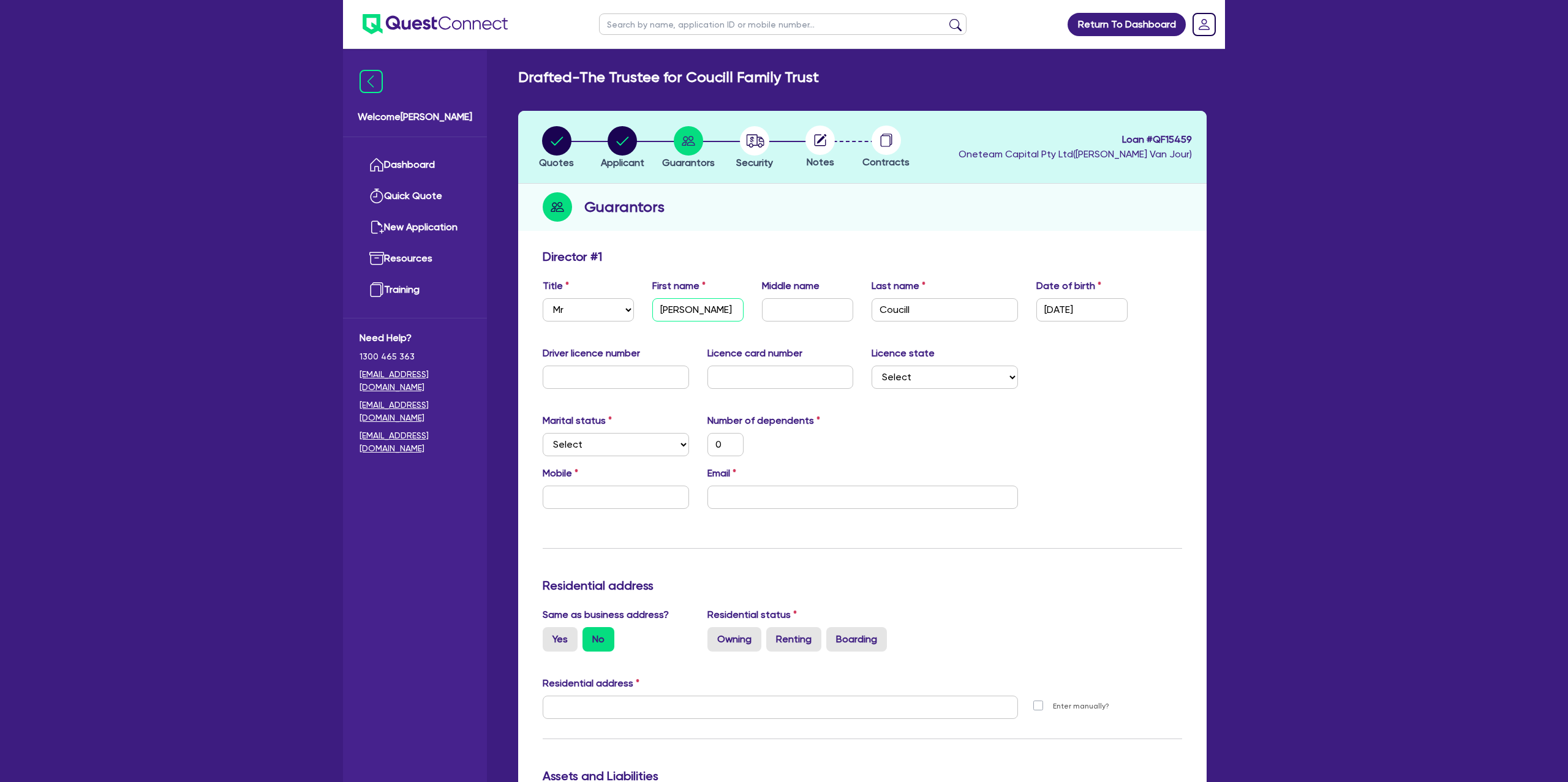
click at [719, 312] on input "[PERSON_NAME]" at bounding box center [698, 310] width 91 height 23
type input "Joshu"
type input "0"
type input "[PERSON_NAME]"
type input "0"
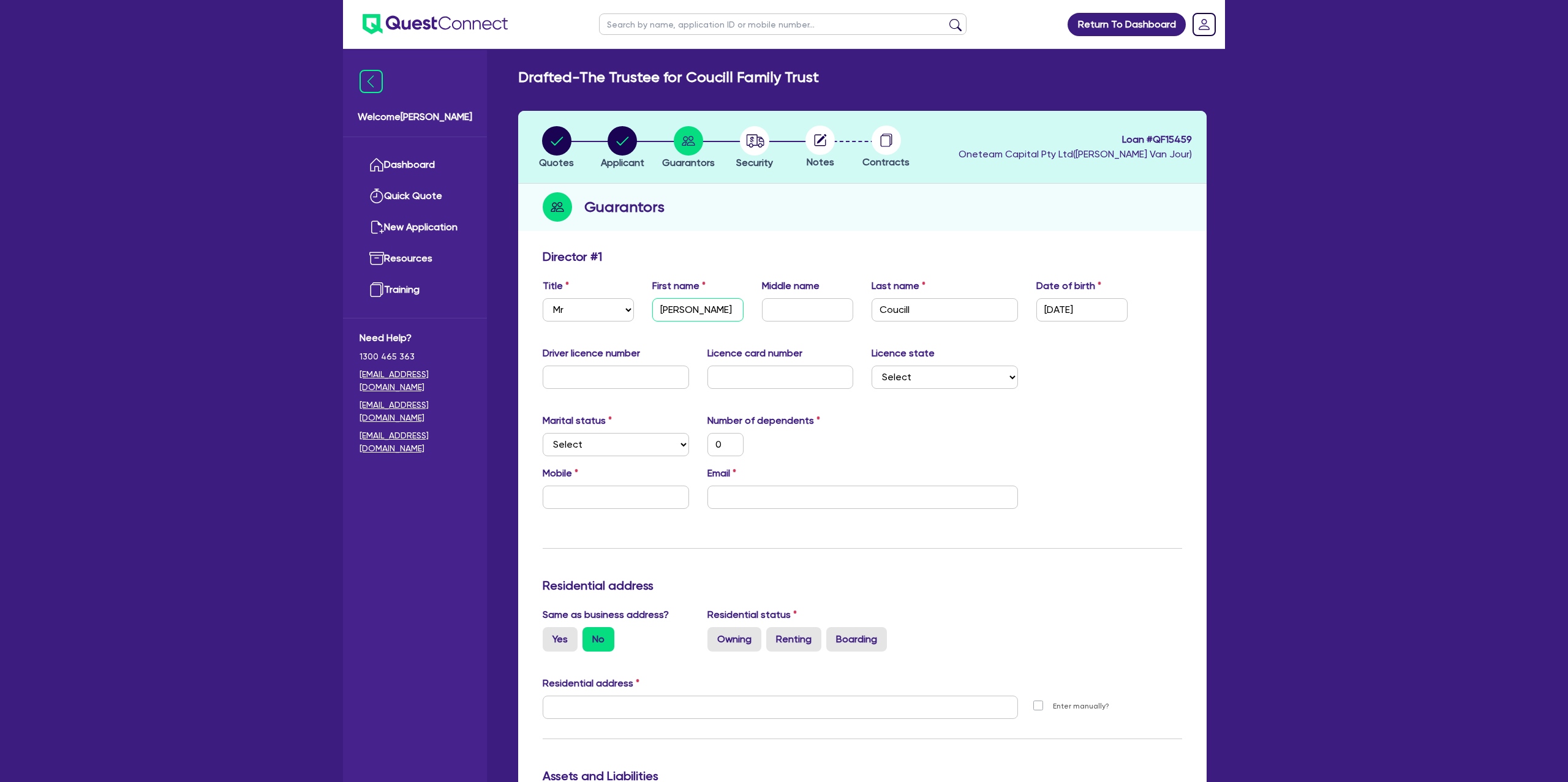
type input "[PERSON_NAME]"
click at [808, 315] on input "text" at bounding box center [808, 310] width 91 height 23
click at [1154, 446] on div "Return To Dashboard Edit Profile Logout Welcome [PERSON_NAME] Quick Quote New A…" at bounding box center [784, 710] width 900 height 1419
click at [584, 446] on select "Select Single Married De Facto / Partner" at bounding box center [616, 444] width 146 height 23
select select "SINGLE"
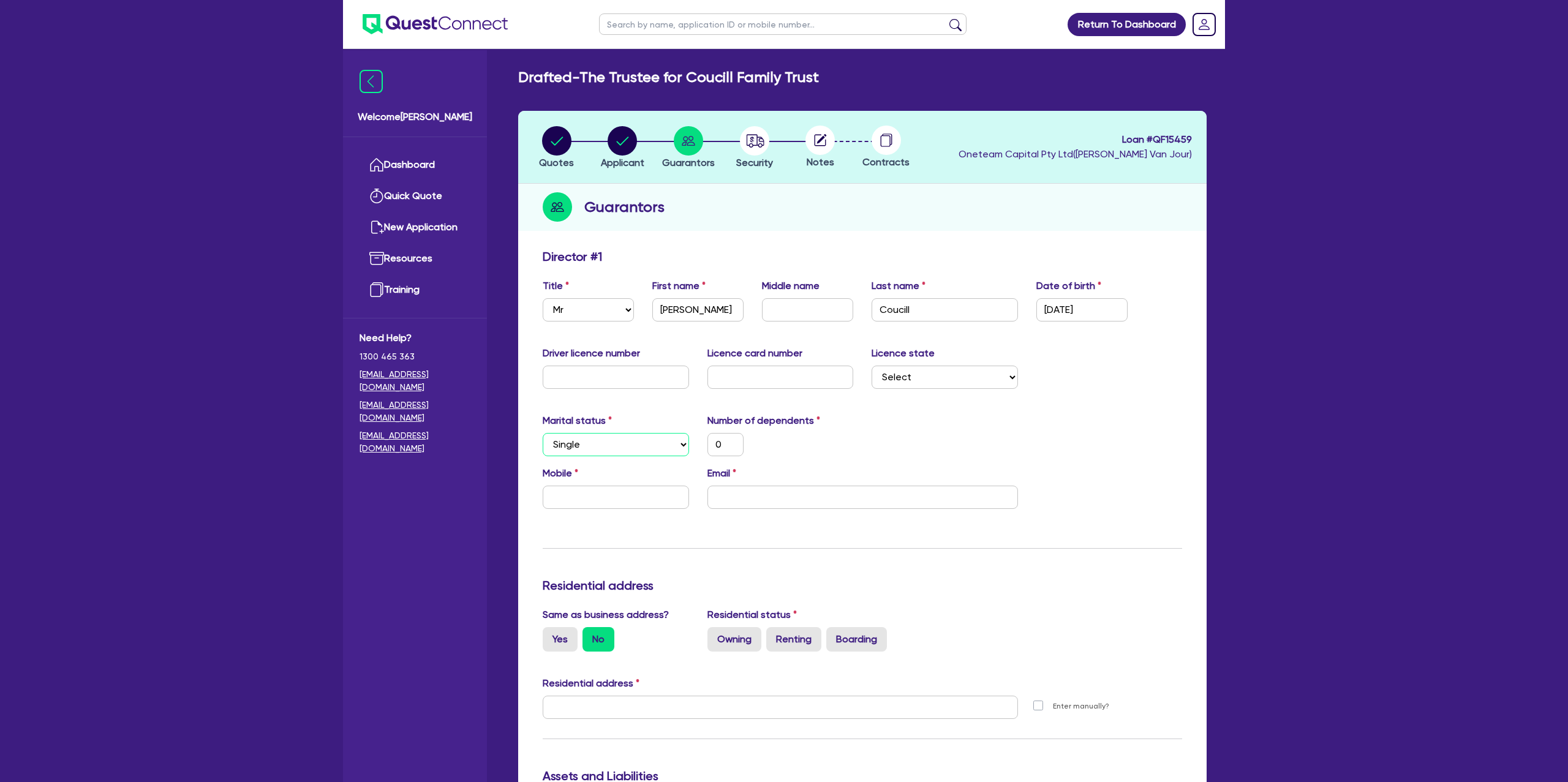
click at [543, 433] on select "Select Single Married De Facto / Partner" at bounding box center [616, 444] width 146 height 23
click at [566, 502] on input "text" at bounding box center [616, 497] width 146 height 23
type input "0"
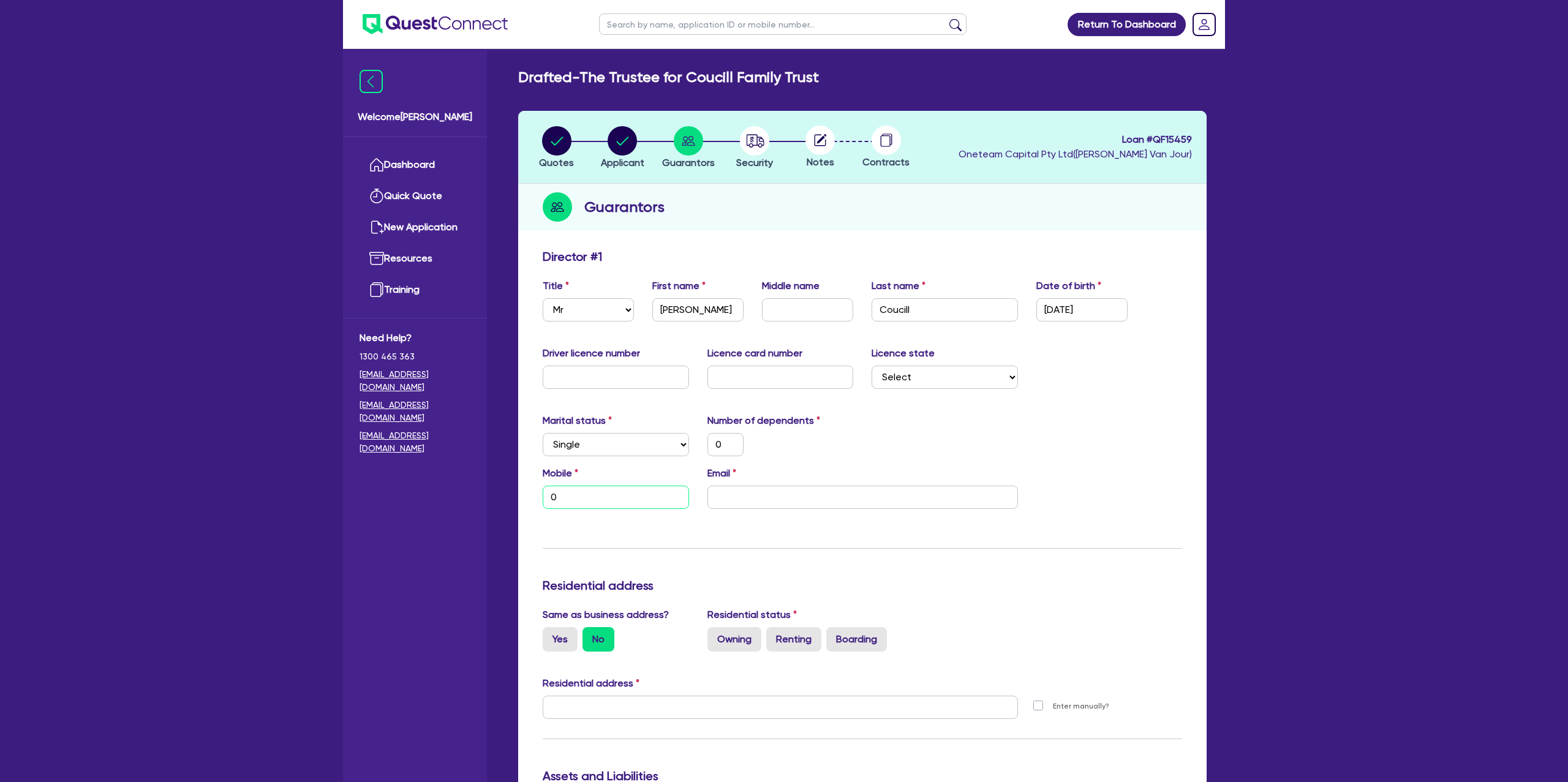
type input "04"
type input "0"
type input "040"
type input "0"
type input "0406"
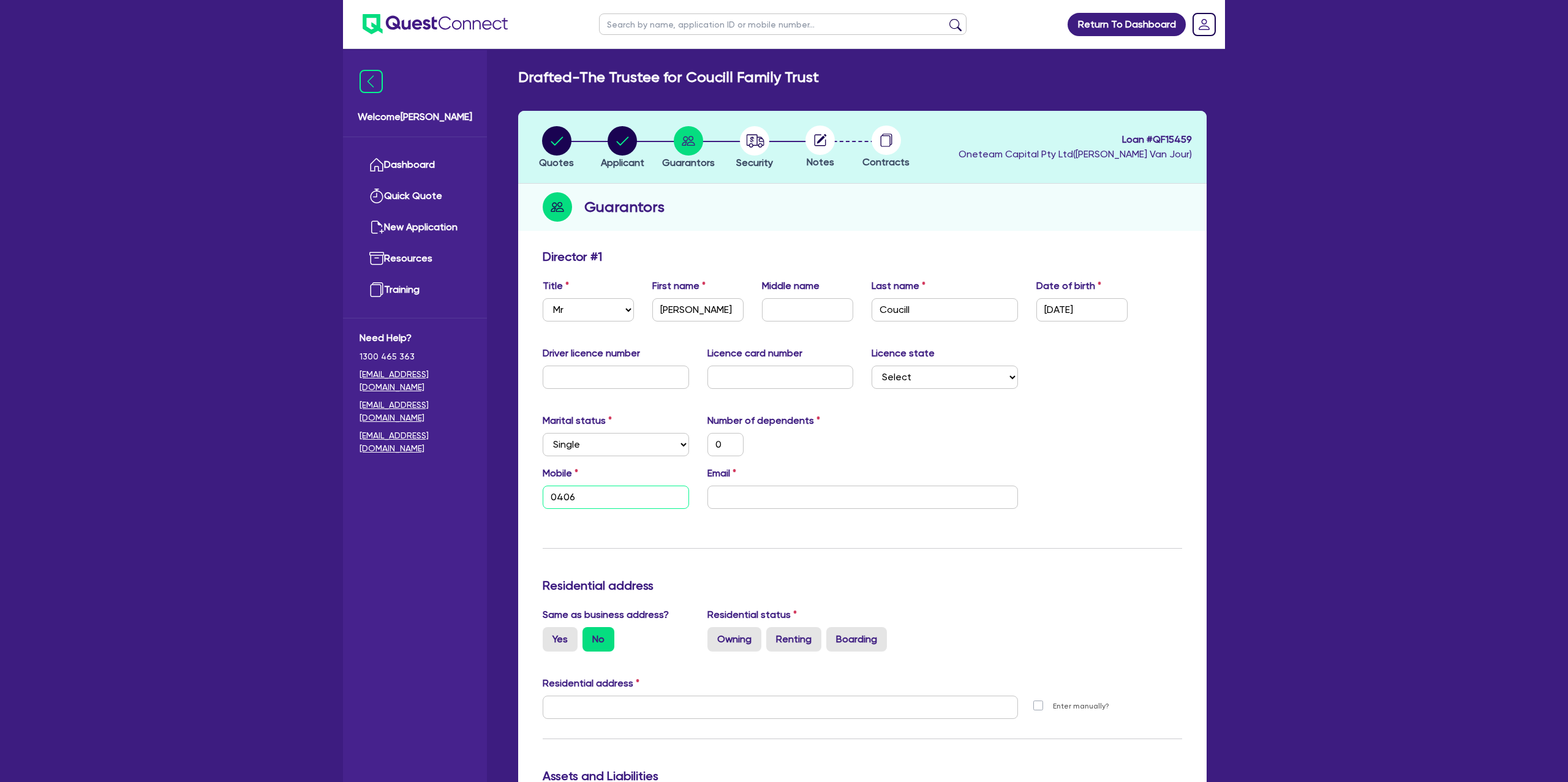
type input "0"
type input "0406 8"
type input "0"
type input "0406 88"
type input "0"
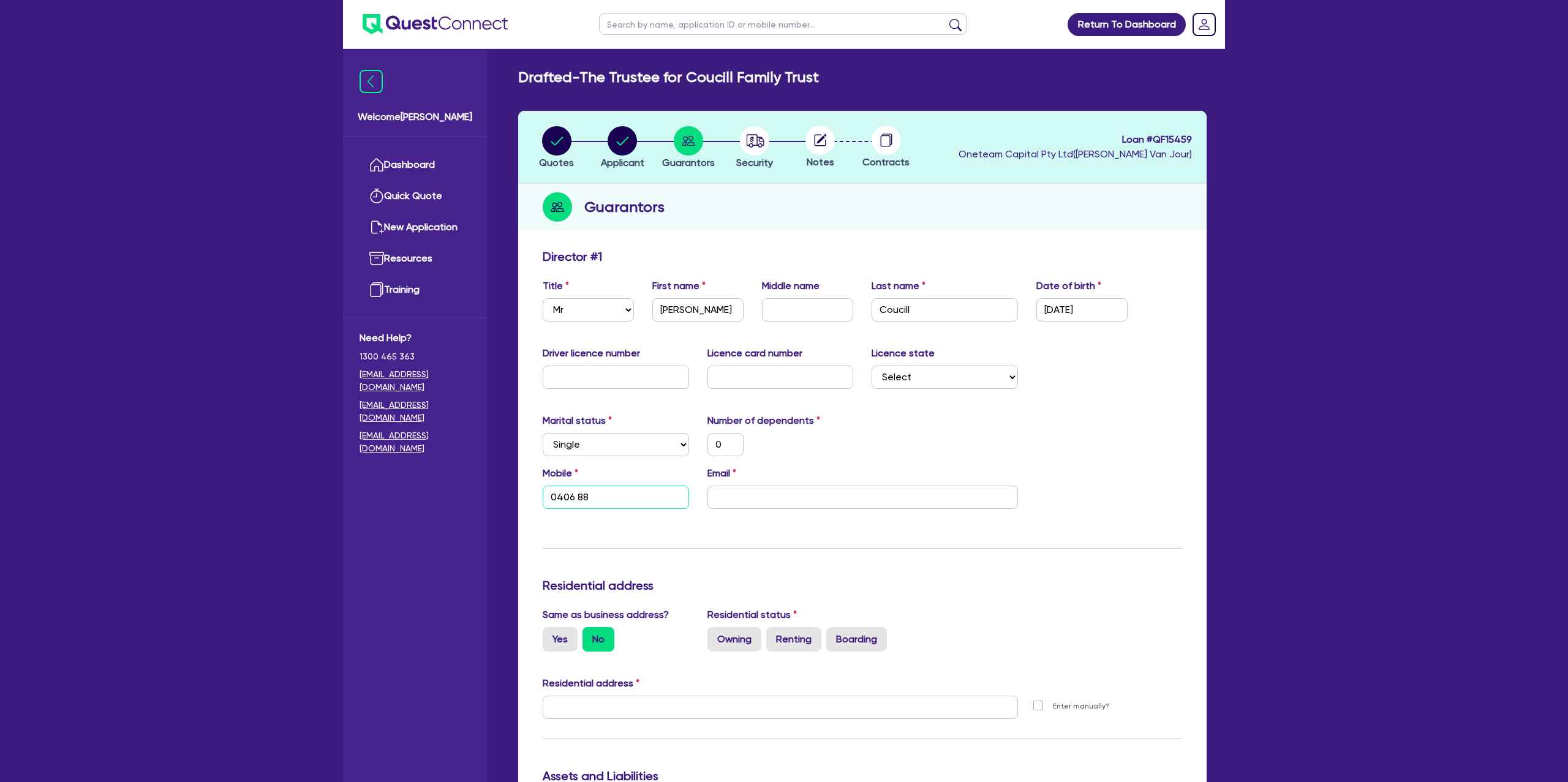
type input "0406 885"
type input "0"
type input "0406 885 8"
type input "0"
type input "0406 885 88"
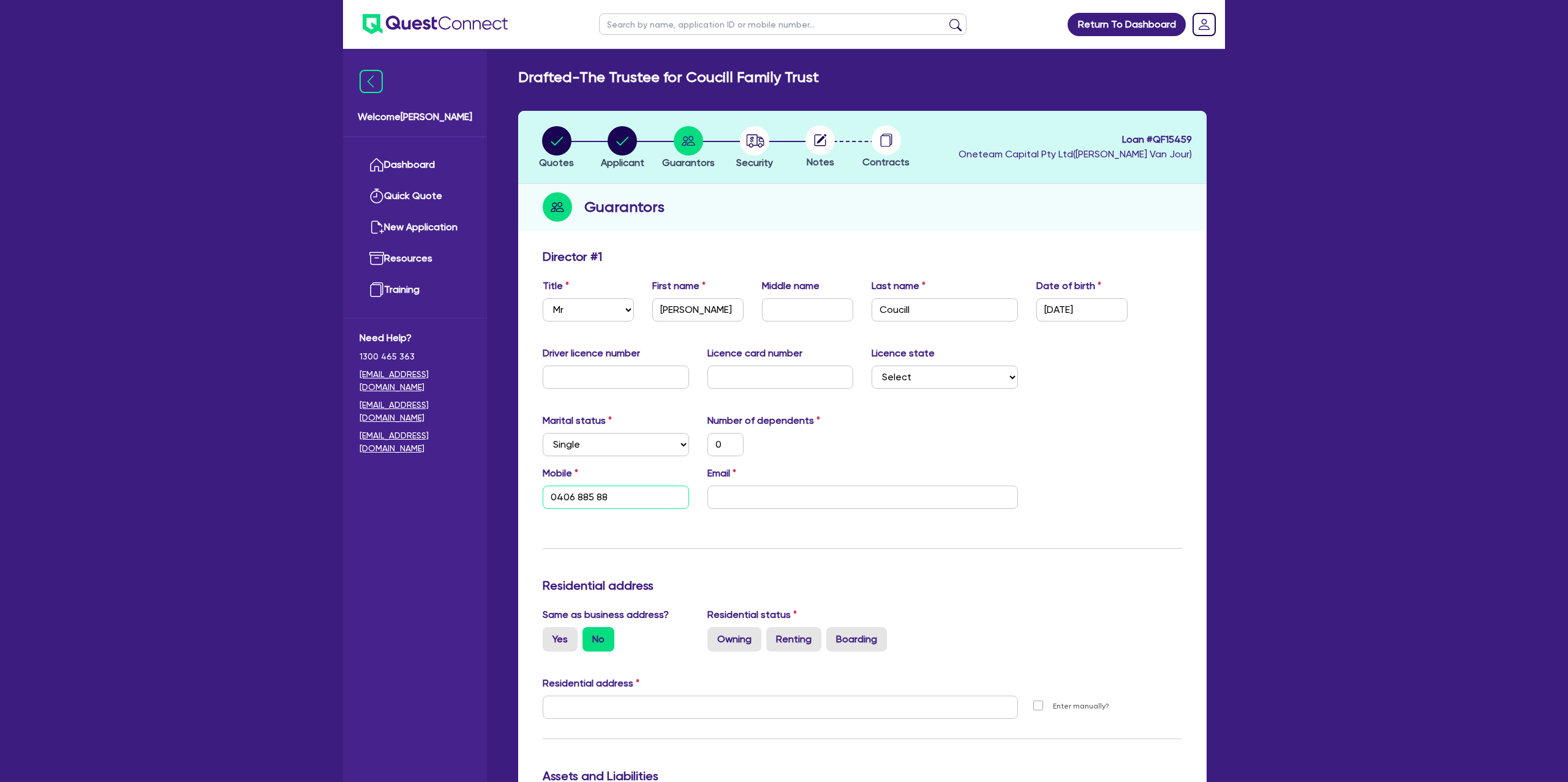
type input "0"
type input "0406 885 885"
click at [590, 386] on input "text" at bounding box center [616, 377] width 146 height 23
type input "1"
type input "0"
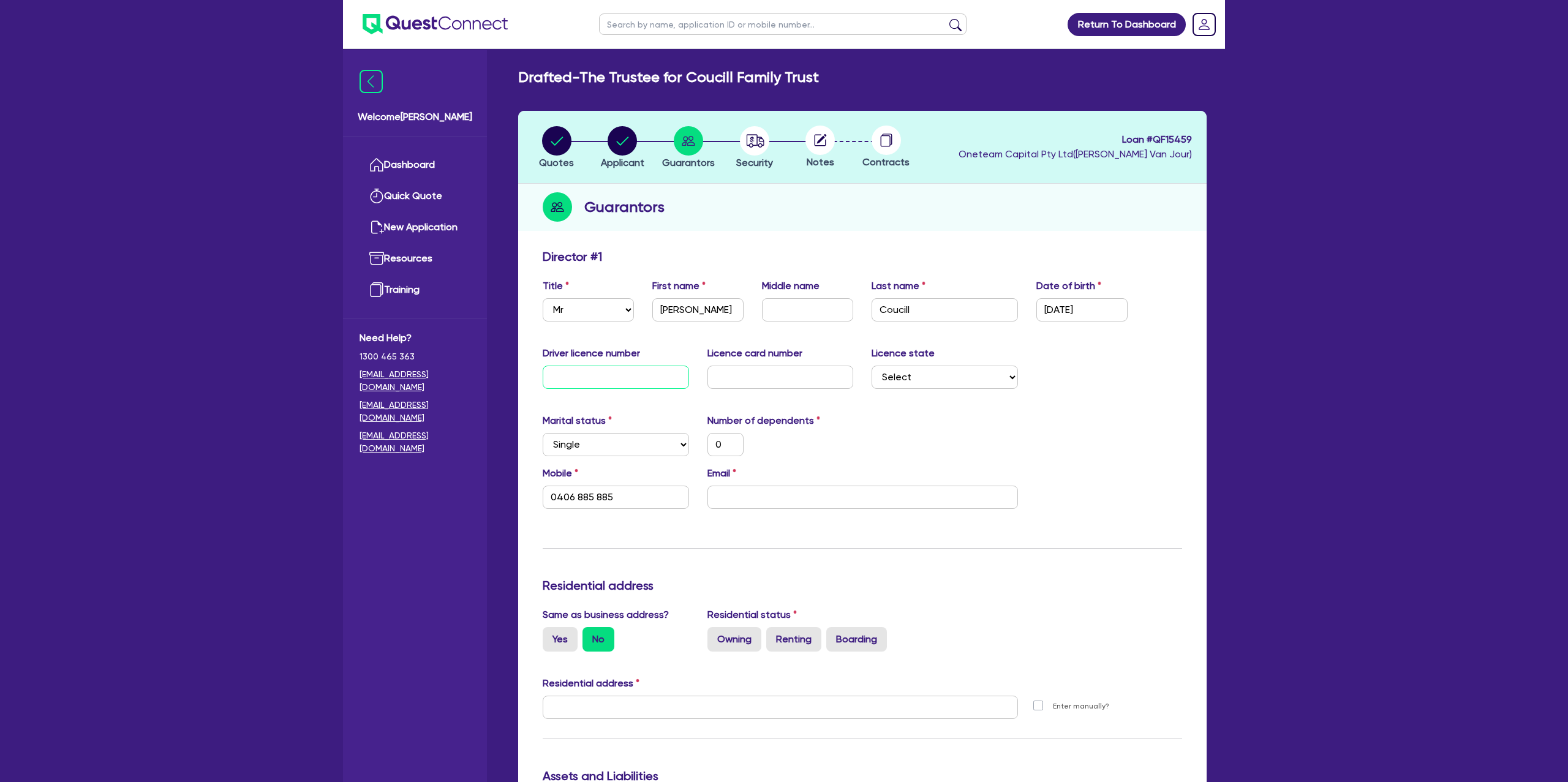
type input "0406 885 885"
type input "13"
type input "0"
type input "0406 885 885"
type input "139"
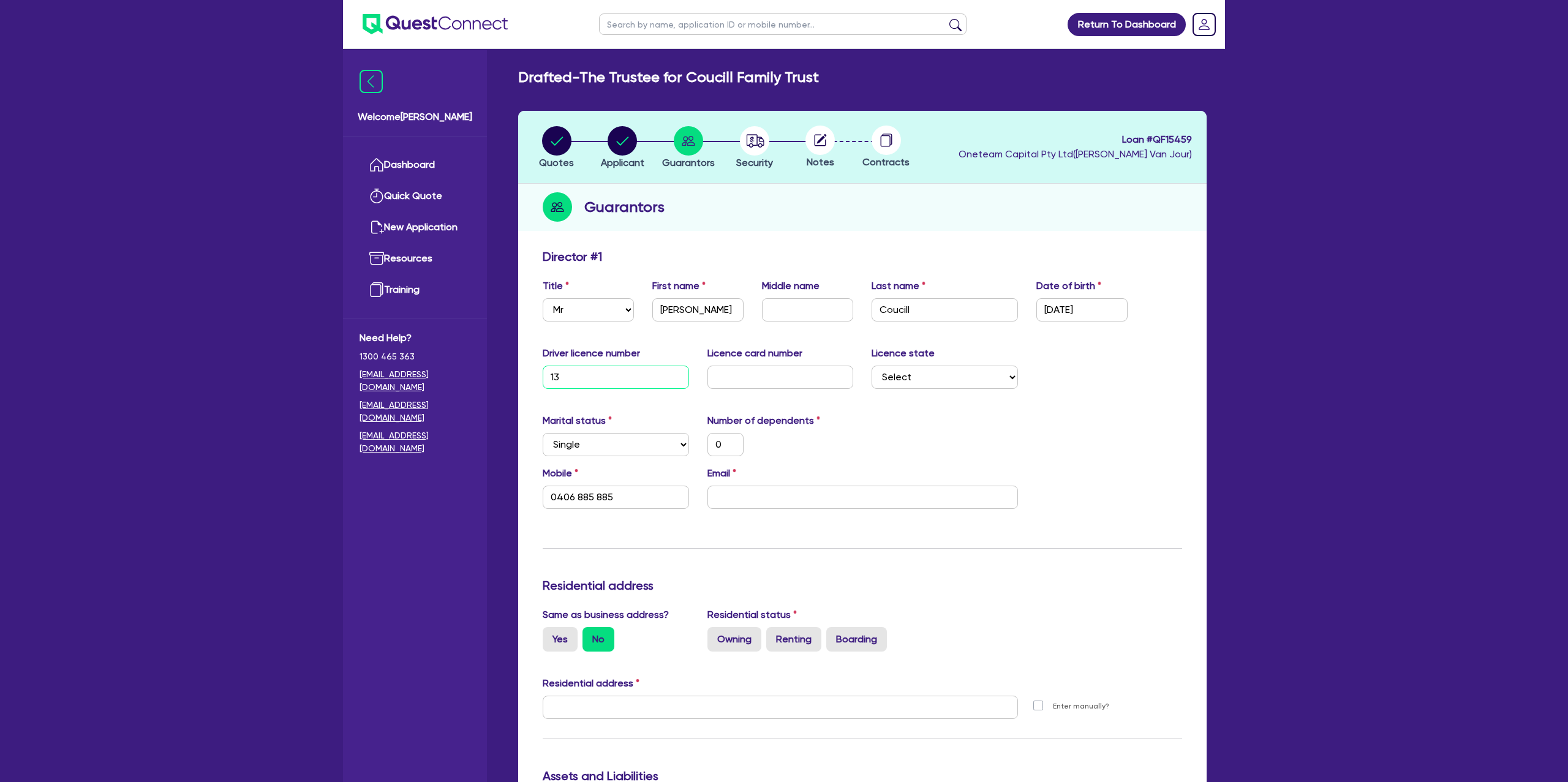
type input "0"
type input "0406 885 885"
type input "1395"
type input "0"
type input "0406 885 885"
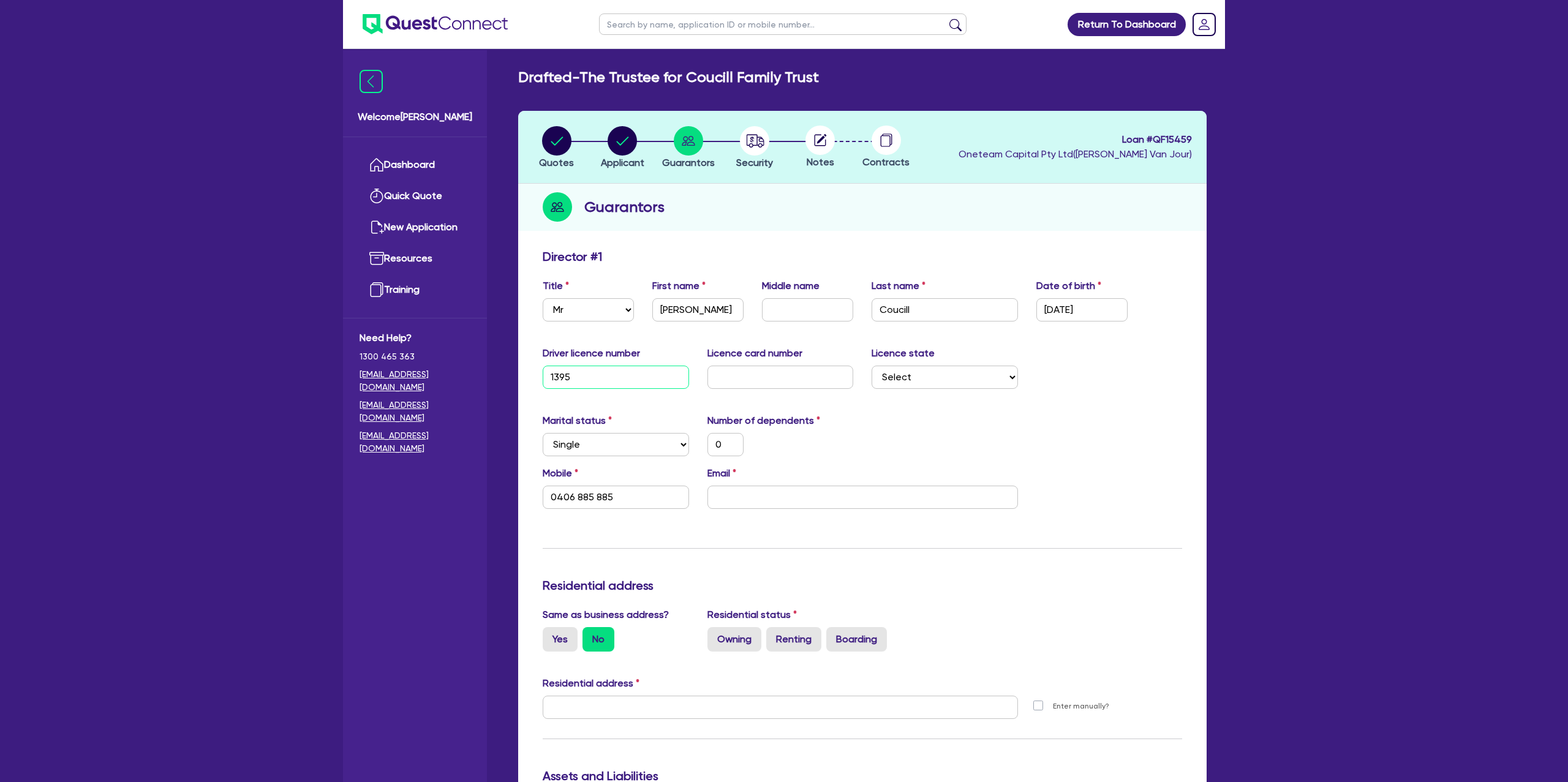
type input "13954"
type input "0"
type input "0406 885 885"
type input "139547"
type input "0"
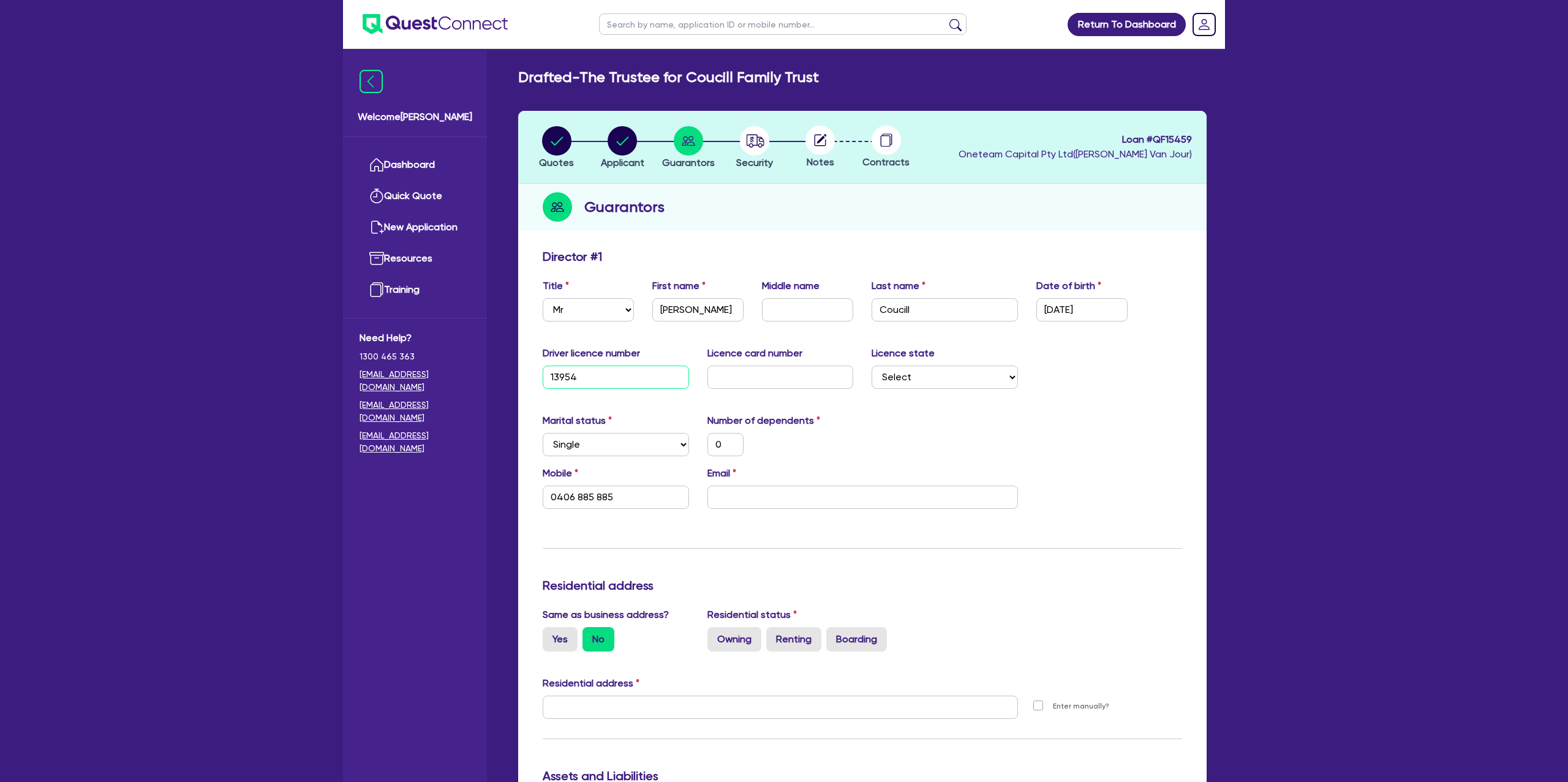
type input "0406 885 885"
type input "1395471"
type input "0"
type input "0406 885 885"
type input "13954714"
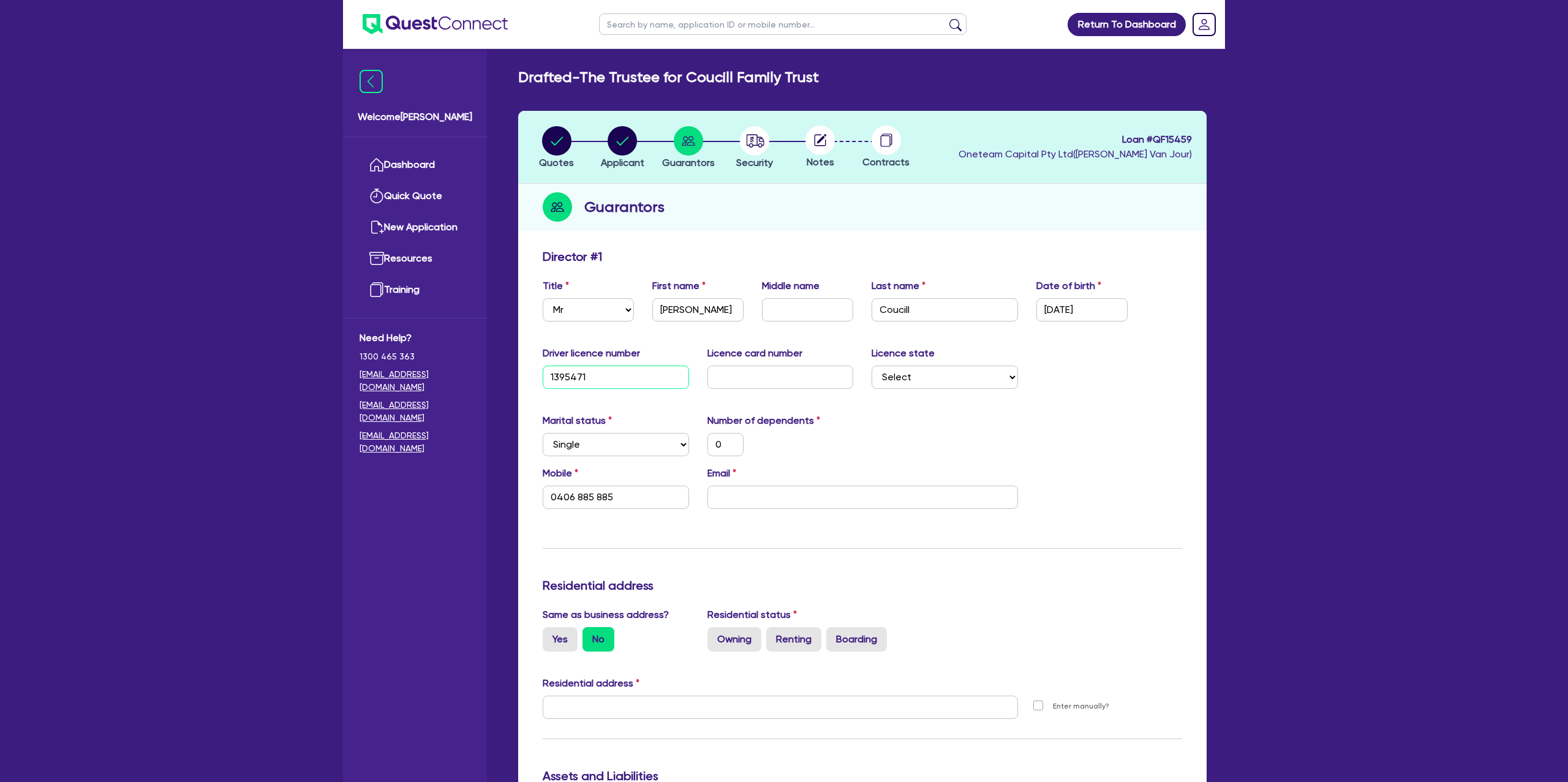
type input "0"
type input "0406 885 885"
type input "13954714"
click at [783, 377] on input "text" at bounding box center [780, 377] width 146 height 23
type input "2"
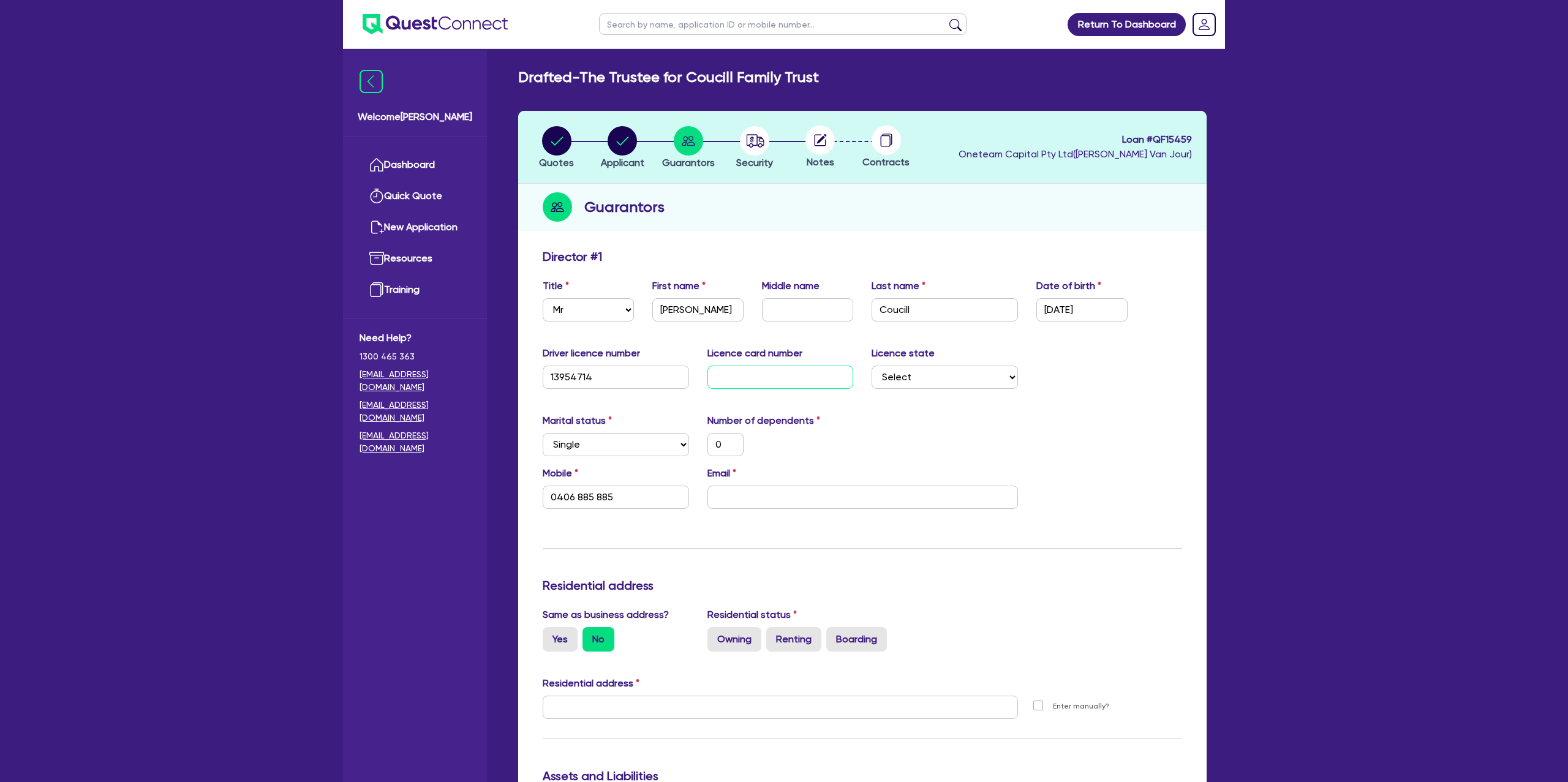
type input "0"
type input "0406 885 885"
type input "20"
type input "0"
type input "0406 885 885"
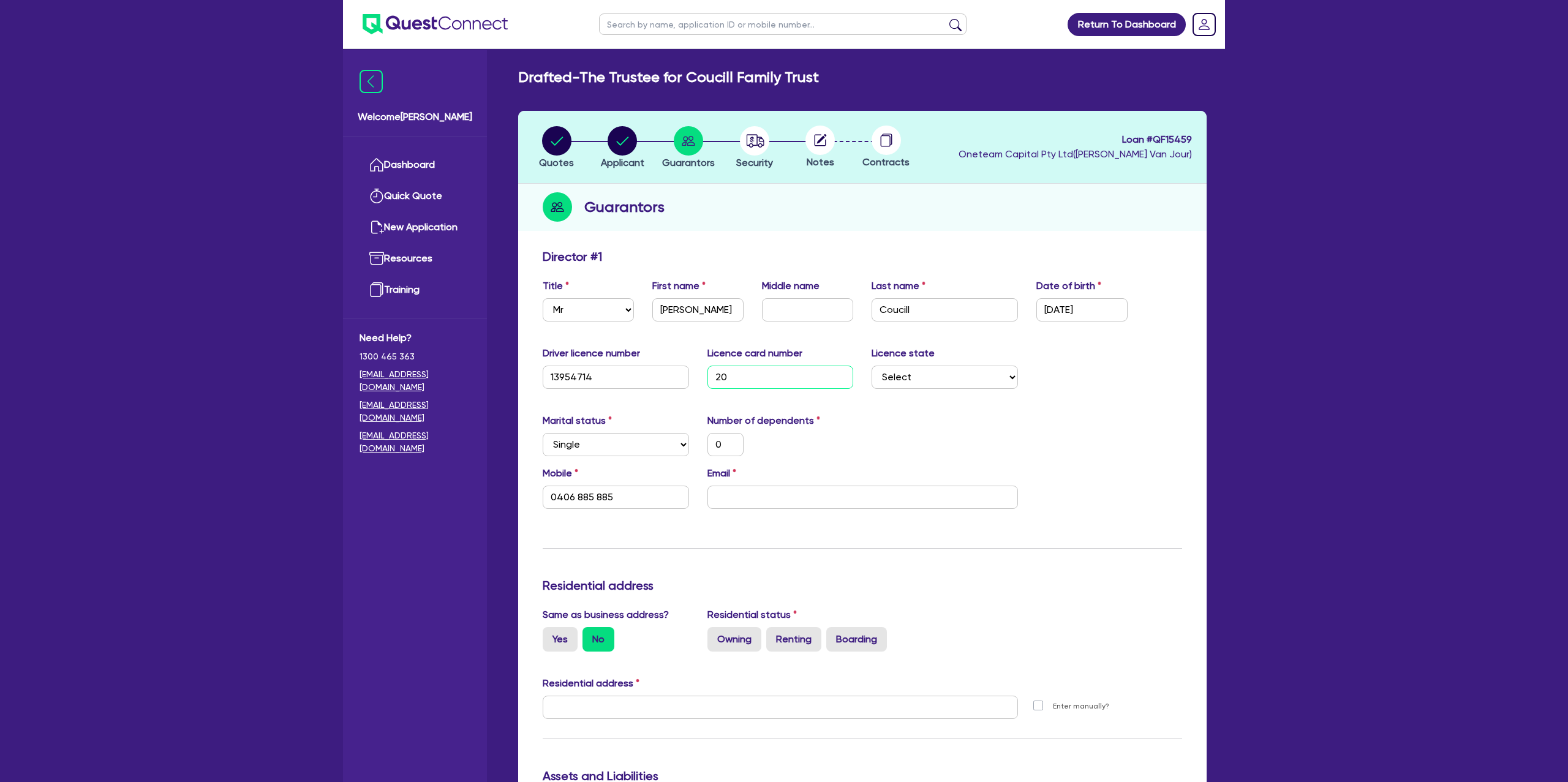
type input "206"
type input "0"
type input "0406 885 885"
type input "2061"
type input "0"
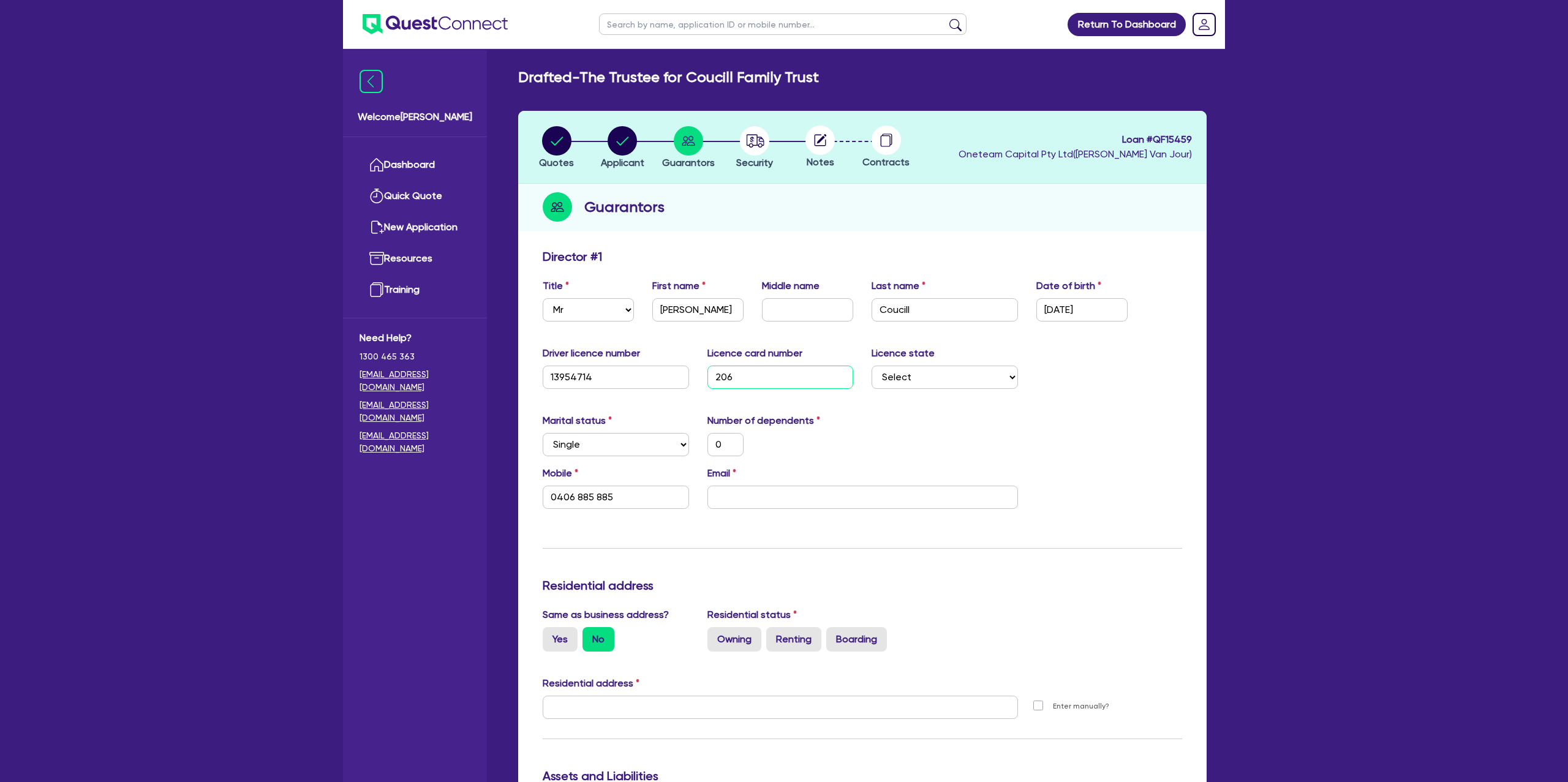
type input "0406 885 885"
type input "20610"
type input "0"
type input "0406 885 885"
type input "206101"
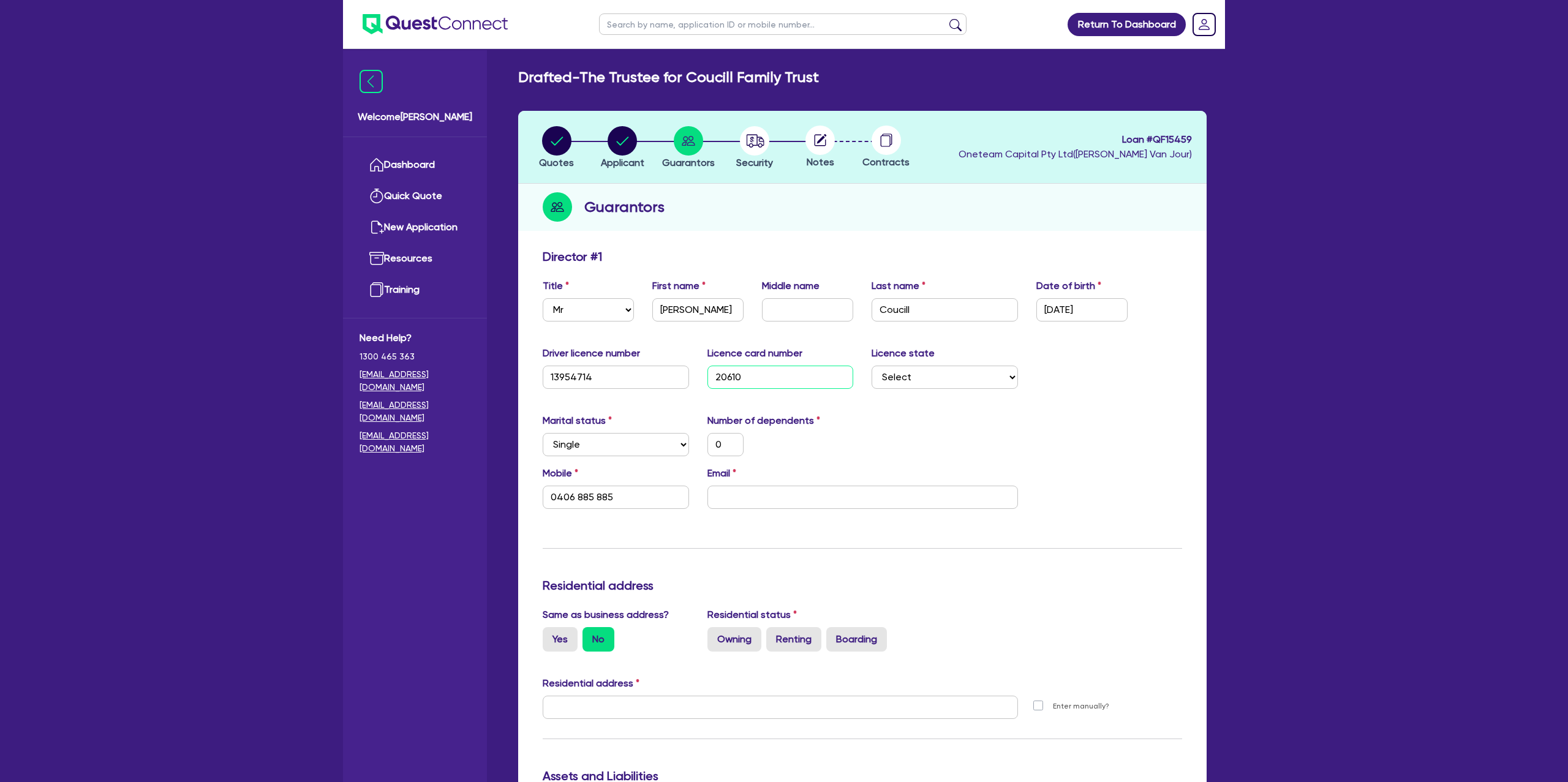
type input "0"
type input "0406 885 885"
type input "2061019"
type input "0"
type input "0406 885 885"
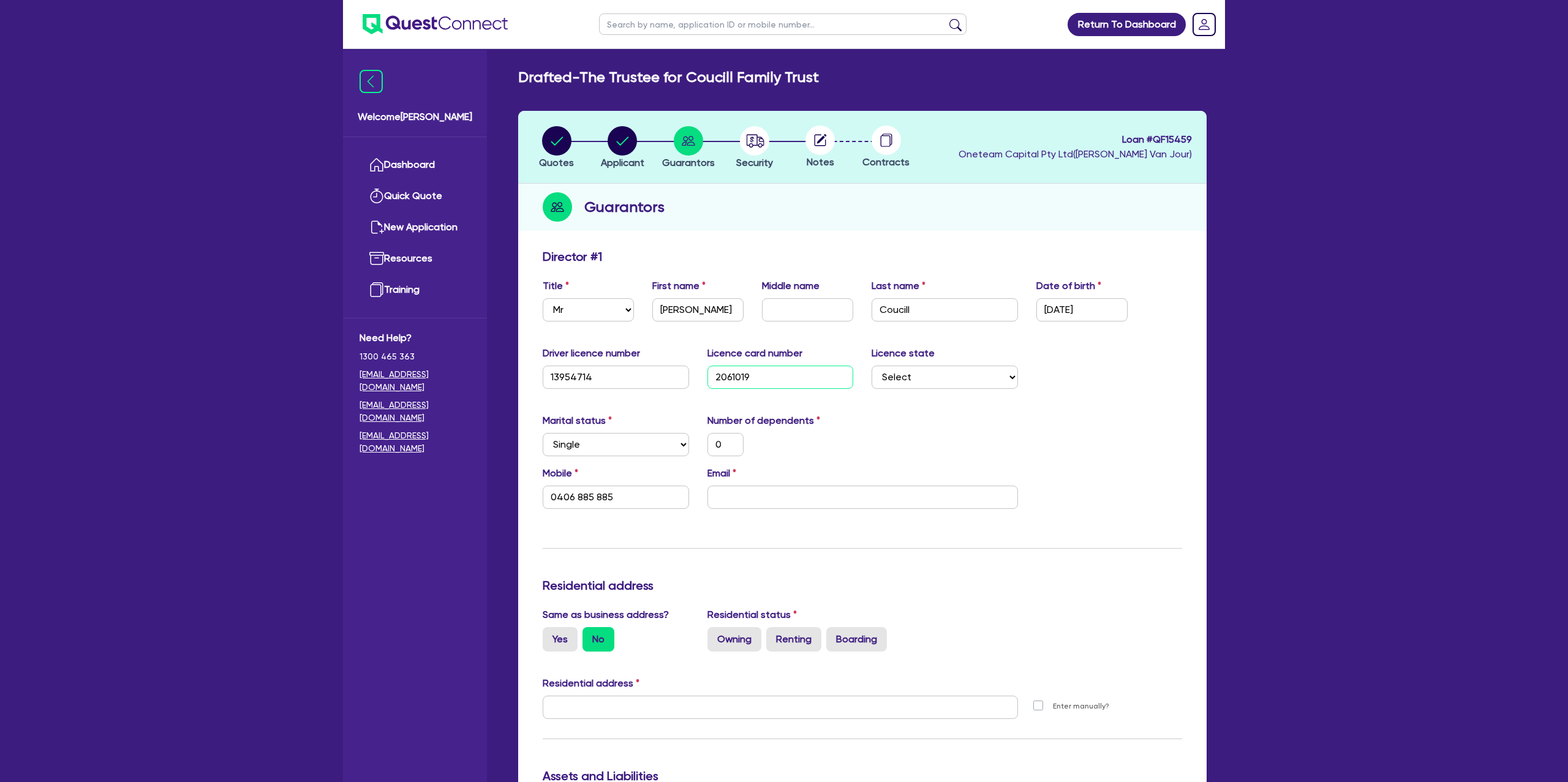
type input "20610195"
type input "0"
type input "0406 885 885"
type input "206101954"
type input "0"
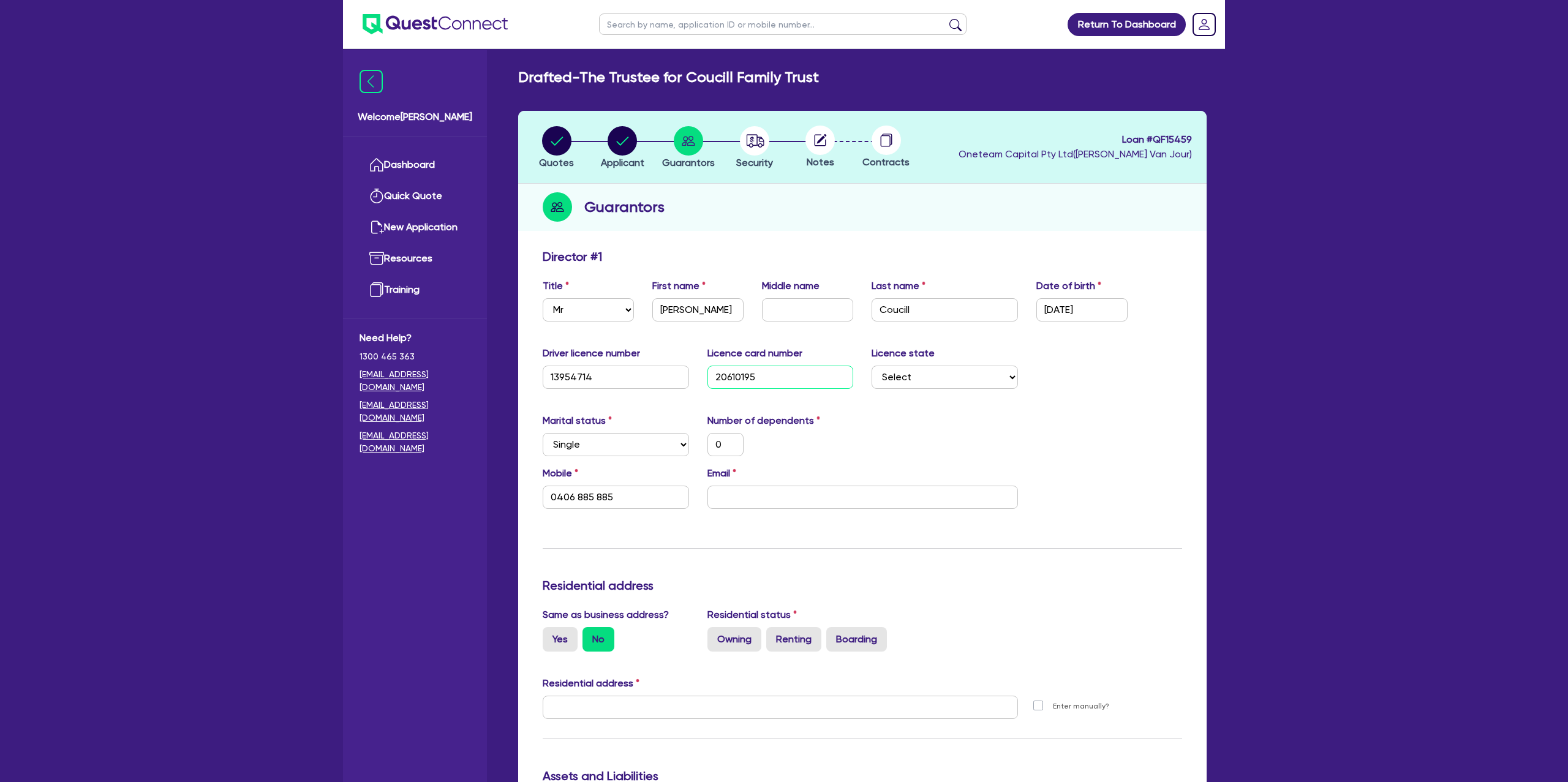
type input "0406 885 885"
type input "2061019542"
type input "0"
type input "0406 885 885"
type input "2061019542"
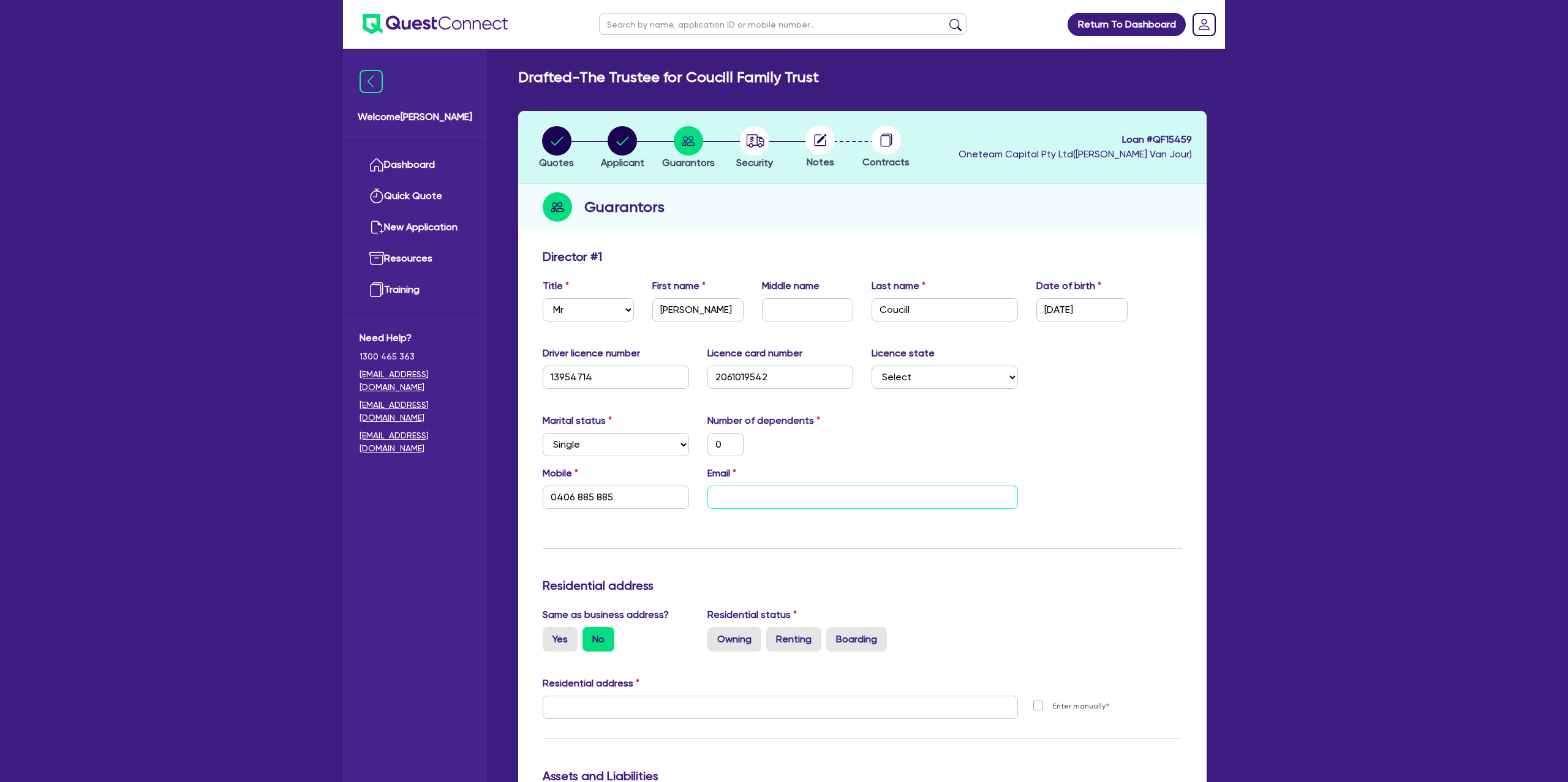
drag, startPoint x: 766, startPoint y: 504, endPoint x: 628, endPoint y: 229, distance: 307.7
click at [765, 504] on input "email" at bounding box center [862, 497] width 311 height 23
type input "0"
type input "0406 885 885"
type input "j"
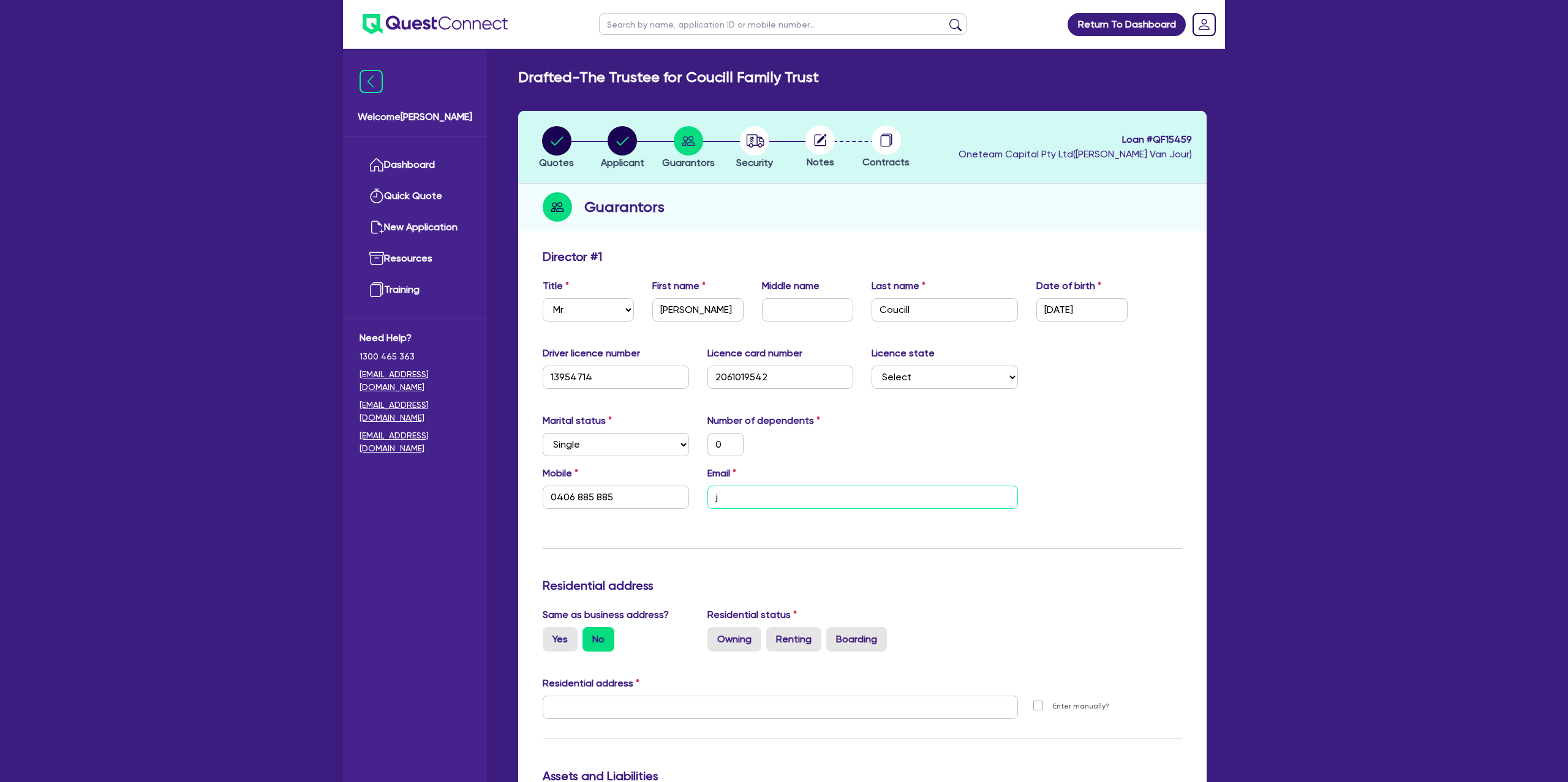
type input "0"
type input "0406 885 885"
type input "jo"
type input "0"
type input "0406 885 885"
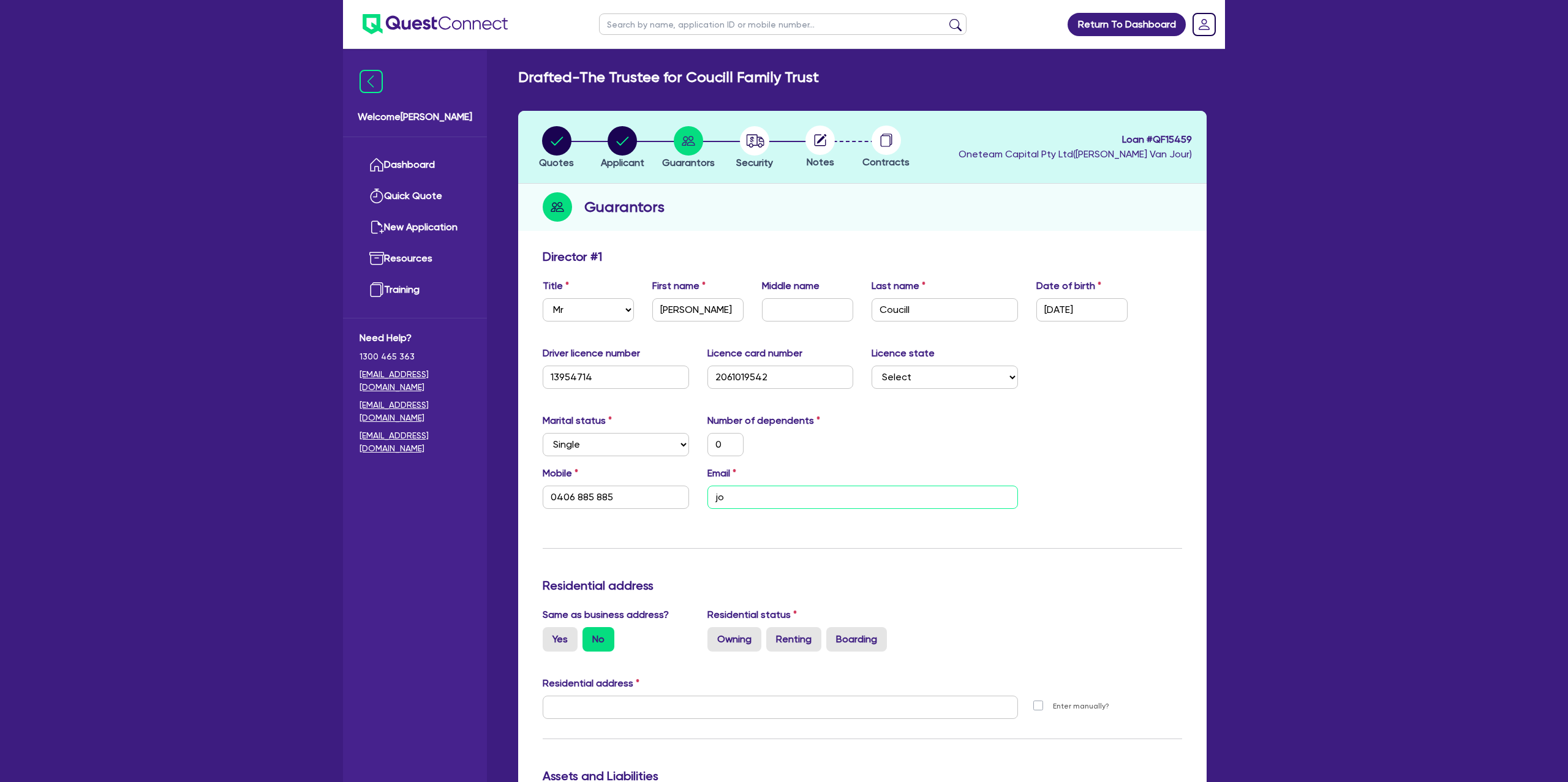
type input "[PERSON_NAME]"
type input "0"
type input "0406 885 885"
type input "[PERSON_NAME]"
type input "0"
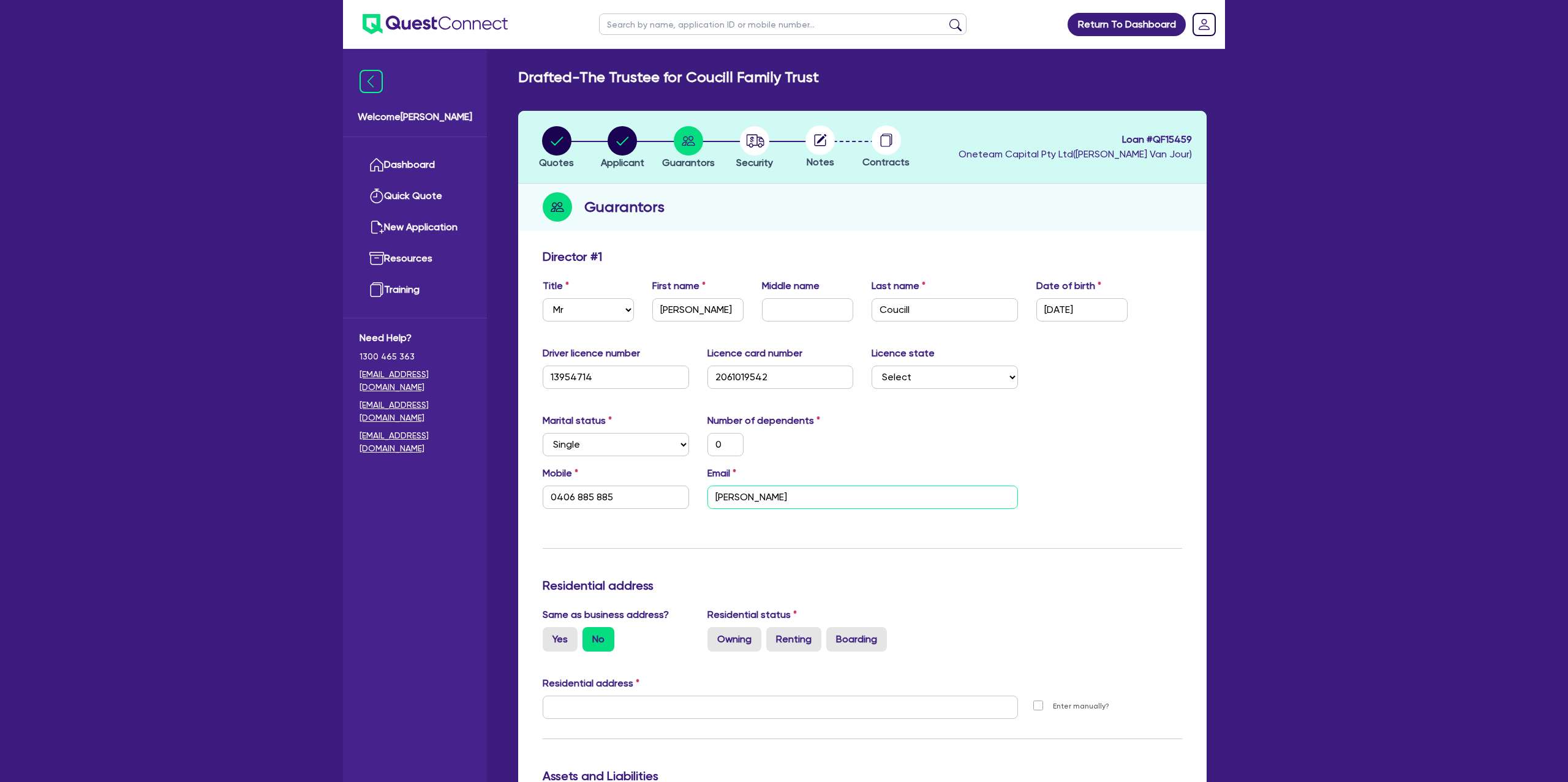
type input "0406 885 885"
type input "[PERSON_NAME]@"
type input "0"
type input "0406 885 885"
type input "[PERSON_NAME]"
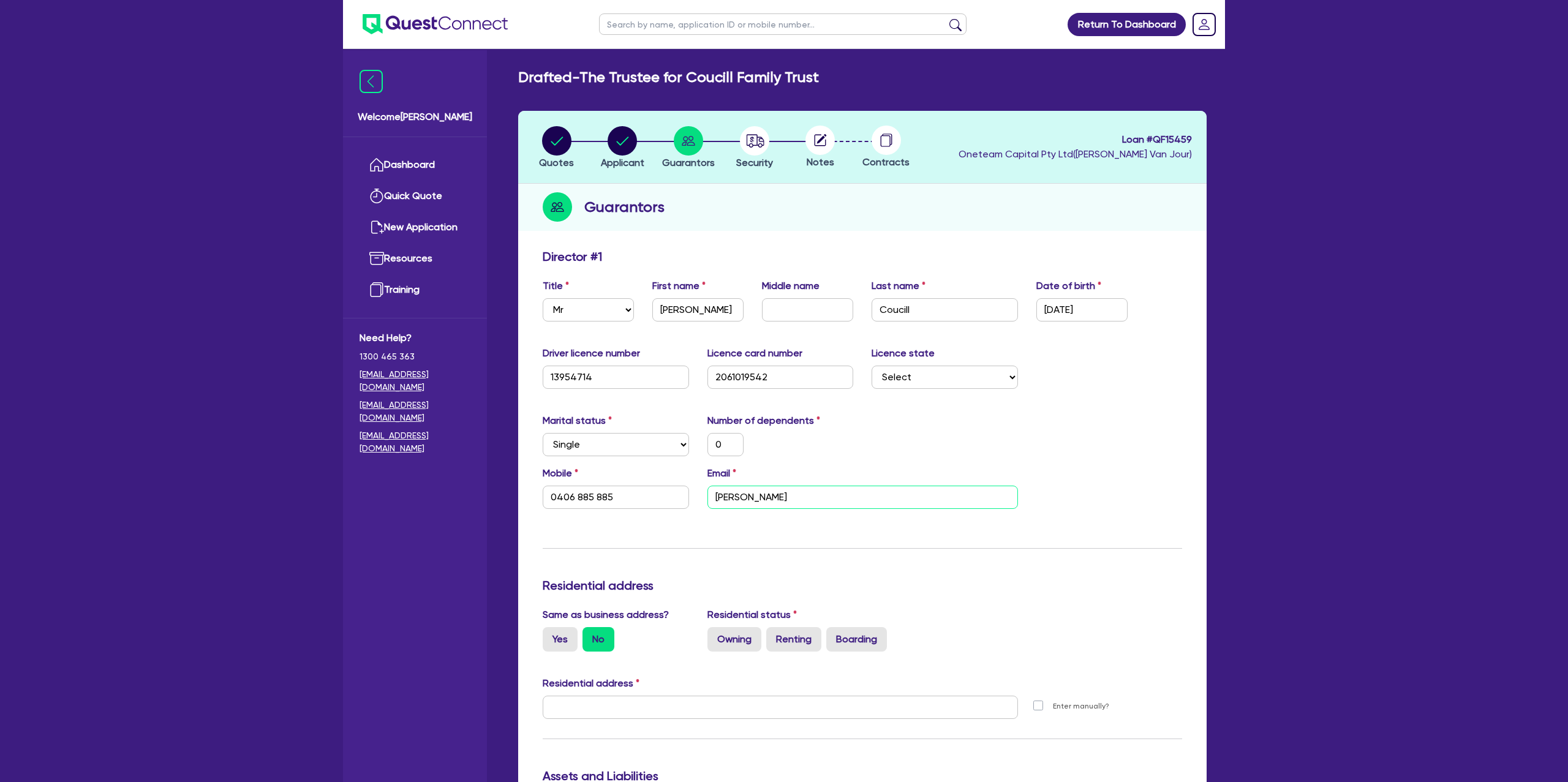
type input "0"
type input "0406 885 885"
type input "[PERSON_NAME]"
type input "0"
type input "0406 885 885"
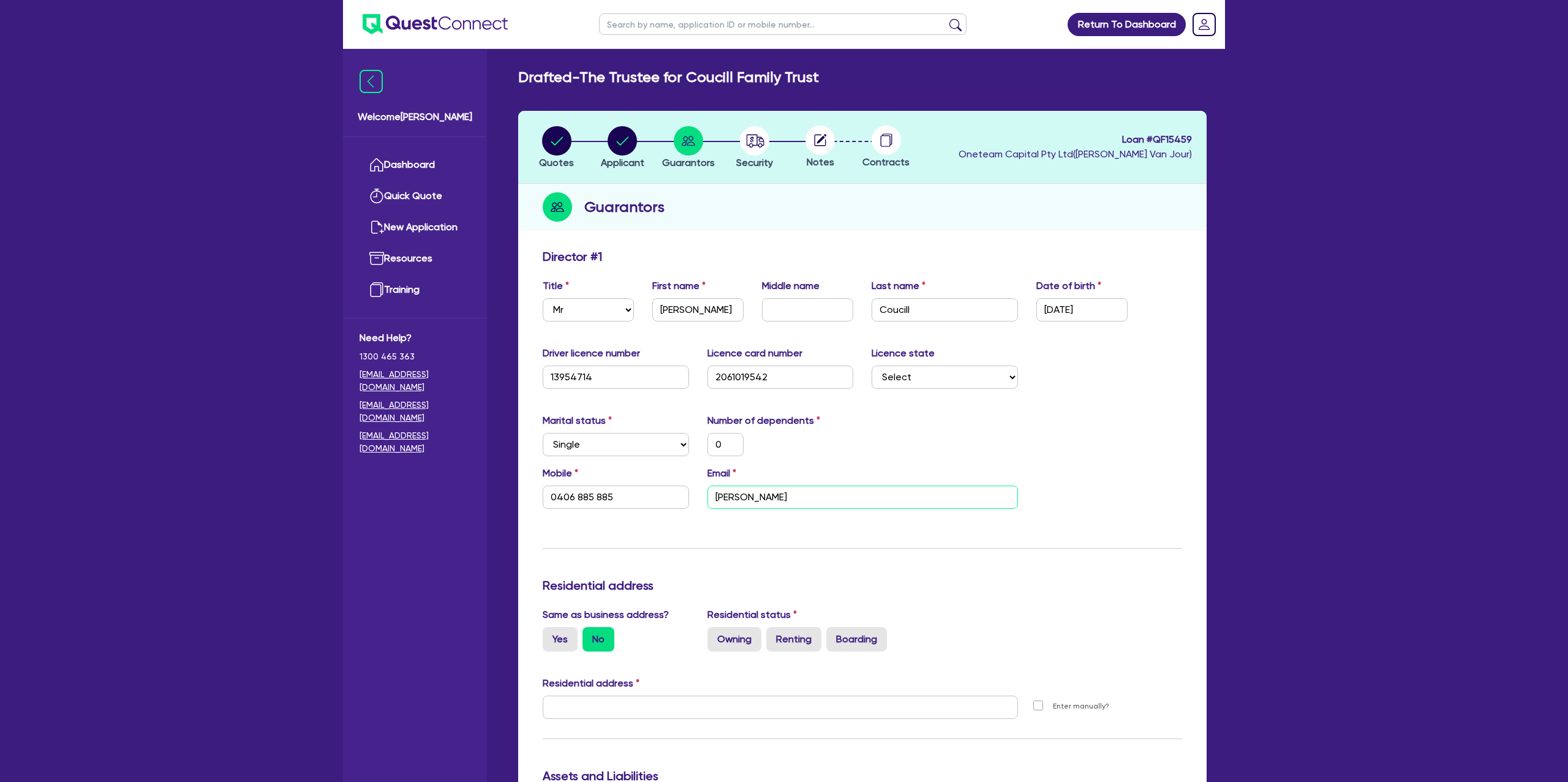
type input "[PERSON_NAME][MEDICAL_DATA]"
type input "0"
type input "0406 885 885"
type input "[PERSON_NAME]"
type input "0"
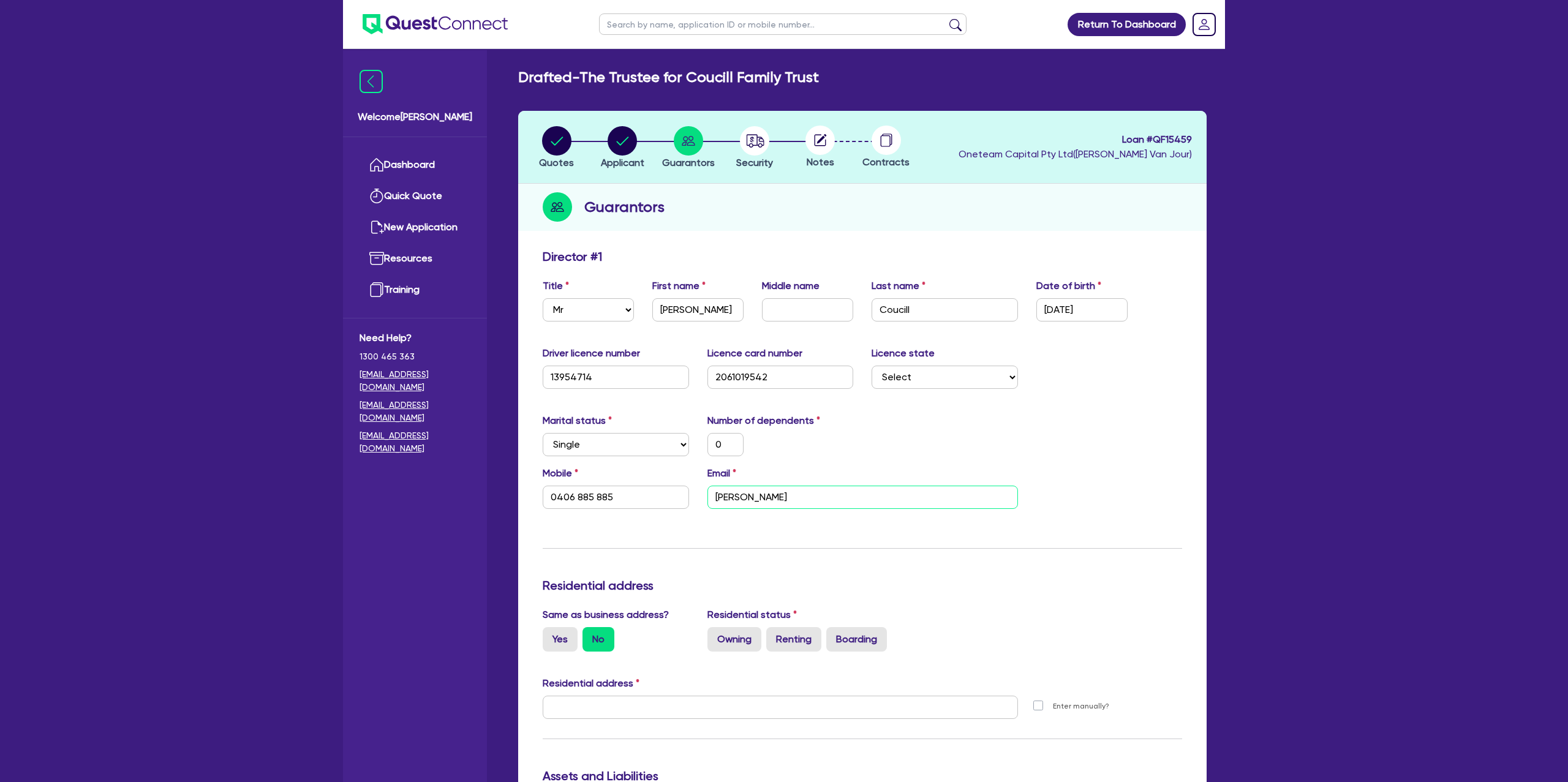
type input "0406 885 885"
type input "[PERSON_NAME]"
type input "0"
type input "0406 885 885"
type input "[PERSON_NAME]"
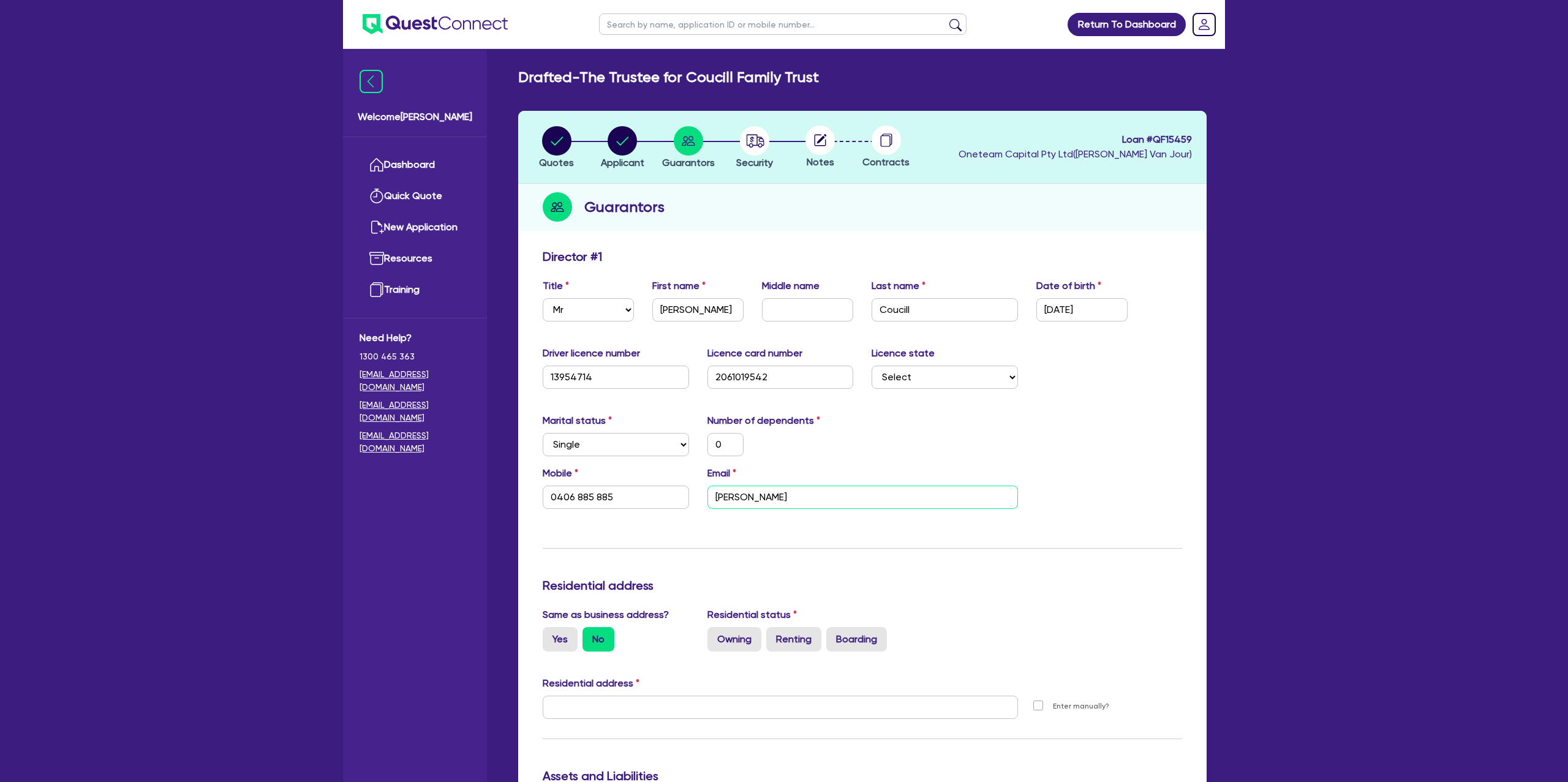
type input "0"
type input "0406 885 885"
type input "[PERSON_NAME]"
type input "0"
type input "0406 885 885"
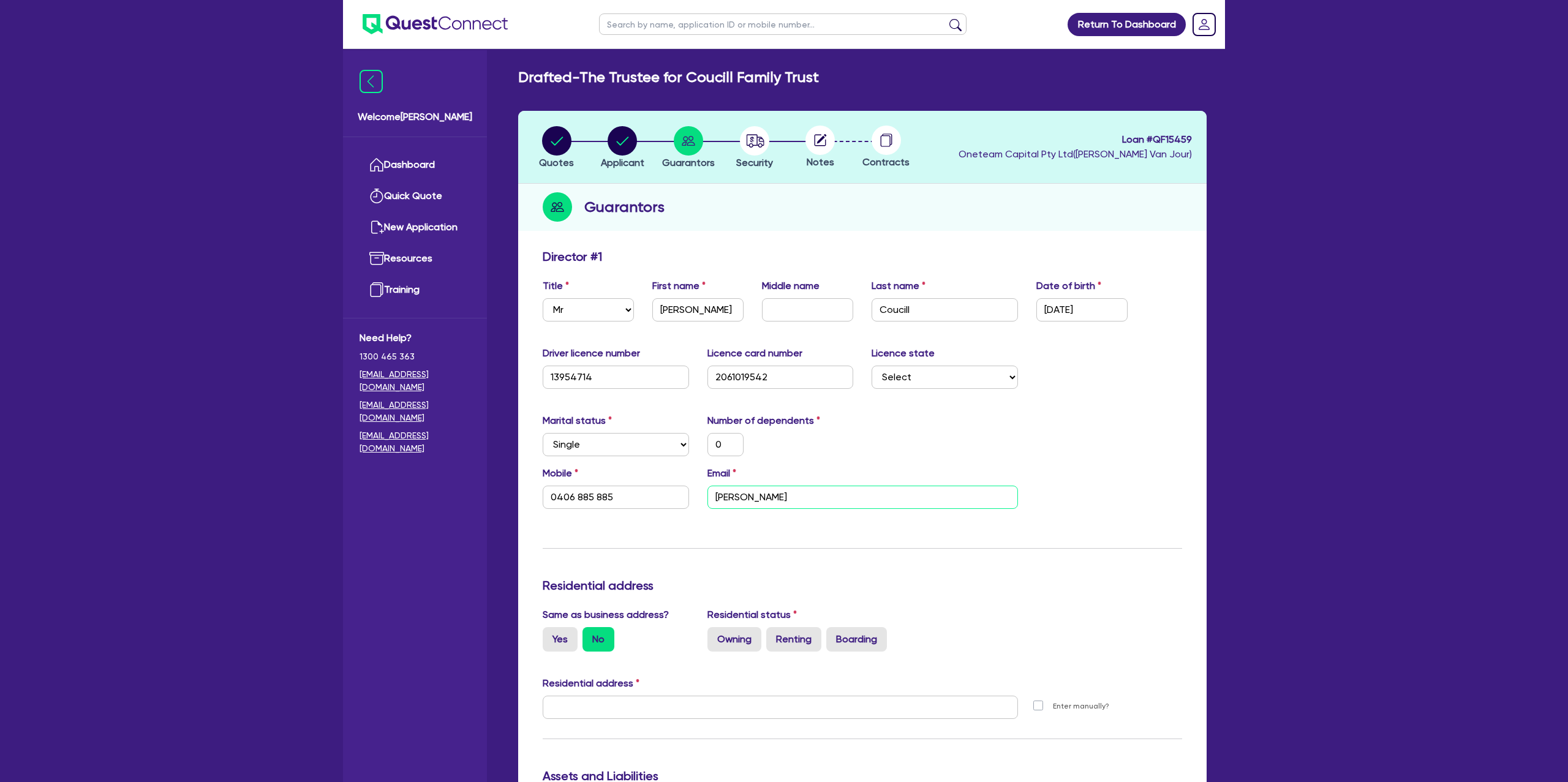
type input "[PERSON_NAME]"
type input "0"
type input "0406 885 885"
type input "[PERSON_NAME]."
type input "0"
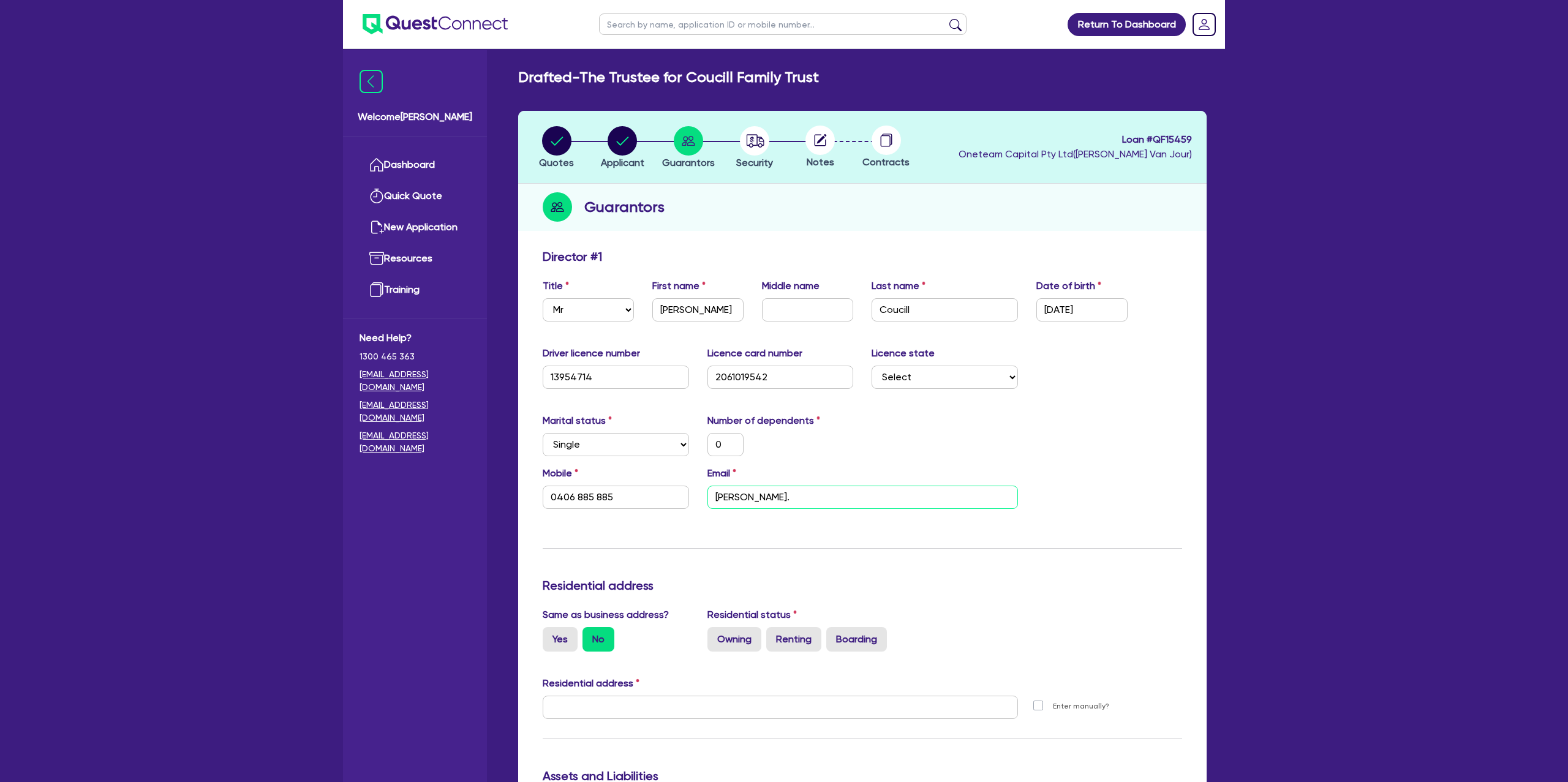
type input "0406 885 885"
type input "[PERSON_NAME]"
type input "0"
type input "0406 885 885"
type input "[PERSON_NAME][EMAIL_ADDRESS][DOMAIN_NAME]"
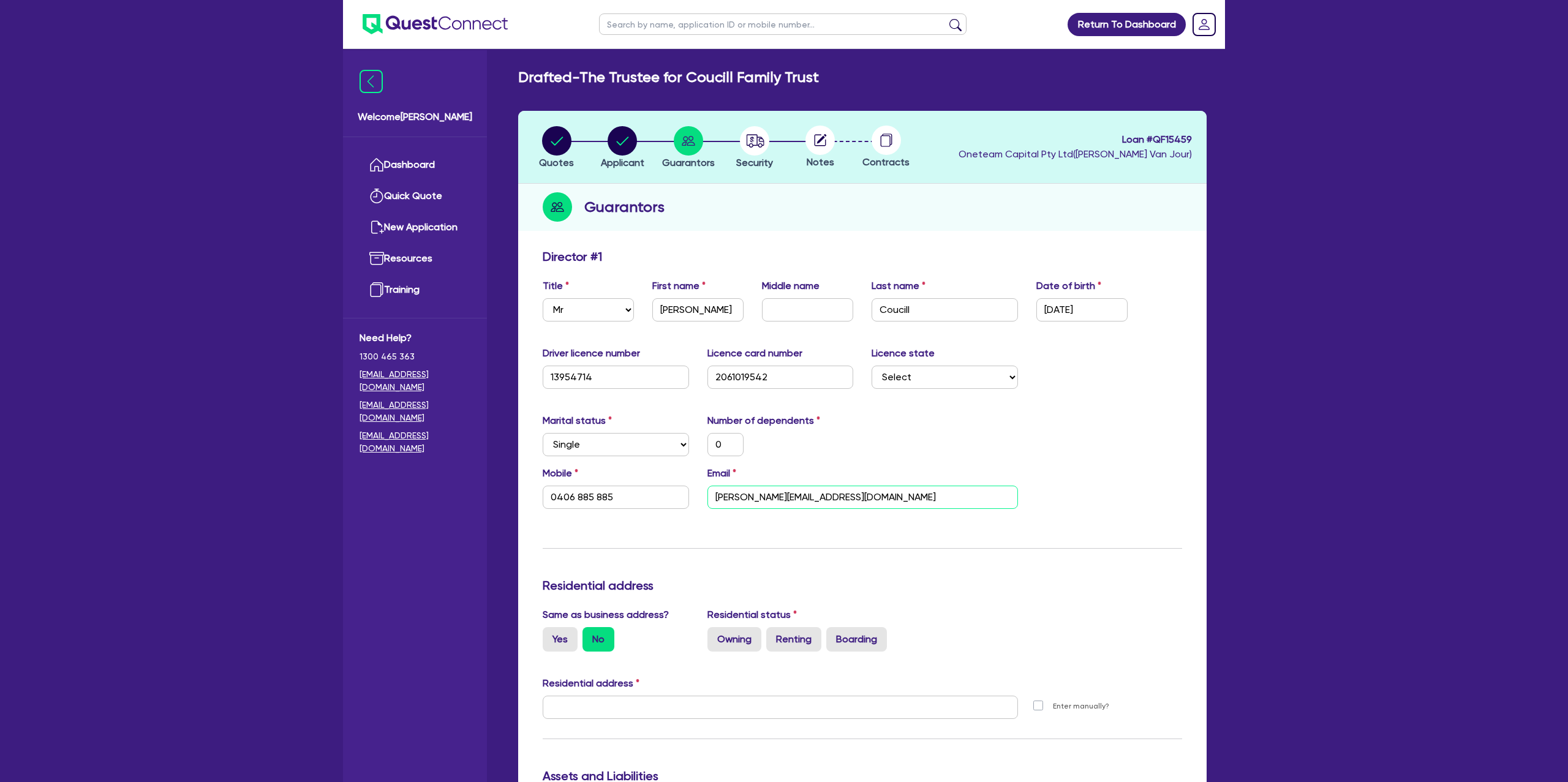
type input "0"
type input "0406 885 885"
type input "[PERSON_NAME][EMAIL_ADDRESS][DOMAIN_NAME]"
type input "0"
type input "0406 885 885"
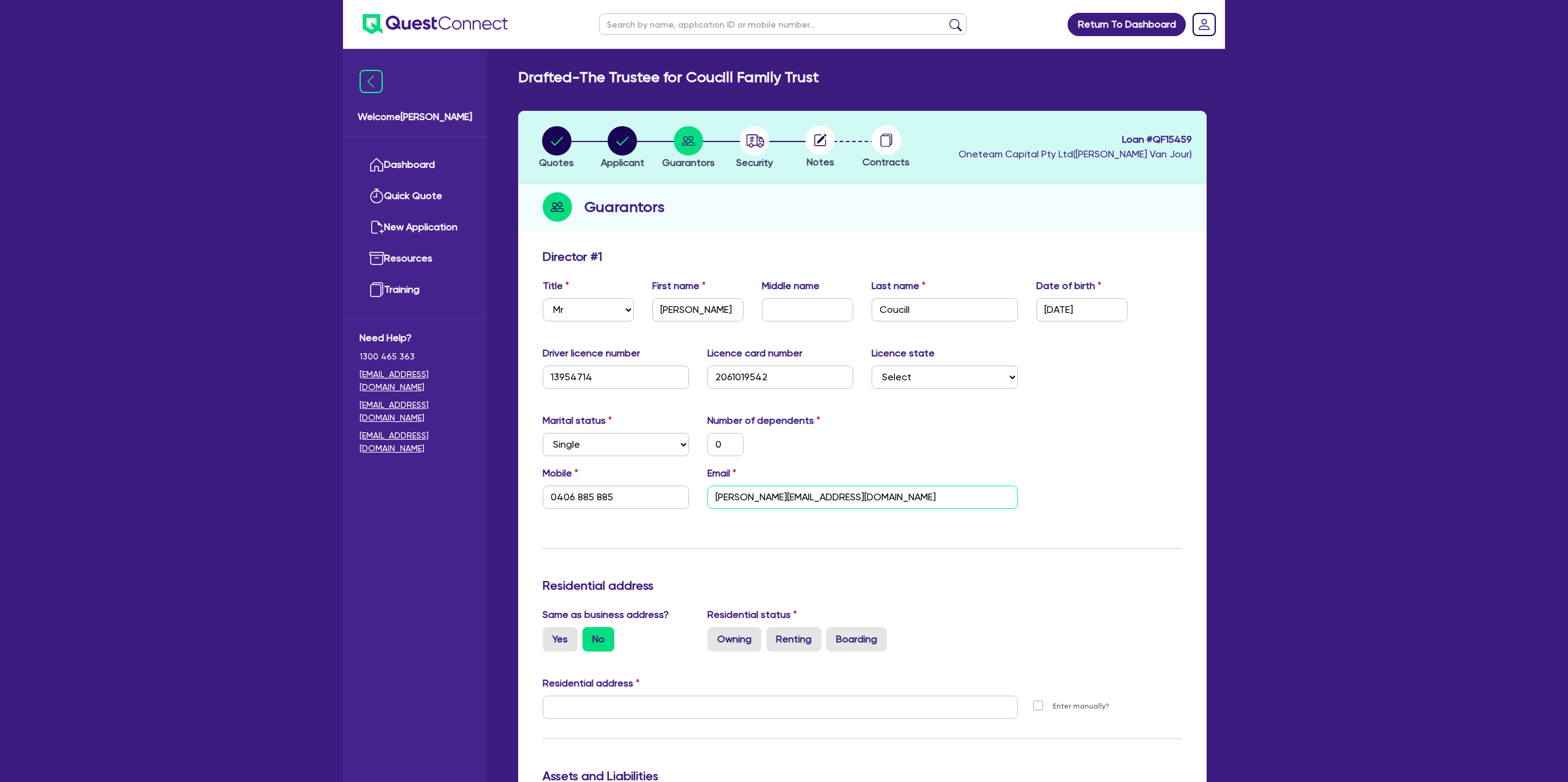
type input "[PERSON_NAME][EMAIL_ADDRESS][DOMAIN_NAME]."
type input "0"
type input "0406 885 885"
type input "[PERSON_NAME]@hivemind.com.[PERSON_NAME]"
type input "0"
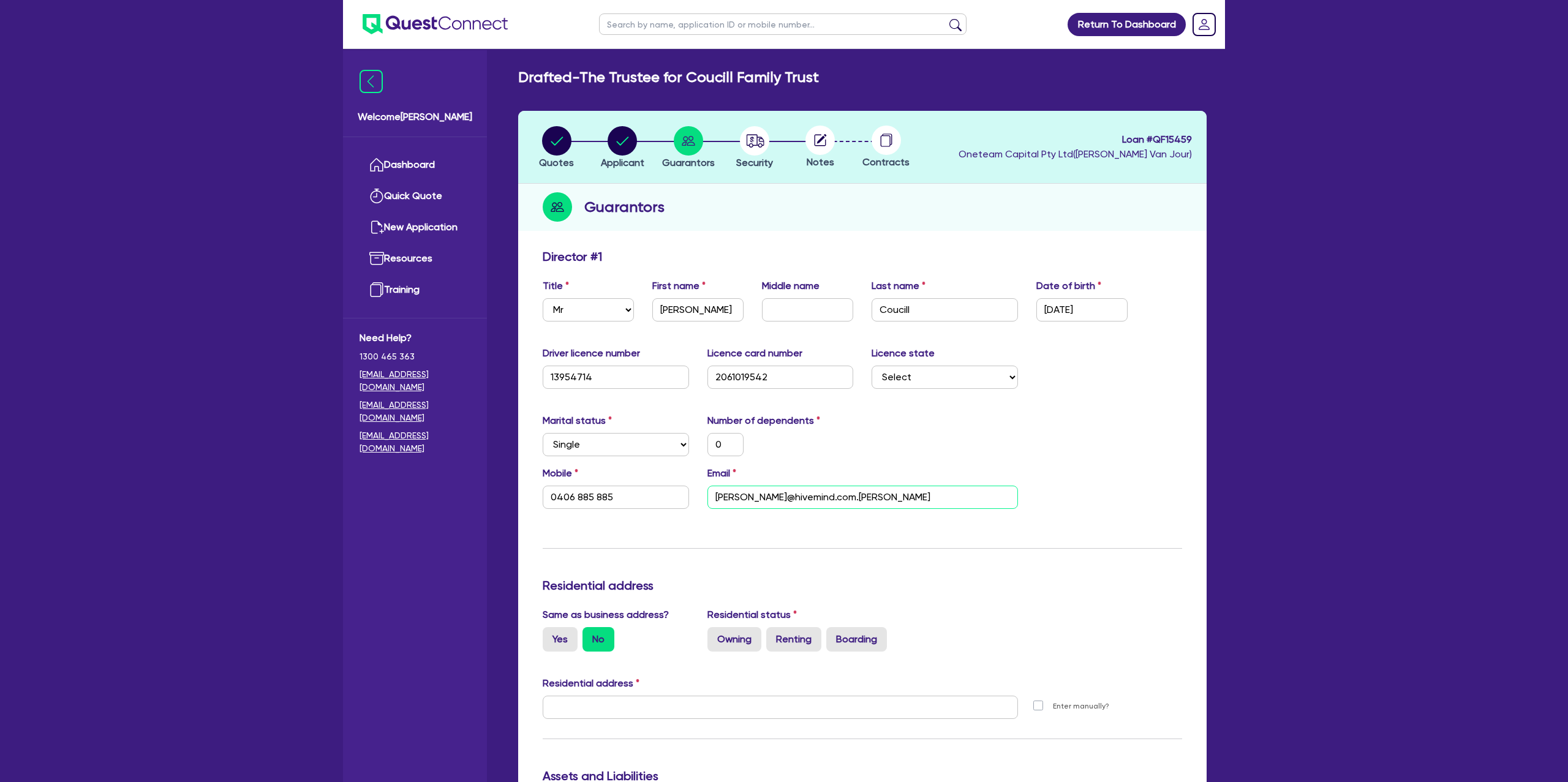
type input "0406 885 885"
type input "[PERSON_NAME][EMAIL_ADDRESS][DOMAIN_NAME]"
click at [856, 454] on div "0" at bounding box center [781, 444] width 165 height 23
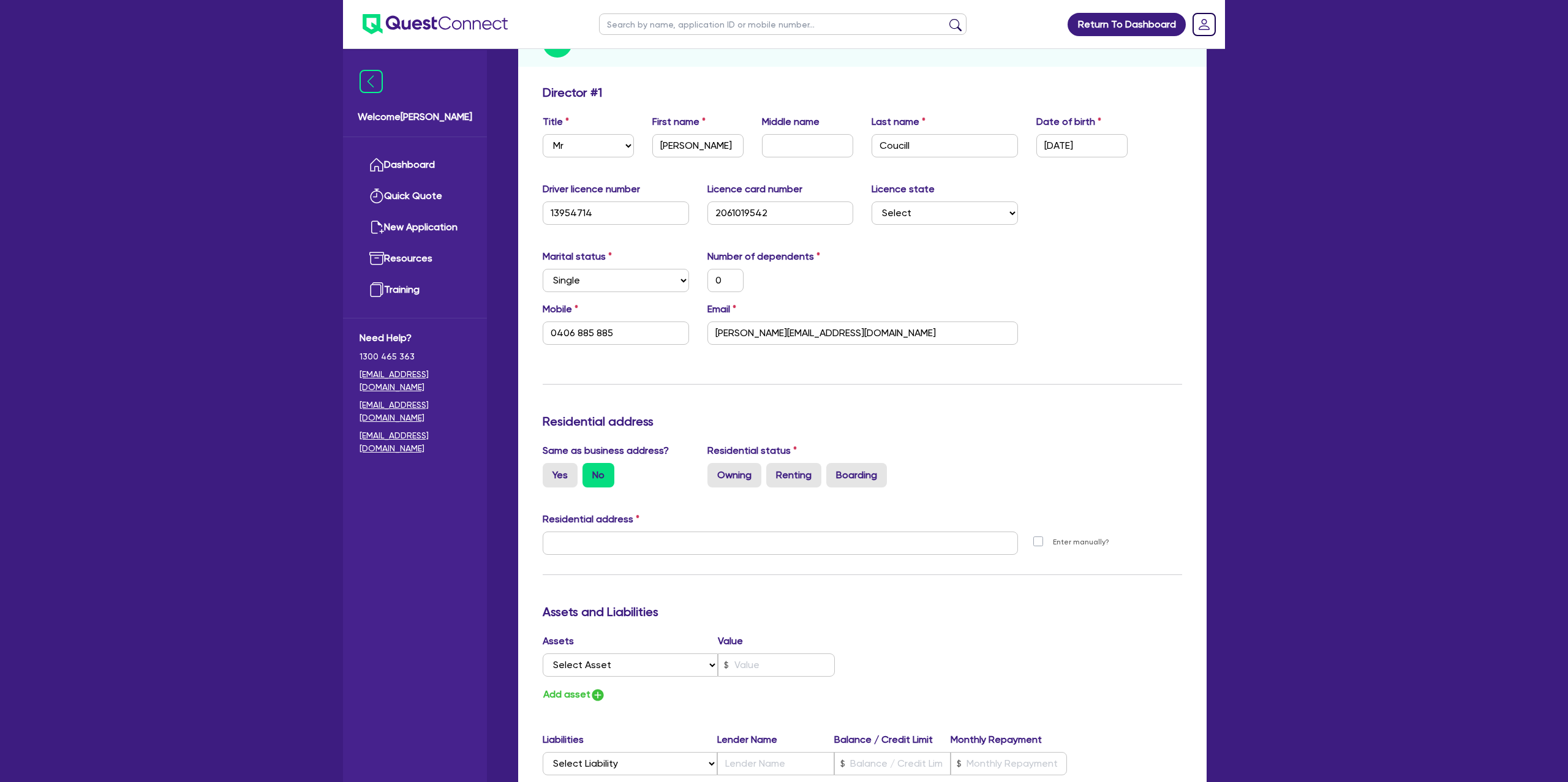
drag, startPoint x: 929, startPoint y: 403, endPoint x: 770, endPoint y: 420, distance: 159.9
click at [929, 403] on div "Update residential status for Director #1 Boarding is only acceptable when the …" at bounding box center [862, 538] width 639 height 905
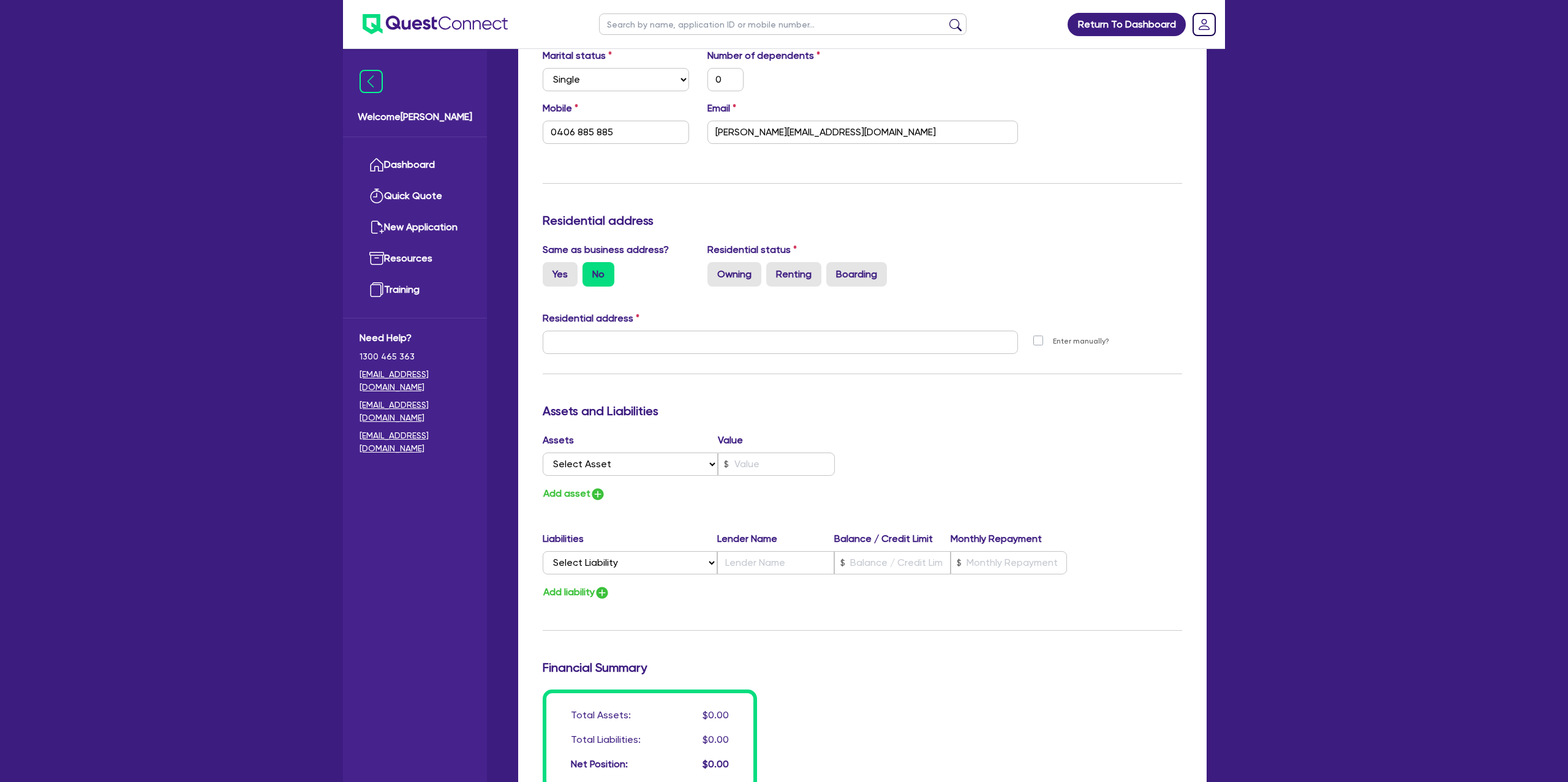
scroll to position [366, 0]
click at [558, 285] on div "Yes" at bounding box center [560, 274] width 35 height 25
click at [560, 272] on label "Yes" at bounding box center [560, 274] width 35 height 25
click at [551, 270] on input "Yes" at bounding box center [547, 266] width 8 height 8
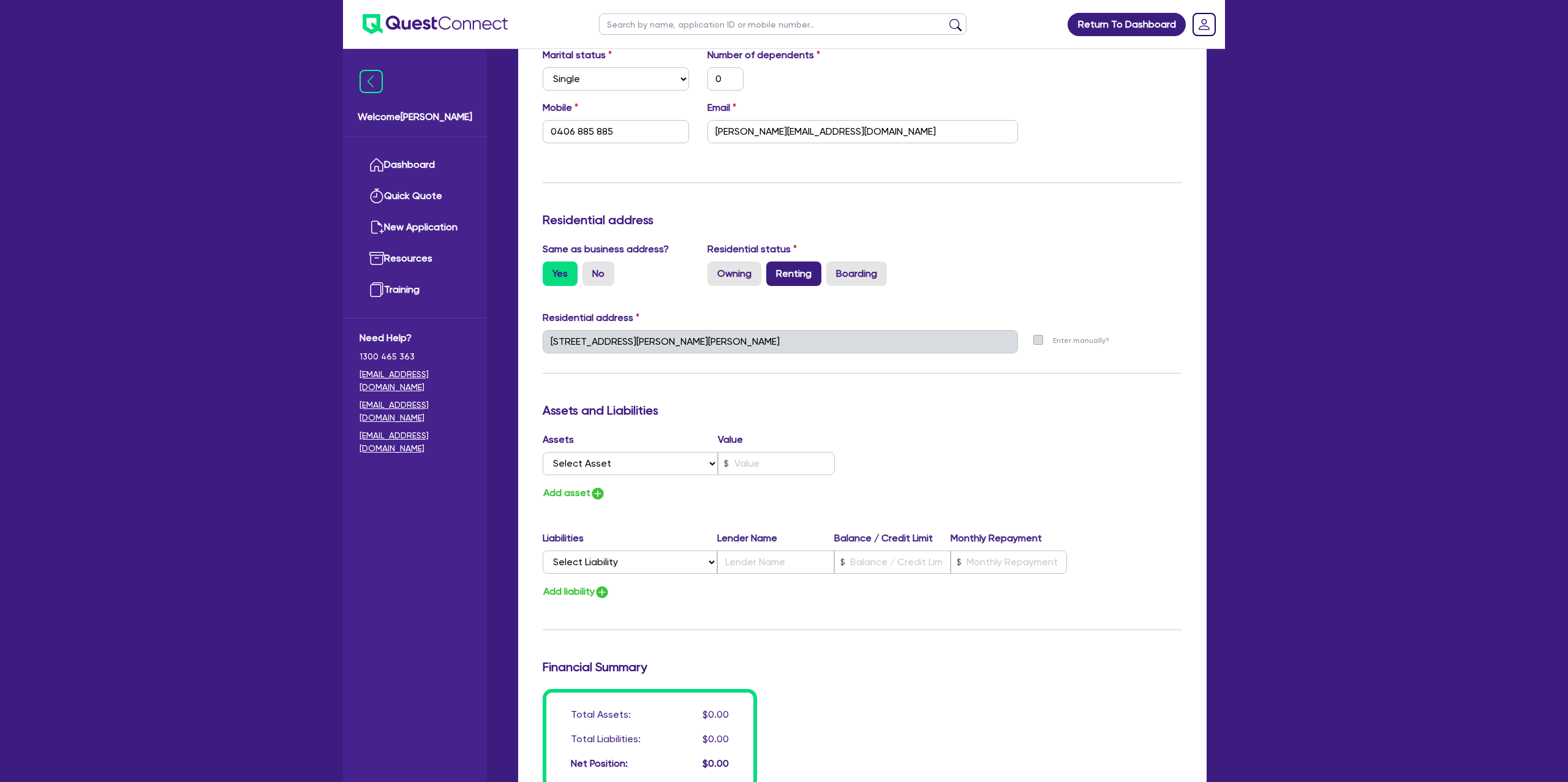
click at [782, 280] on label "Renting" at bounding box center [794, 274] width 55 height 25
click at [774, 270] on input "Renting" at bounding box center [770, 266] width 8 height 8
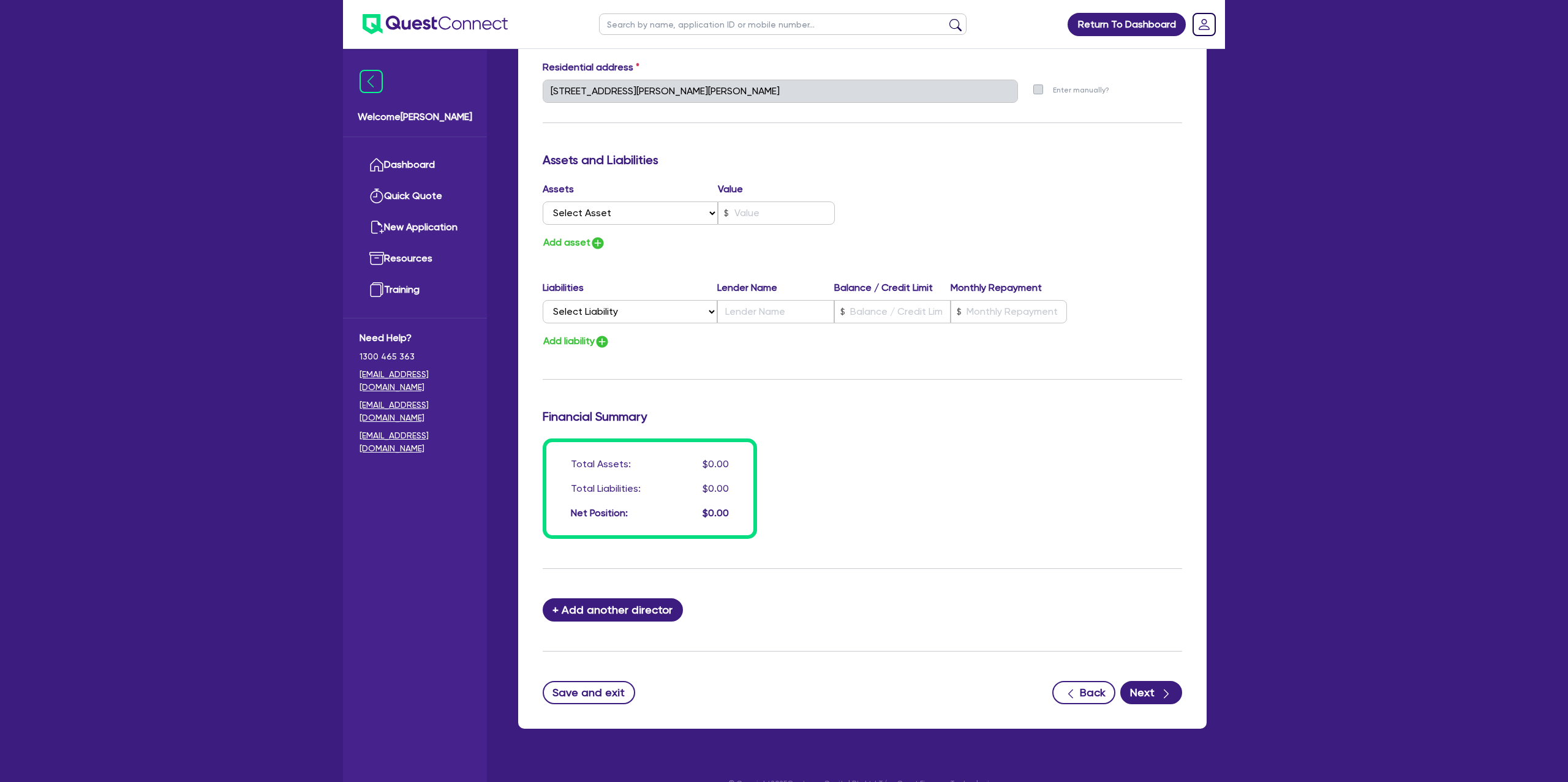
scroll to position [617, 0]
click at [589, 210] on select "Select Asset Cash Property Investment property Vehicle Truck Trailer Equipment …" at bounding box center [630, 212] width 175 height 23
click at [543, 201] on select "Select Asset Cash Property Investment property Vehicle Truck Trailer Equipment …" at bounding box center [630, 212] width 175 height 23
click at [782, 215] on input "text" at bounding box center [776, 212] width 117 height 23
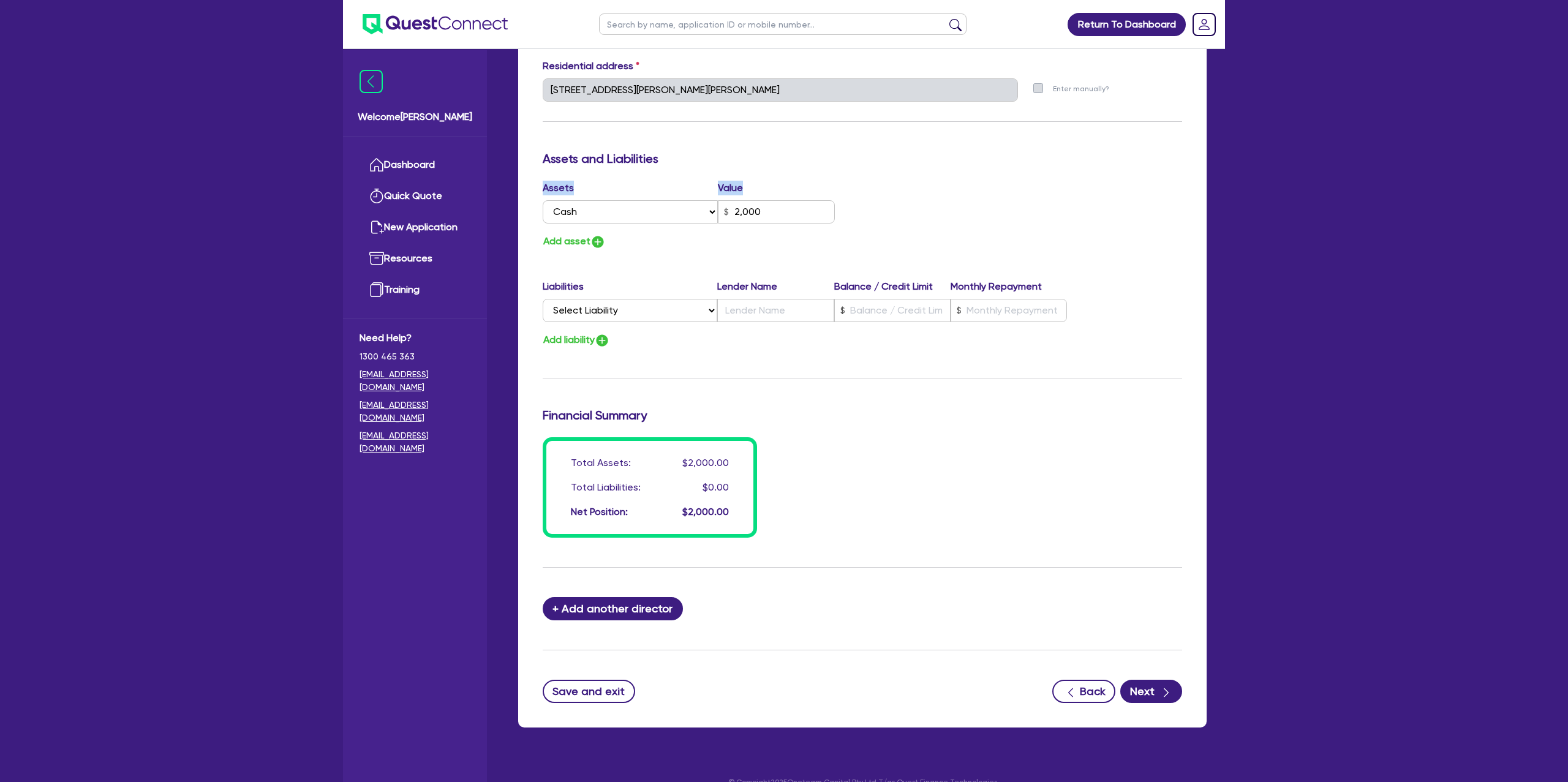
drag, startPoint x: 934, startPoint y: 177, endPoint x: 912, endPoint y: 183, distance: 22.8
click at [912, 183] on div "Update residential status for Director #1 Boarding is only acceptable when the …" at bounding box center [862, 85] width 639 height 905
click at [582, 239] on button "Add asset" at bounding box center [574, 241] width 63 height 17
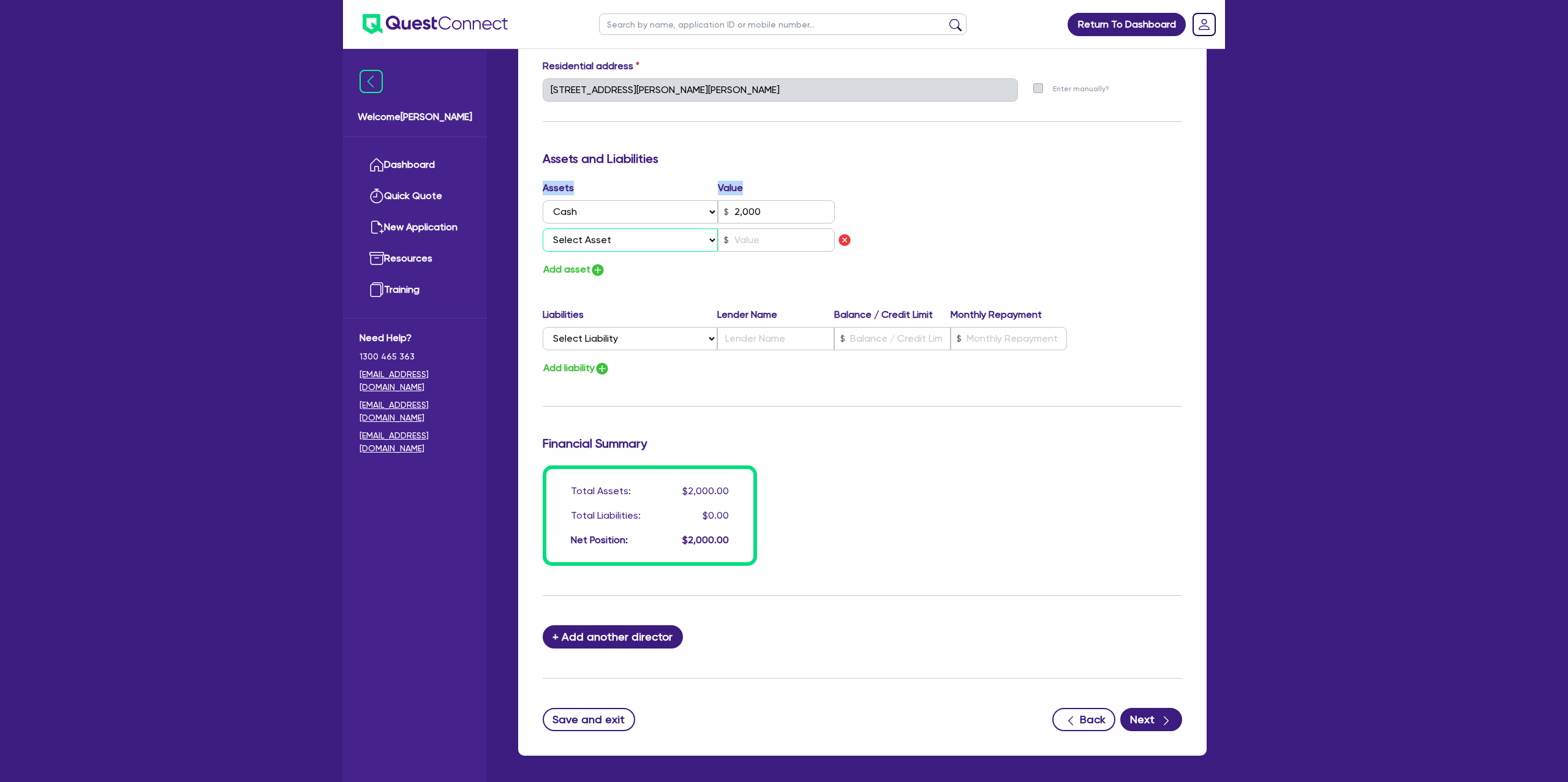
click at [607, 236] on select "Select Asset Cash Property Investment property Vehicle Truck Trailer Equipment …" at bounding box center [630, 240] width 175 height 23
click at [543, 229] on select "Select Asset Cash Property Investment property Vehicle Truck Trailer Equipment …" at bounding box center [630, 240] width 175 height 23
click at [763, 241] on input "text" at bounding box center [776, 240] width 117 height 23
drag, startPoint x: 1023, startPoint y: 240, endPoint x: 1012, endPoint y: 239, distance: 11.0
click at [1014, 239] on div "Assets Value Select Asset Cash Property Investment property Vehicle Truck Trail…" at bounding box center [862, 229] width 658 height 97
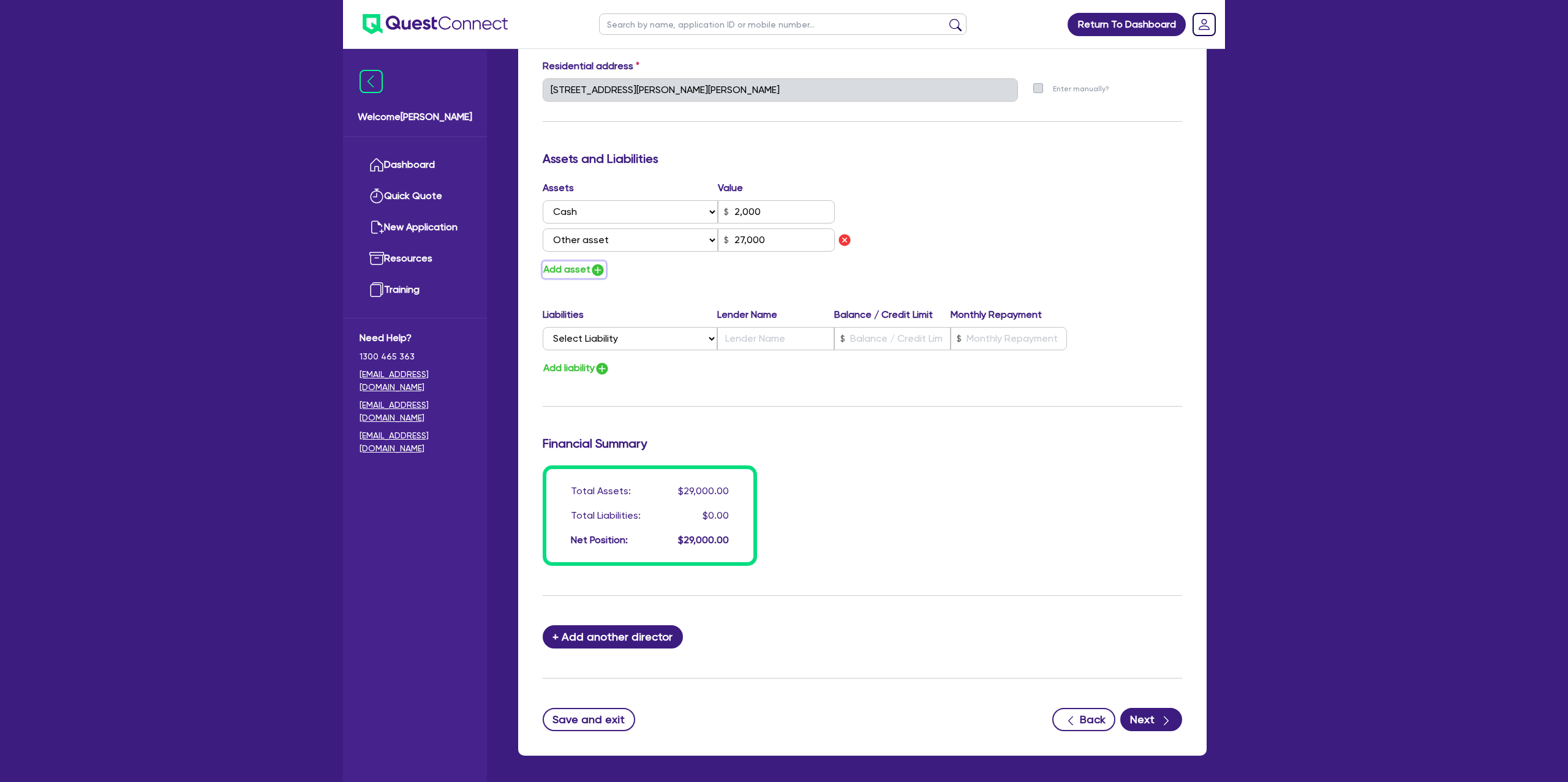
click at [579, 274] on button "Add asset" at bounding box center [574, 270] width 63 height 17
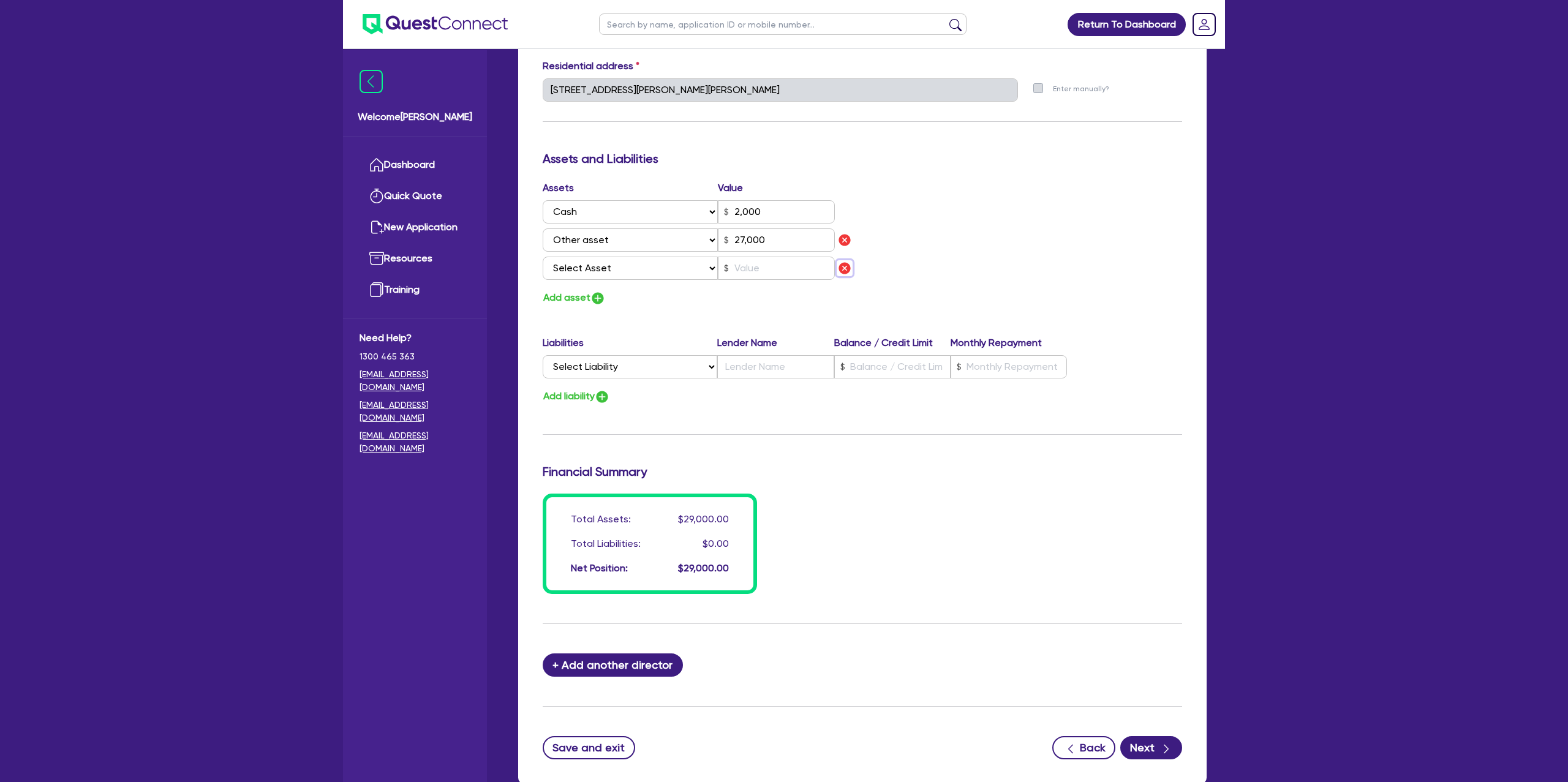
click at [846, 270] on img "button" at bounding box center [845, 268] width 15 height 15
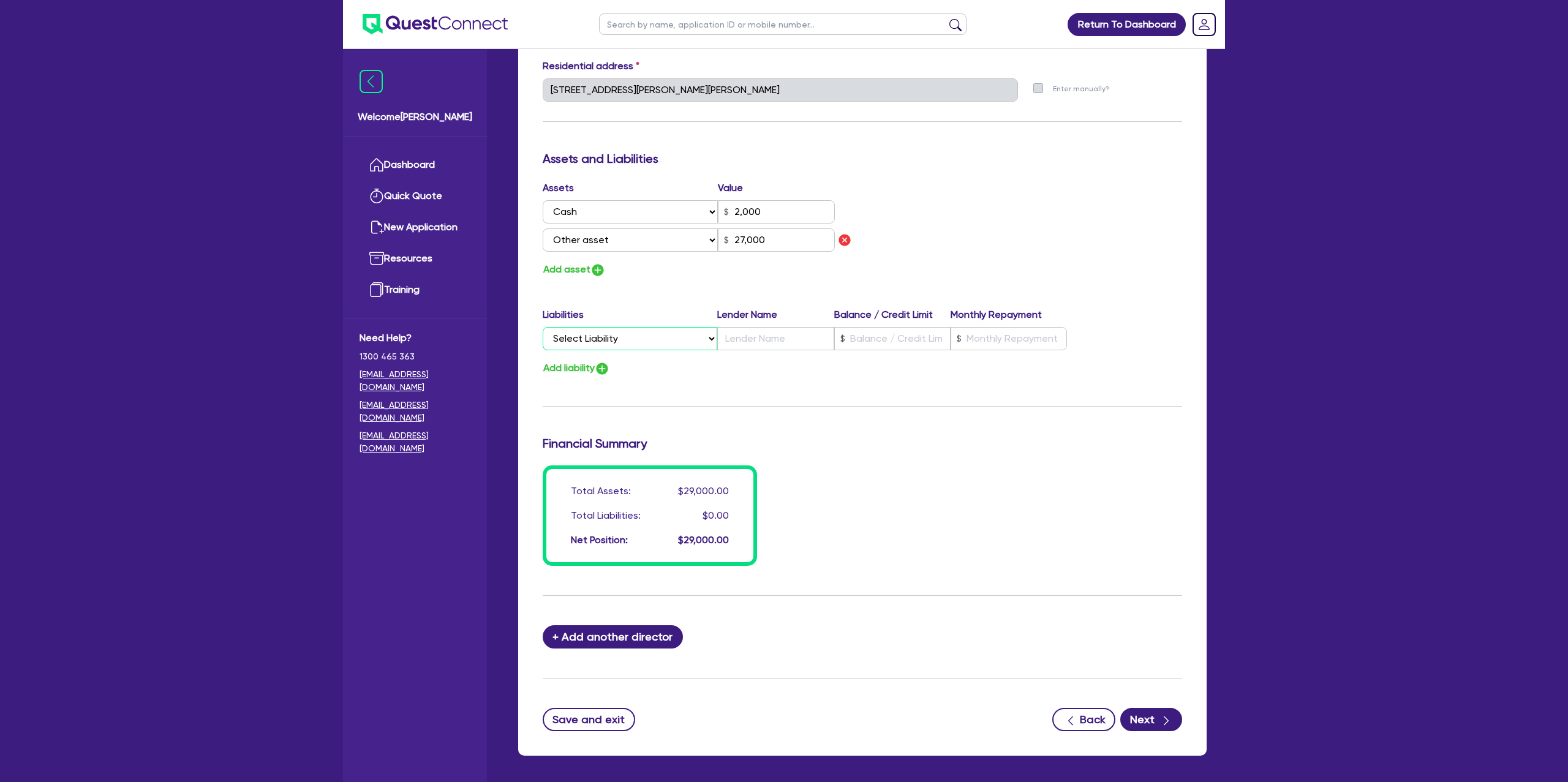
click at [615, 341] on select "Select Liability Credit card Mortgage Investment property loan Vehicle loan Tru…" at bounding box center [630, 339] width 174 height 23
click at [543, 327] on select "Select Liability Credit card Mortgage Investment property loan Vehicle loan Tru…" at bounding box center [630, 339] width 174 height 23
click at [592, 369] on button "Add liability" at bounding box center [576, 368] width 67 height 17
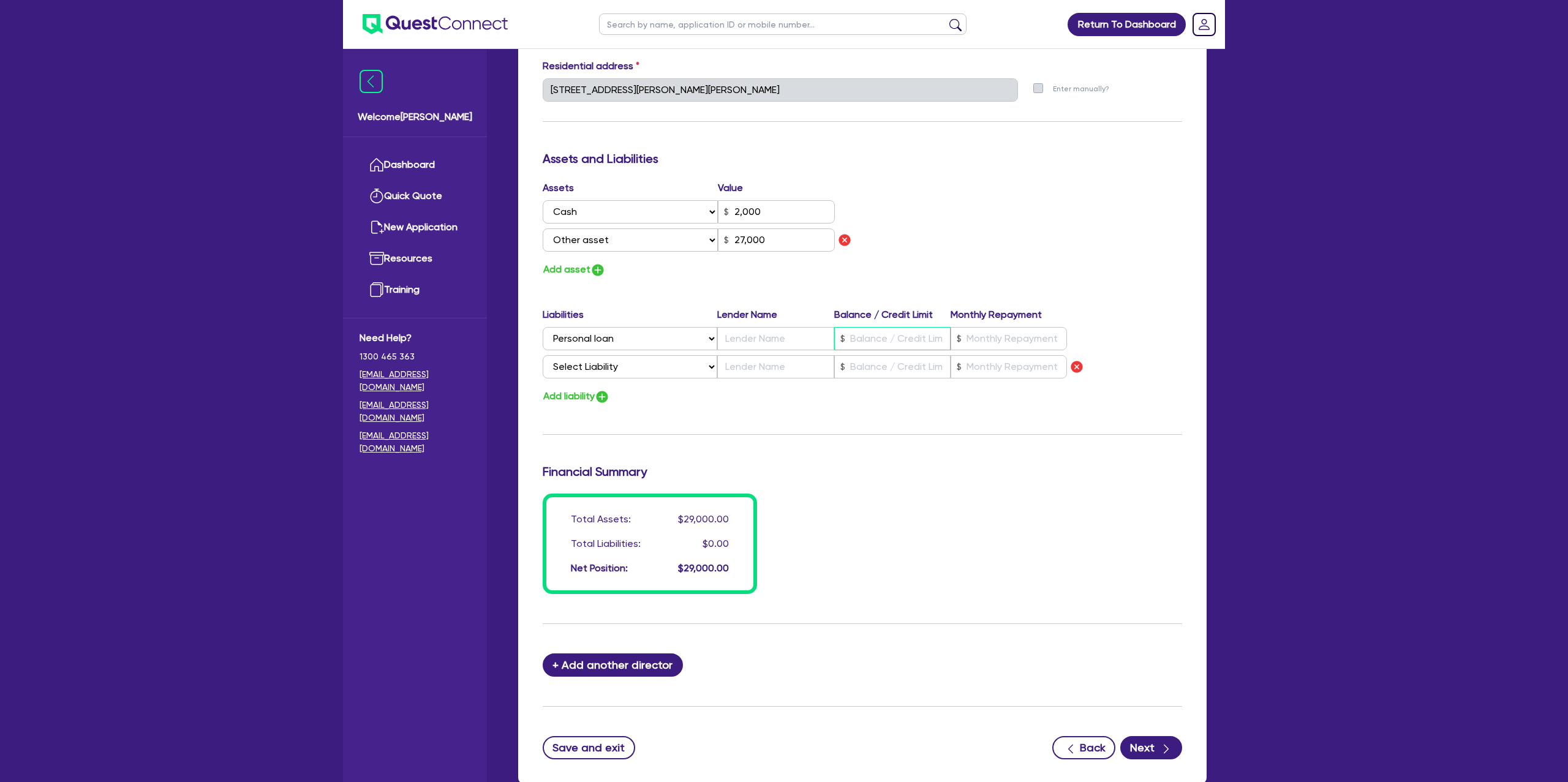
click at [896, 350] on input "text" at bounding box center [892, 339] width 116 height 23
click at [1004, 348] on input "text" at bounding box center [1008, 339] width 116 height 23
click at [899, 341] on input "text" at bounding box center [892, 339] width 116 height 23
click at [808, 341] on input "text" at bounding box center [775, 339] width 116 height 23
click at [752, 392] on div "Add liability" at bounding box center [862, 396] width 658 height 17
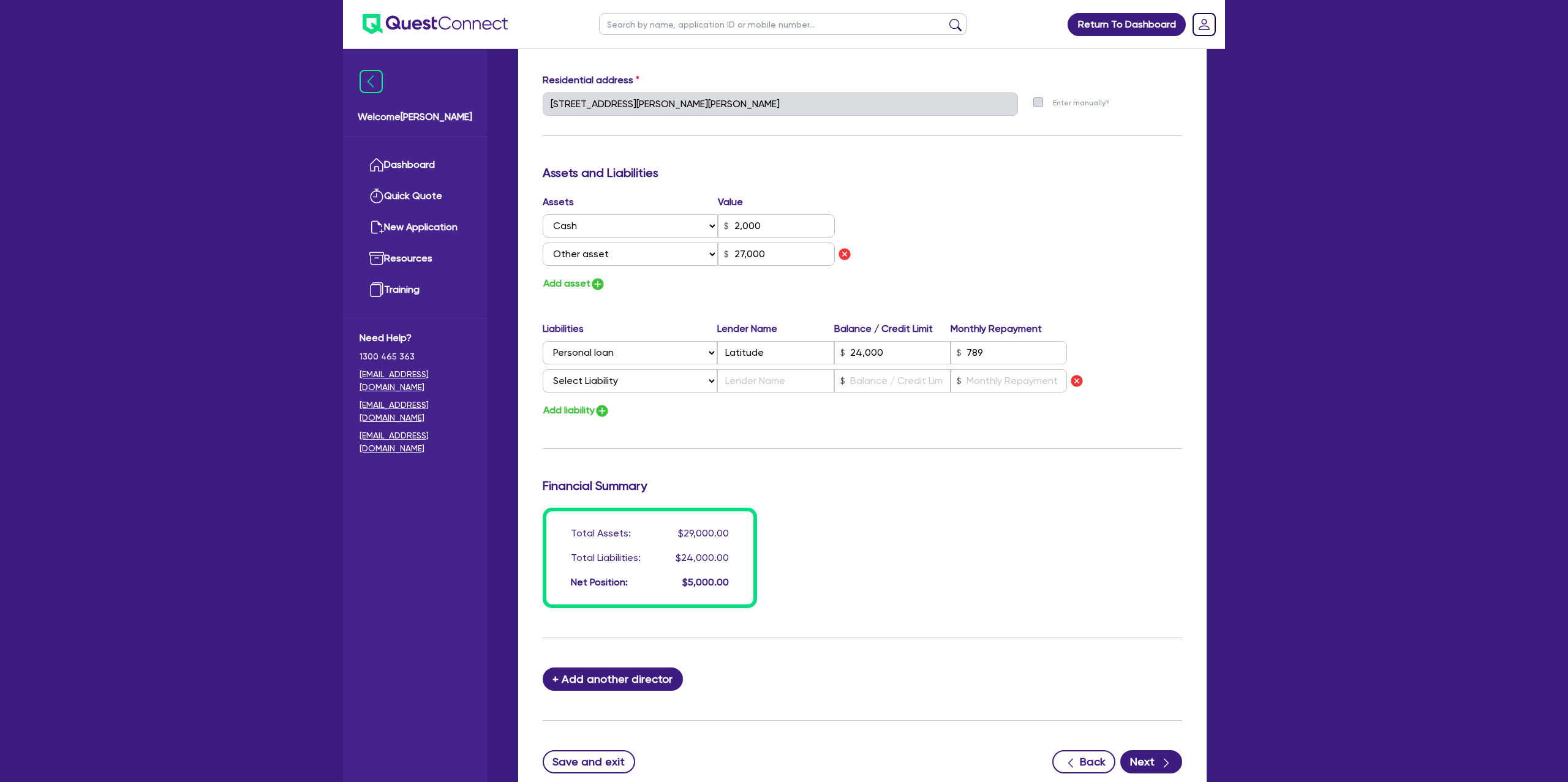
scroll to position [694, 0]
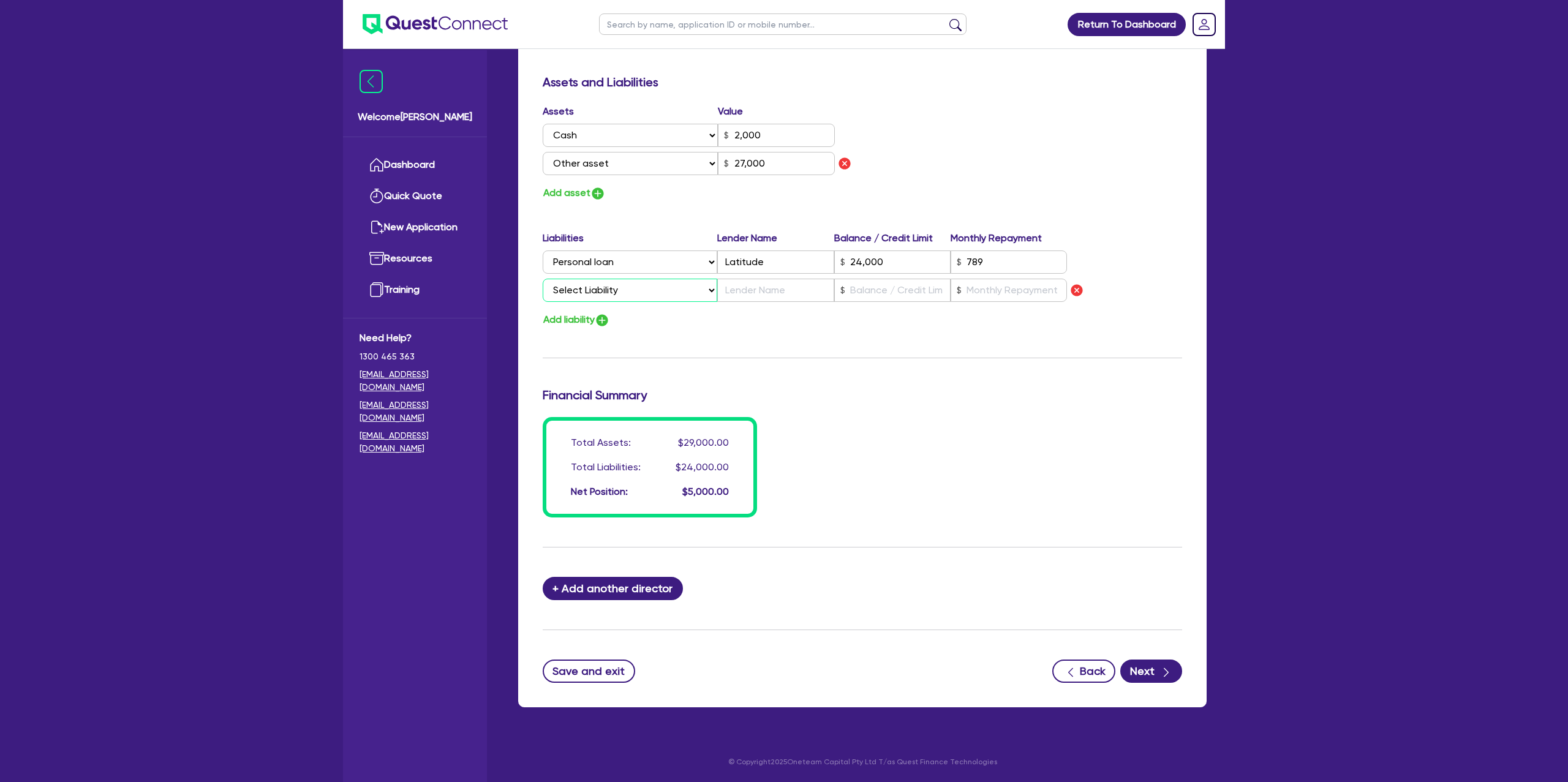
click at [613, 284] on select "Select Liability Credit card Mortgage Investment property loan Vehicle loan Tru…" at bounding box center [630, 290] width 174 height 23
click at [625, 280] on select "Select Liability Credit card Mortgage Investment property loan Vehicle loan Tru…" at bounding box center [630, 290] width 174 height 23
click at [543, 278] on select "Select Liability Credit card Mortgage Investment property loan Vehicle loan Tru…" at bounding box center [630, 290] width 174 height 23
click at [756, 295] on input "text" at bounding box center [775, 290] width 116 height 23
click at [1020, 292] on input "text" at bounding box center [1008, 290] width 116 height 23
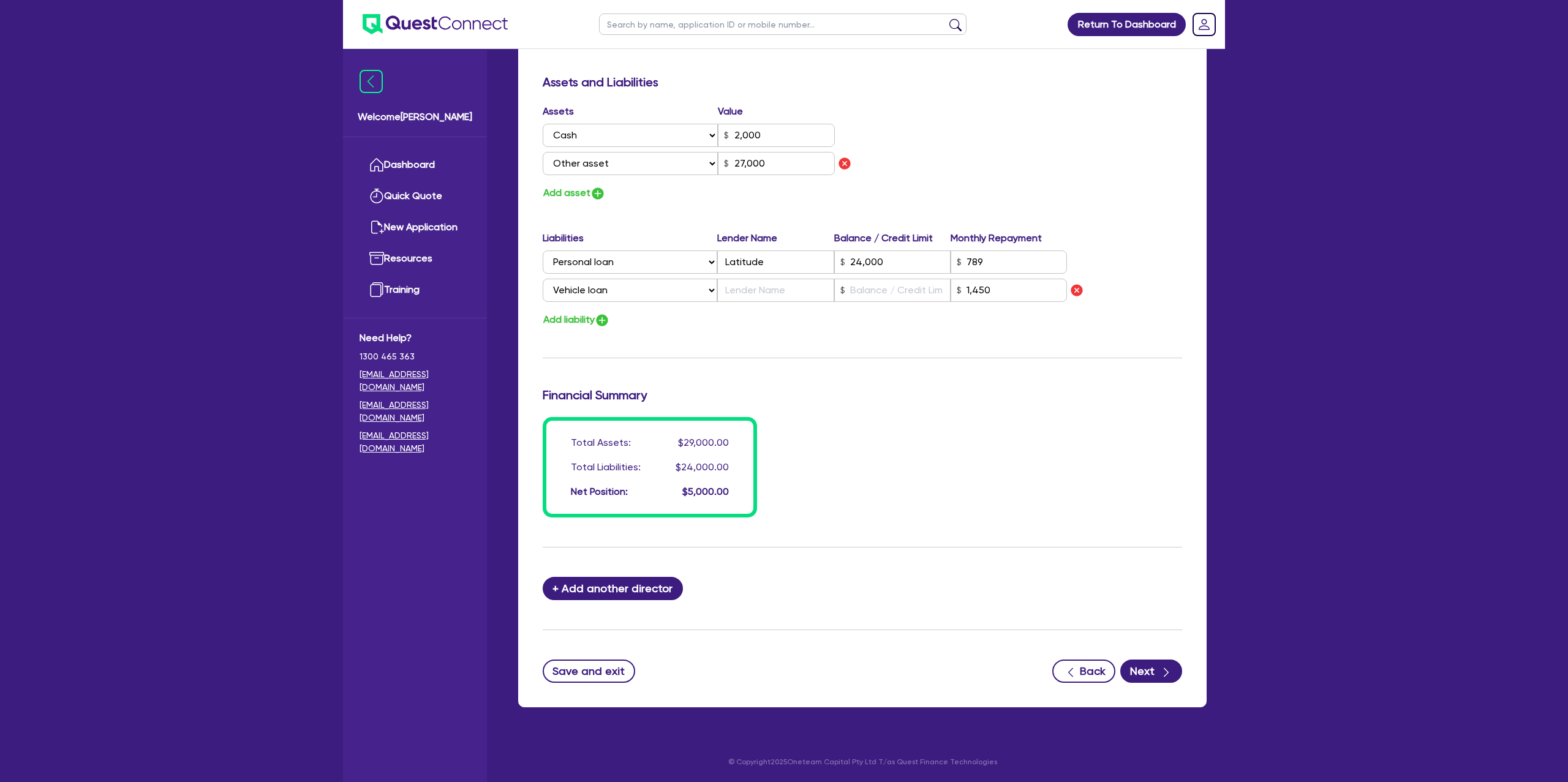
drag, startPoint x: 890, startPoint y: 325, endPoint x: 876, endPoint y: 313, distance: 18.4
click at [883, 317] on div "Add liability" at bounding box center [862, 320] width 658 height 17
drag, startPoint x: 913, startPoint y: 278, endPoint x: 897, endPoint y: 296, distance: 24.1
click at [913, 278] on input "text" at bounding box center [892, 290] width 116 height 23
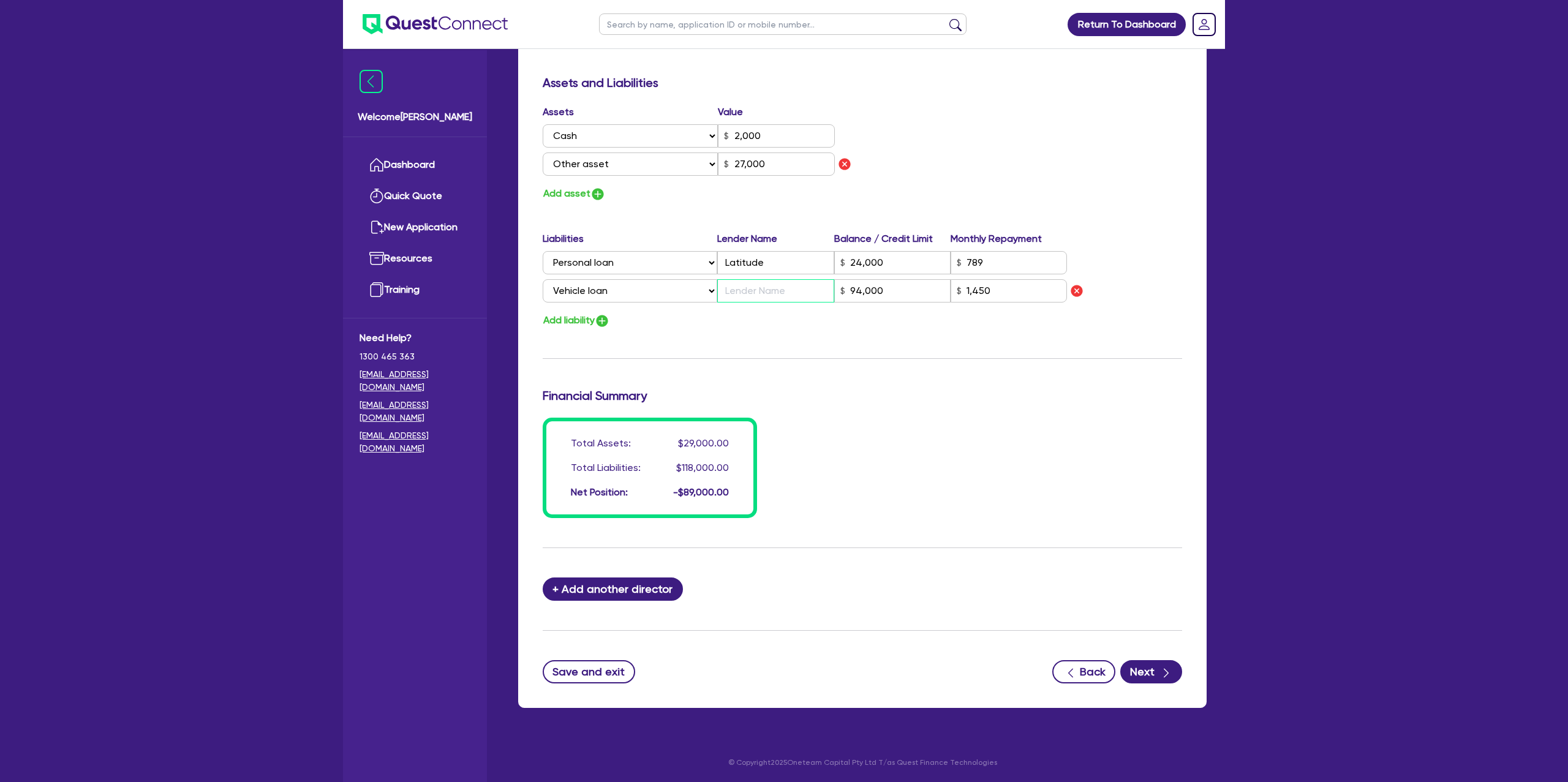
click at [742, 292] on input "text" at bounding box center [775, 290] width 116 height 23
click at [804, 340] on div "Update residential status for Director #1 Boarding is only acceptable when the …" at bounding box center [862, 37] width 639 height 962
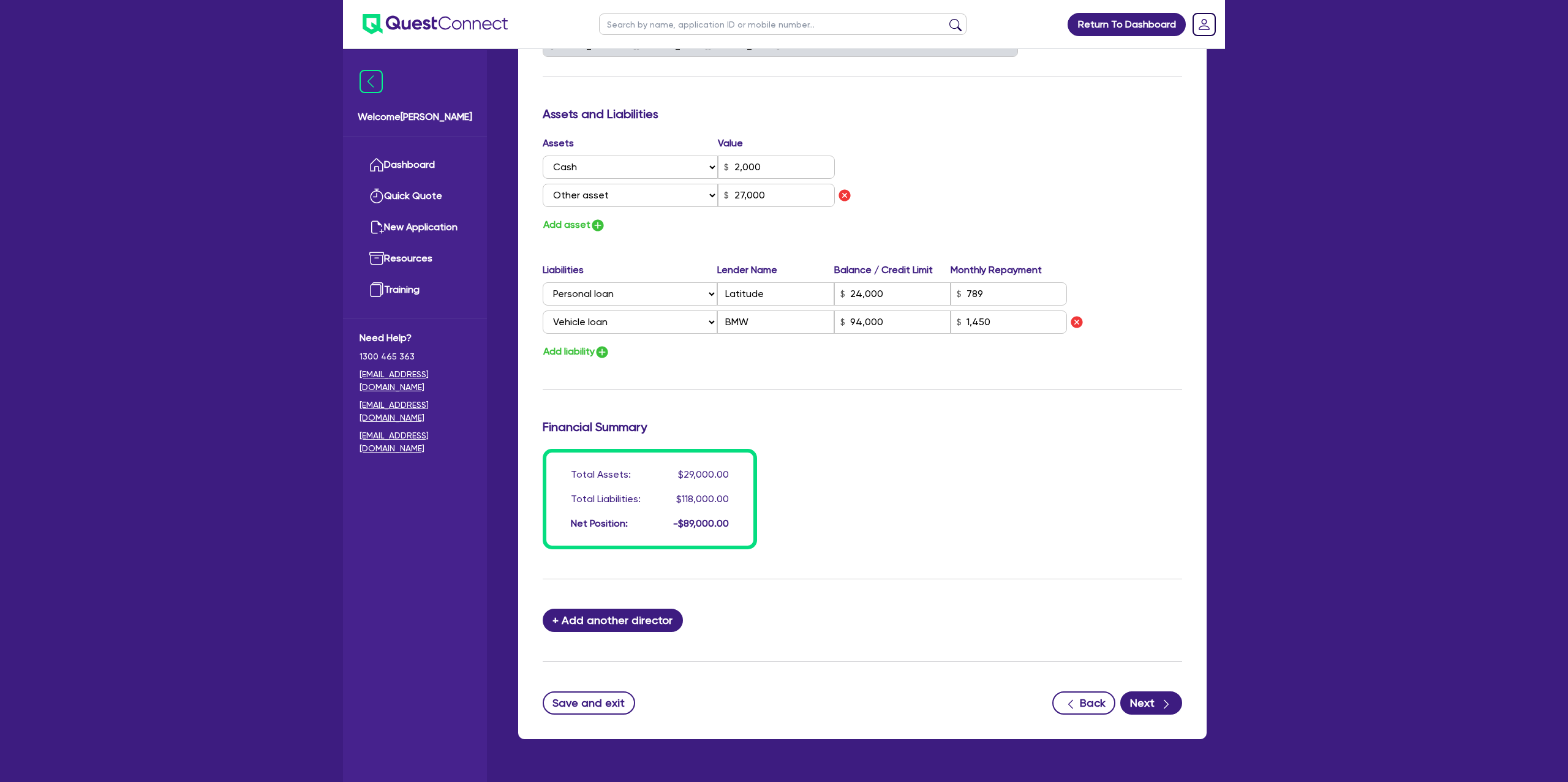
scroll to position [660, 0]
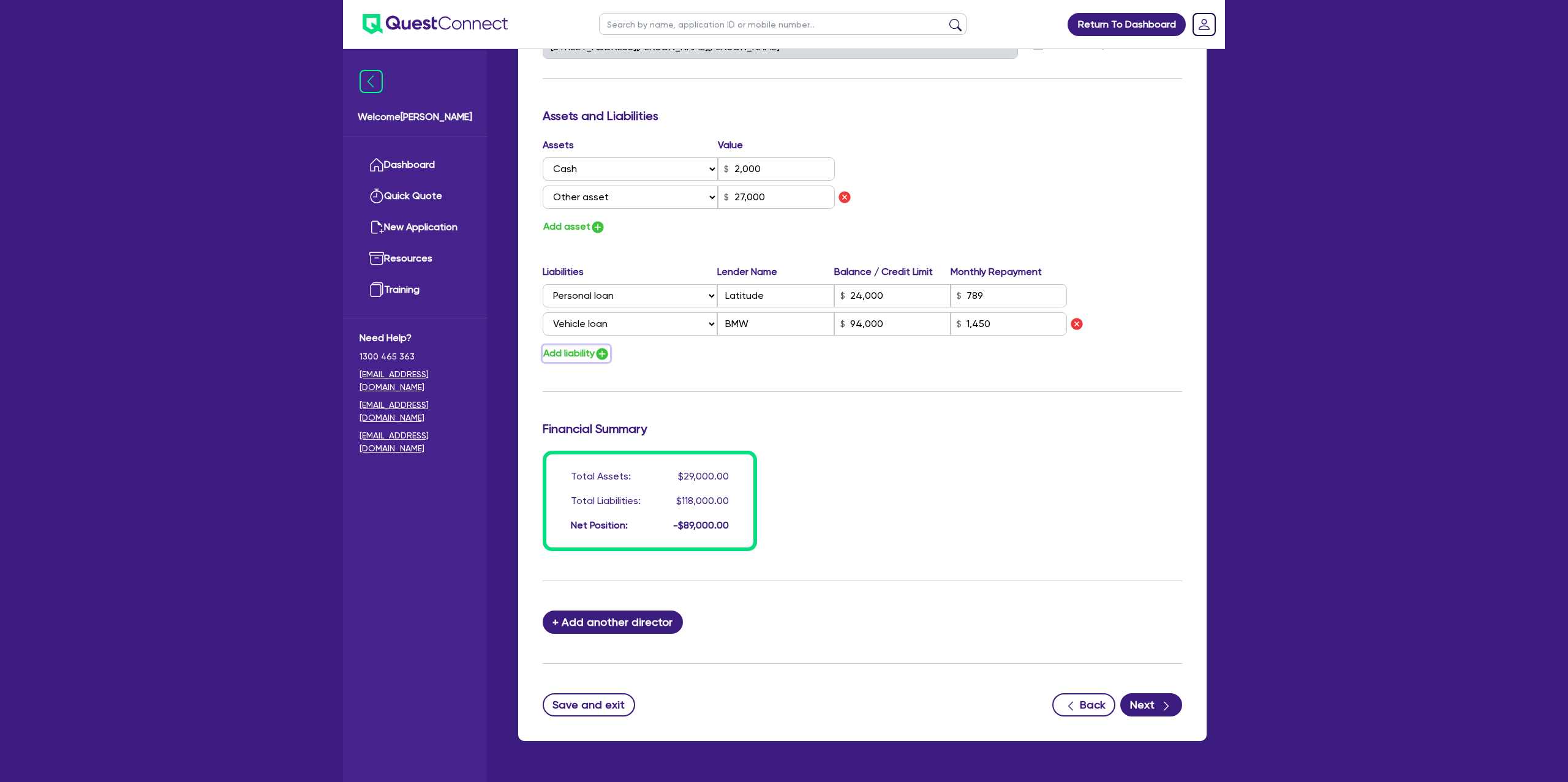
click at [603, 355] on img "button" at bounding box center [602, 354] width 15 height 15
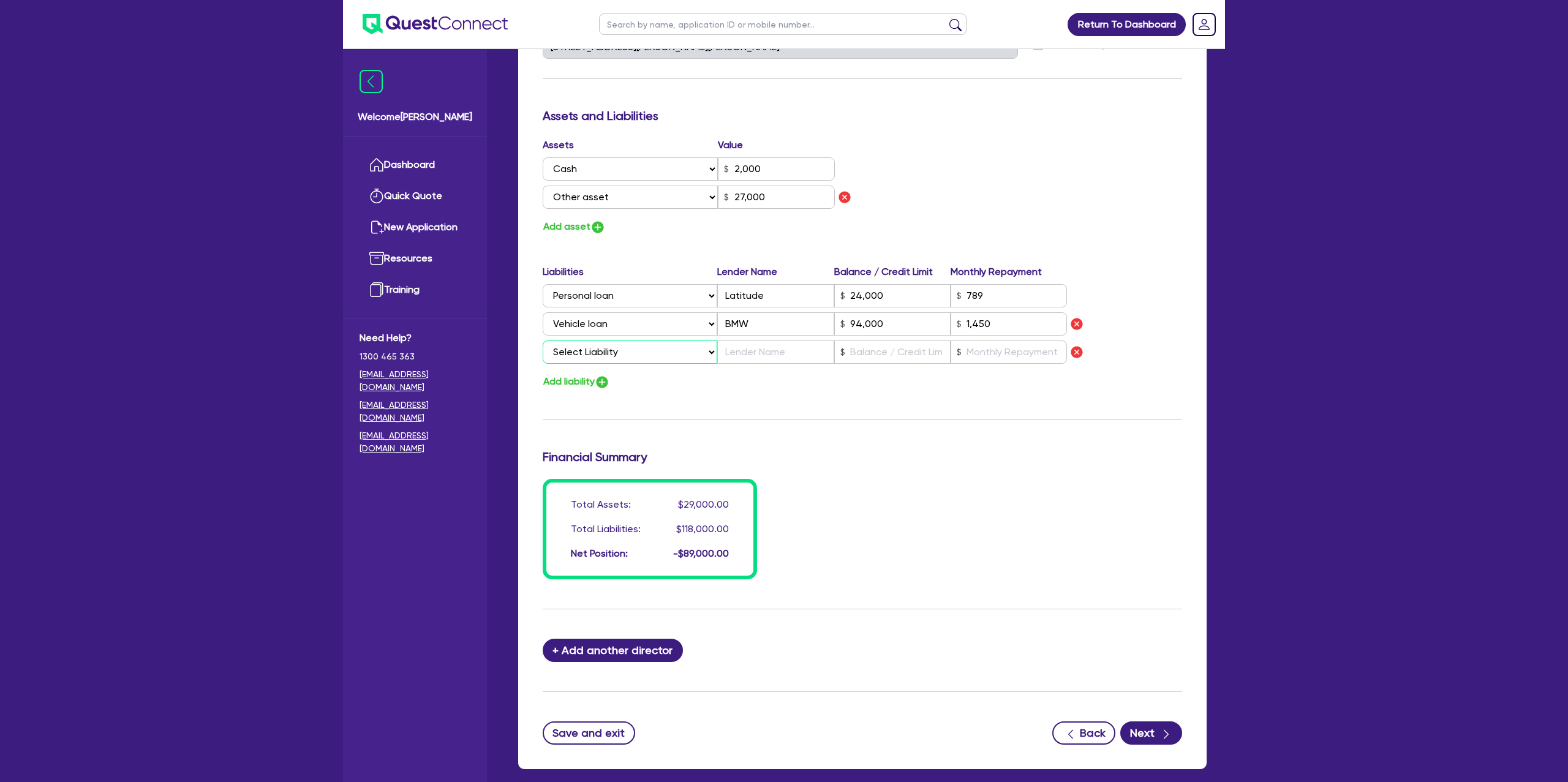
click at [629, 352] on select "Select Liability Credit card Mortgage Investment property loan Vehicle loan Tru…" at bounding box center [630, 352] width 174 height 23
click at [1083, 349] on img "button" at bounding box center [1077, 352] width 15 height 15
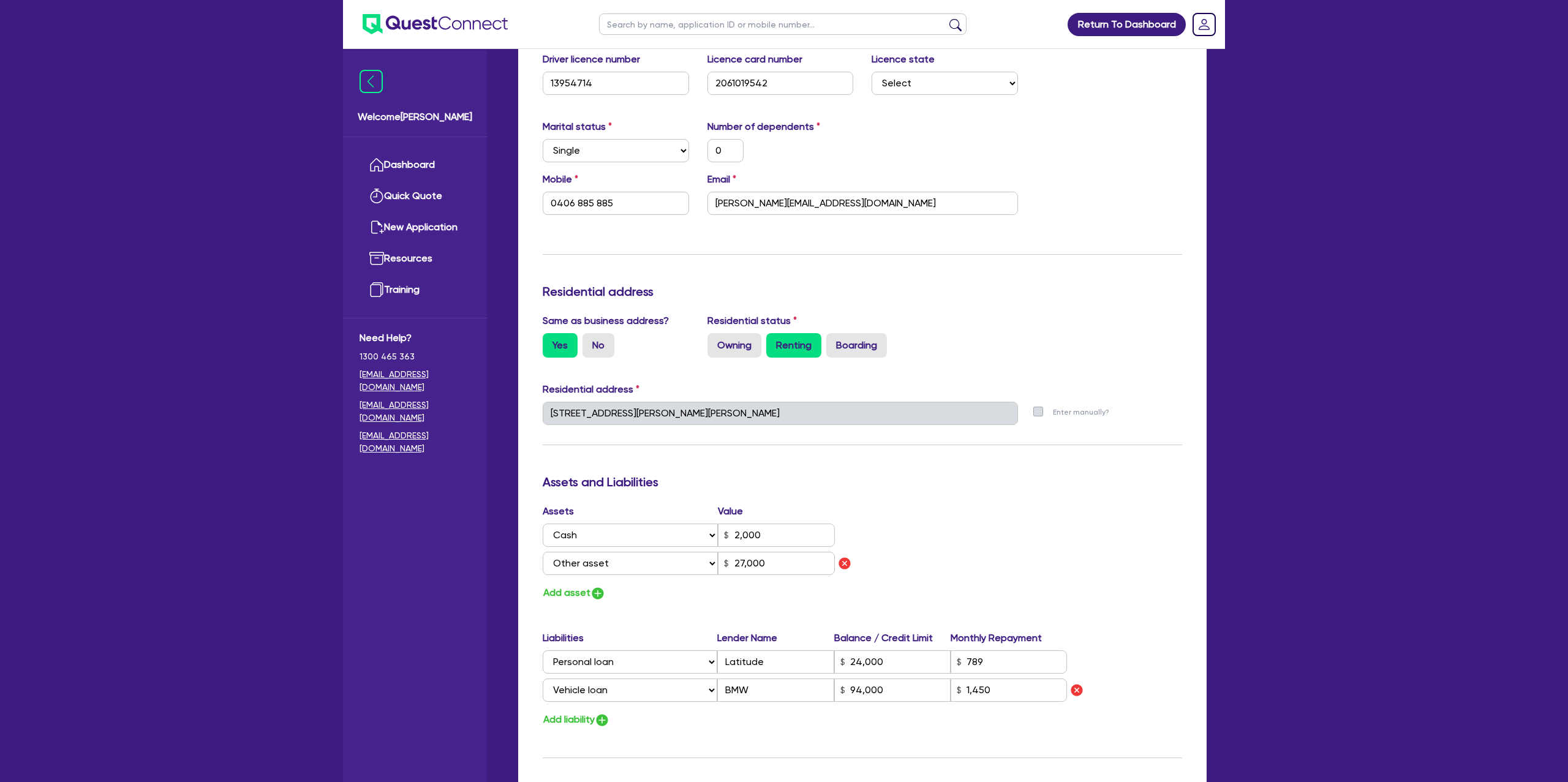
scroll to position [348, 0]
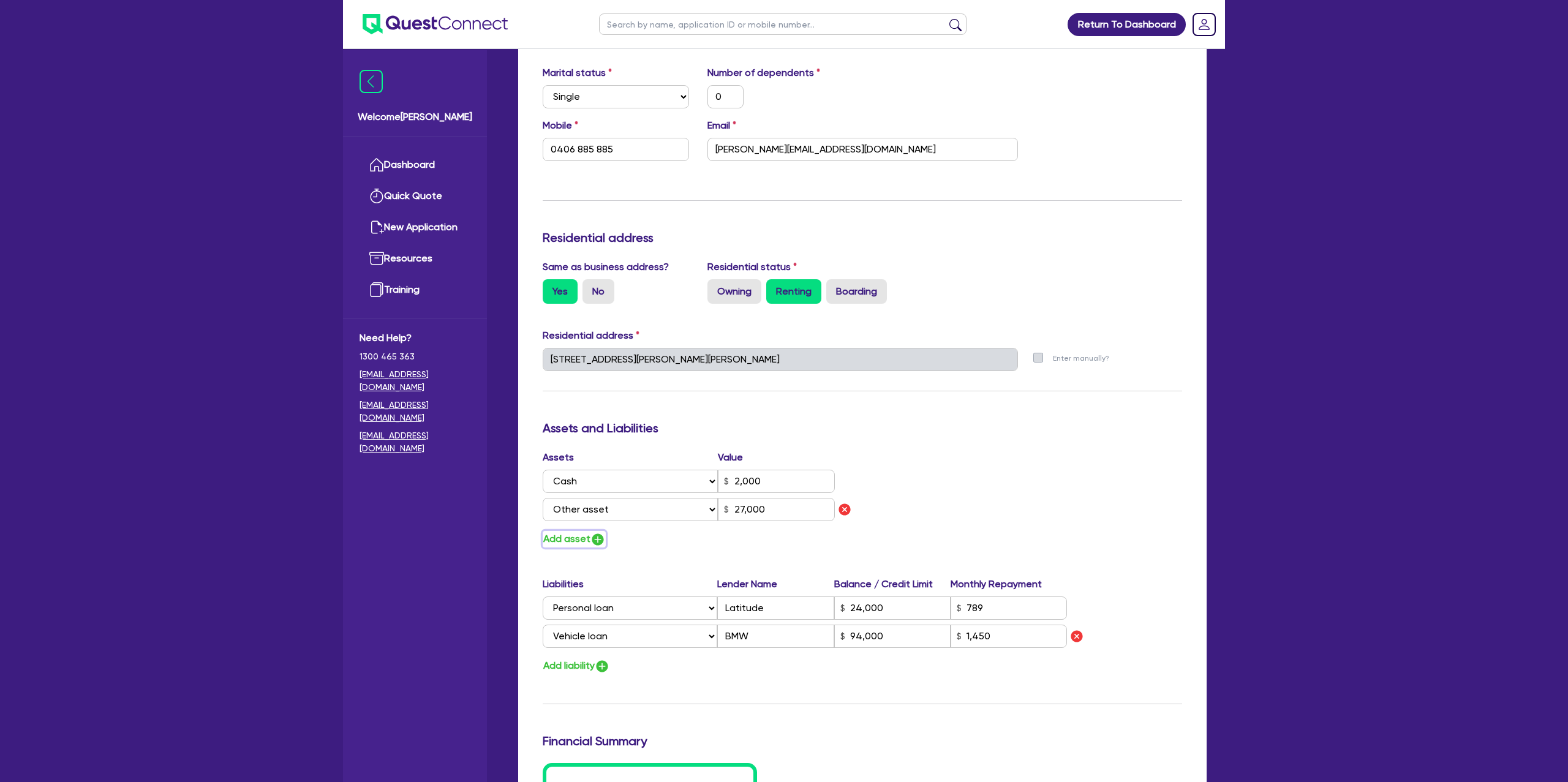
click at [587, 537] on button "Add asset" at bounding box center [574, 539] width 63 height 17
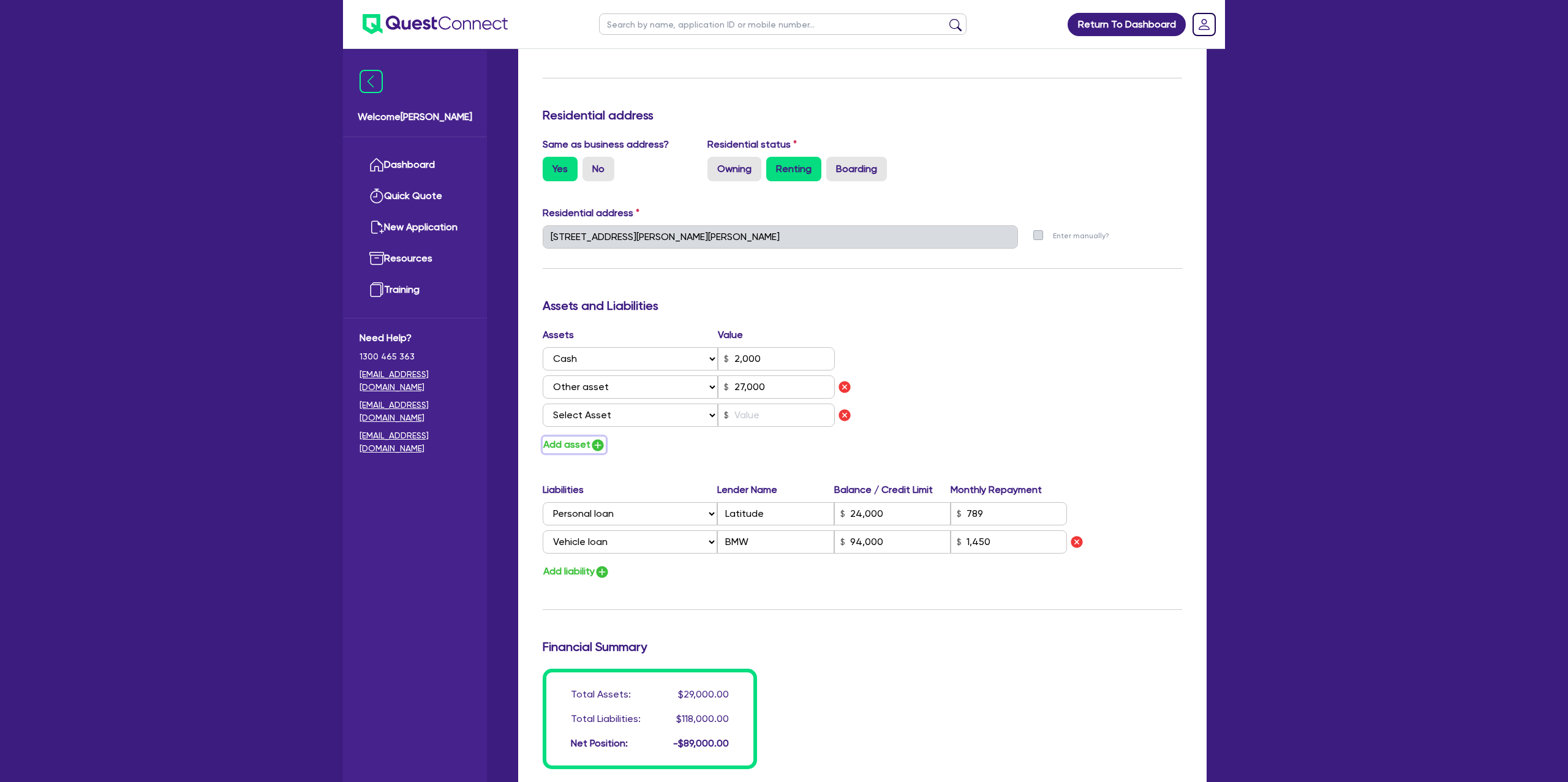
scroll to position [473, 0]
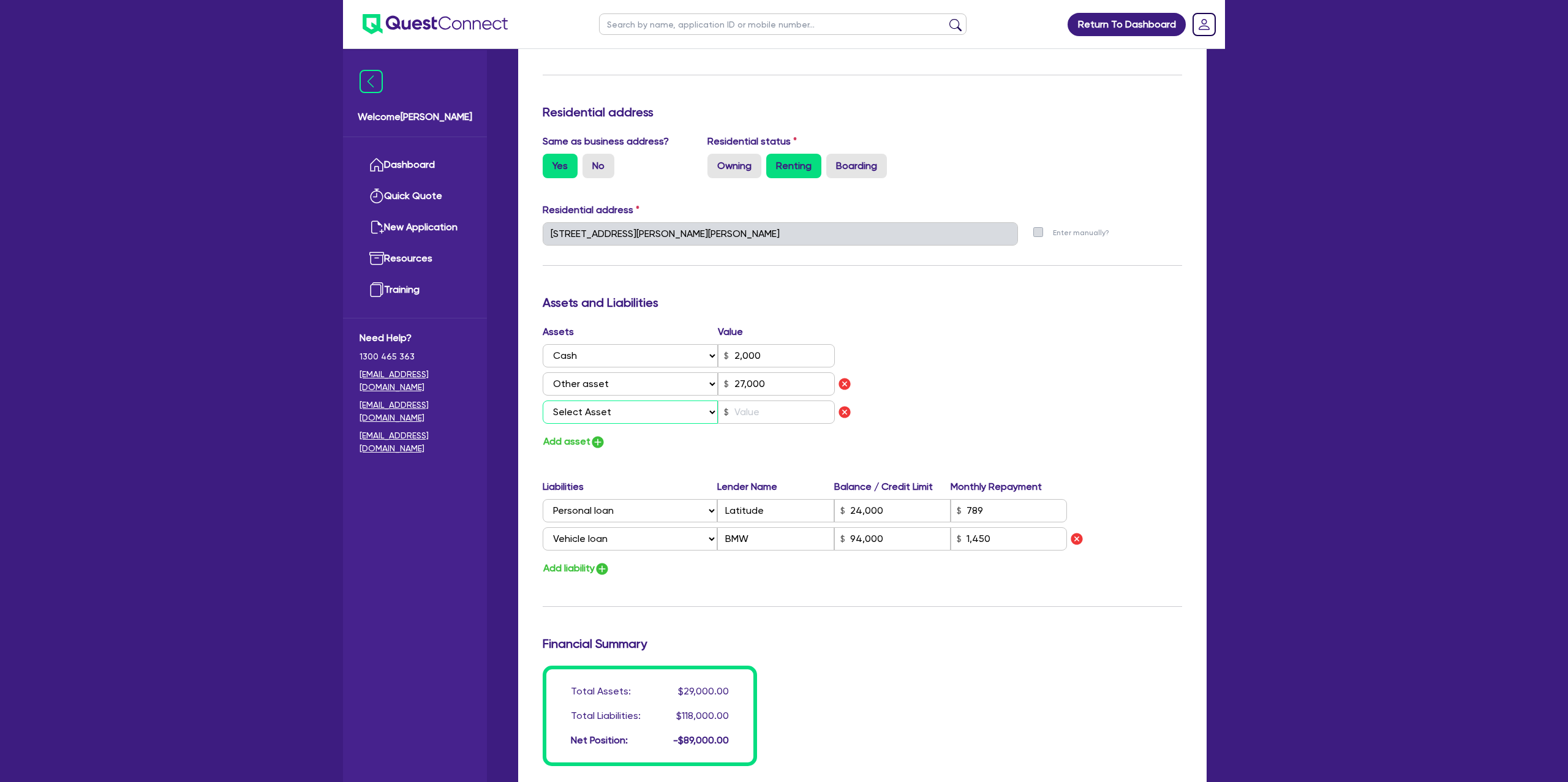
click at [628, 420] on select "Select Asset Cash Property Investment property Vehicle Truck Trailer Equipment …" at bounding box center [630, 412] width 175 height 23
click at [543, 400] on select "Select Asset Cash Property Investment property Vehicle Truck Trailer Equipment …" at bounding box center [630, 412] width 175 height 23
click at [795, 403] on input "text" at bounding box center [776, 412] width 117 height 23
click at [1045, 353] on div "Assets Value Select Asset Cash Property Investment property Vehicle Truck Trail…" at bounding box center [862, 387] width 658 height 125
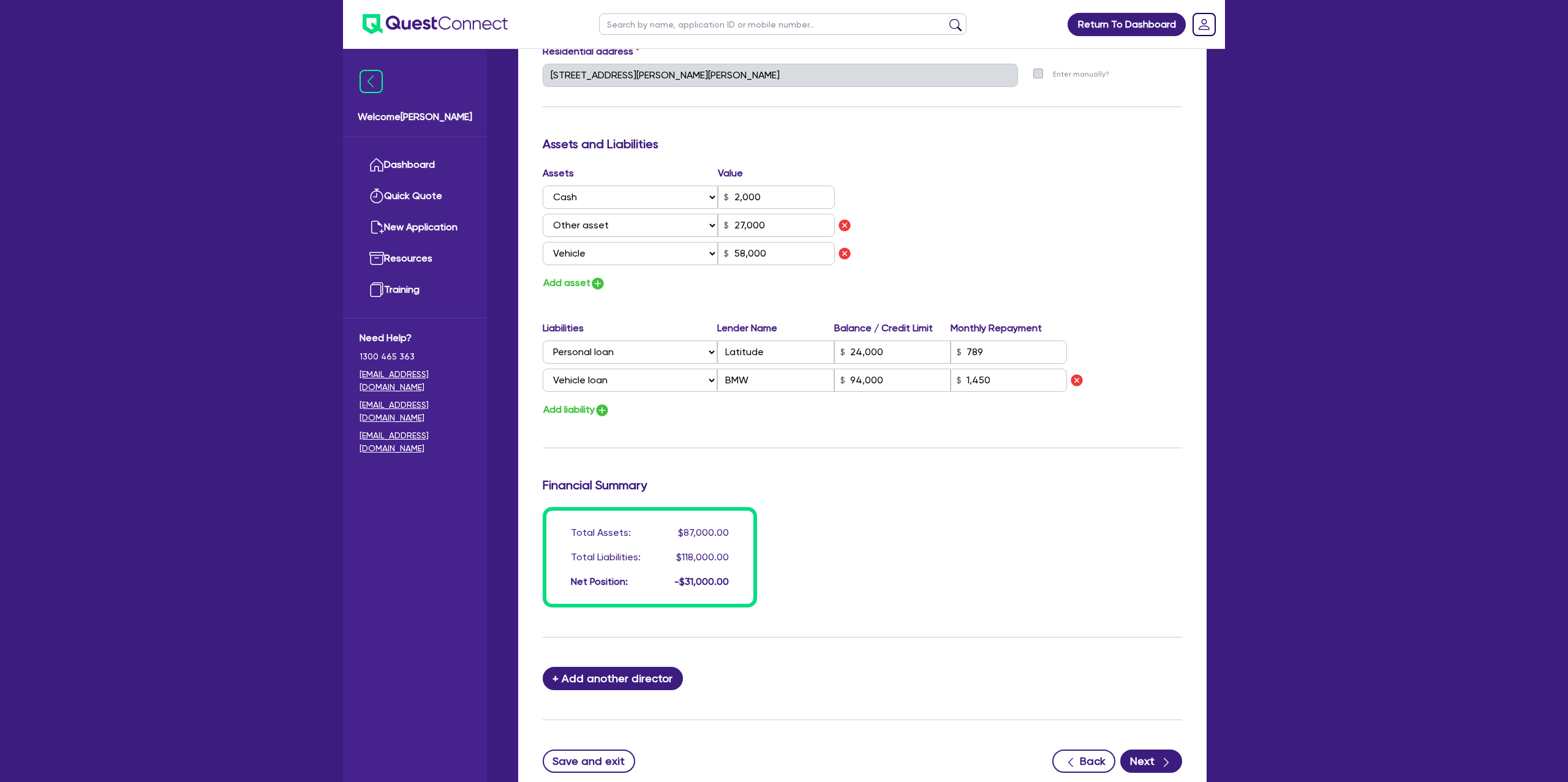
scroll to position [635, 0]
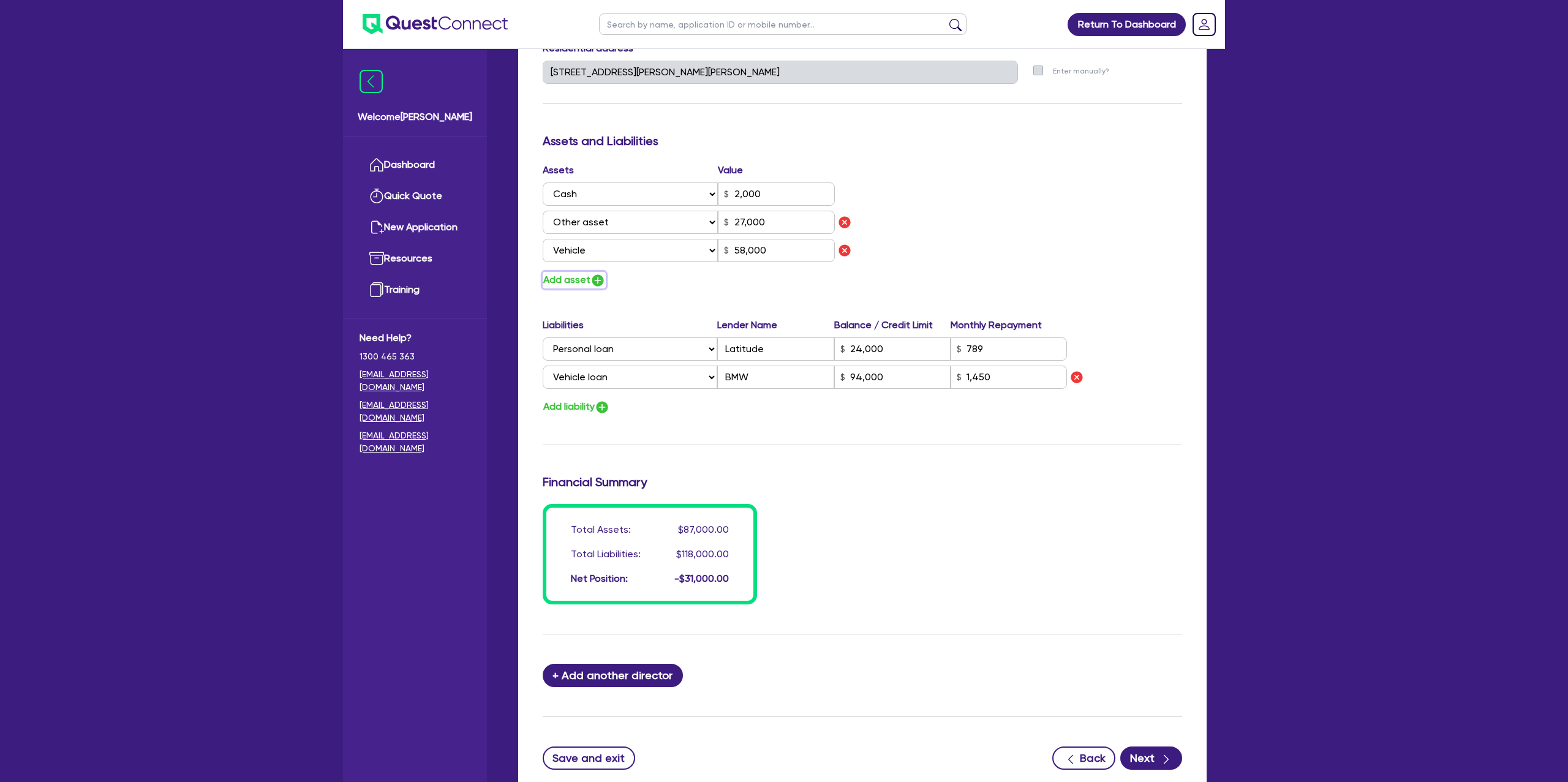
click at [590, 284] on img "button" at bounding box center [598, 280] width 15 height 15
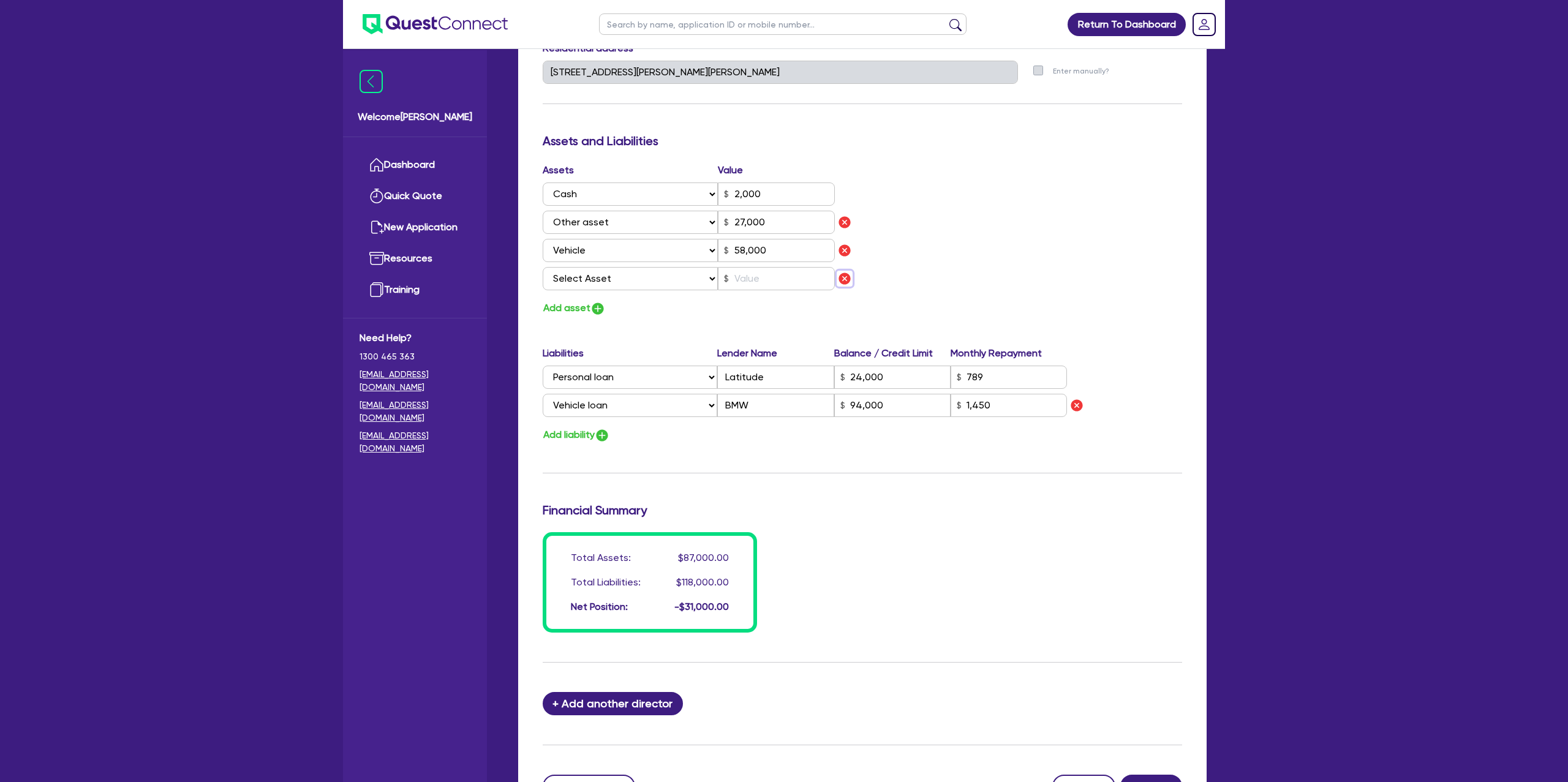
click at [844, 280] on img "button" at bounding box center [845, 278] width 15 height 15
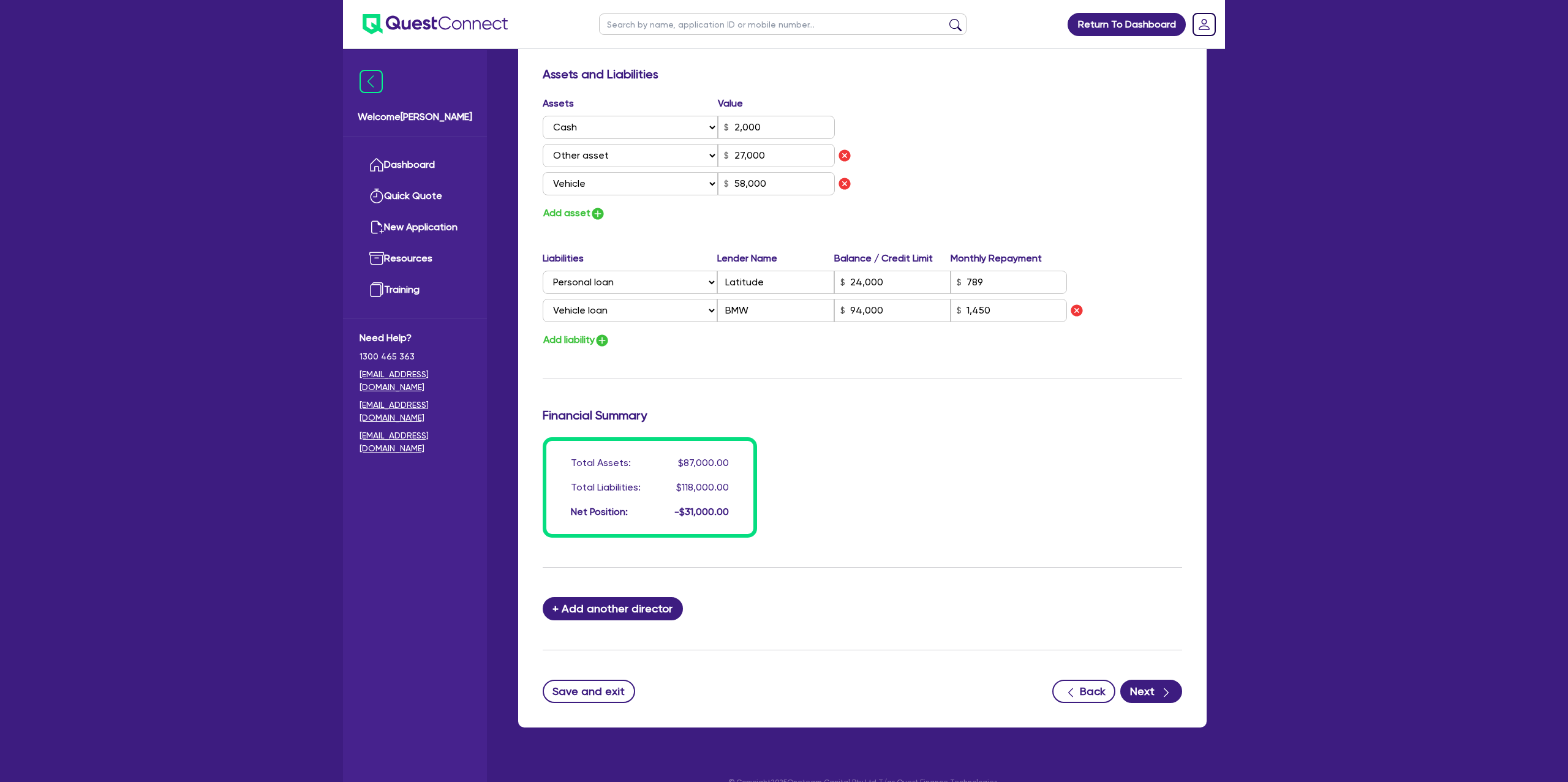
scroll to position [716, 0]
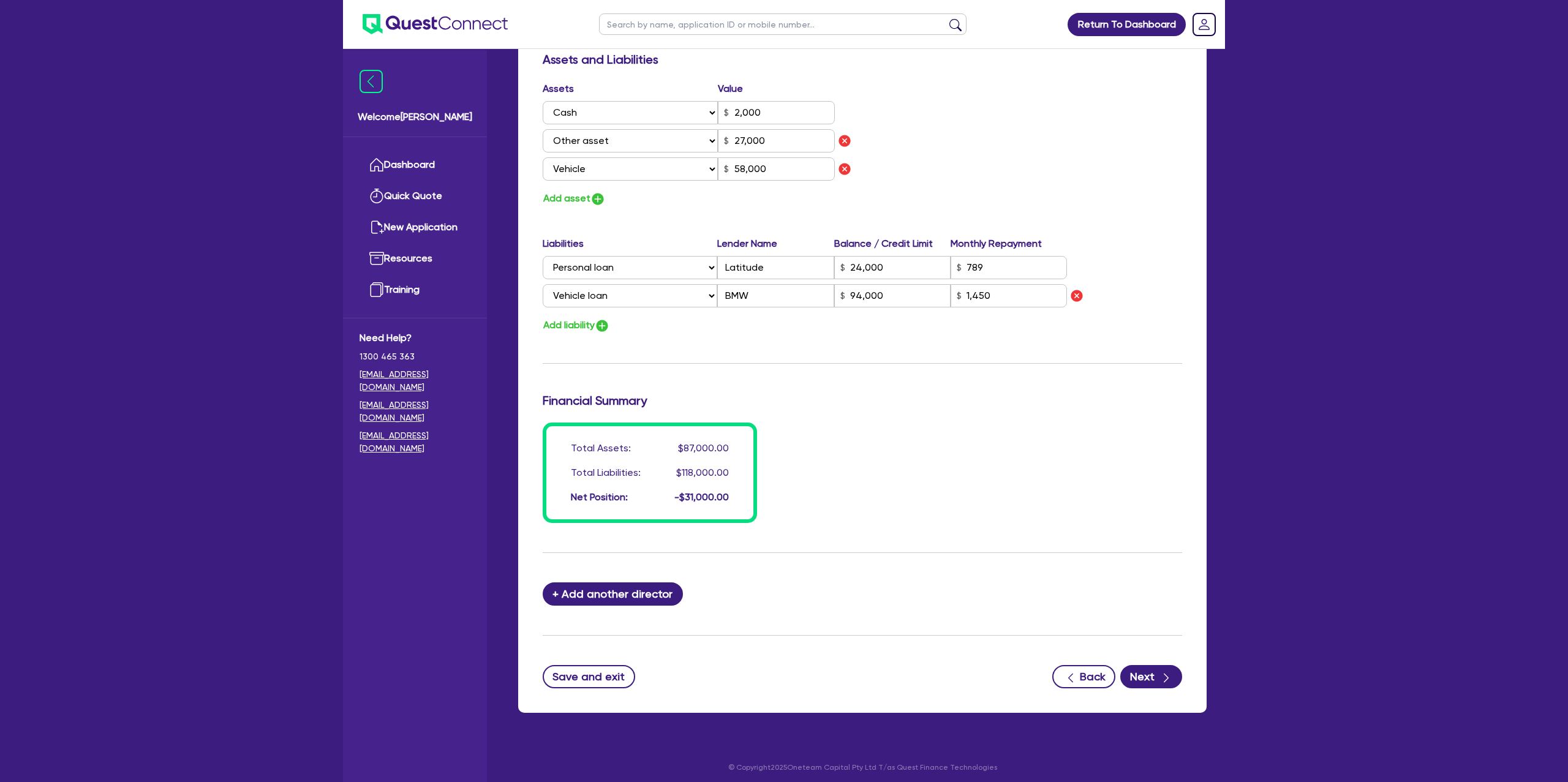
click at [1190, 688] on div "Save and exit Back Next" at bounding box center [862, 676] width 658 height 23
click at [1177, 685] on button "Next" at bounding box center [1151, 676] width 62 height 23
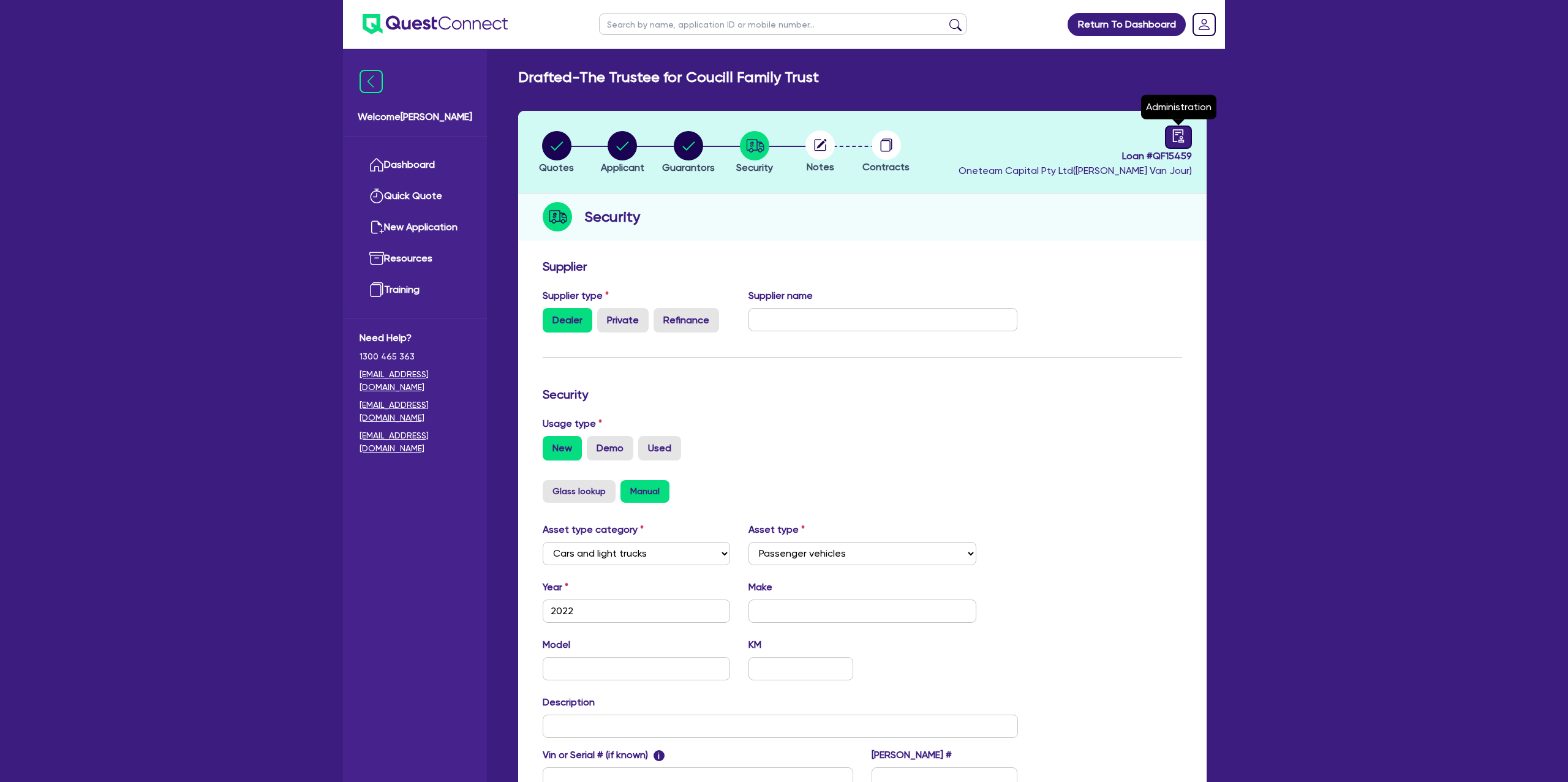
click at [1176, 129] on icon "audit" at bounding box center [1178, 136] width 13 height 13
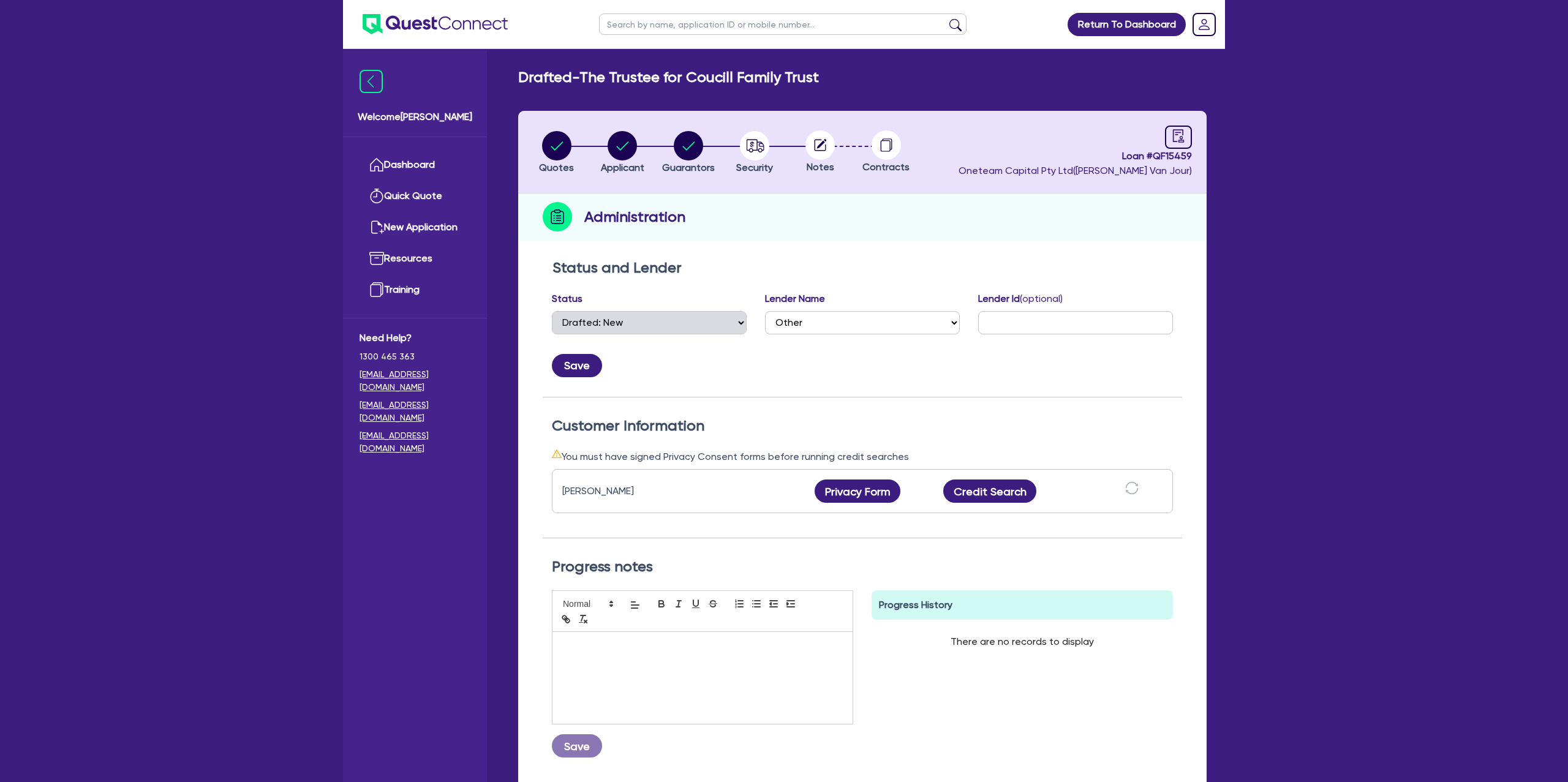
click at [881, 478] on div "[PERSON_NAME] Privacy Form Privacy form logs Close Send new privacy form? You h…" at bounding box center [863, 491] width 621 height 44
click at [849, 482] on button "Privacy Form" at bounding box center [857, 491] width 86 height 23
click at [891, 158] on circle at bounding box center [886, 145] width 30 height 30
click at [566, 144] on circle "button" at bounding box center [557, 146] width 30 height 30
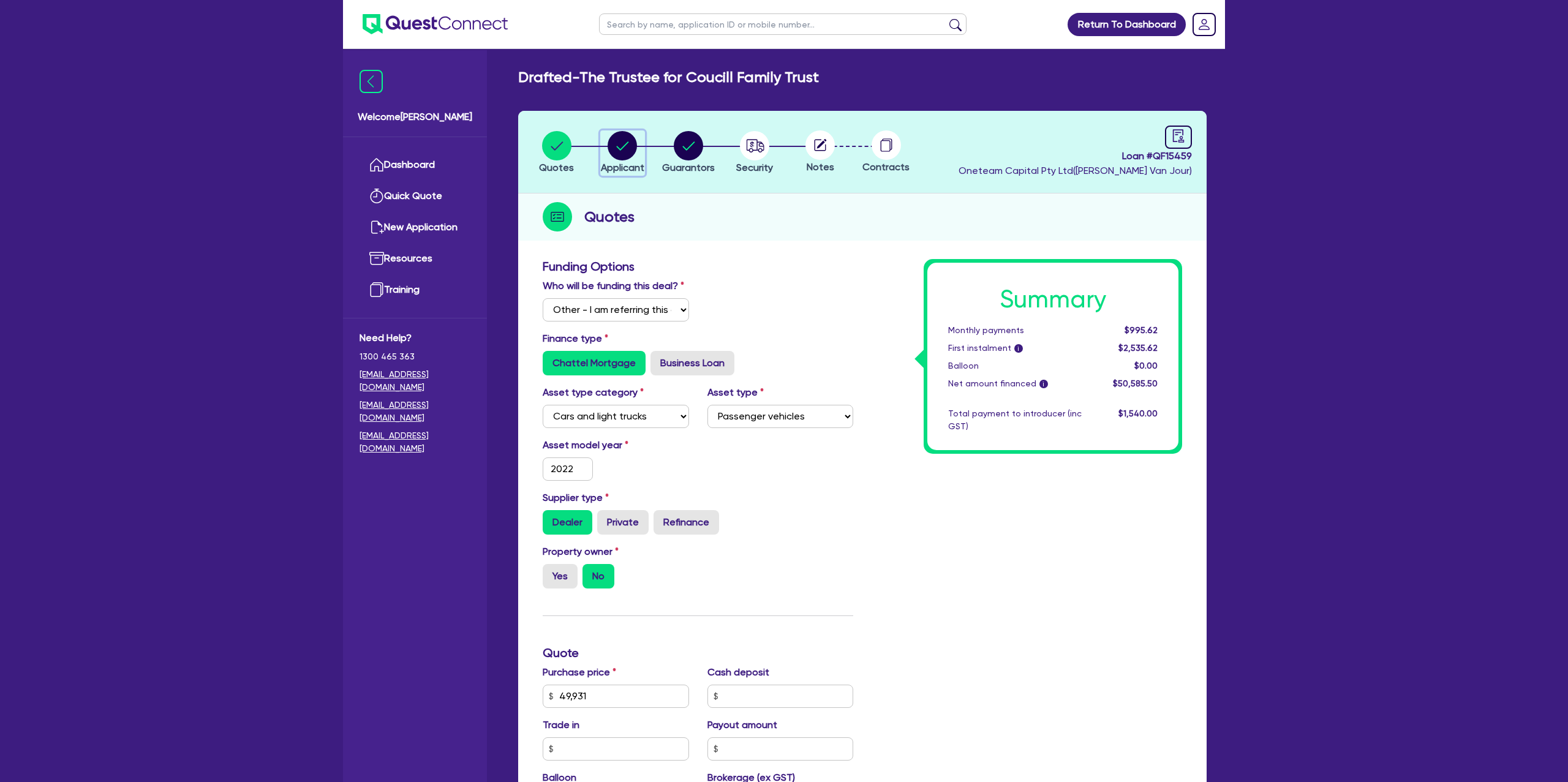
click at [621, 150] on circle "button" at bounding box center [623, 146] width 30 height 30
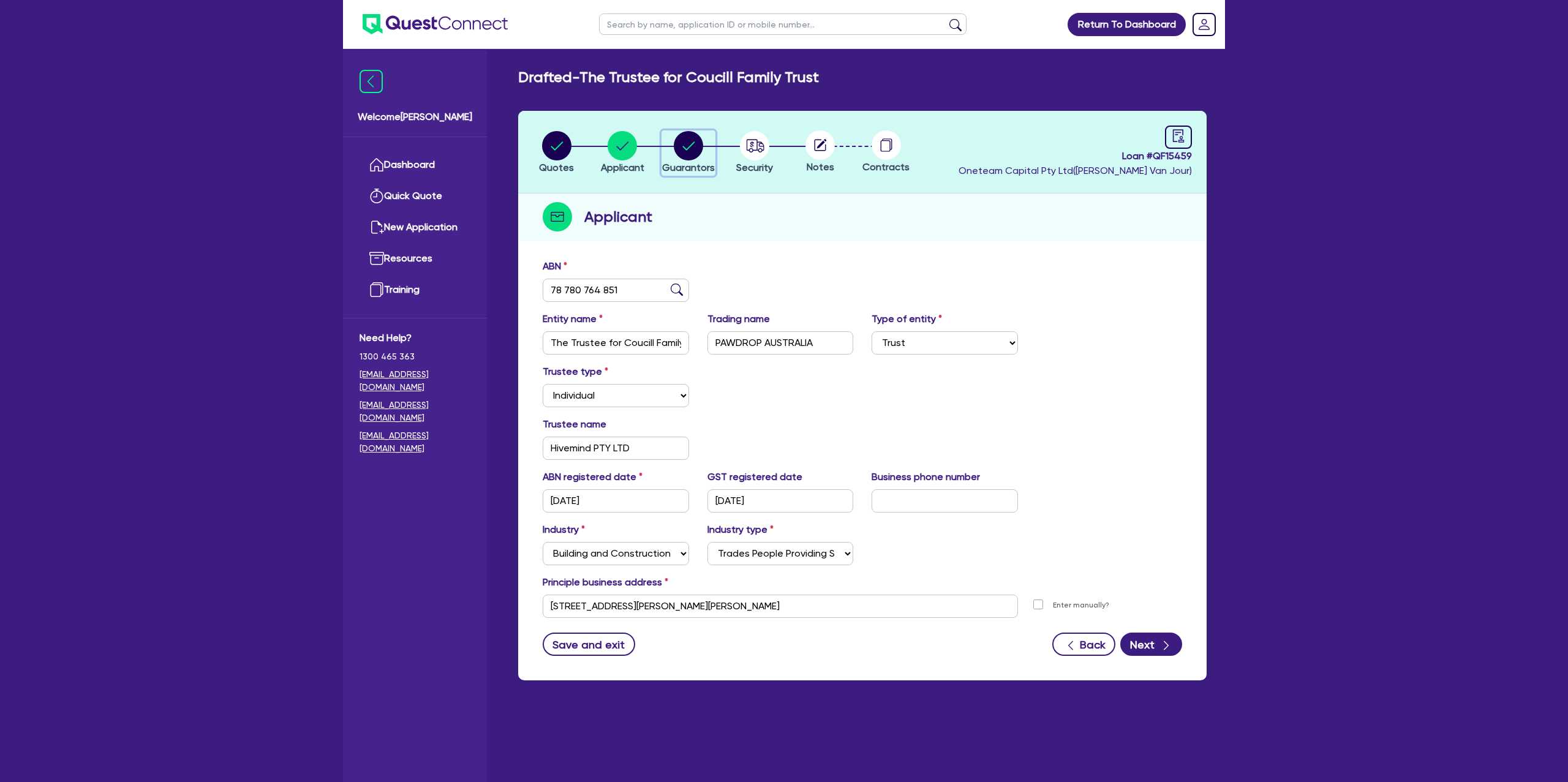
click at [693, 144] on circle "button" at bounding box center [688, 146] width 30 height 30
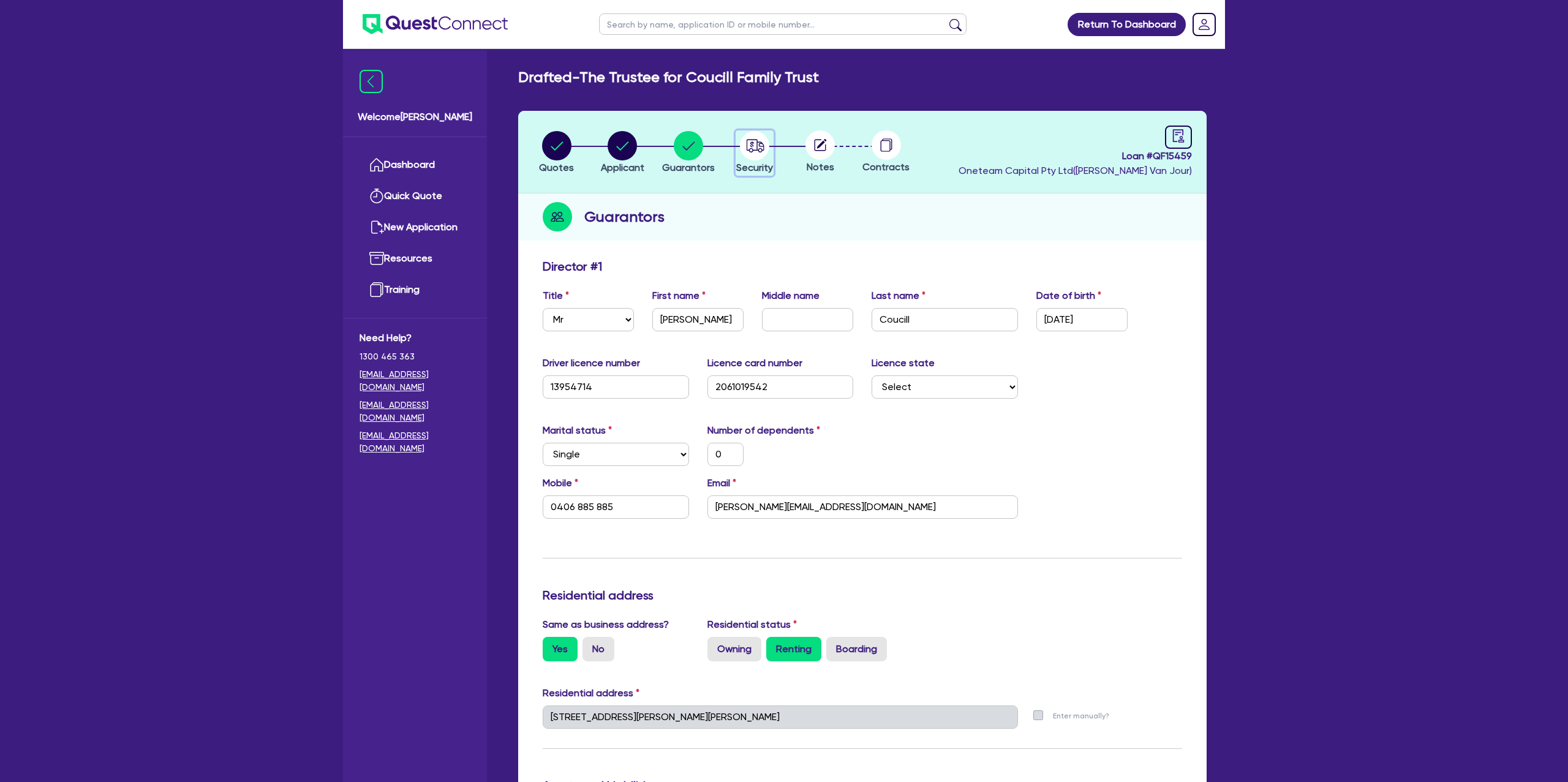
click at [754, 148] on circle "button" at bounding box center [755, 146] width 30 height 30
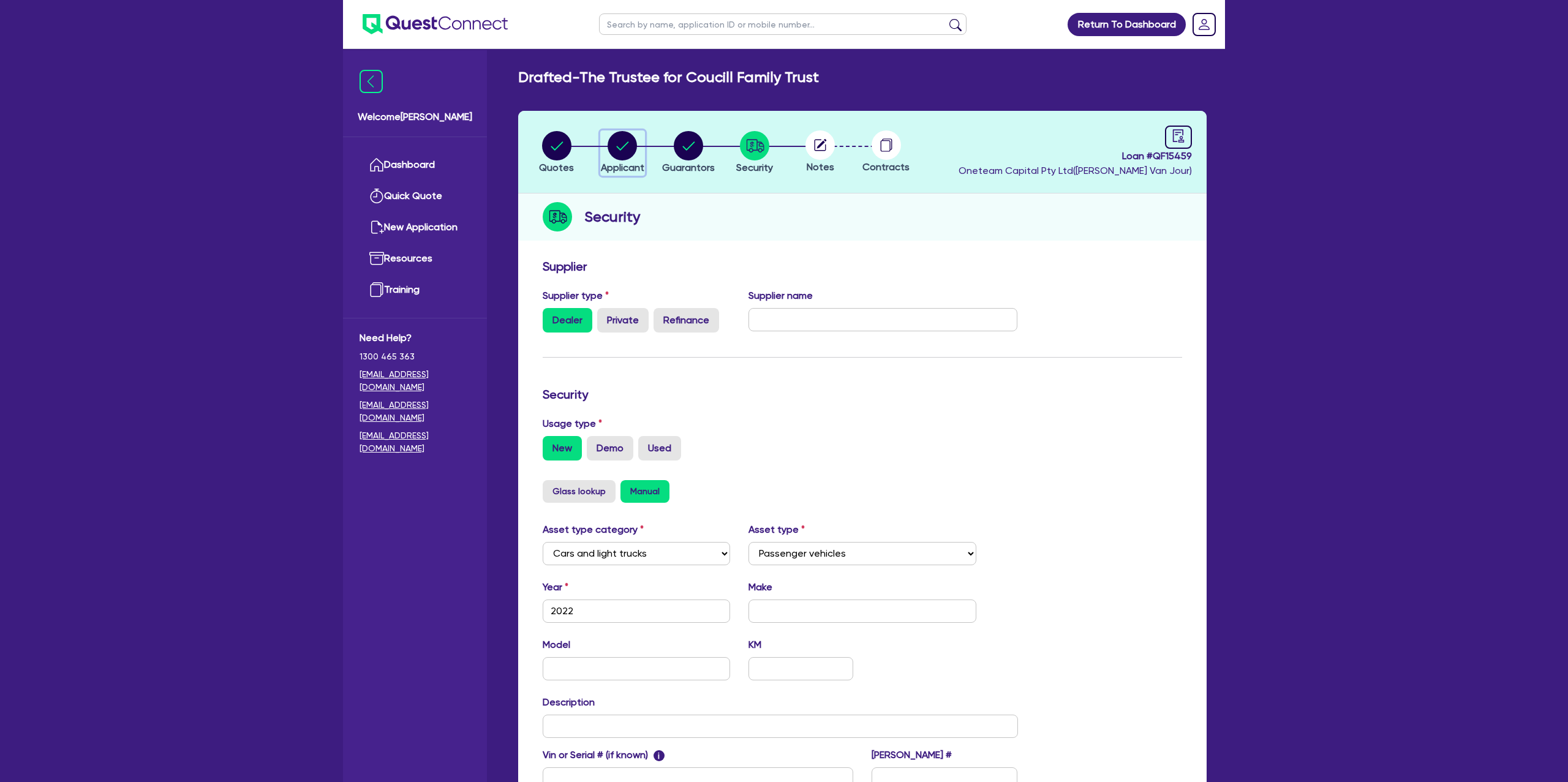
click at [607, 144] on div "button" at bounding box center [623, 146] width 44 height 30
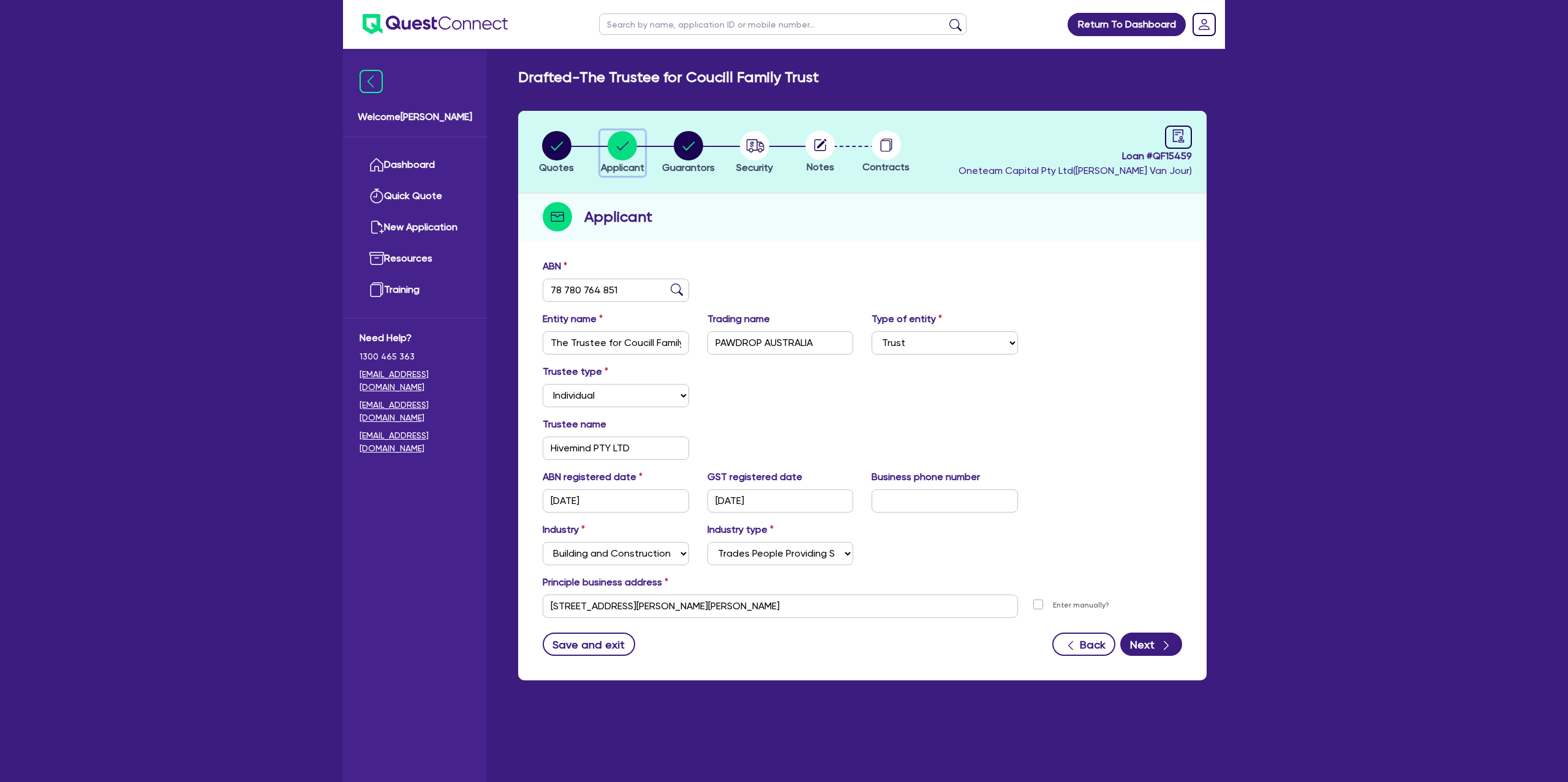
scroll to position [49, 0]
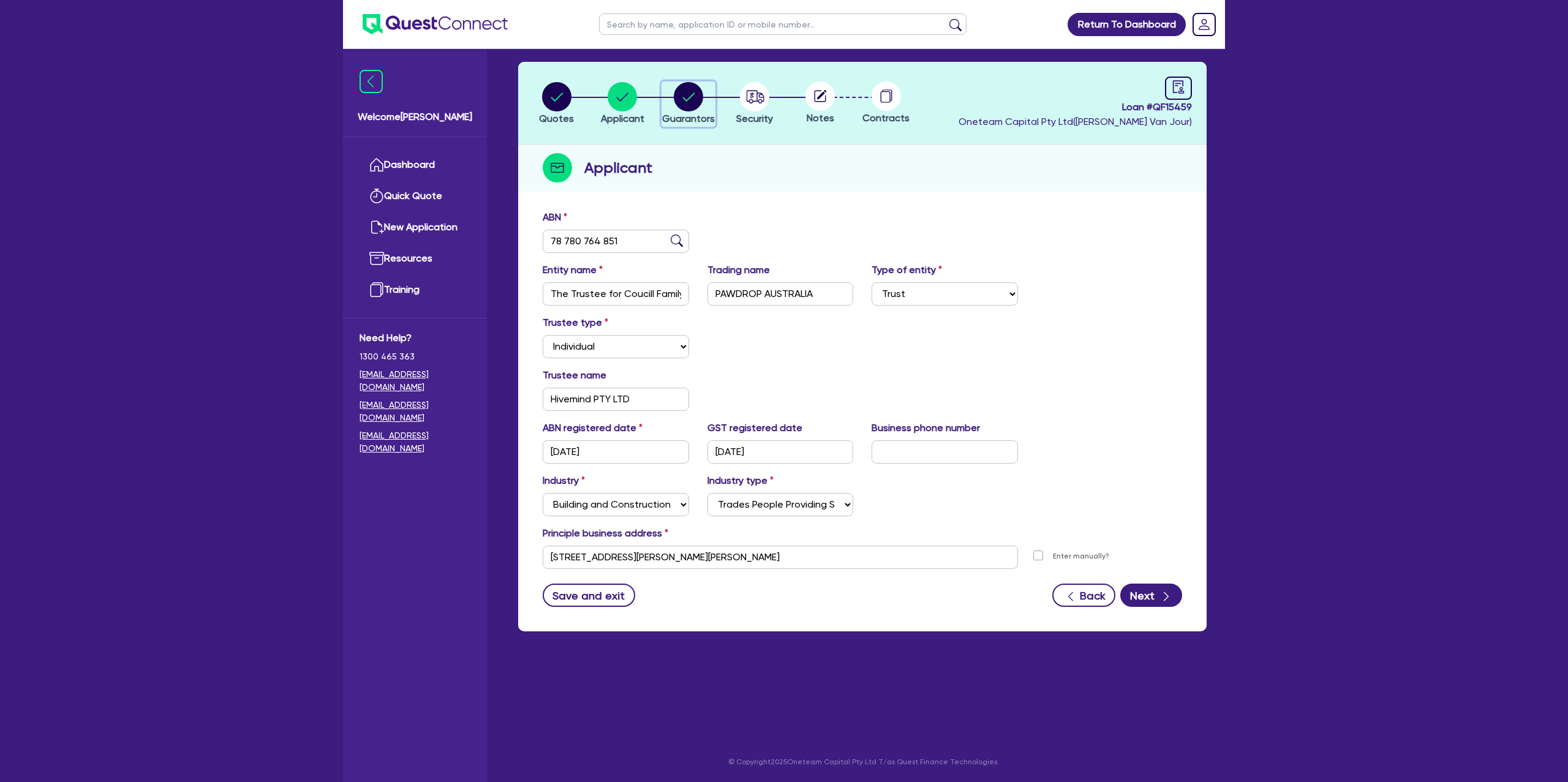
click at [686, 96] on circle "button" at bounding box center [688, 97] width 30 height 30
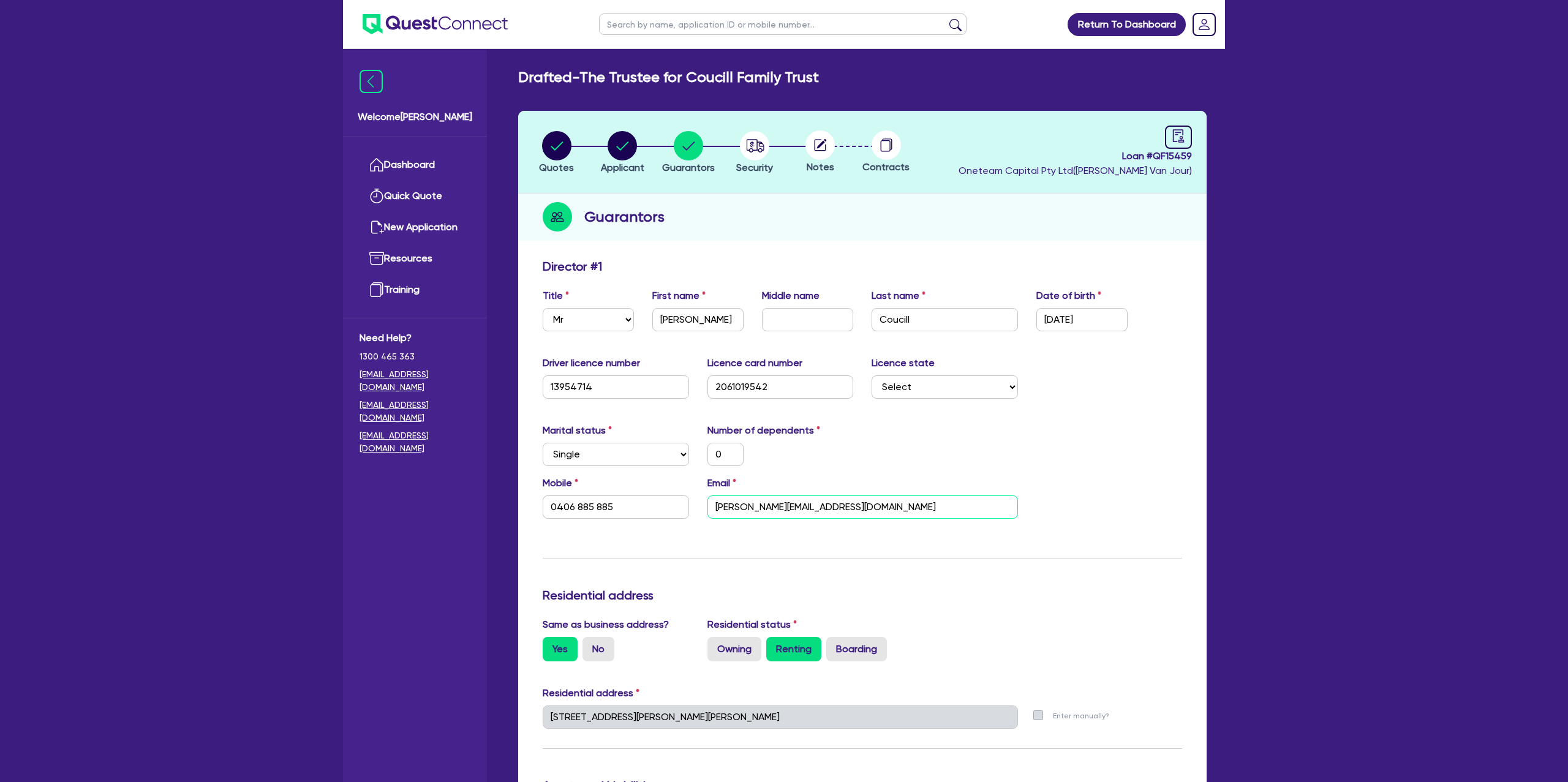
click at [754, 504] on input "[PERSON_NAME][EMAIL_ADDRESS][DOMAIN_NAME]" at bounding box center [862, 507] width 311 height 23
click at [884, 452] on div "Marital status Select [DEMOGRAPHIC_DATA] Married De Facto / Partner Number of d…" at bounding box center [862, 449] width 658 height 53
click at [750, 502] on input "[PERSON_NAME][EMAIL_ADDRESS][DOMAIN_NAME]" at bounding box center [862, 507] width 311 height 23
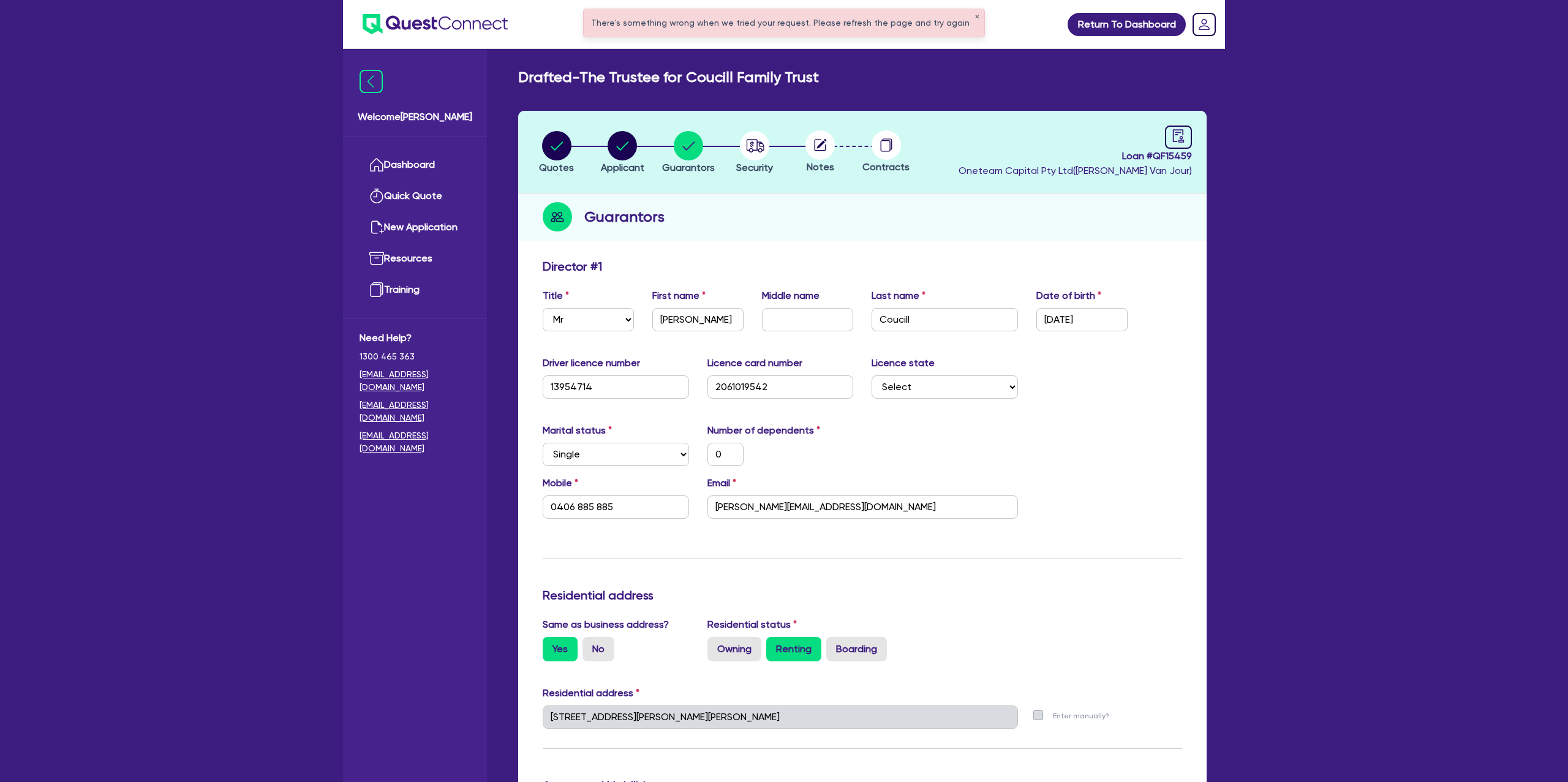
click at [819, 460] on div "0" at bounding box center [781, 454] width 165 height 23
click at [614, 150] on circle "button" at bounding box center [623, 146] width 30 height 30
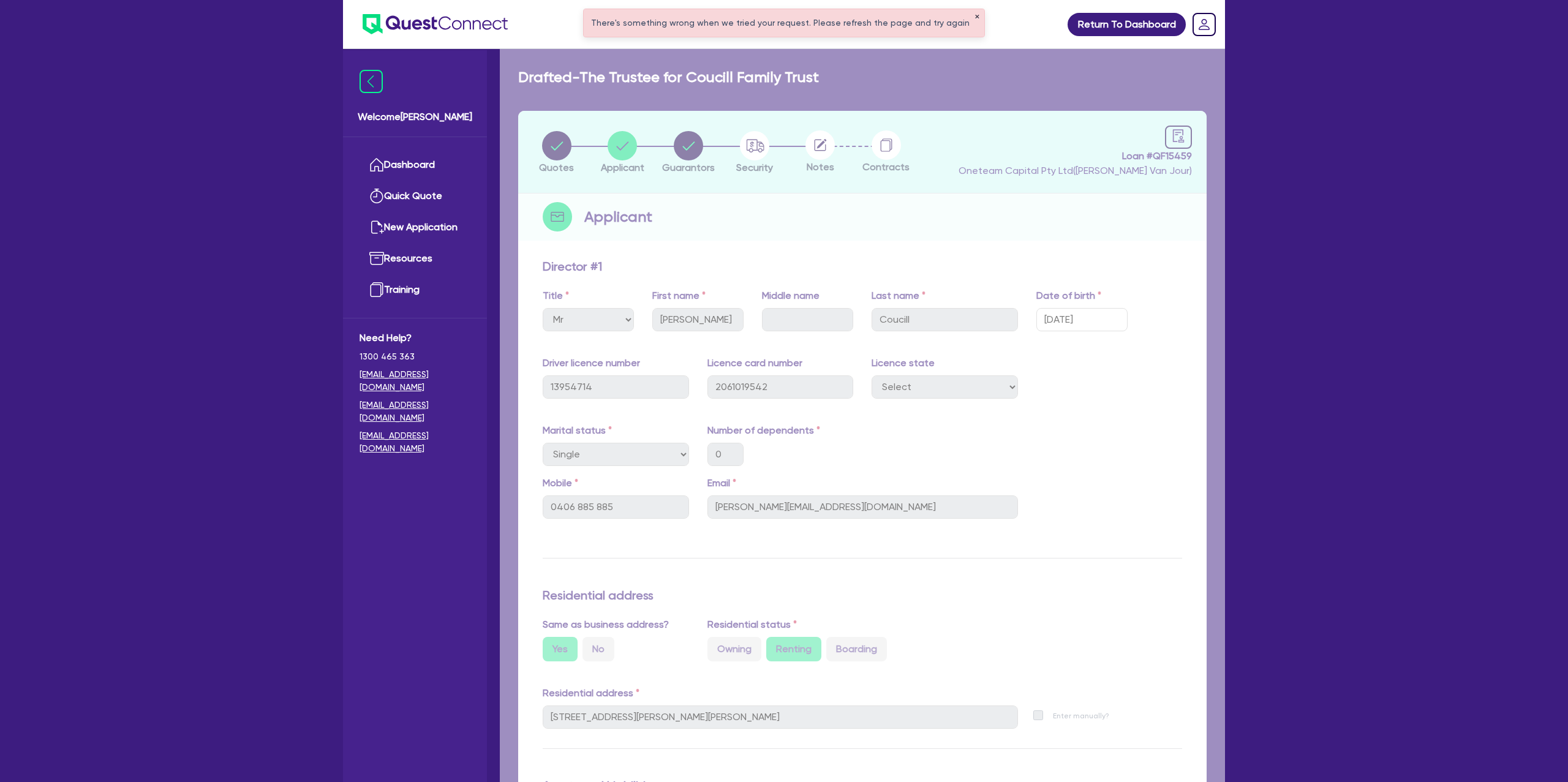
drag, startPoint x: 967, startPoint y: 15, endPoint x: 975, endPoint y: 15, distance: 8.0
click at [975, 15] on div "There's something wrong when we tried your request. Please refresh the page and…" at bounding box center [784, 23] width 411 height 36
click at [974, 17] on button "✕" at bounding box center [976, 17] width 5 height 6
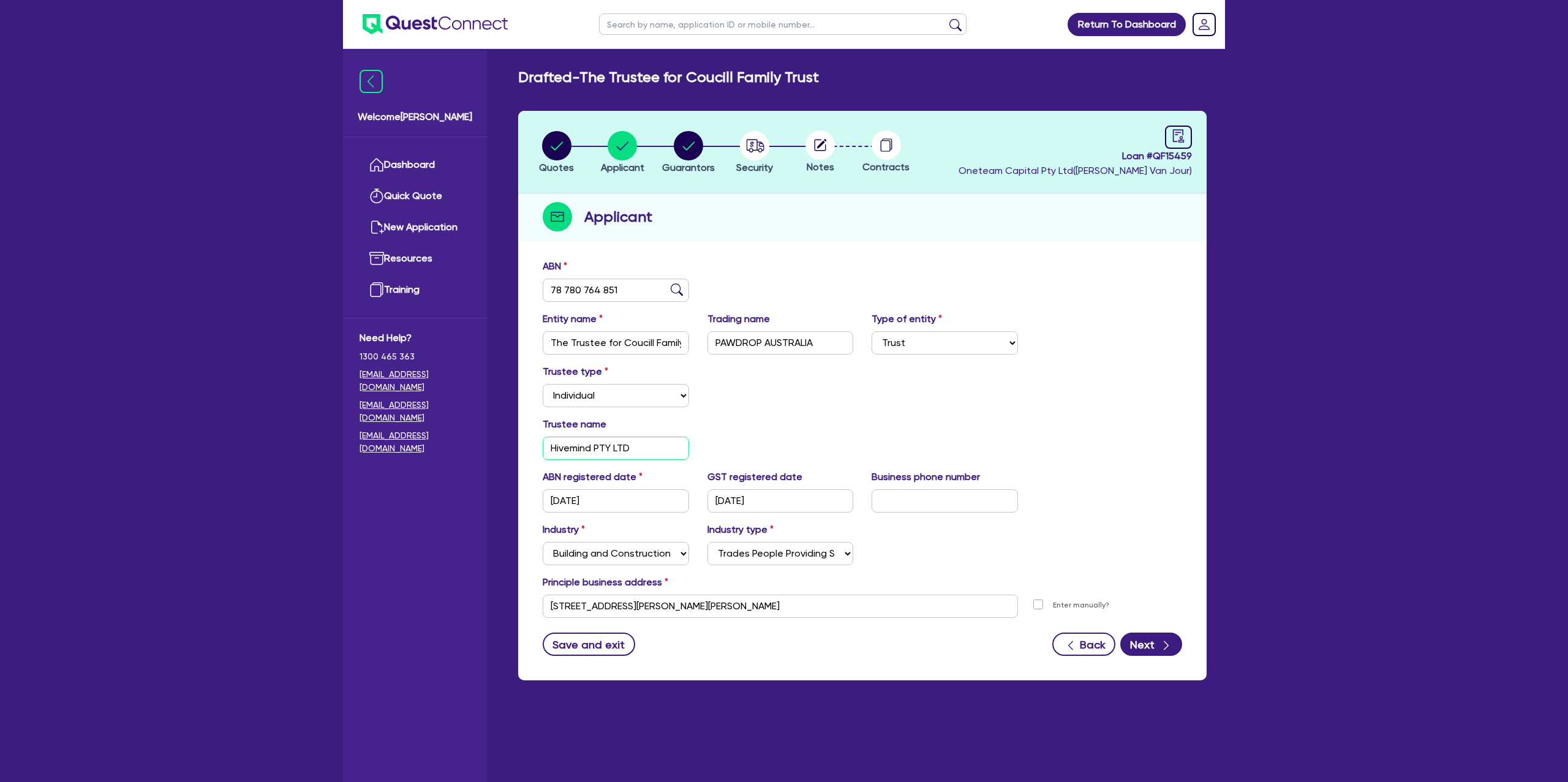
click at [559, 447] on input "Hivemind PTY LTD" at bounding box center [616, 448] width 146 height 23
drag, startPoint x: 795, startPoint y: 412, endPoint x: 970, endPoint y: 496, distance: 194.1
click at [822, 416] on form "ABN 78 780 764 851 Entity name The Trustee for Coucill Family Trust Trading nam…" at bounding box center [862, 457] width 639 height 397
click at [1149, 645] on button "Next" at bounding box center [1151, 644] width 62 height 23
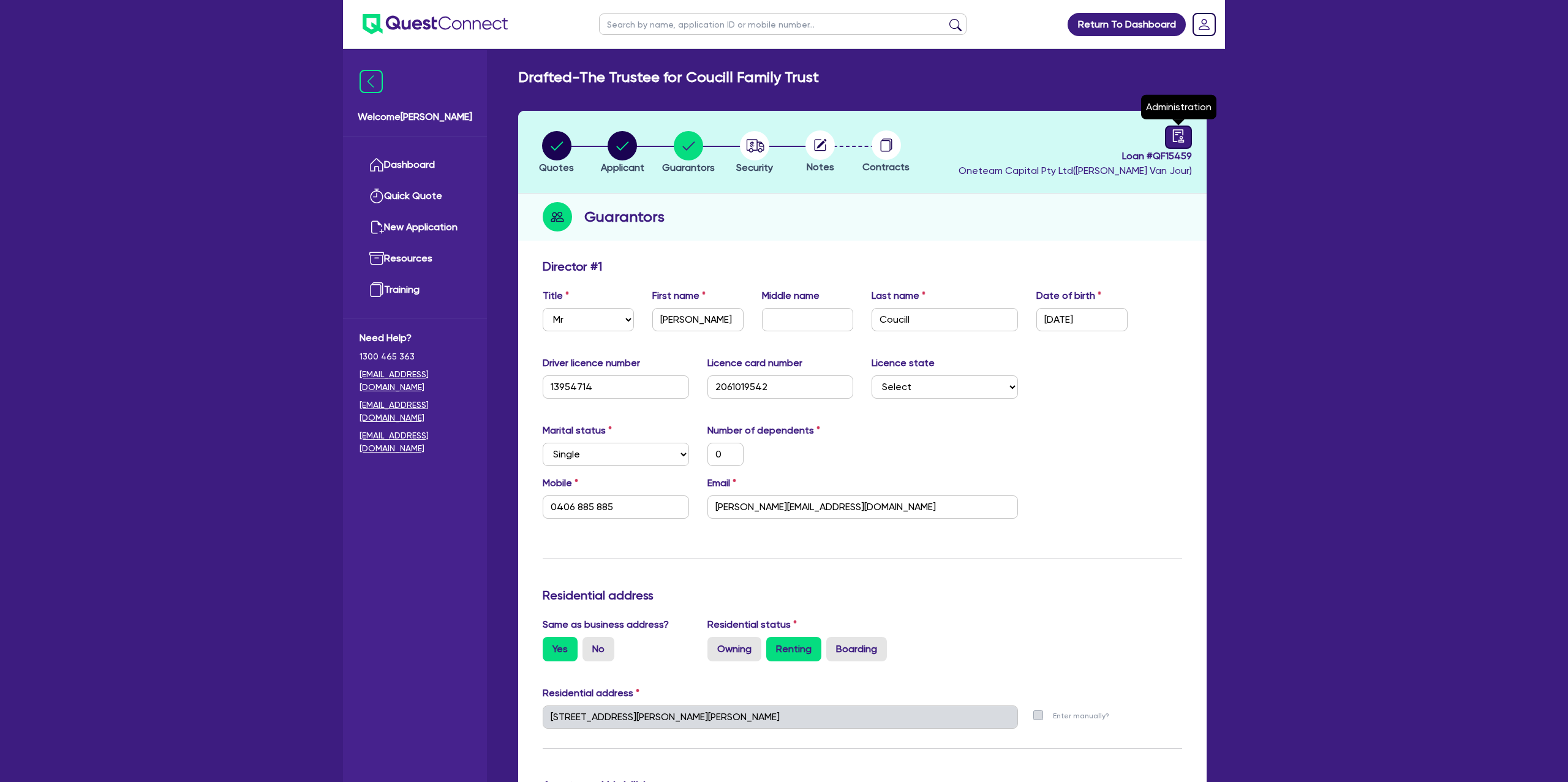
click at [1186, 137] on div at bounding box center [1178, 137] width 27 height 23
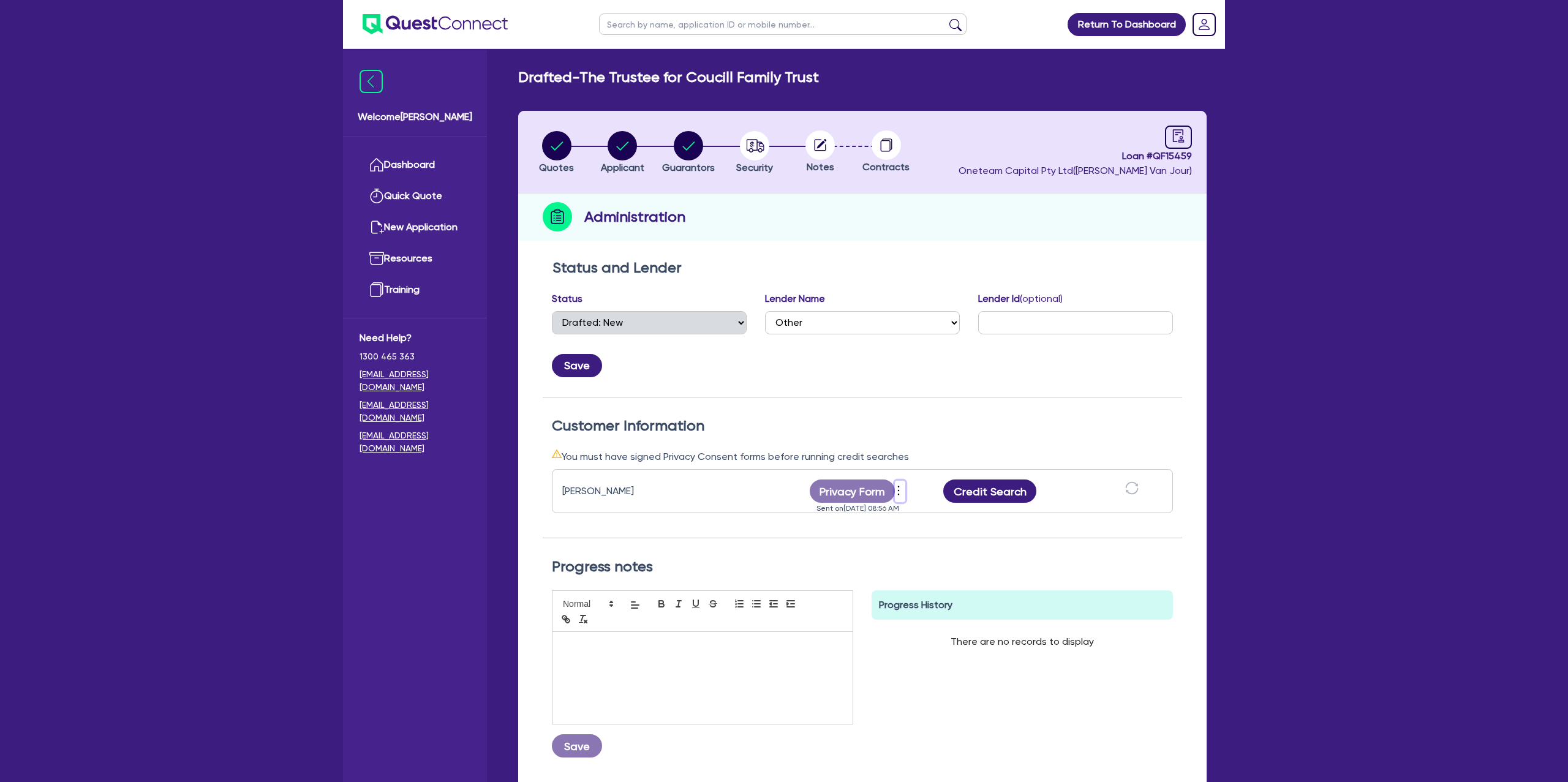
click at [896, 491] on icon "more" at bounding box center [898, 490] width 12 height 18
click at [926, 508] on link "Send new privacy form" at bounding box center [965, 512] width 117 height 17
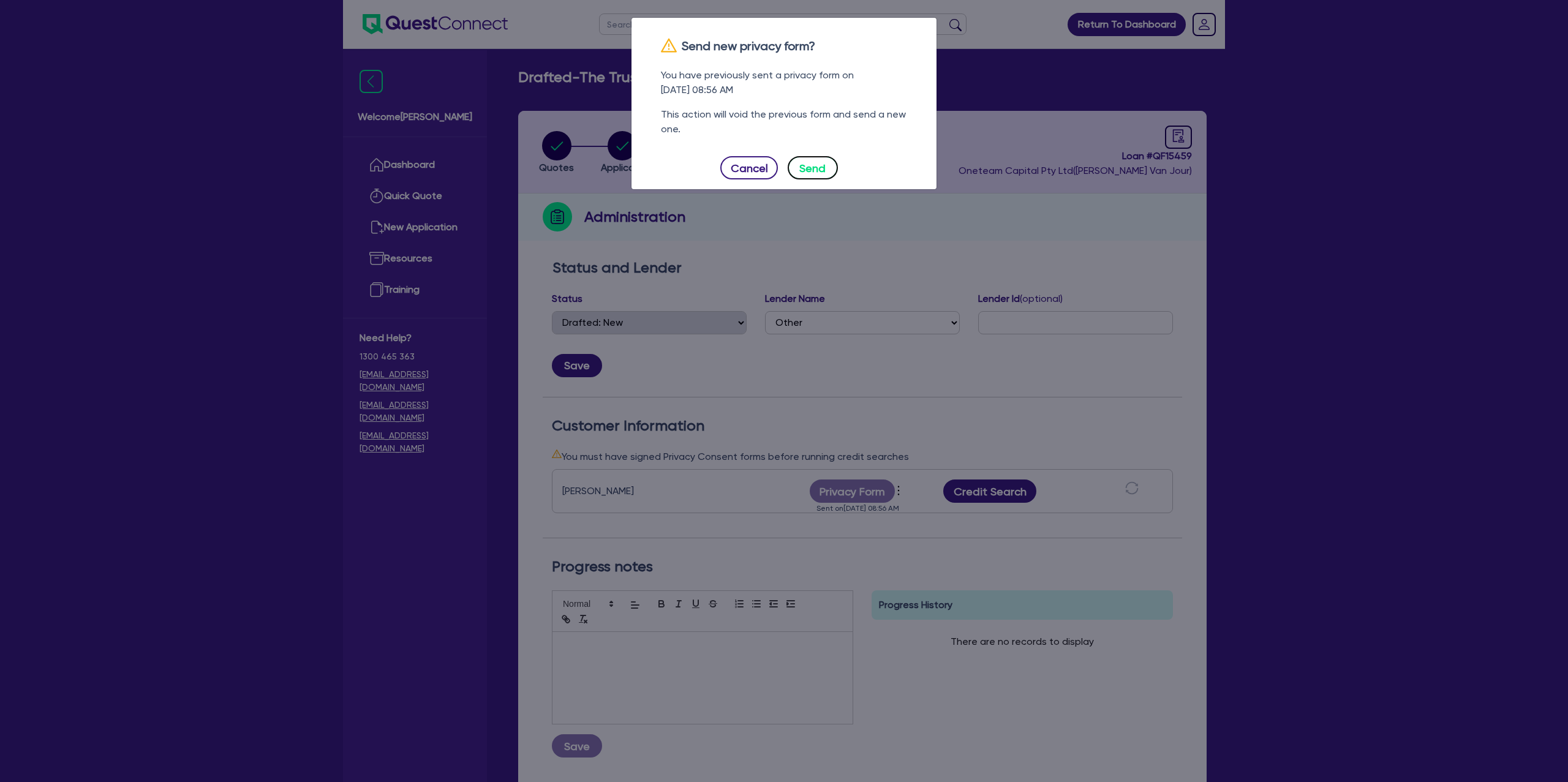
click at [813, 176] on button "Send" at bounding box center [813, 168] width 50 height 23
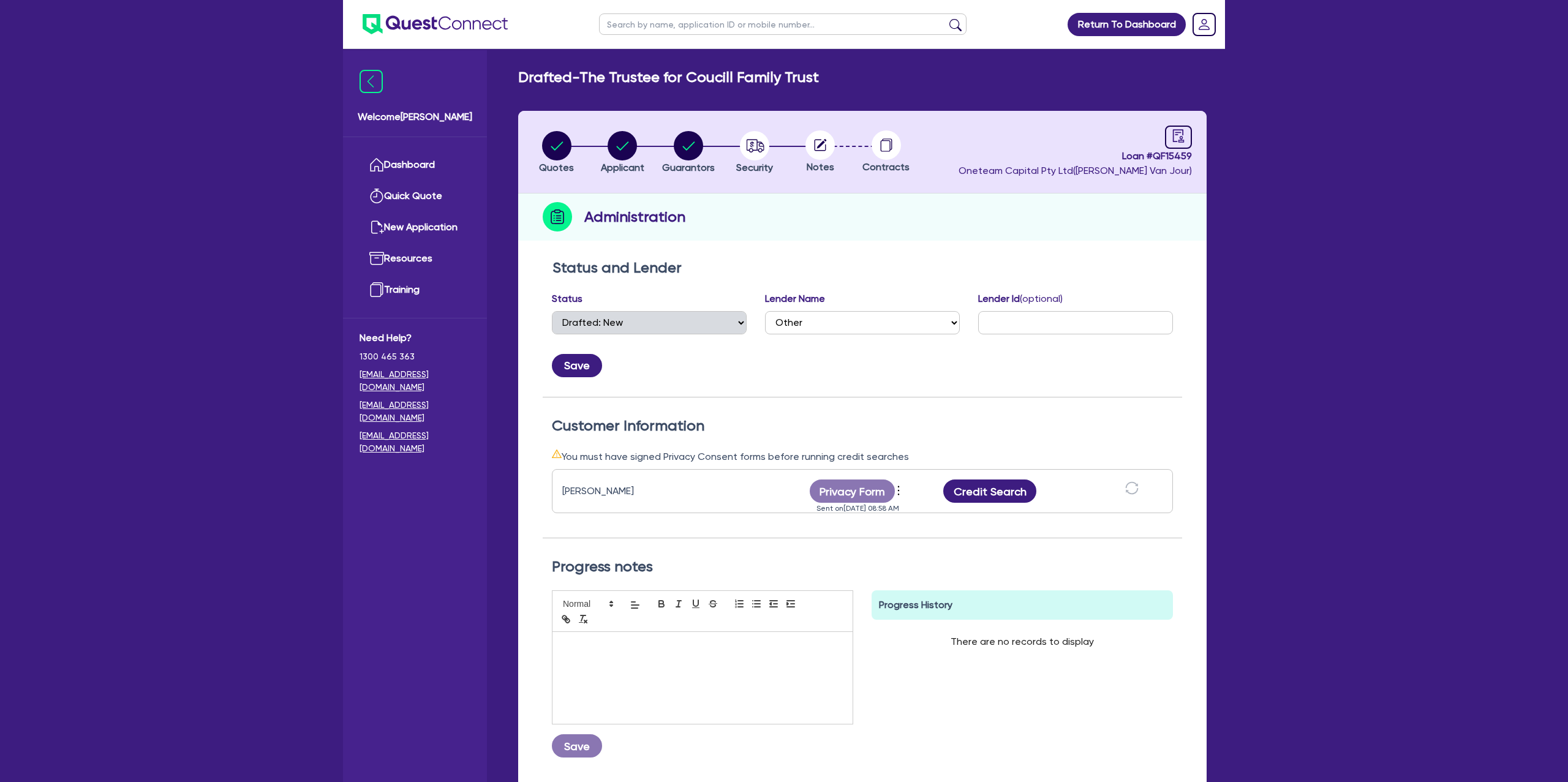
click at [1011, 188] on header "Quotes Applicant [GEOGRAPHIC_DATA] Security Notes Contracts Loan # QF15459 Onet…" at bounding box center [862, 152] width 688 height 82
click at [188, 109] on div "Return To Dashboard Edit Profile Logout Welcome [PERSON_NAME] Quick Quote New A…" at bounding box center [784, 443] width 1568 height 886
click at [895, 139] on circle at bounding box center [886, 145] width 30 height 30
click at [902, 490] on icon "more" at bounding box center [898, 490] width 12 height 18
click at [940, 476] on link "View log" at bounding box center [965, 476] width 117 height 17
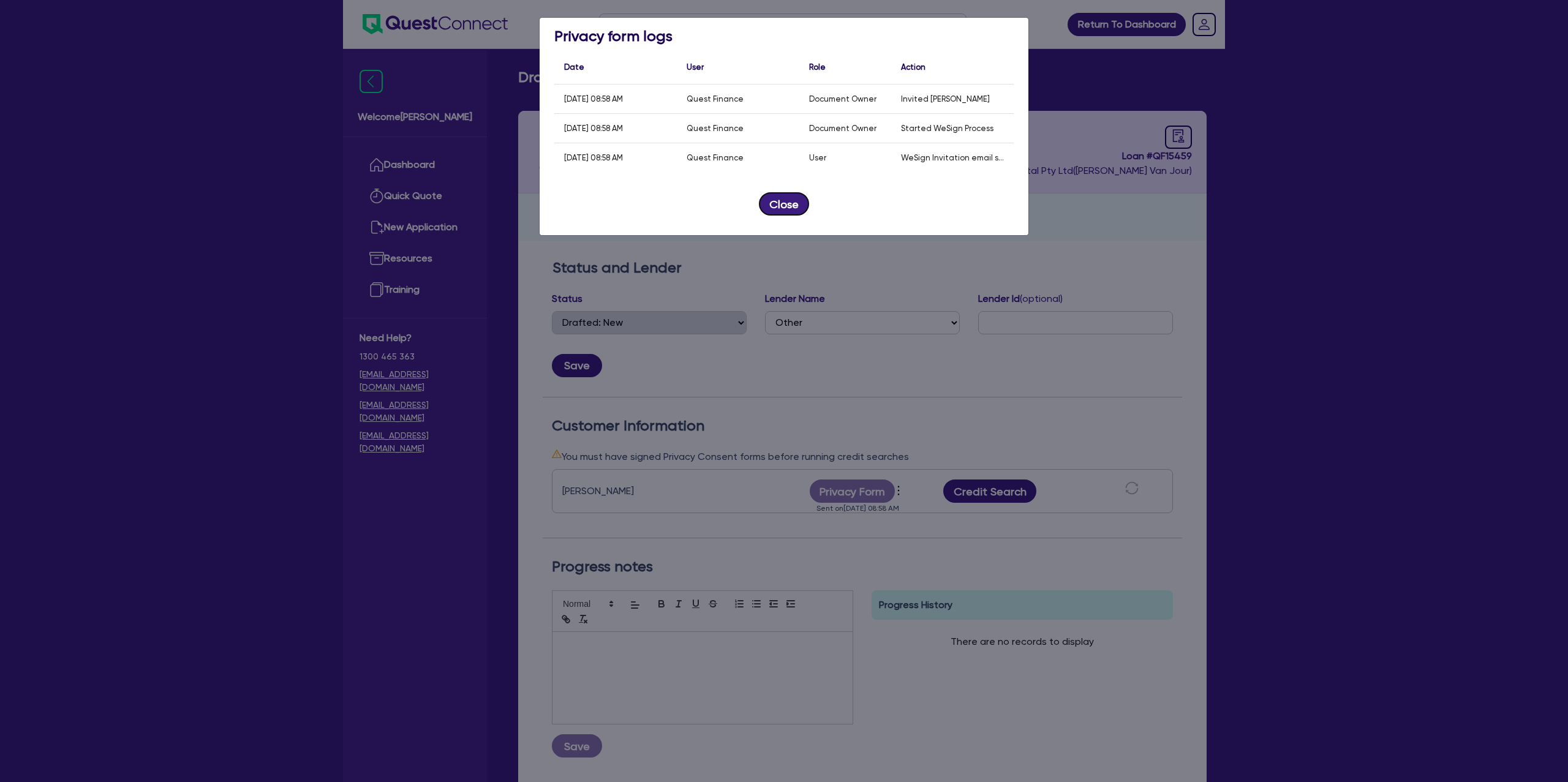
click at [764, 201] on button "Close" at bounding box center [784, 204] width 50 height 23
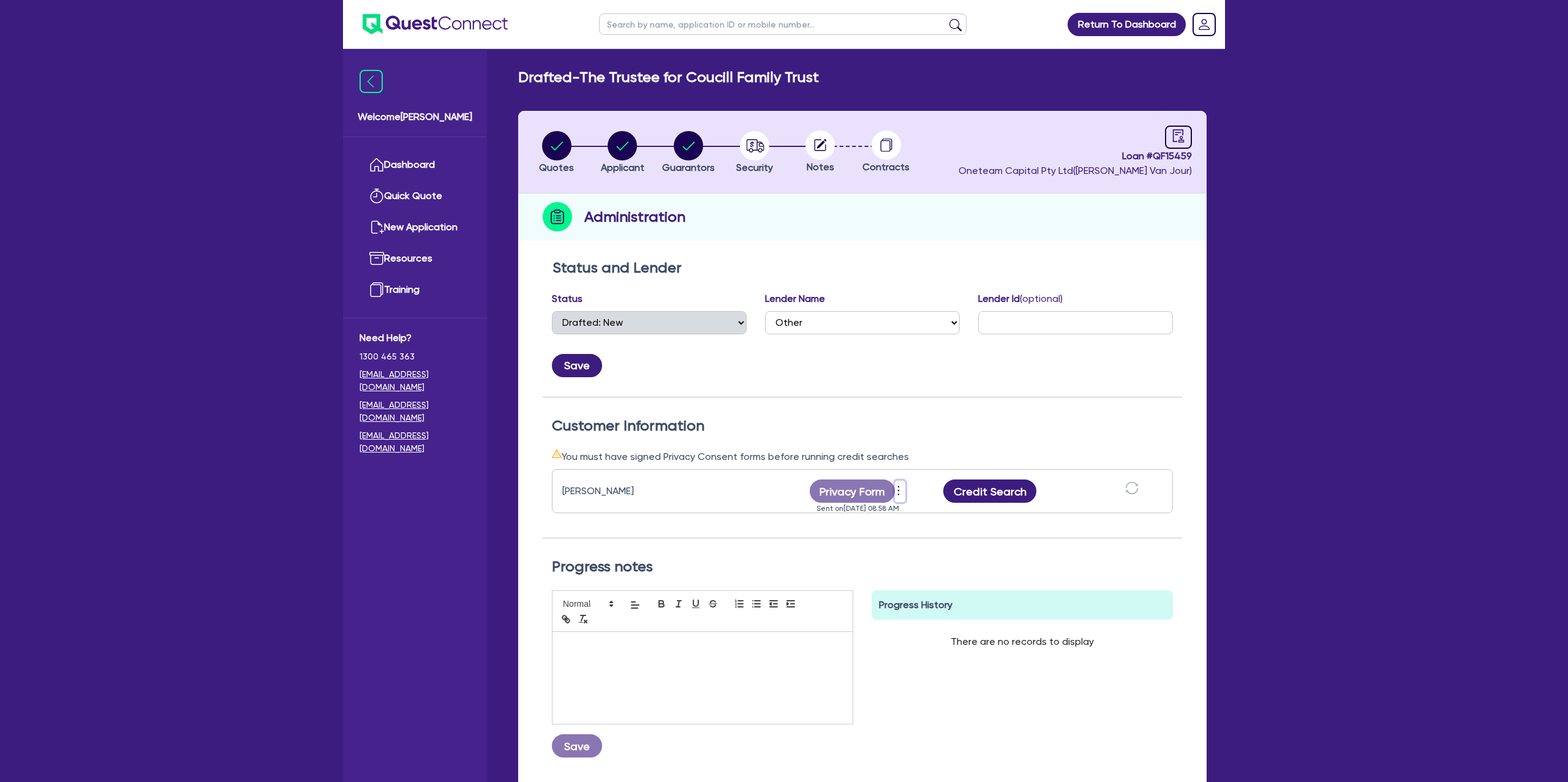
click at [900, 490] on icon "more" at bounding box center [898, 490] width 12 height 18
click at [937, 408] on div "Customer Information You must have signed Privacy Consent forms before running …" at bounding box center [862, 467] width 639 height 142
click at [615, 144] on circle "button" at bounding box center [623, 146] width 30 height 30
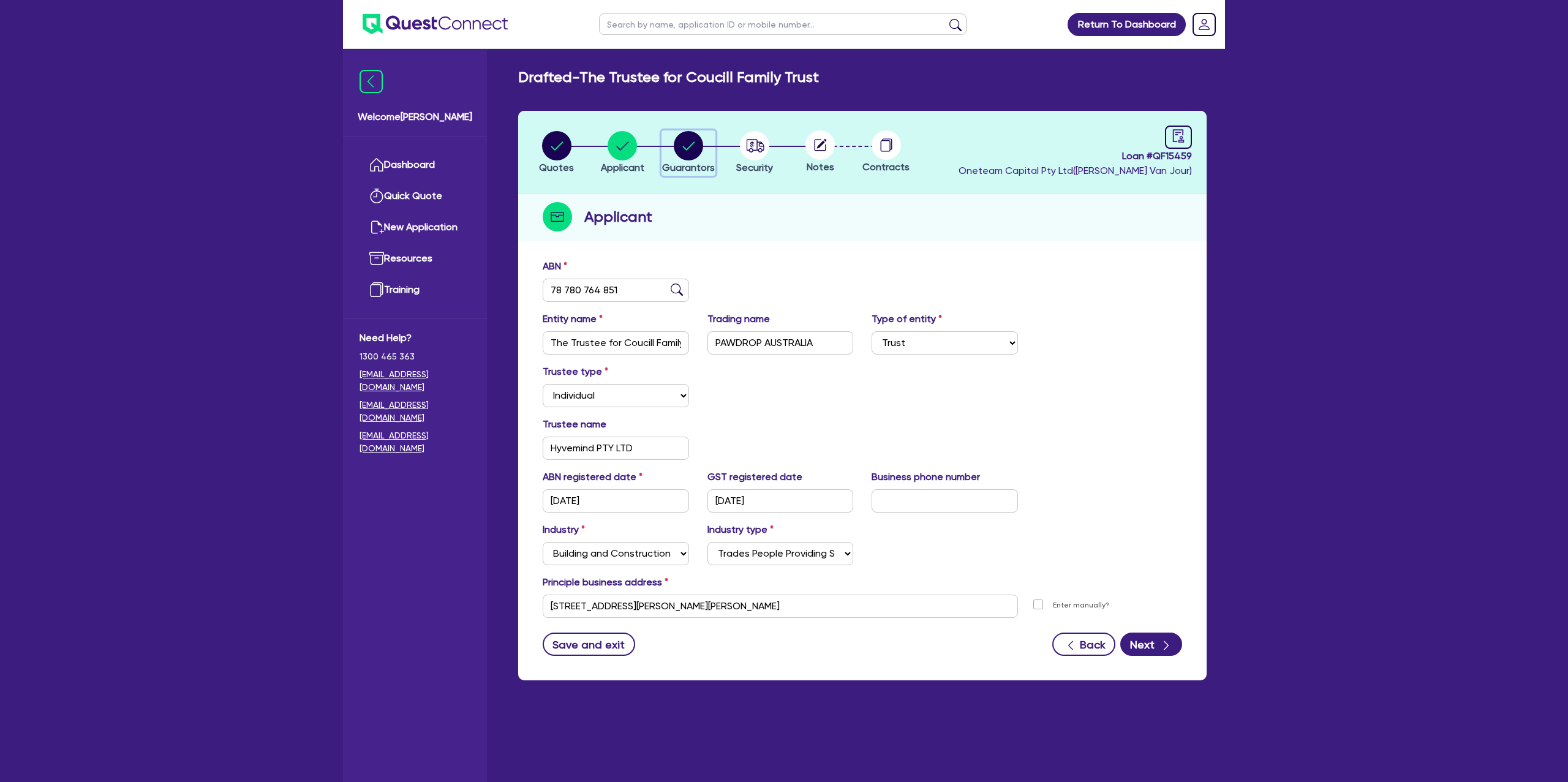
click at [693, 144] on circle "button" at bounding box center [688, 146] width 30 height 30
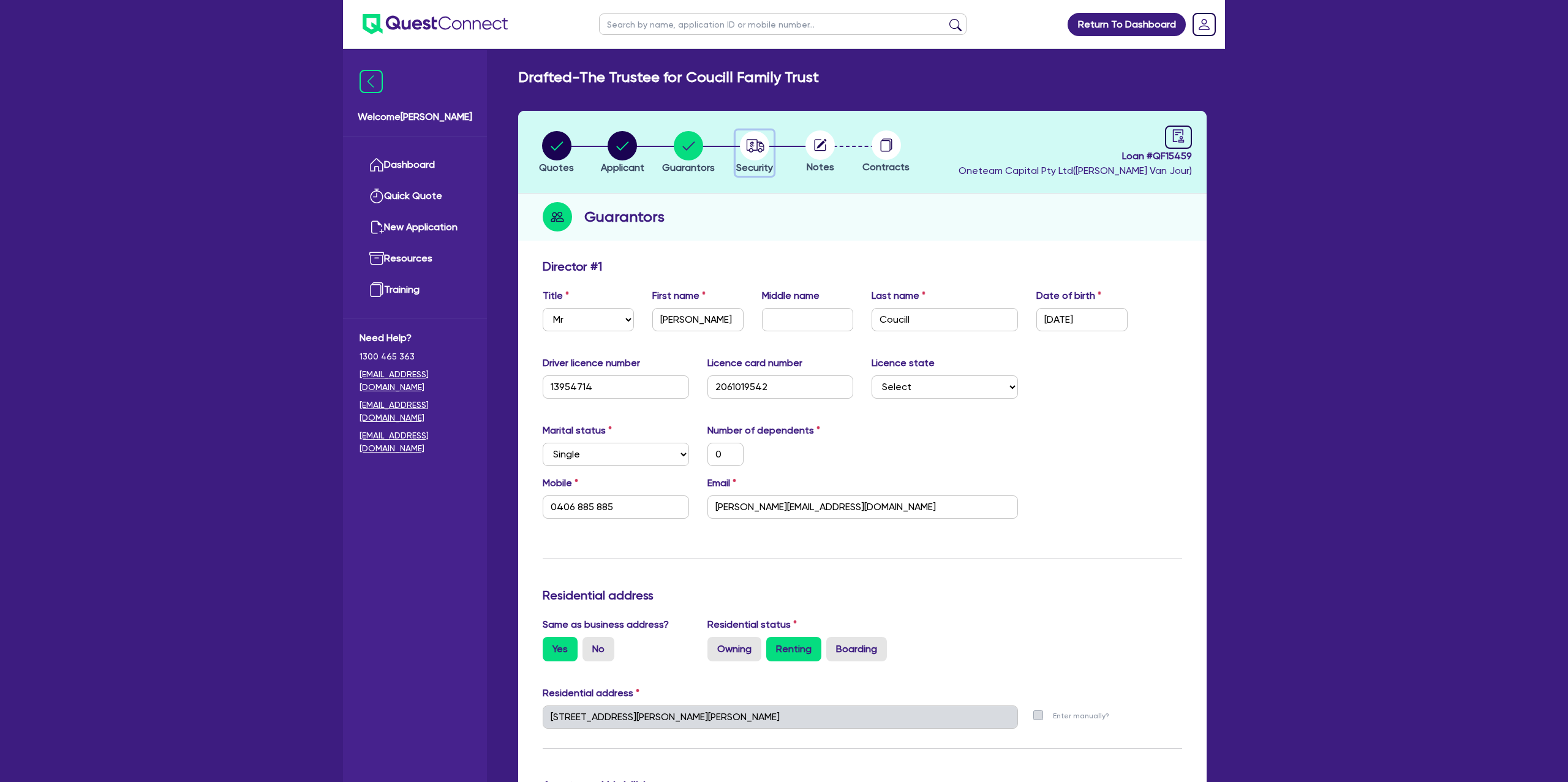
click at [755, 157] on circle "button" at bounding box center [755, 146] width 30 height 30
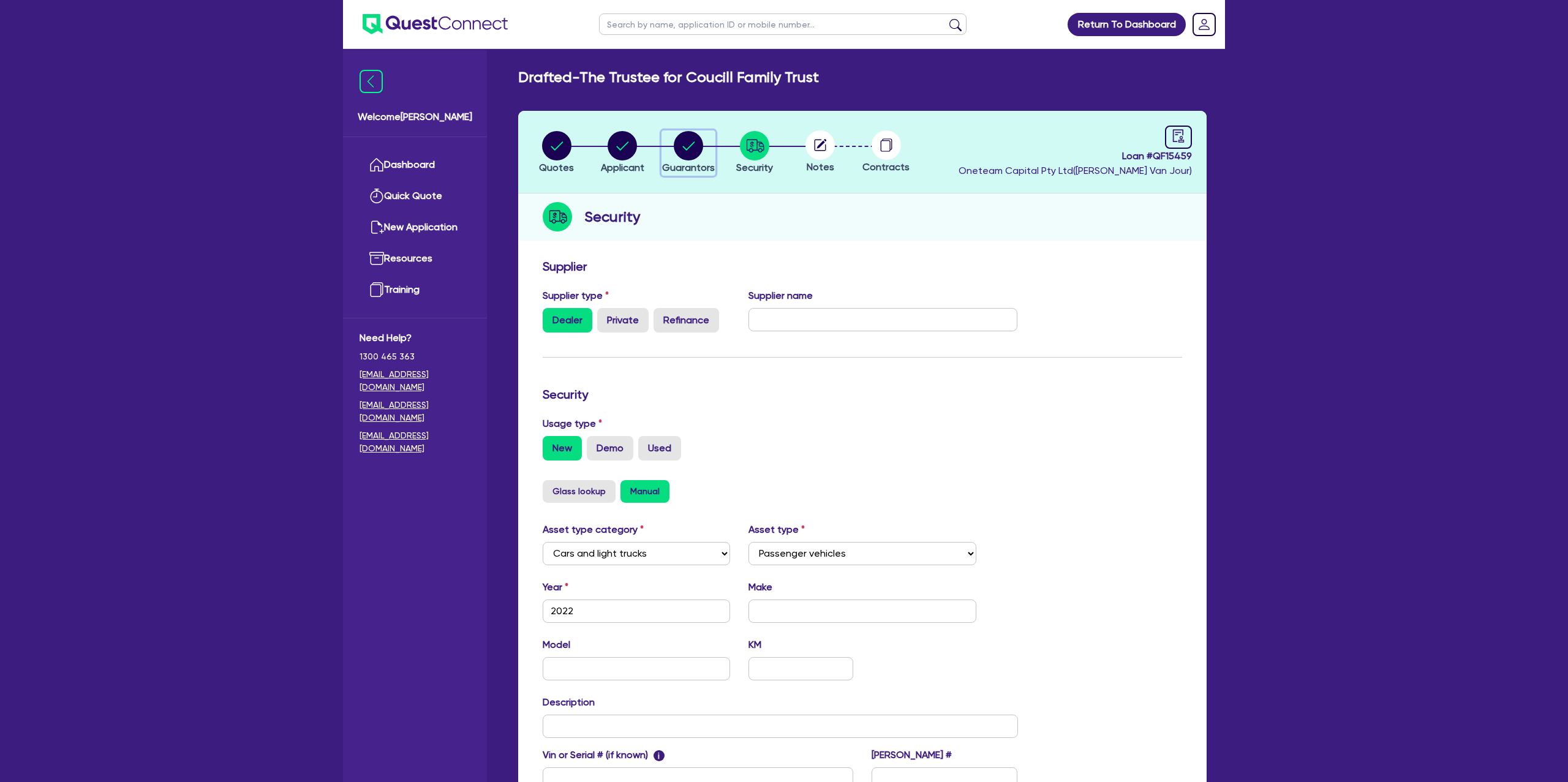
click at [684, 149] on circle "button" at bounding box center [688, 146] width 30 height 30
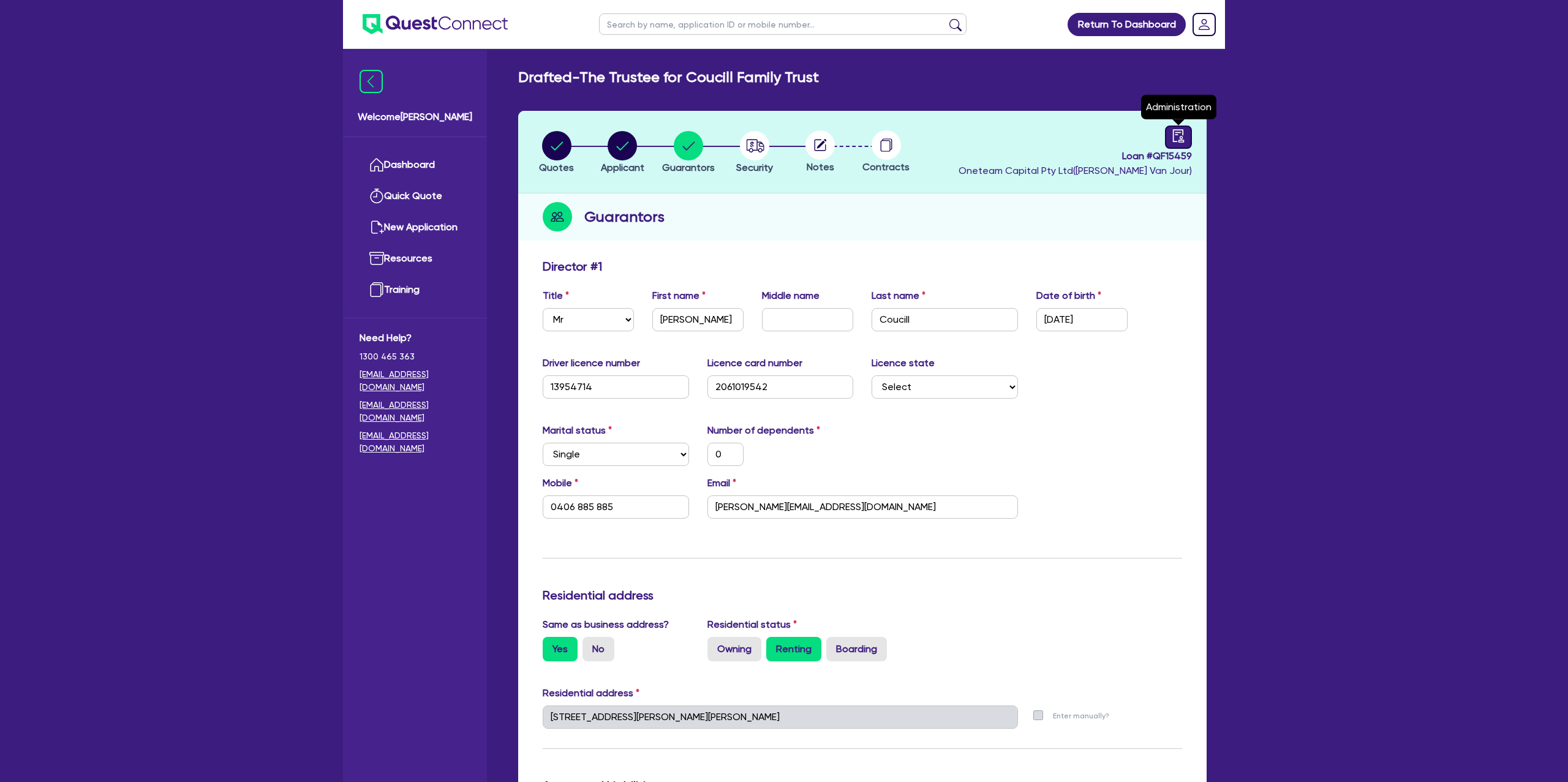
click at [1181, 136] on icon "audit" at bounding box center [1178, 136] width 13 height 13
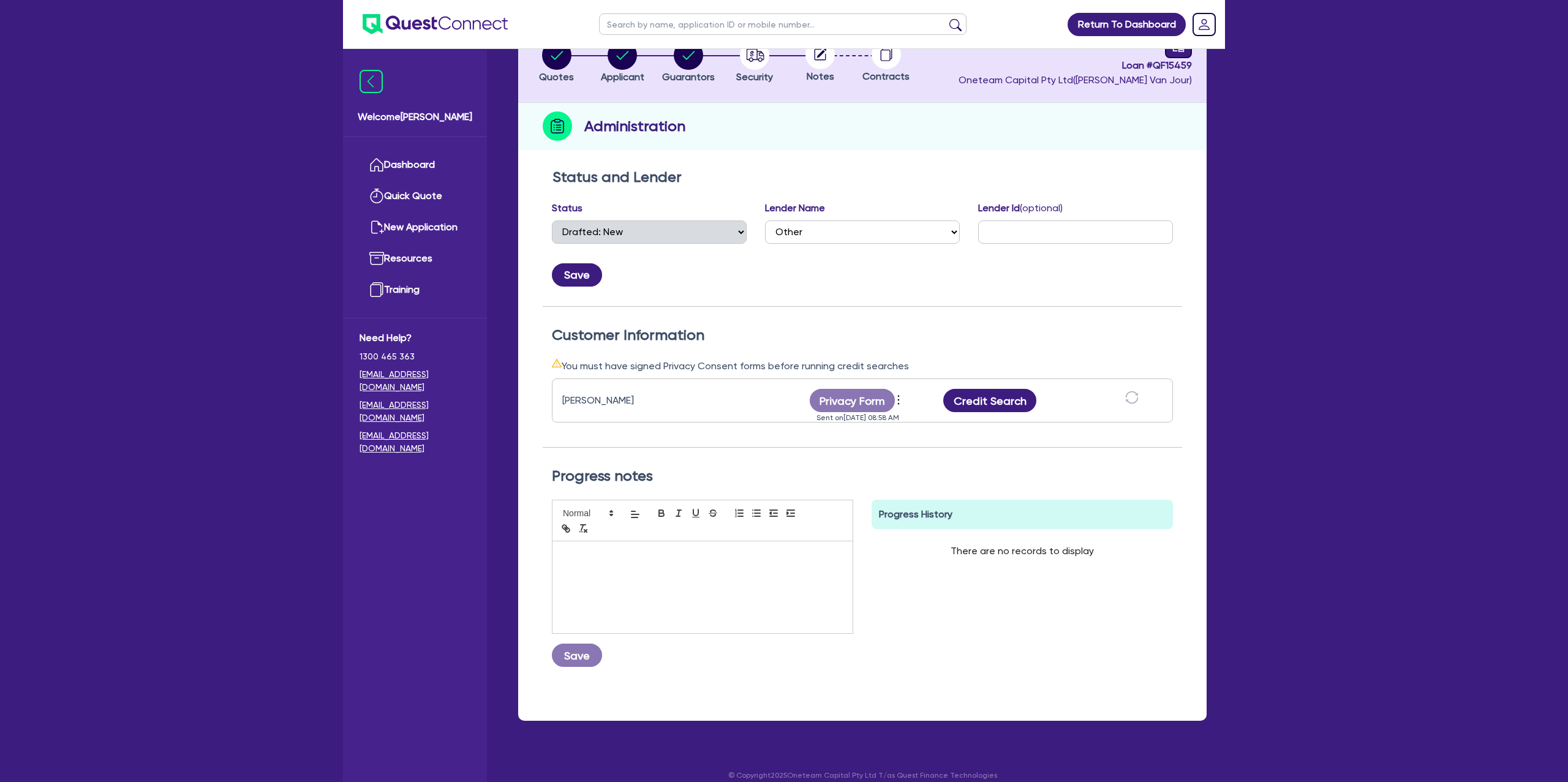
scroll to position [97, 0]
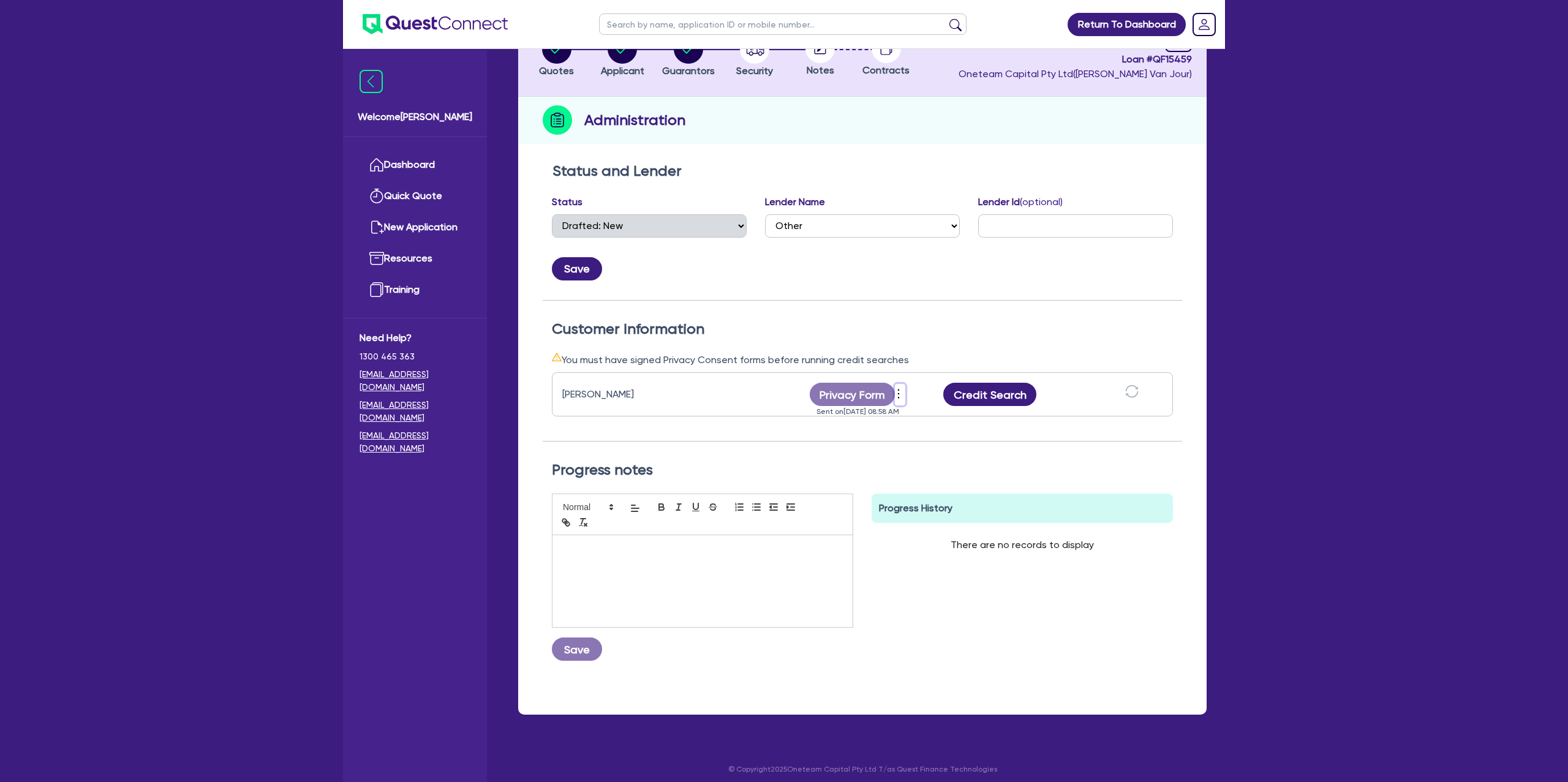
click at [898, 394] on icon "more" at bounding box center [898, 393] width 12 height 18
click at [895, 330] on h2 "Customer Information" at bounding box center [863, 329] width 621 height 17
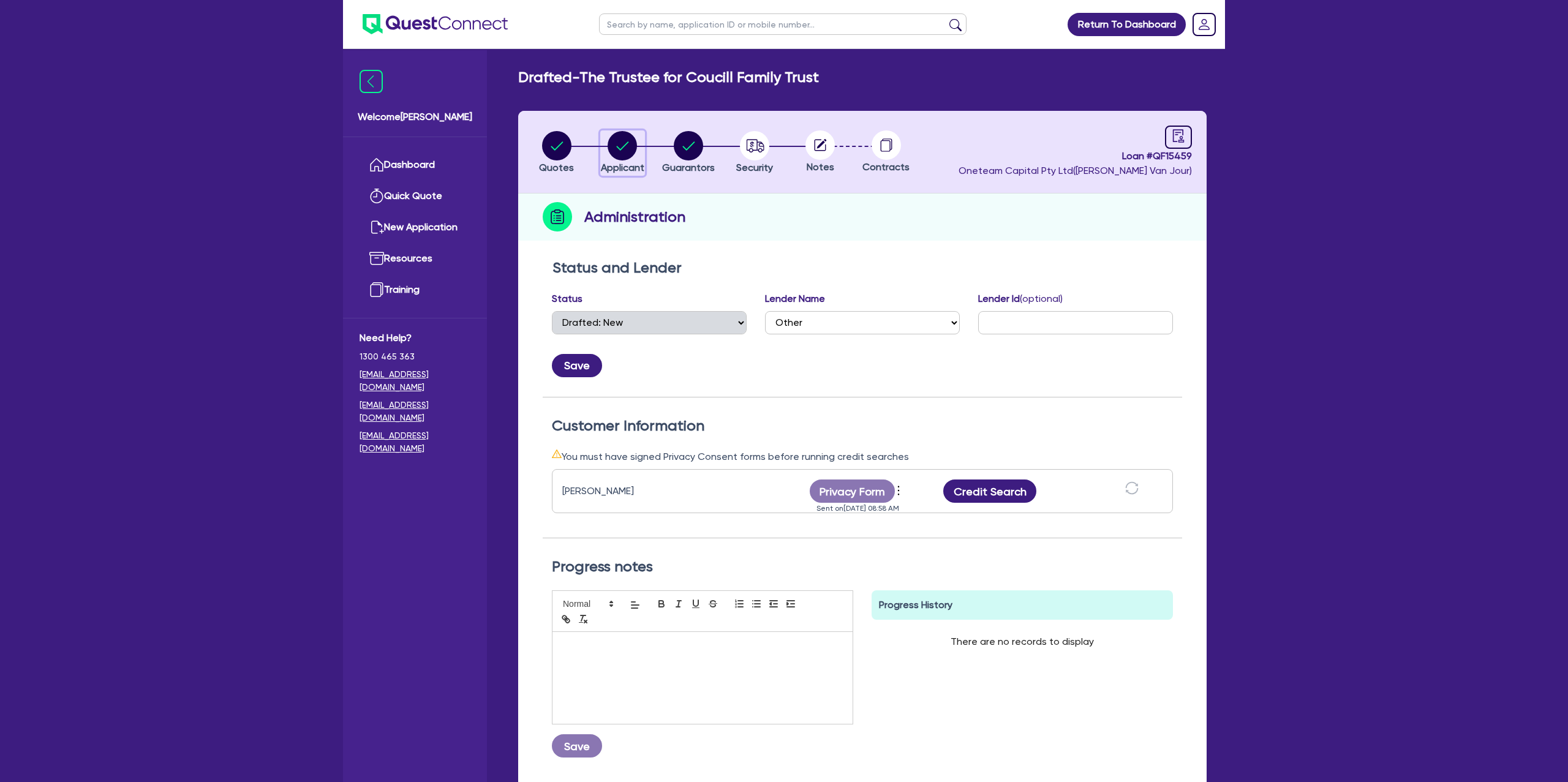
click at [623, 146] on icon "button" at bounding box center [623, 146] width 12 height 9
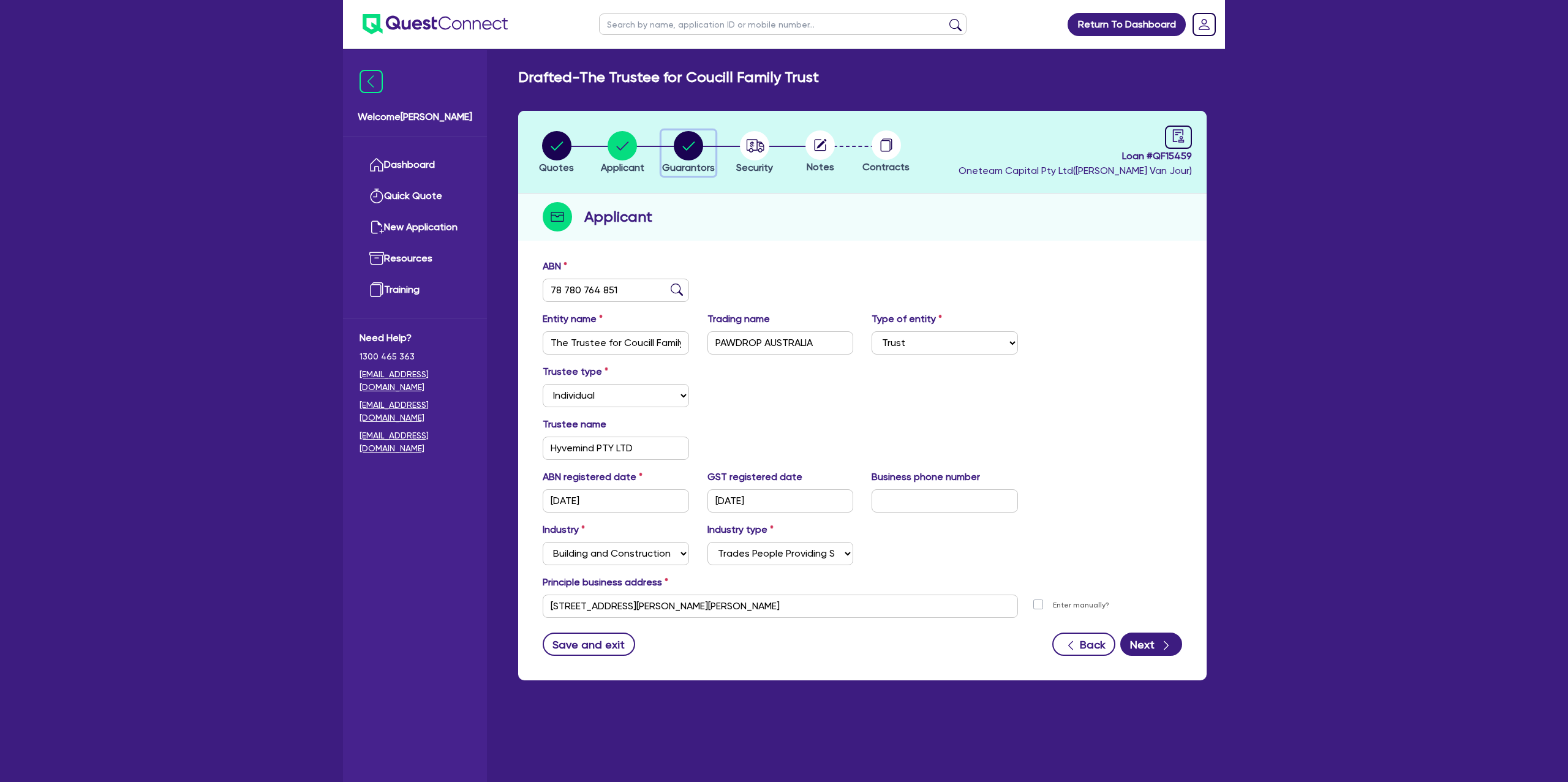
click at [709, 135] on div "button" at bounding box center [688, 146] width 53 height 30
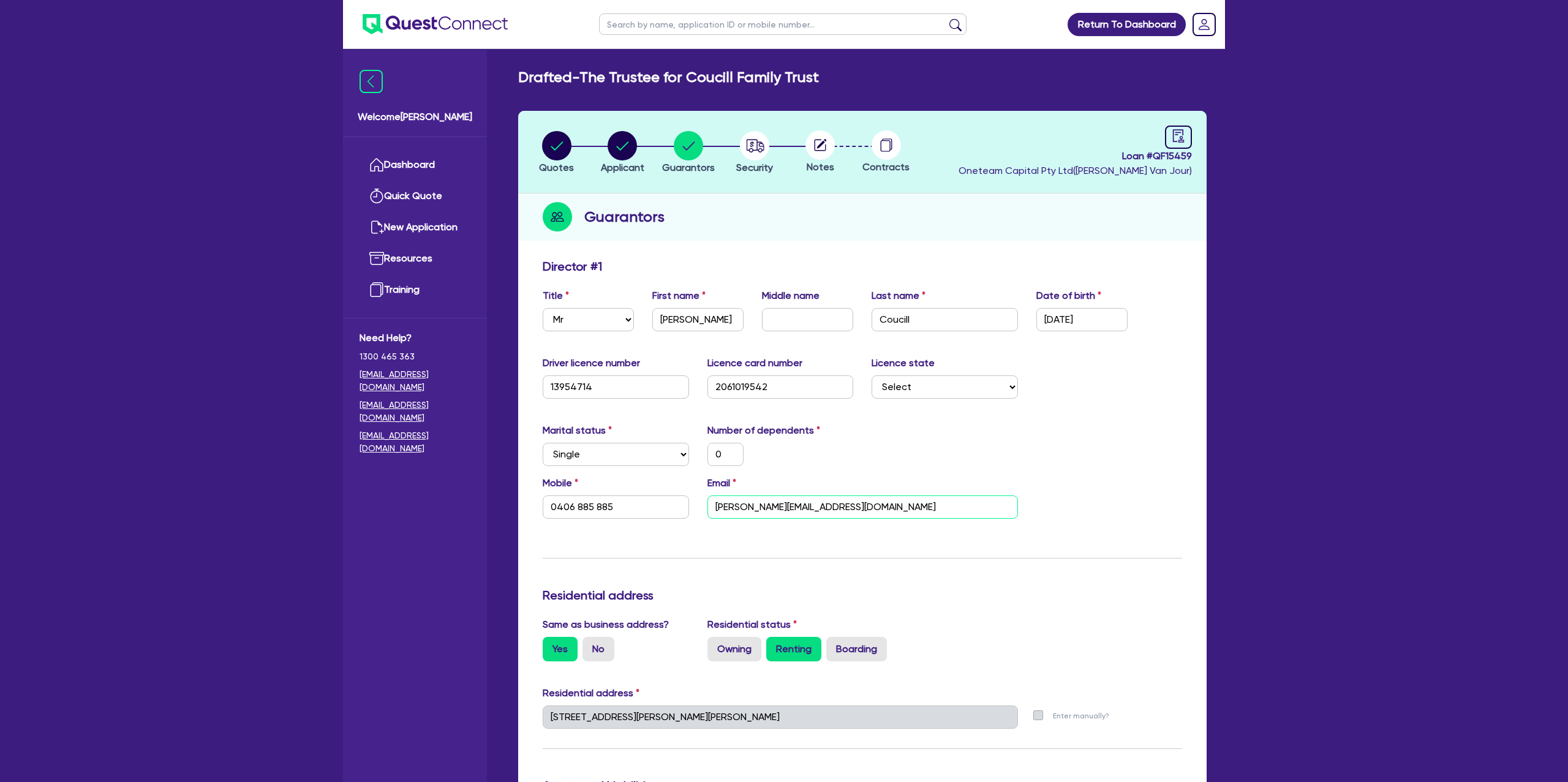
click at [757, 508] on input "[PERSON_NAME][EMAIL_ADDRESS][DOMAIN_NAME]" at bounding box center [862, 507] width 311 height 23
click at [847, 184] on header "Quotes Applicant [GEOGRAPHIC_DATA] Security Notes Contracts Loan # QF15459 Onet…" at bounding box center [862, 152] width 688 height 82
click at [1172, 135] on icon "audit" at bounding box center [1178, 136] width 13 height 13
